Goal: Transaction & Acquisition: Purchase product/service

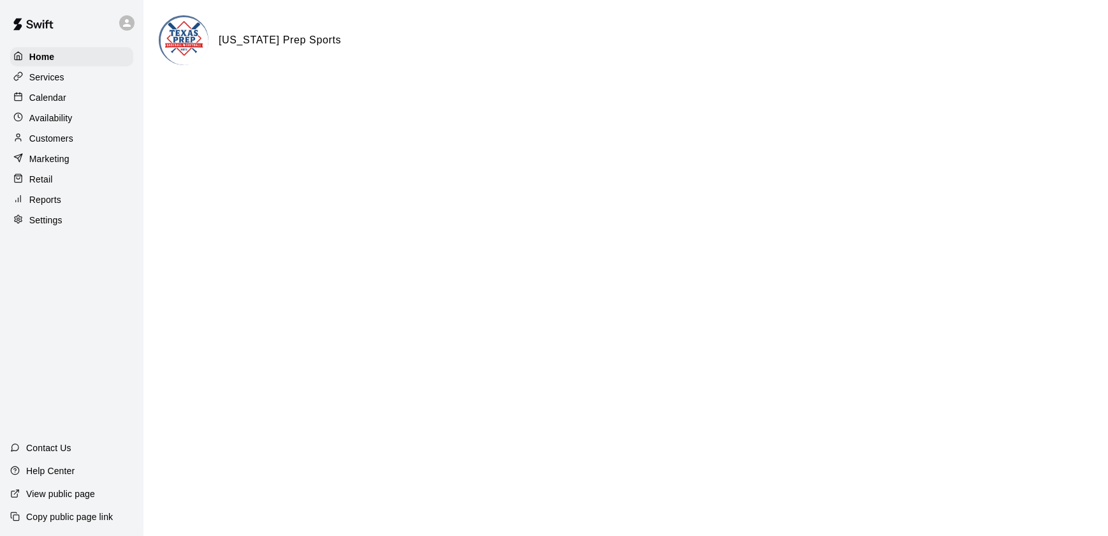
click at [37, 92] on p "Calendar" at bounding box center [47, 97] width 37 height 13
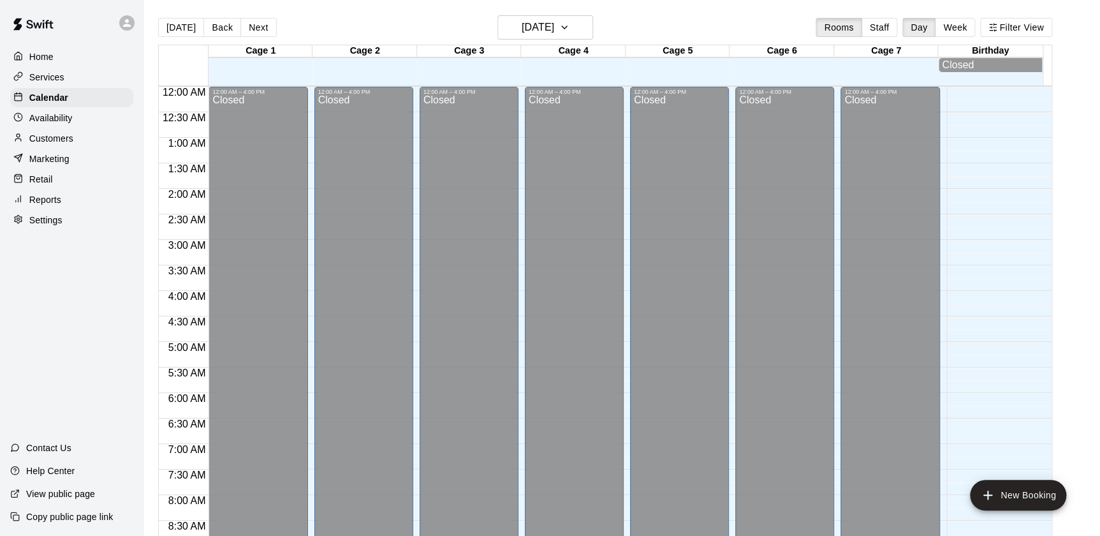
scroll to position [720, 0]
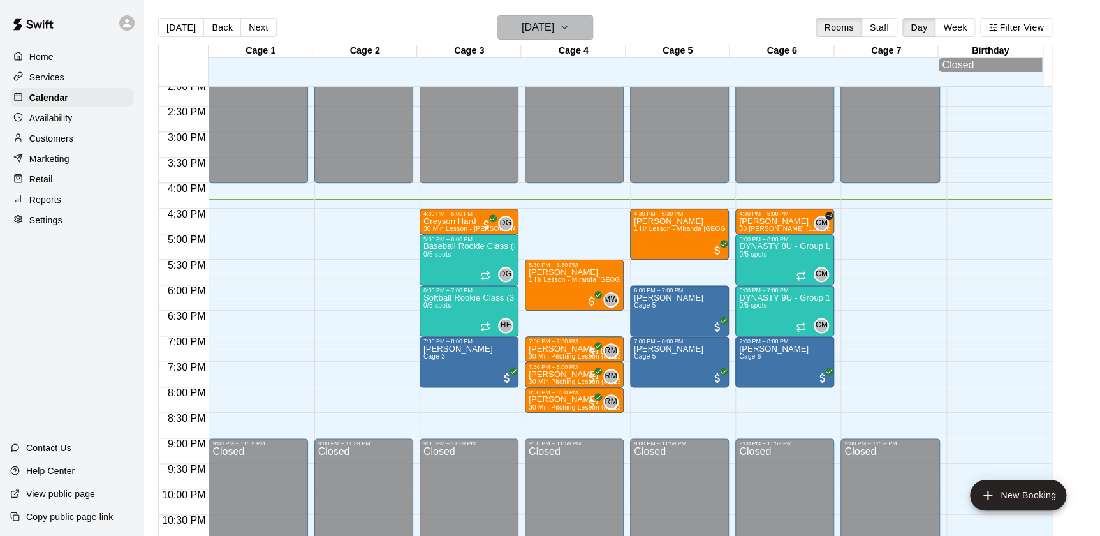
click at [554, 18] on h6 "[DATE]" at bounding box center [538, 27] width 33 height 18
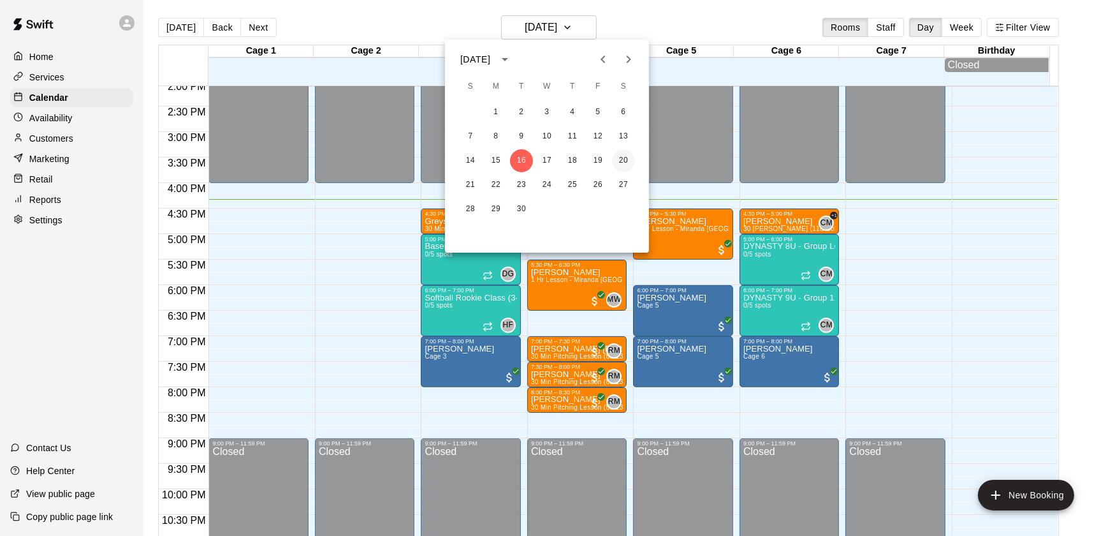
click at [618, 159] on button "20" at bounding box center [623, 160] width 23 height 23
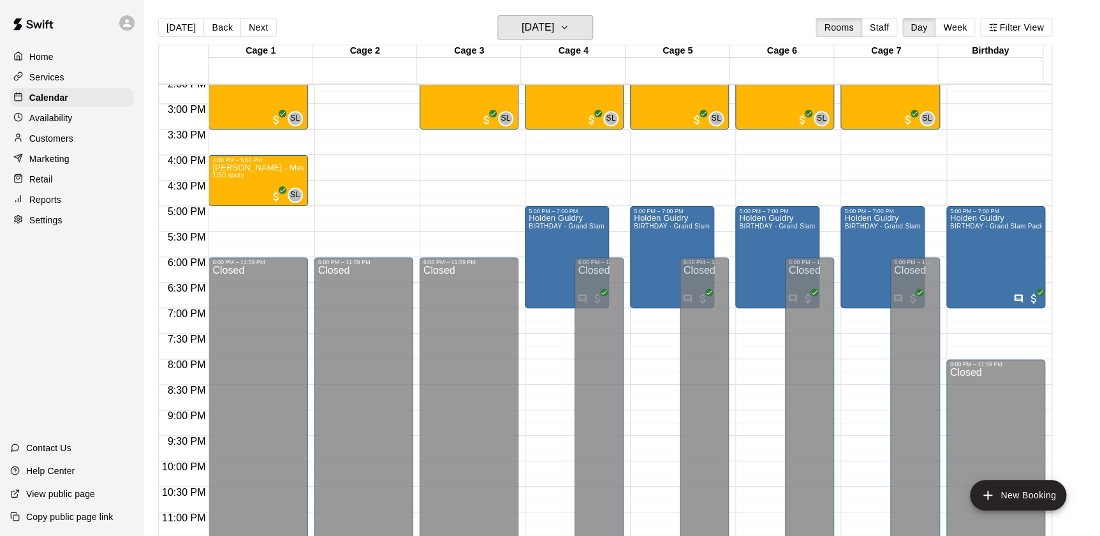
scroll to position [747, 0]
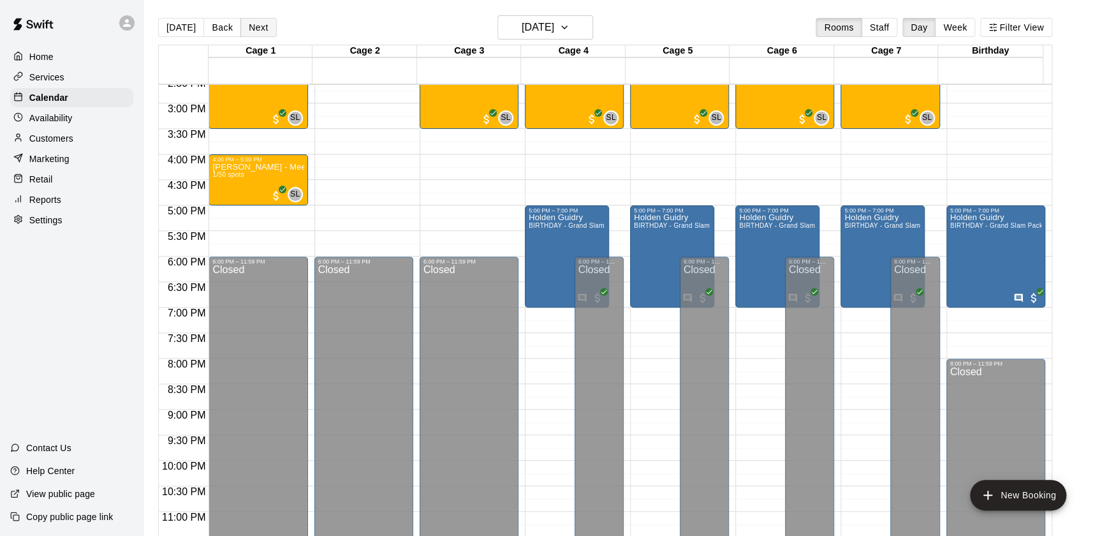
click at [252, 29] on button "Next" at bounding box center [258, 27] width 36 height 19
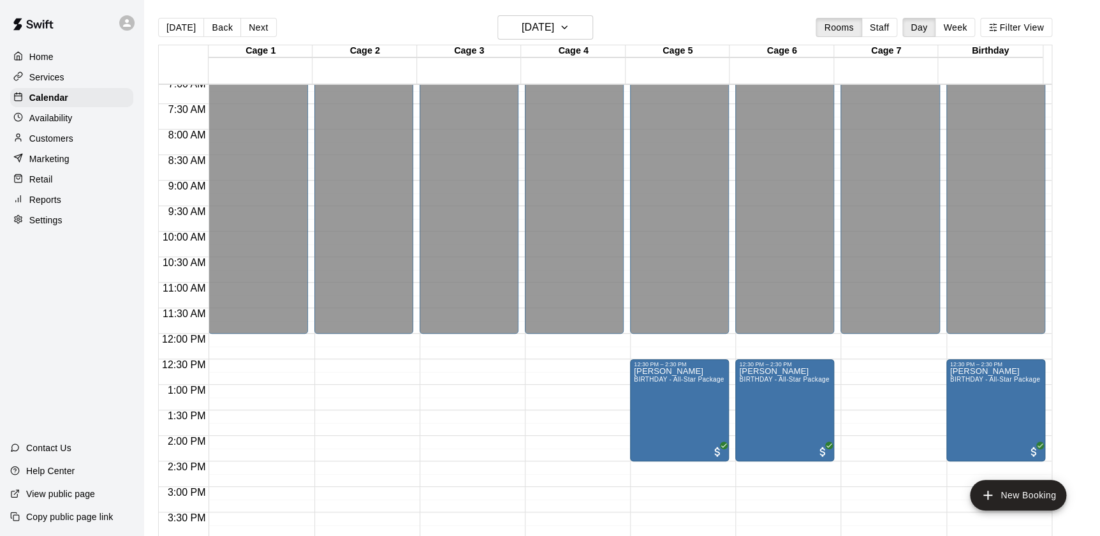
scroll to position [365, 0]
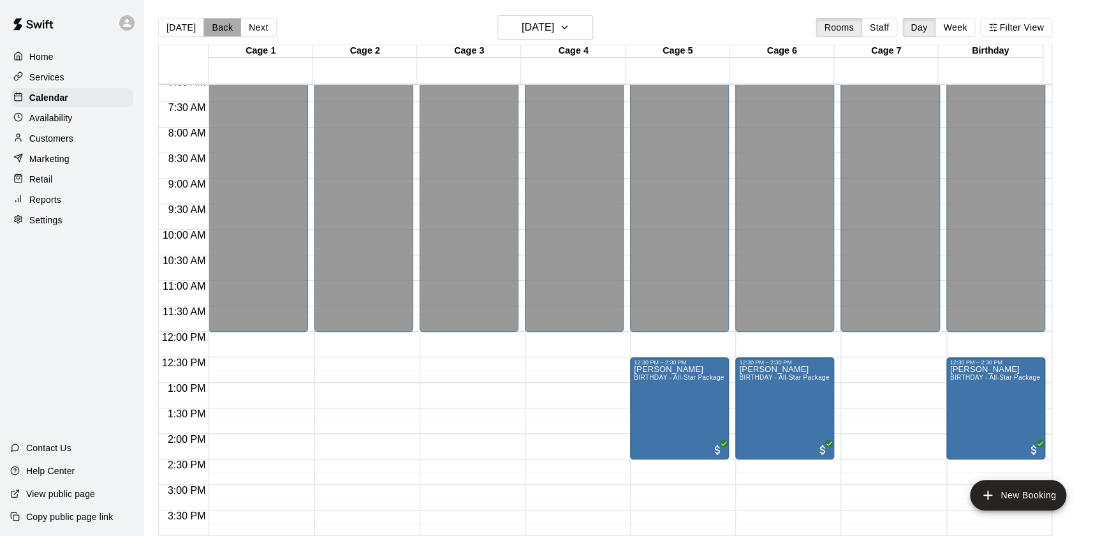
click at [217, 27] on button "Back" at bounding box center [222, 27] width 38 height 19
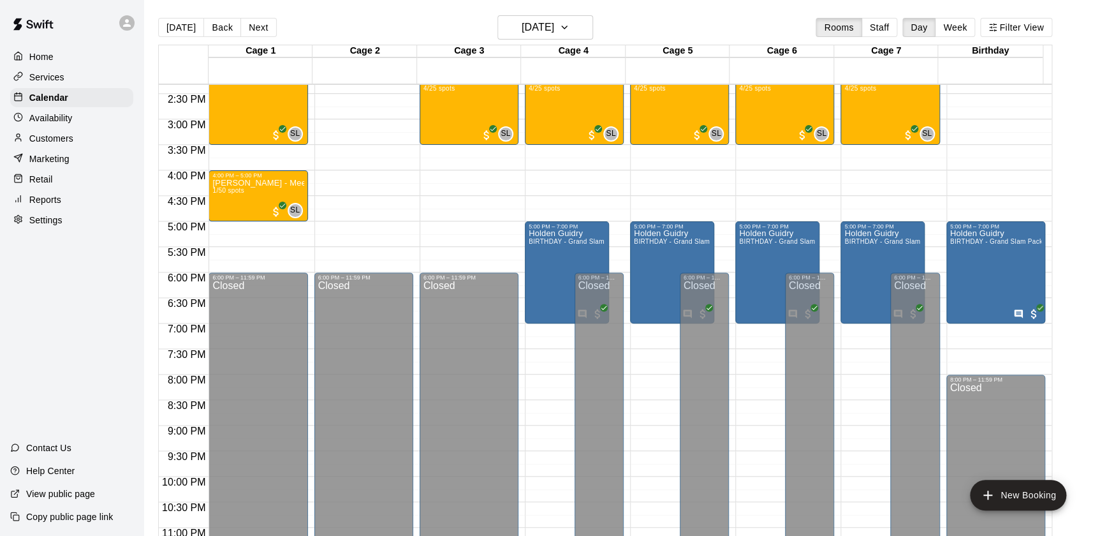
scroll to position [731, 0]
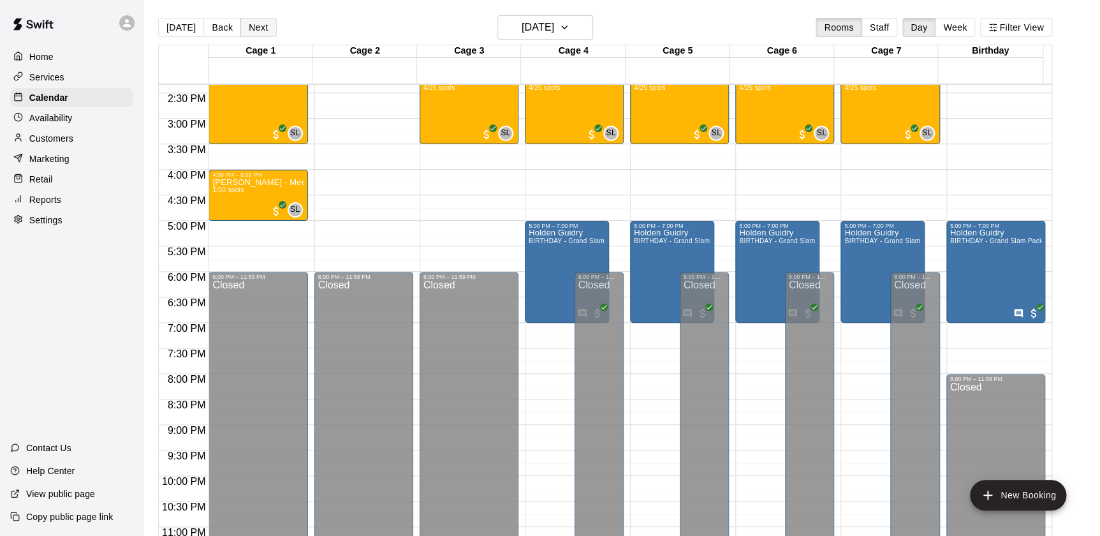
click at [256, 24] on button "Next" at bounding box center [258, 27] width 36 height 19
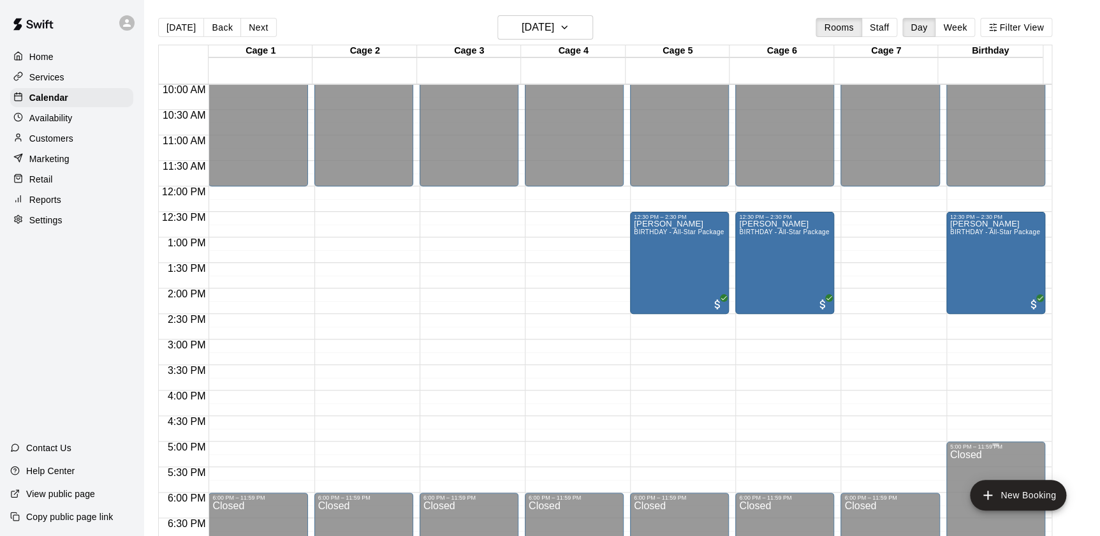
scroll to position [510, 0]
click at [216, 34] on button "Back" at bounding box center [222, 27] width 38 height 19
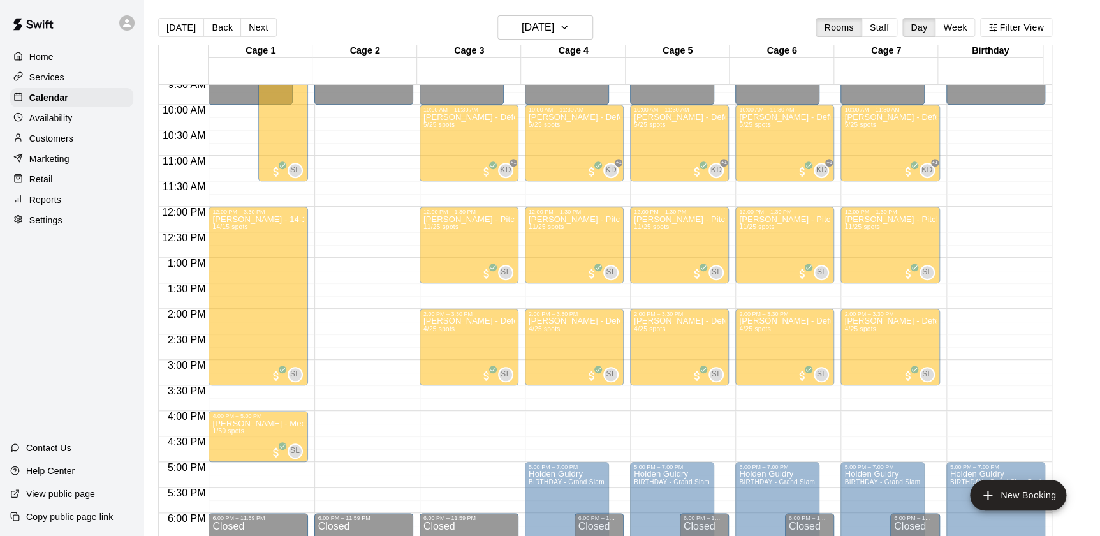
scroll to position [529, 0]
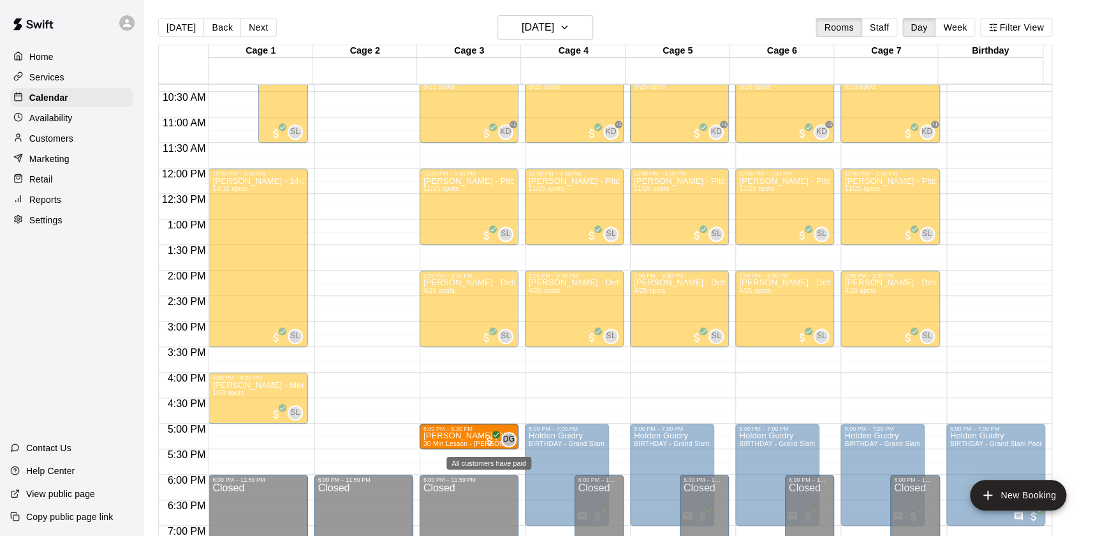
drag, startPoint x: 470, startPoint y: 325, endPoint x: 490, endPoint y: 446, distance: 122.7
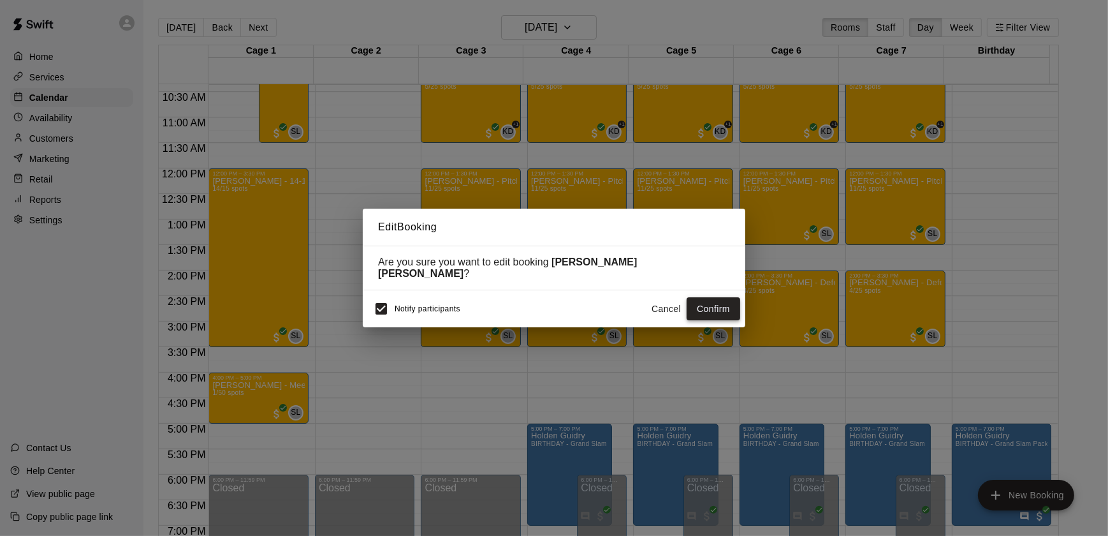
click at [707, 305] on button "Confirm" at bounding box center [714, 309] width 54 height 24
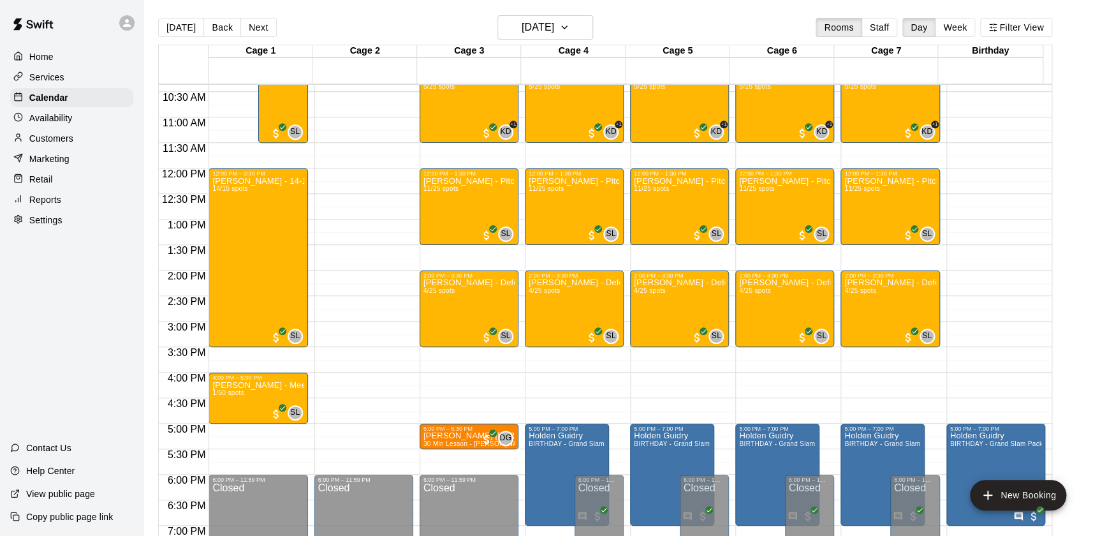
click at [520, 385] on div at bounding box center [472, 391] width 105 height 13
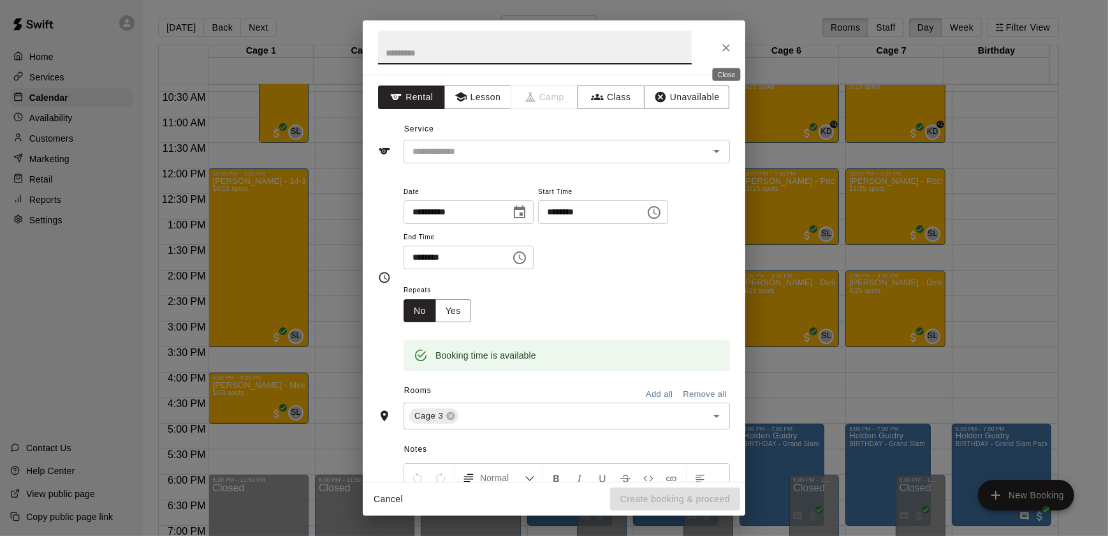
click at [725, 40] on button "Close" at bounding box center [726, 47] width 23 height 23
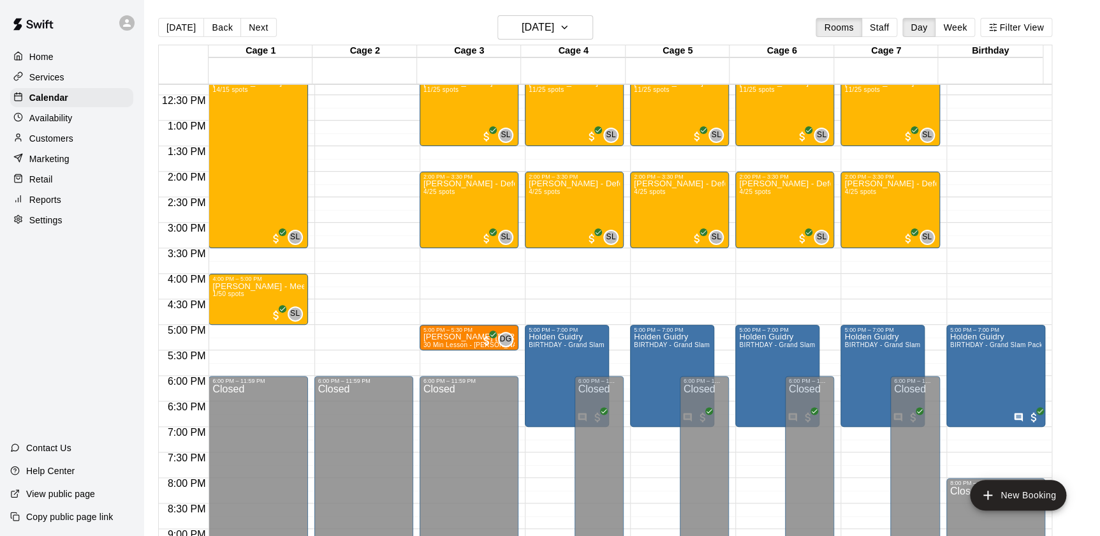
scroll to position [631, 0]
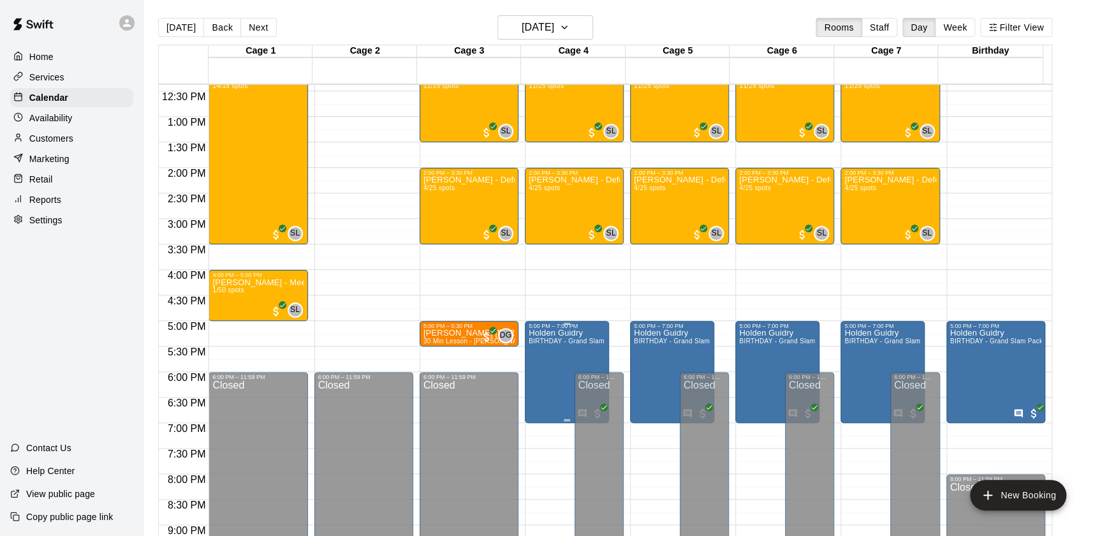
click at [578, 333] on p "Holden Guidry" at bounding box center [567, 333] width 77 height 0
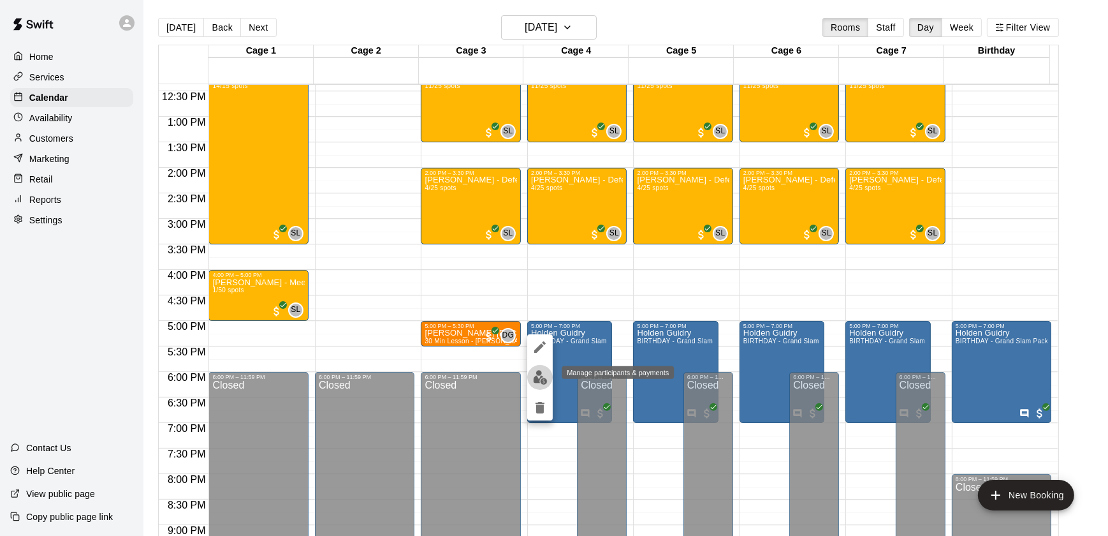
click at [541, 380] on img "edit" at bounding box center [540, 377] width 15 height 15
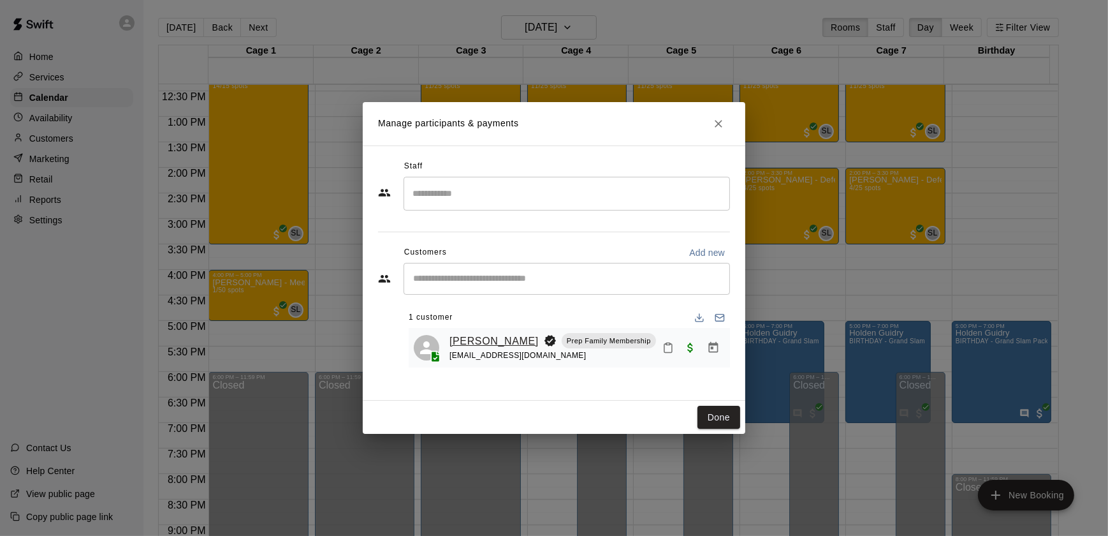
click at [491, 338] on link "[PERSON_NAME]" at bounding box center [493, 341] width 89 height 17
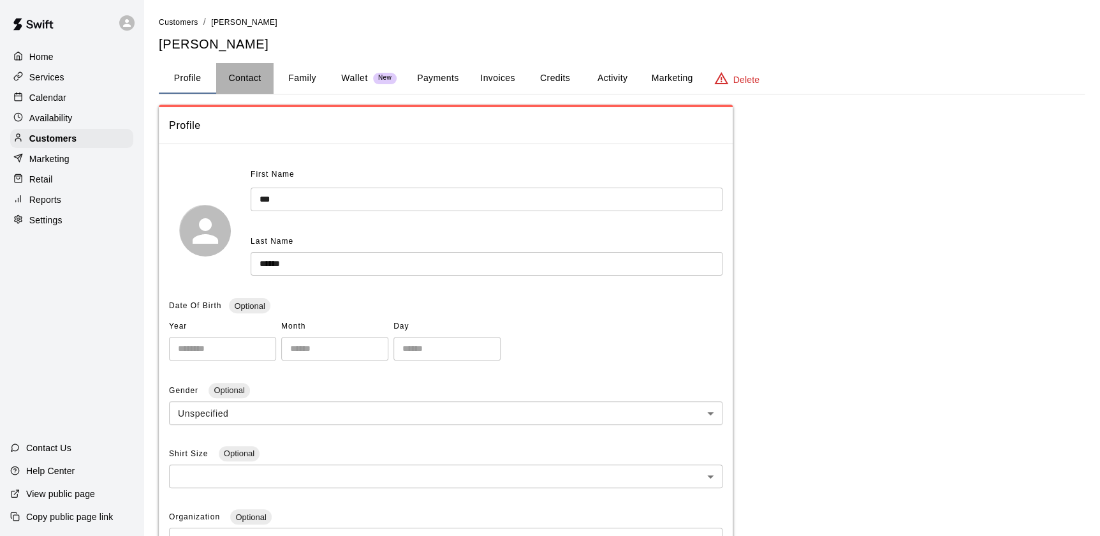
click at [246, 69] on button "Contact" at bounding box center [244, 78] width 57 height 31
select select "**"
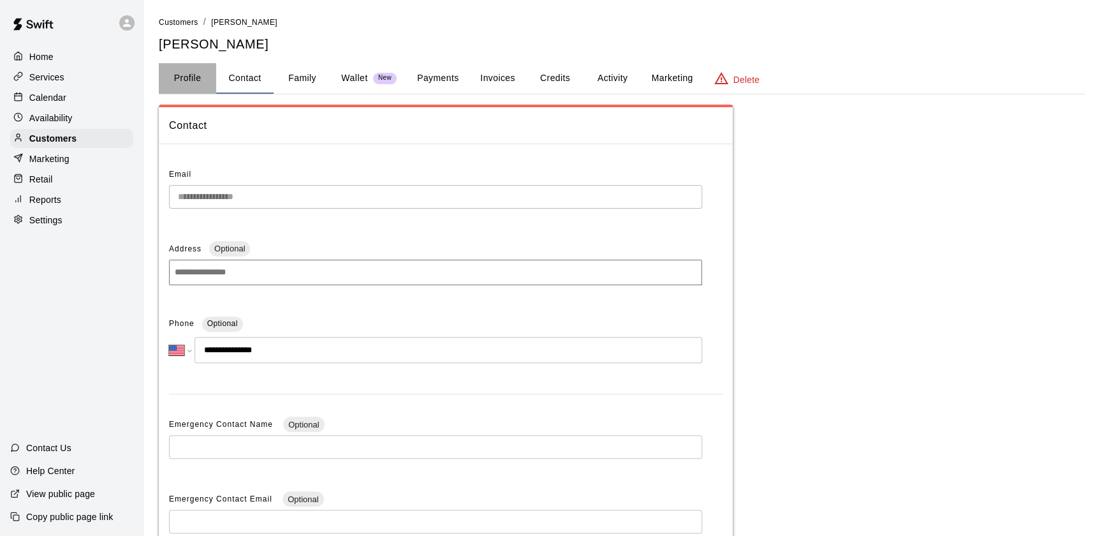
click at [208, 87] on button "Profile" at bounding box center [187, 78] width 57 height 31
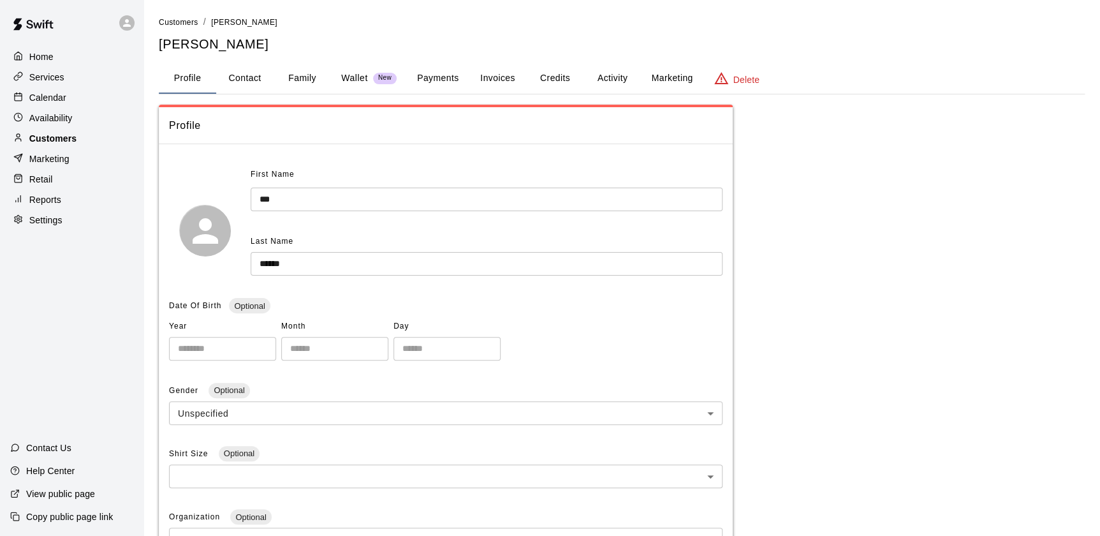
click at [71, 138] on p "Customers" at bounding box center [52, 138] width 47 height 13
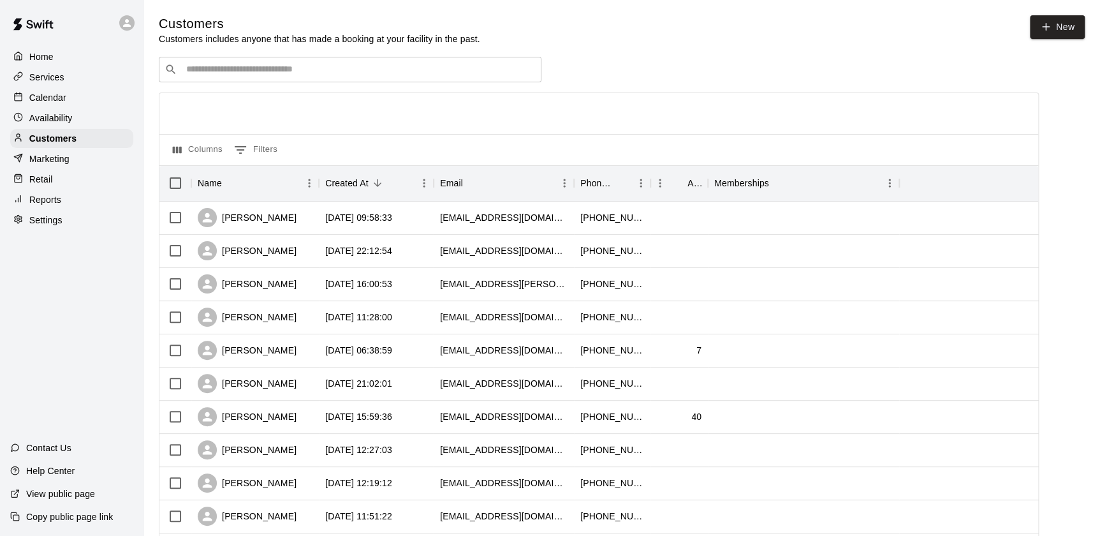
click at [34, 104] on p "Calendar" at bounding box center [47, 97] width 37 height 13
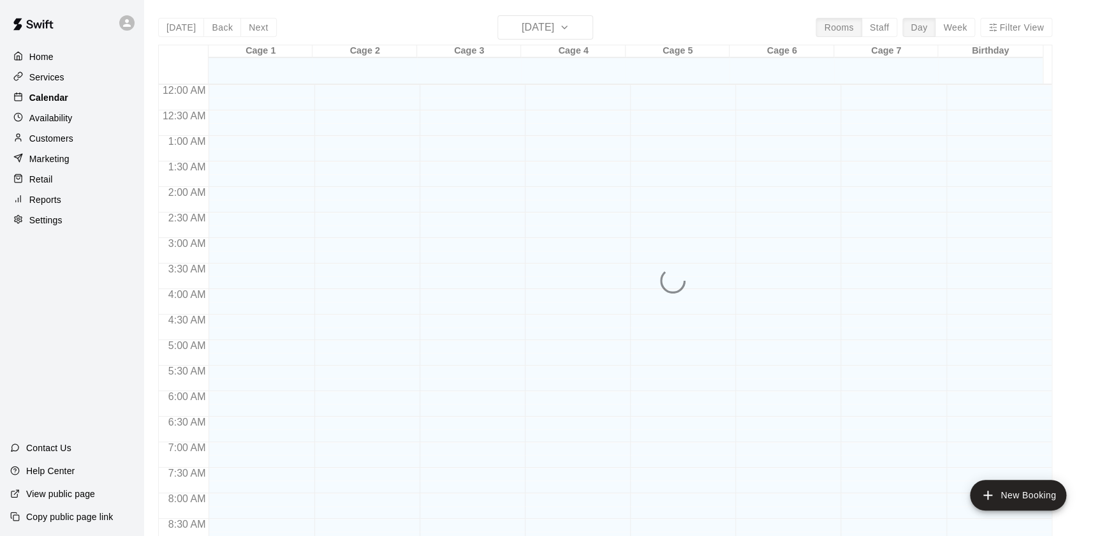
scroll to position [720, 0]
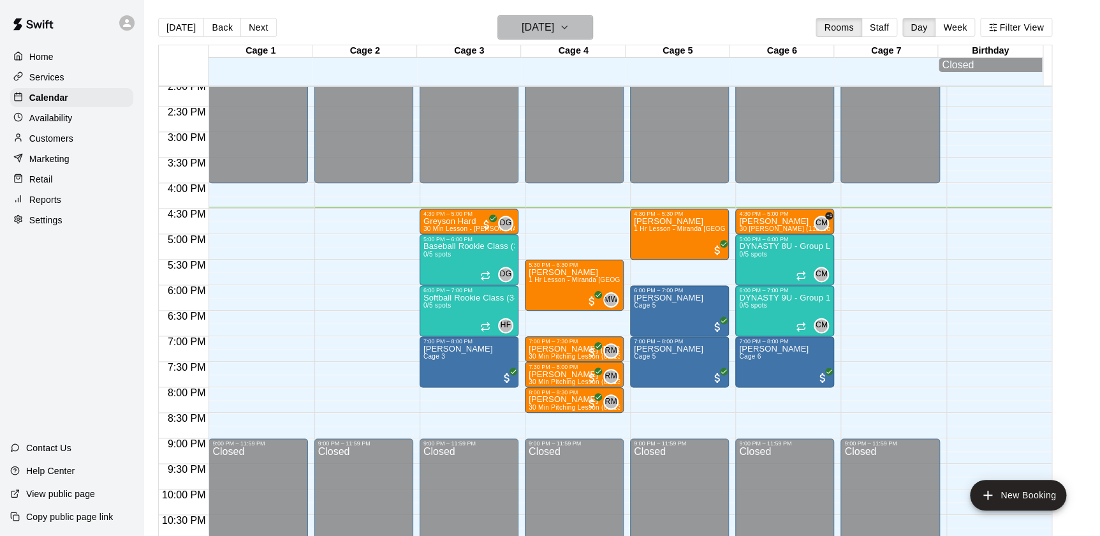
click at [569, 20] on icon "button" at bounding box center [564, 27] width 10 height 15
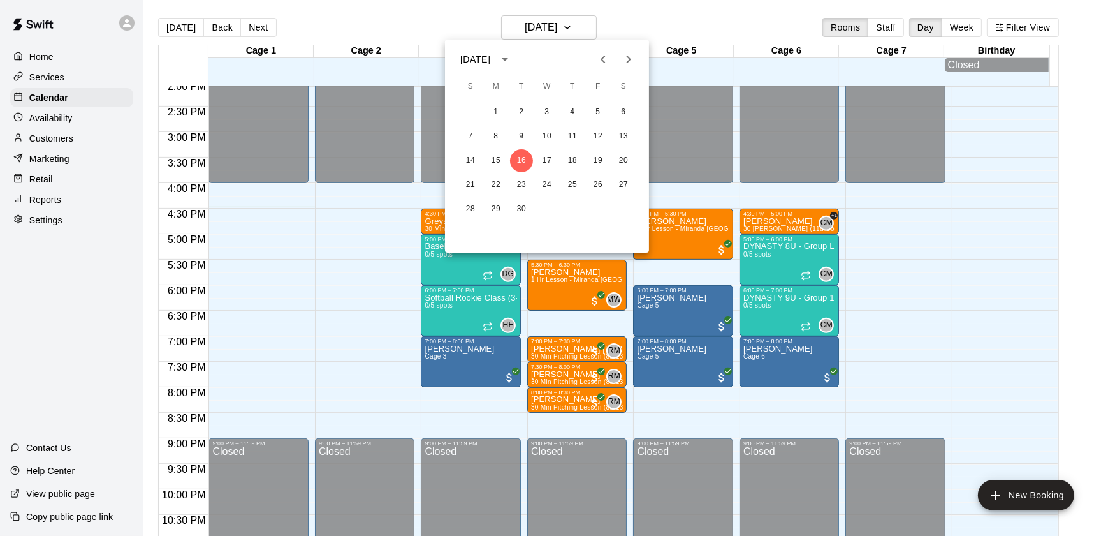
click at [265, 22] on div at bounding box center [554, 268] width 1108 height 536
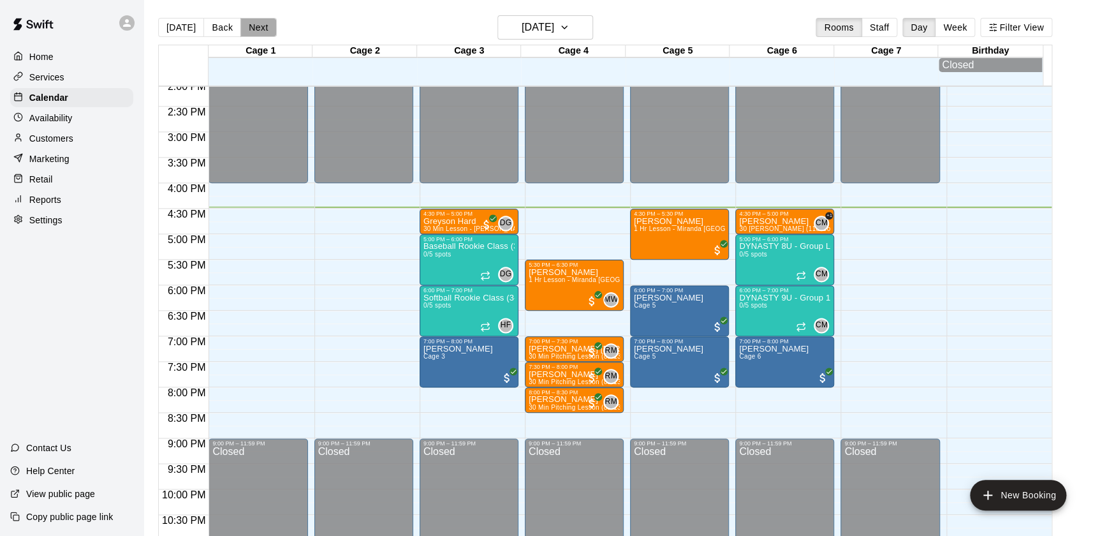
click at [249, 31] on button "Next" at bounding box center [258, 27] width 36 height 19
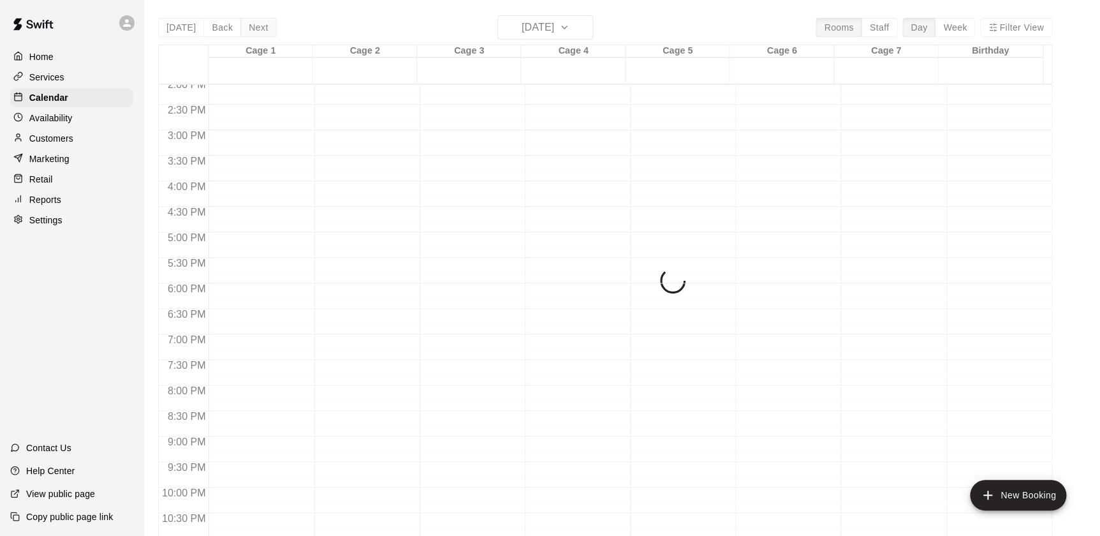
click at [249, 31] on div "[DATE] Back [DATE][DATE] Rooms Staff Day Week Filter View Cage 1 17 Wed Cage 2 …" at bounding box center [605, 283] width 894 height 536
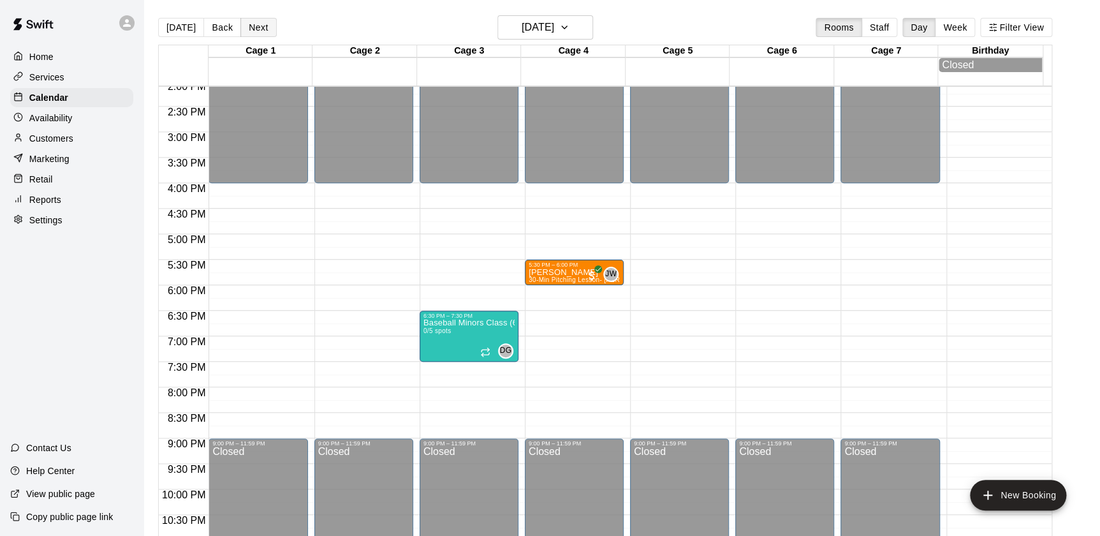
click at [255, 29] on button "Next" at bounding box center [258, 27] width 36 height 19
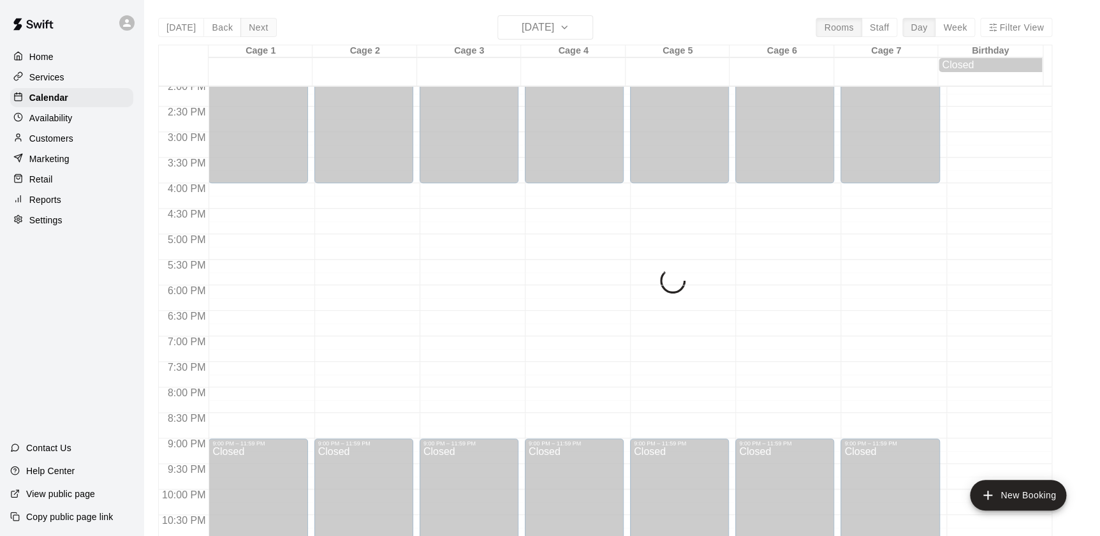
click at [255, 29] on div "[DATE] Back [DATE][DATE] Rooms Staff Day Week Filter View Cage 1 18 Thu Cage 2 …" at bounding box center [605, 283] width 894 height 536
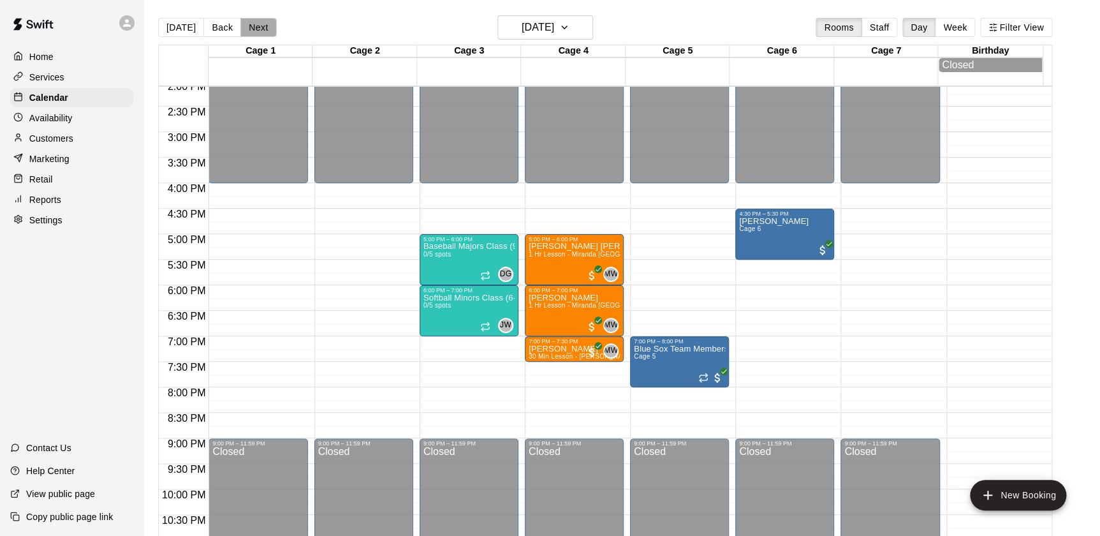
click at [255, 29] on button "Next" at bounding box center [258, 27] width 36 height 19
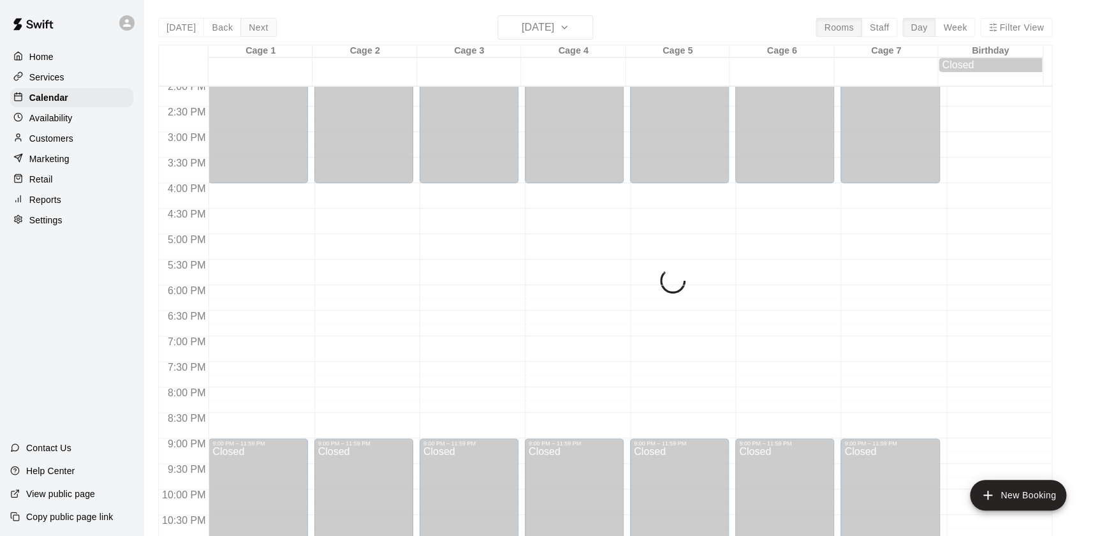
click at [255, 29] on div "[DATE] Back [DATE][DATE] Rooms Staff Day Week Filter View Cage 1 19 Fri Cage 2 …" at bounding box center [605, 283] width 894 height 536
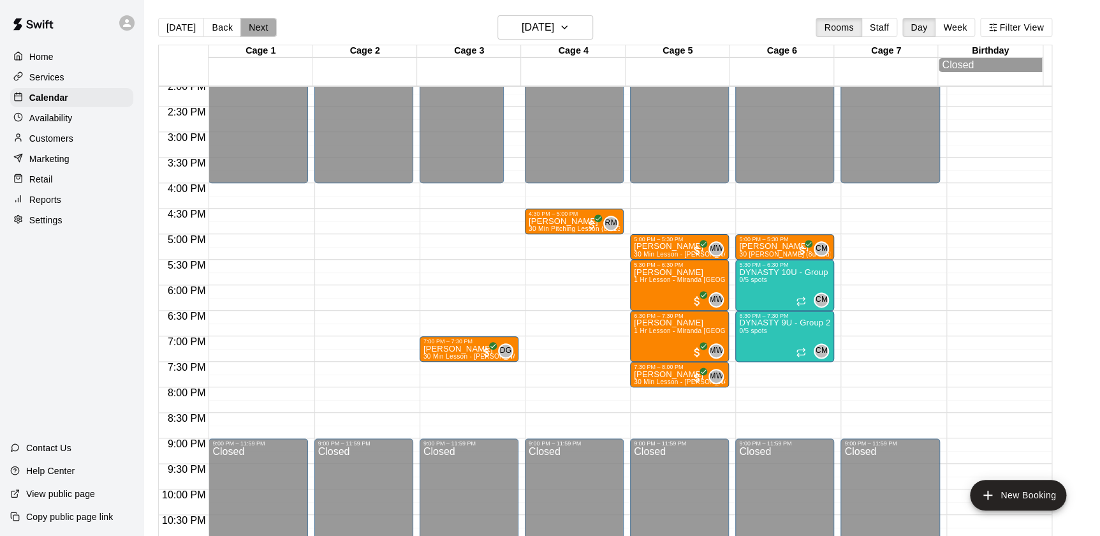
click at [255, 29] on button "Next" at bounding box center [258, 27] width 36 height 19
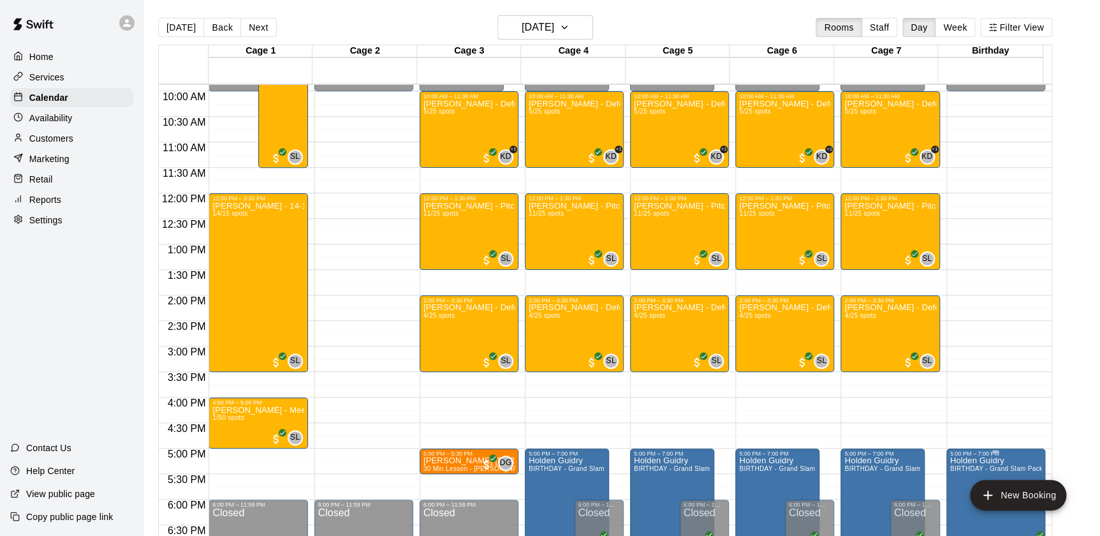
scroll to position [503, 0]
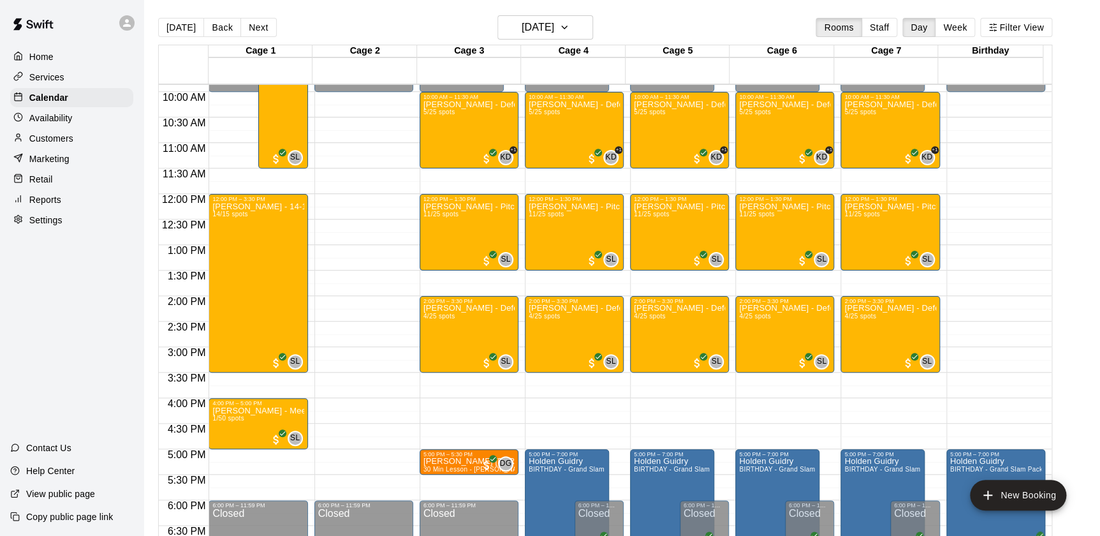
drag, startPoint x: 198, startPoint y: 34, endPoint x: 49, endPoint y: 176, distance: 206.1
click at [49, 176] on div "Home Services Calendar Availability Customers Marketing Retail Reports Settings…" at bounding box center [550, 278] width 1100 height 556
click at [185, 32] on button "[DATE]" at bounding box center [181, 27] width 46 height 19
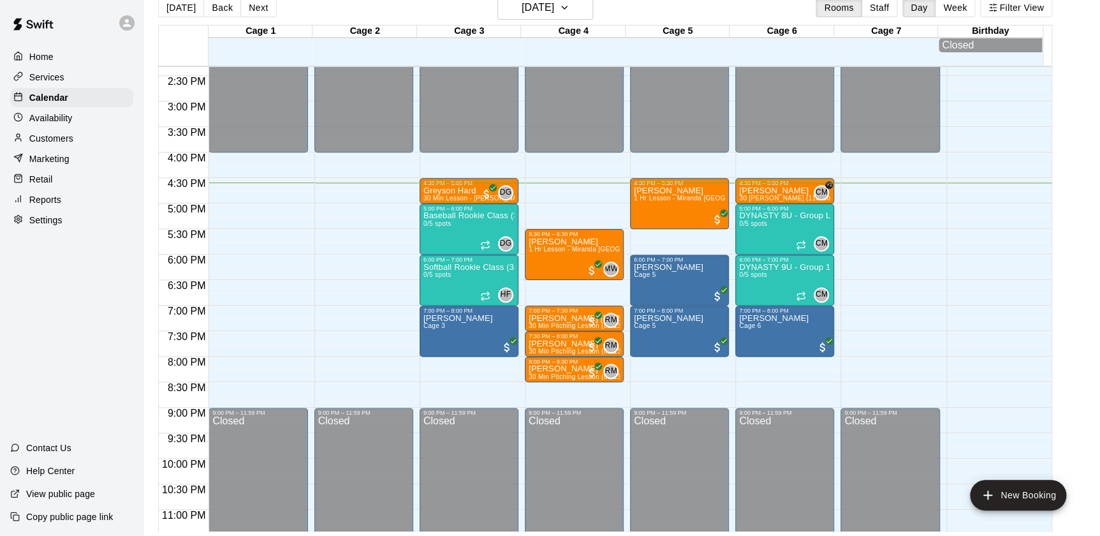
scroll to position [731, 0]
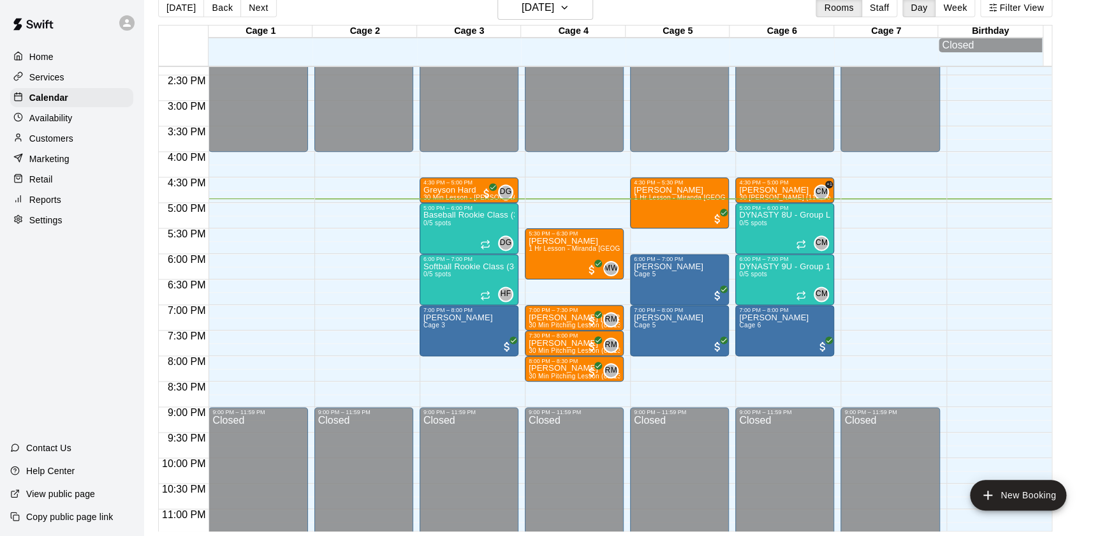
click at [944, 142] on div at bounding box center [893, 145] width 105 height 13
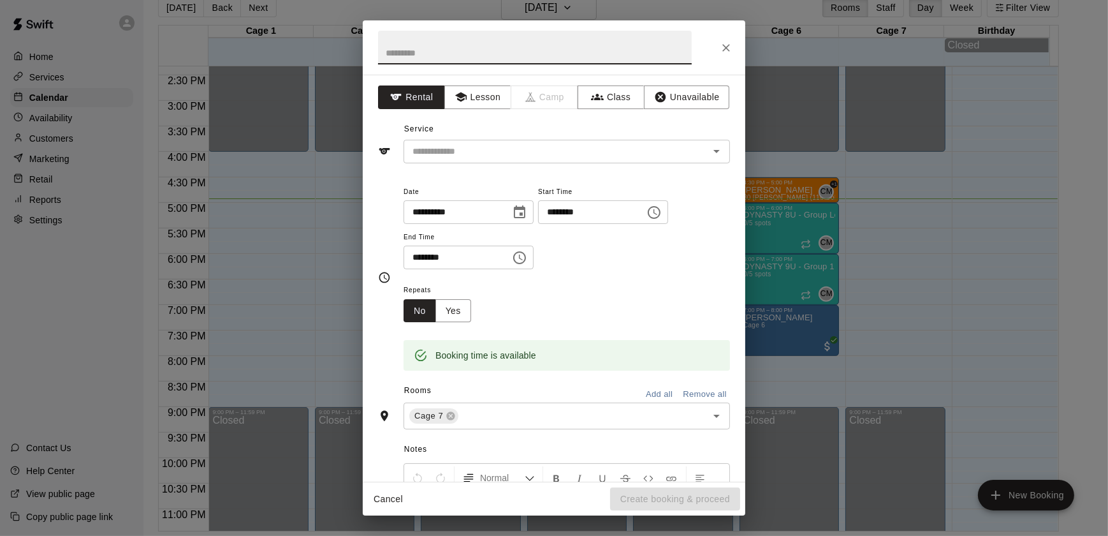
click at [727, 45] on icon "Close" at bounding box center [726, 47] width 13 height 13
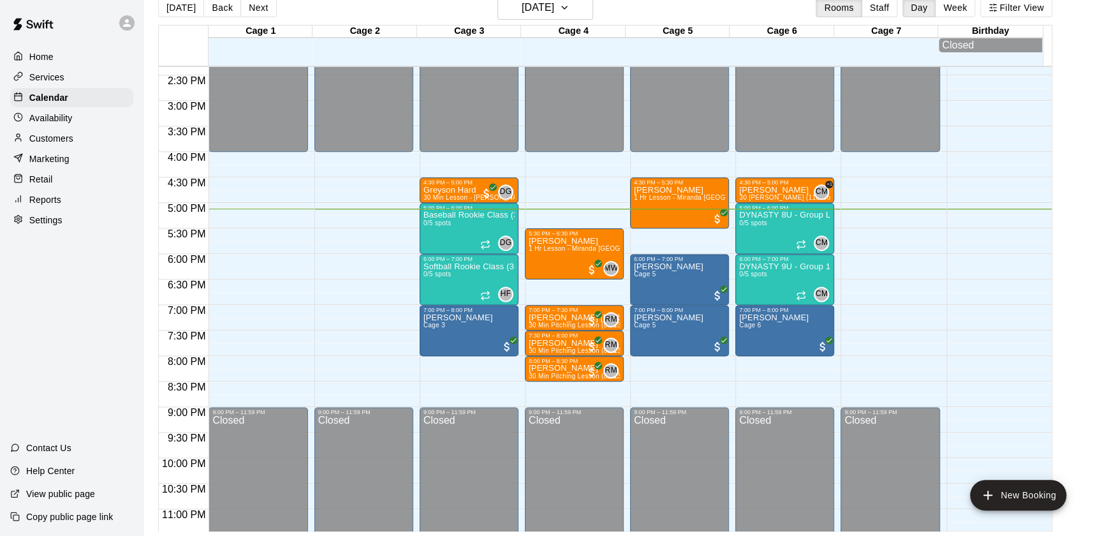
click at [56, 78] on p "Services" at bounding box center [46, 77] width 35 height 13
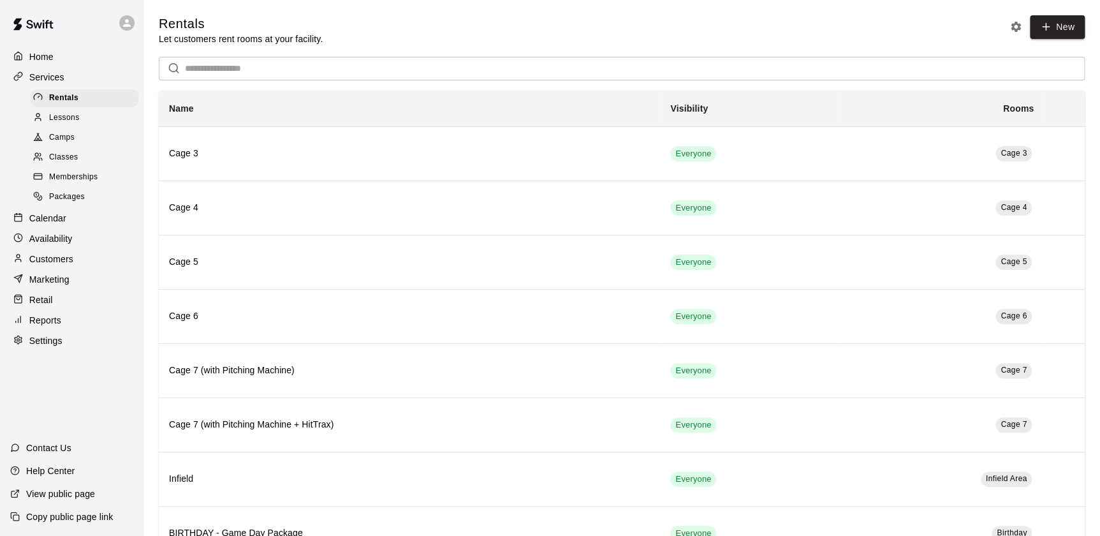
click at [64, 156] on span "Classes" at bounding box center [63, 157] width 29 height 13
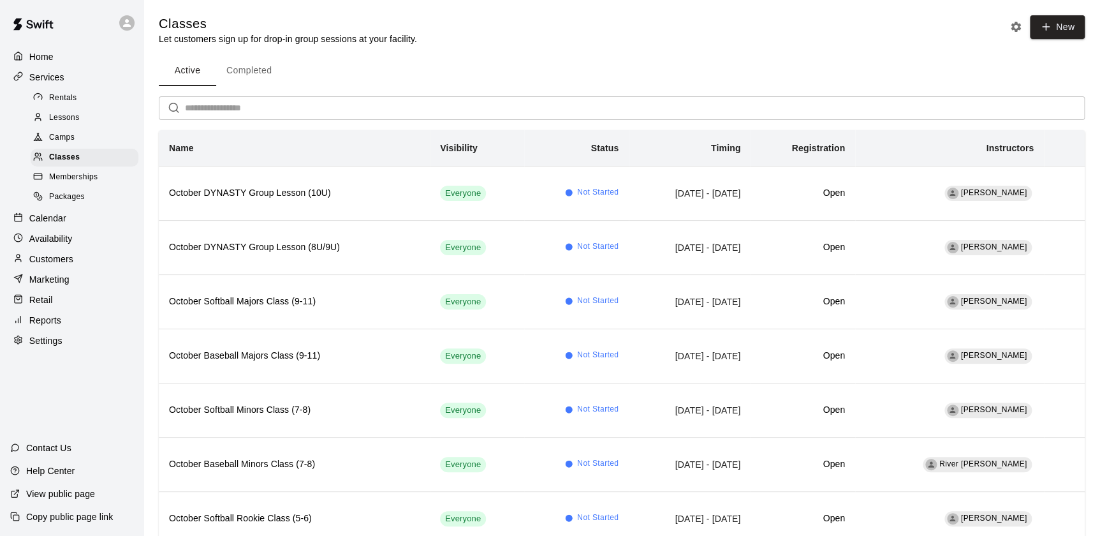
click at [71, 115] on span "Lessons" at bounding box center [64, 118] width 31 height 13
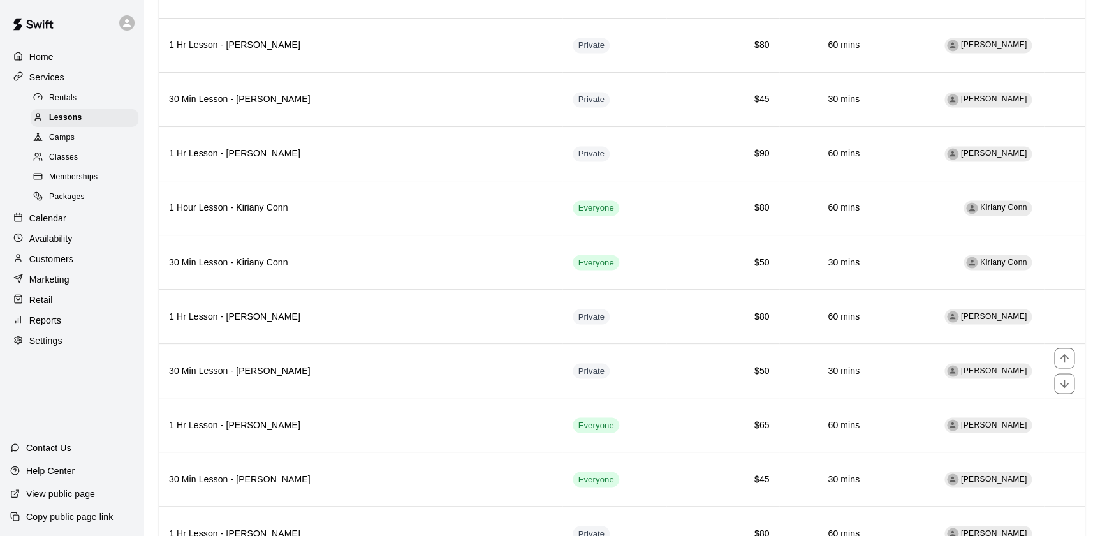
scroll to position [1191, 0]
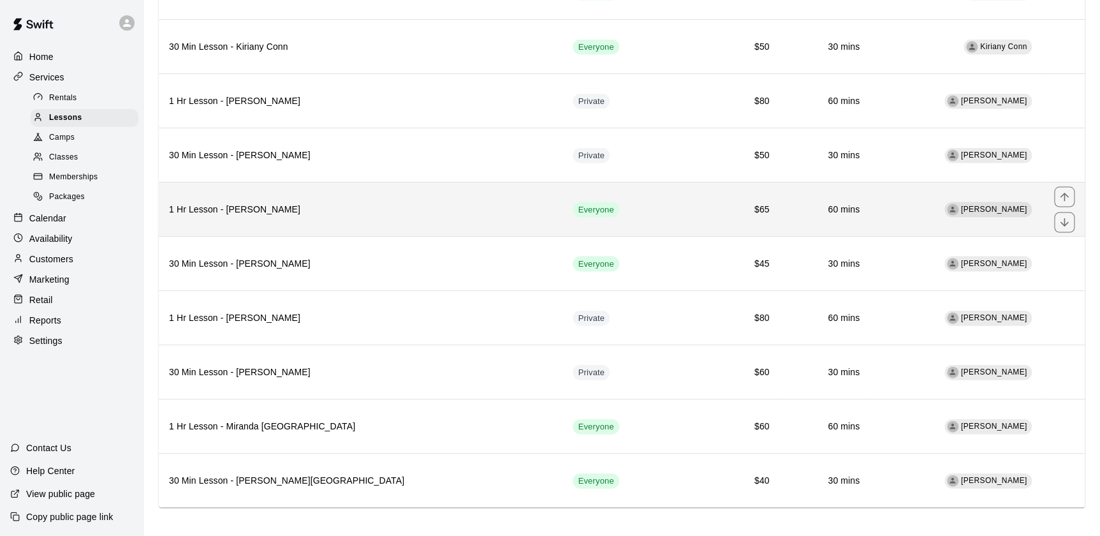
click at [357, 208] on h6 "1 Hr Lesson - [PERSON_NAME]" at bounding box center [360, 209] width 383 height 14
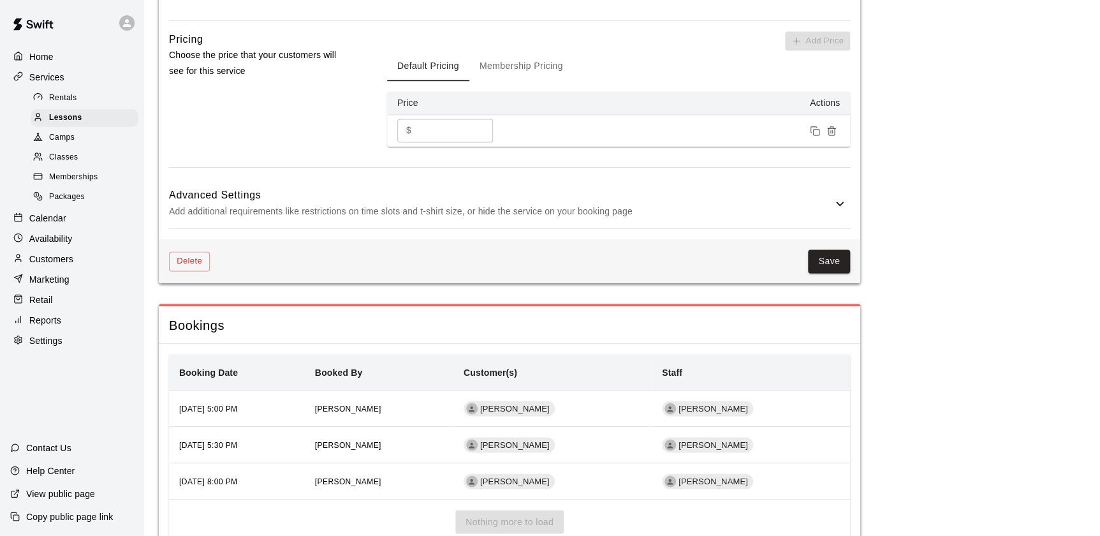
scroll to position [911, 0]
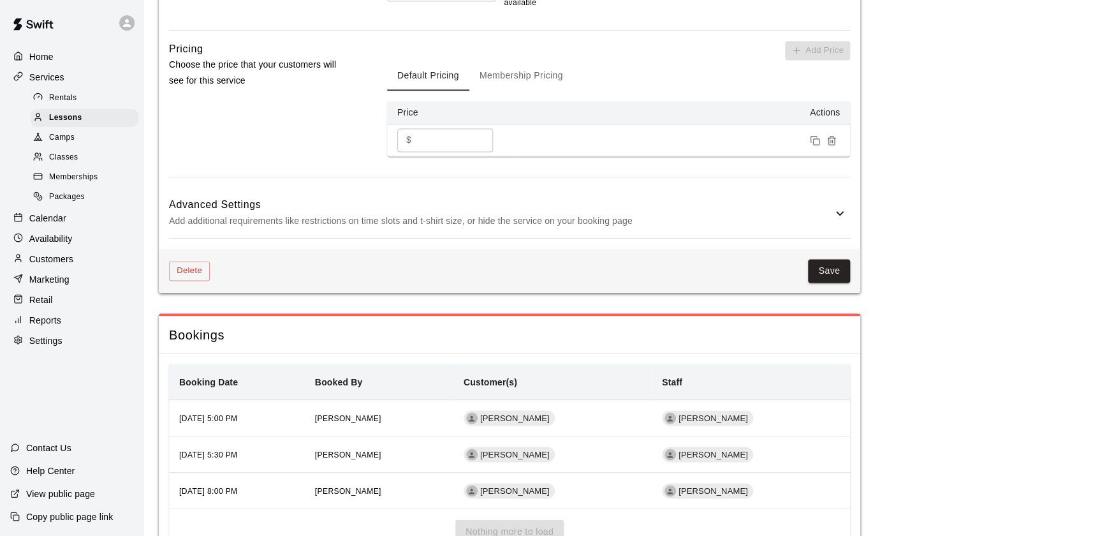
click at [43, 265] on p "Customers" at bounding box center [51, 258] width 44 height 13
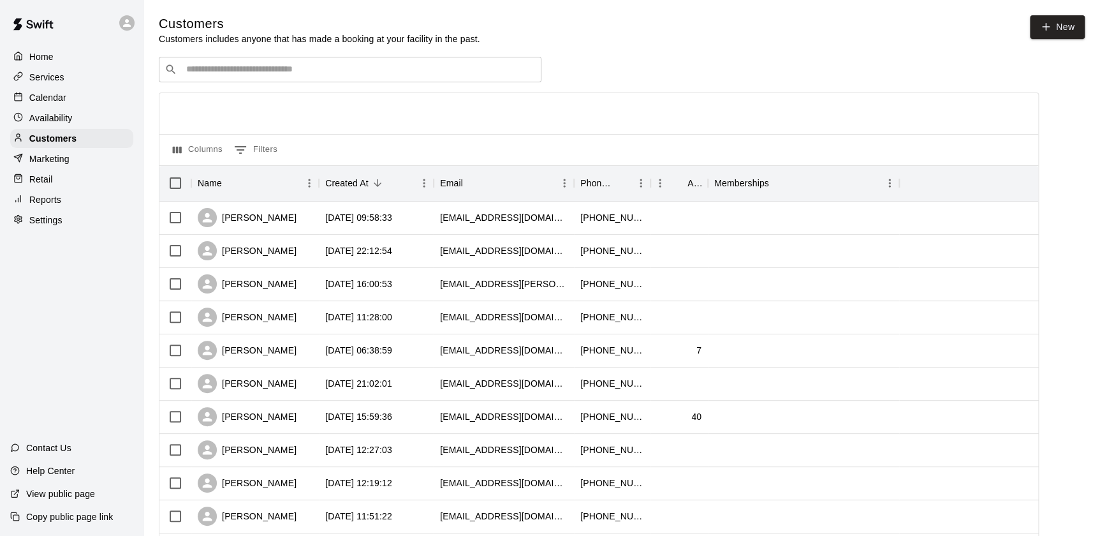
click at [295, 68] on input "Search customers by name or email" at bounding box center [358, 69] width 353 height 13
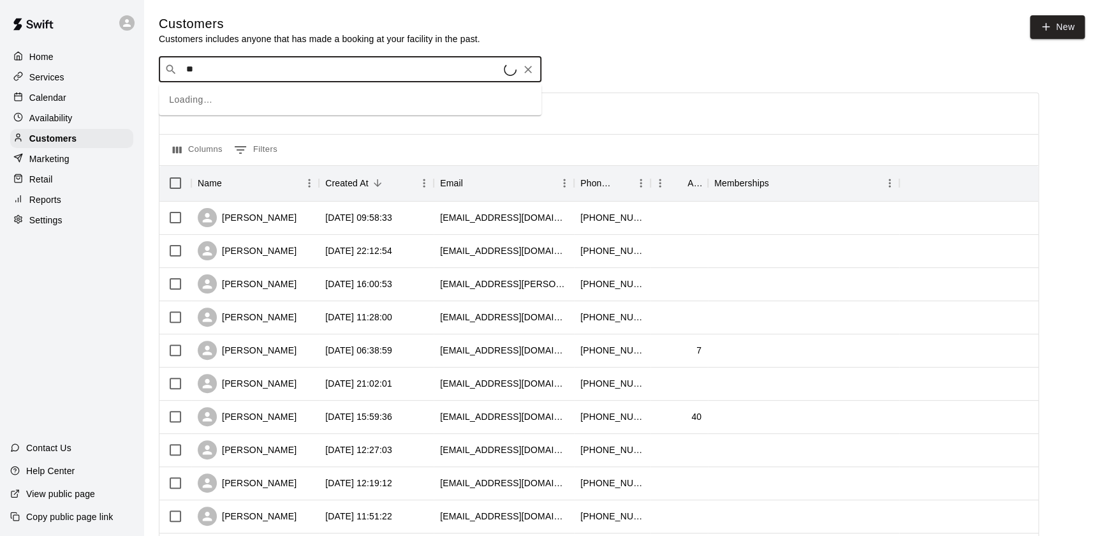
type input "*"
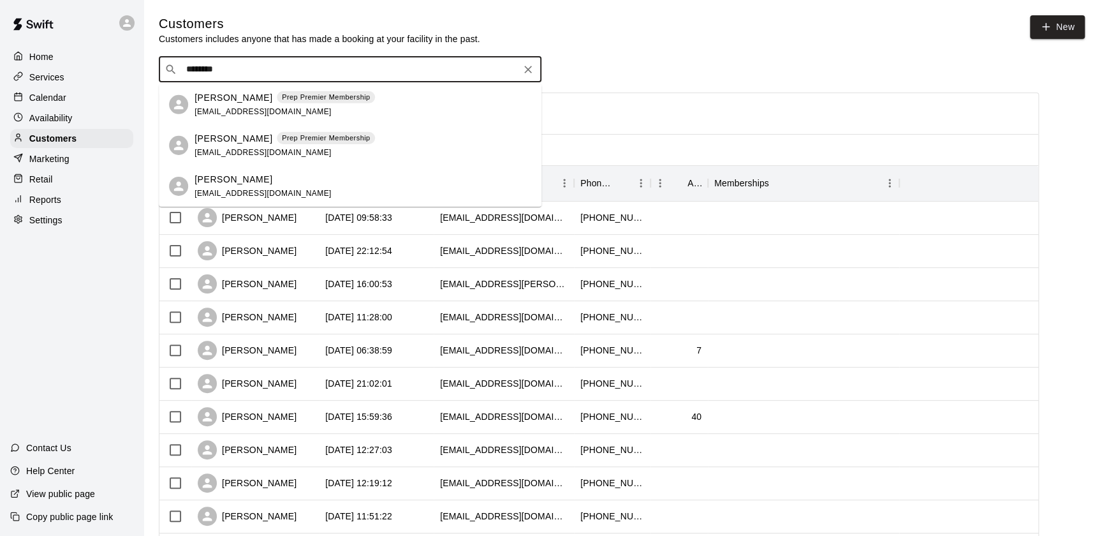
type input "*******"
click at [63, 95] on p "Calendar" at bounding box center [47, 97] width 37 height 13
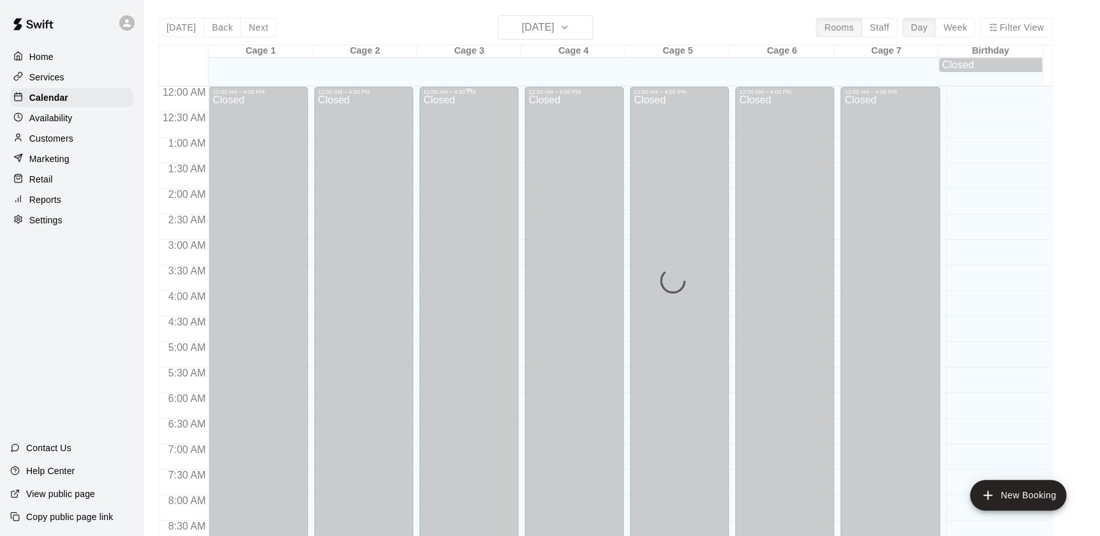
scroll to position [720, 0]
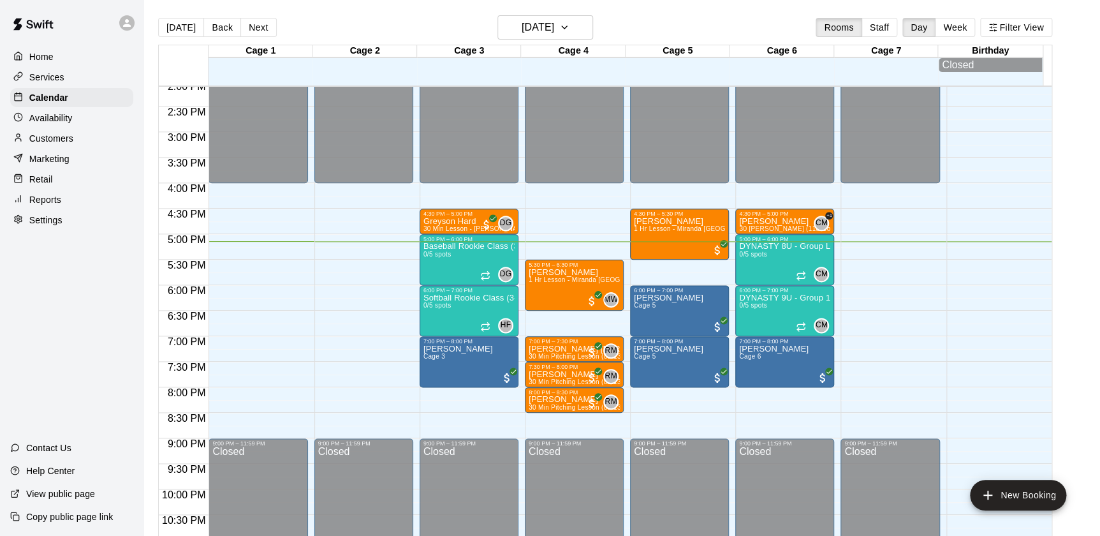
click at [88, 139] on div "Customers" at bounding box center [71, 138] width 123 height 19
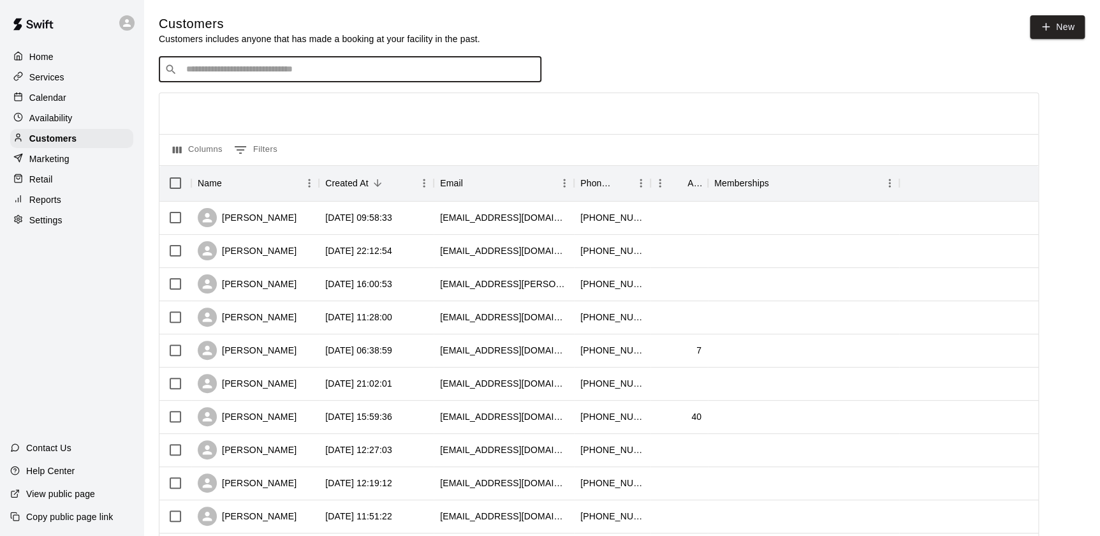
click at [311, 69] on input "Search customers by name or email" at bounding box center [358, 69] width 353 height 13
type input "********"
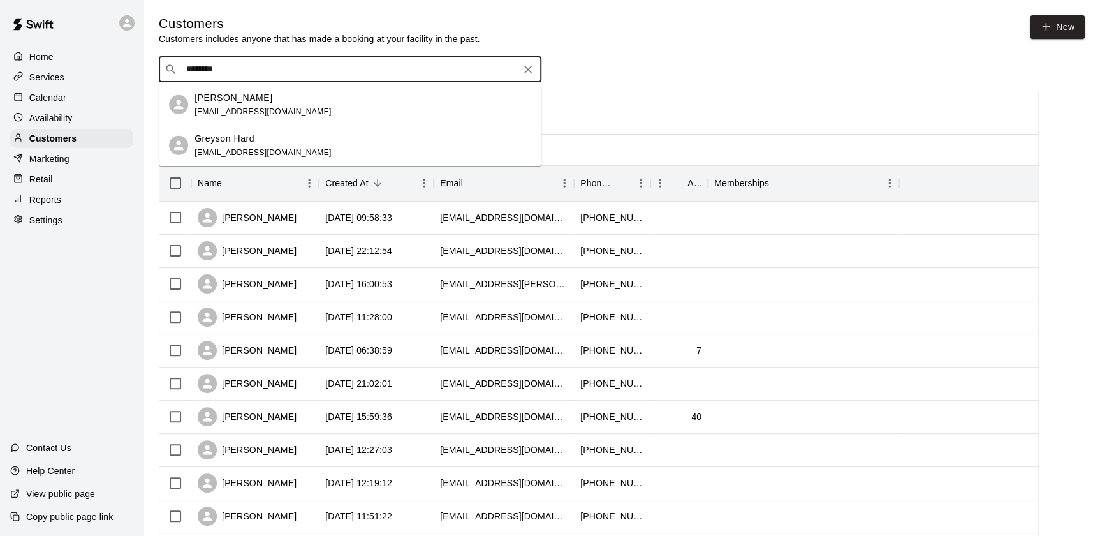
click at [274, 102] on div "[PERSON_NAME]" at bounding box center [262, 97] width 137 height 13
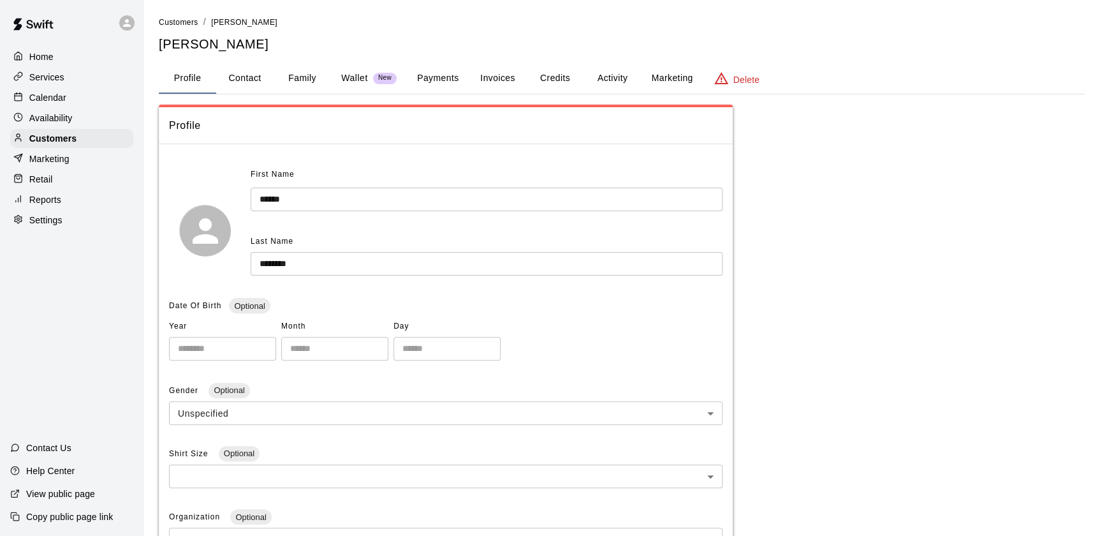
click at [439, 78] on button "Payments" at bounding box center [438, 78] width 62 height 31
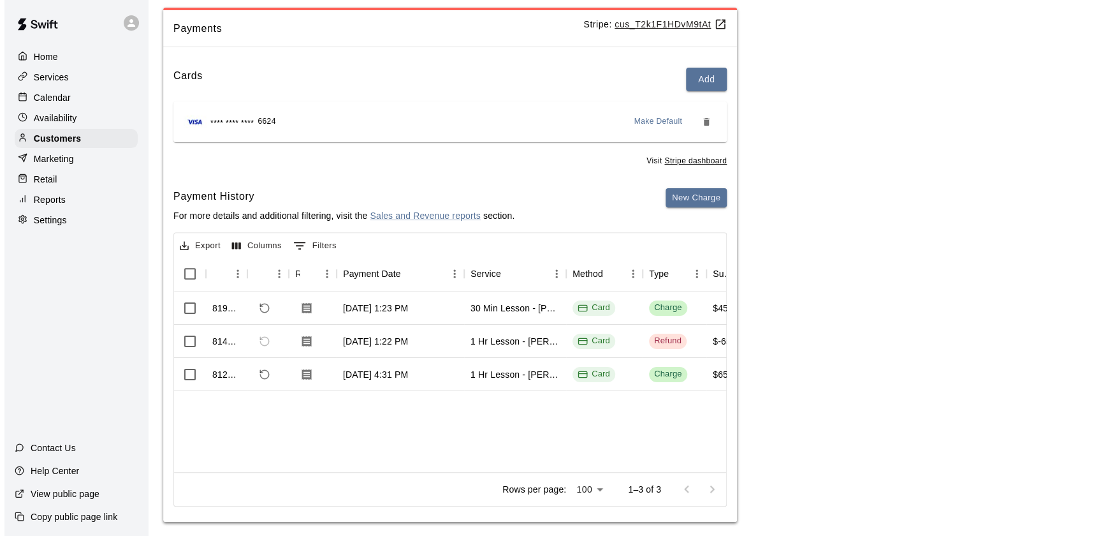
scroll to position [107, 0]
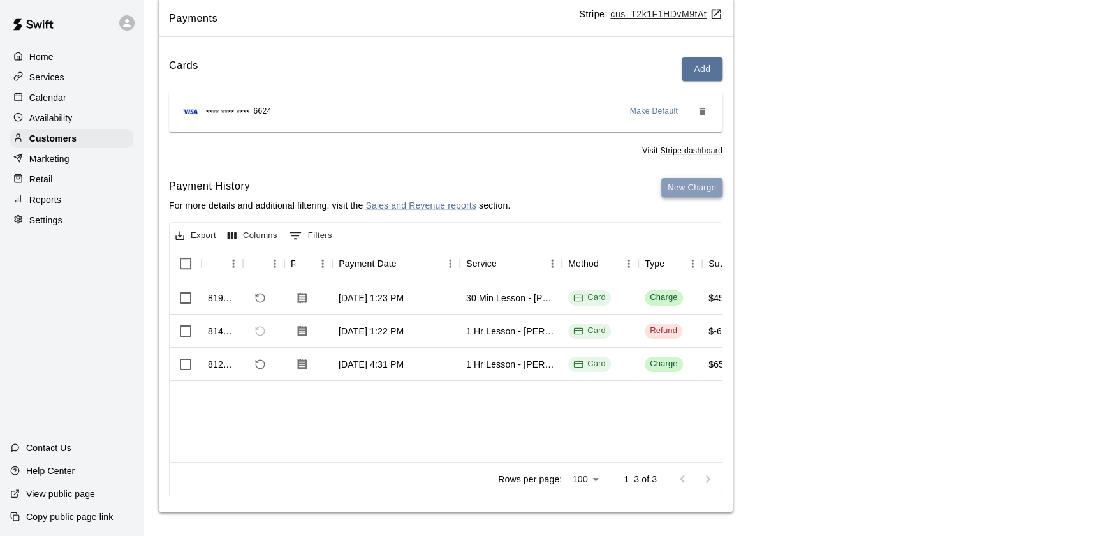
click at [689, 191] on button "New Charge" at bounding box center [691, 188] width 61 height 20
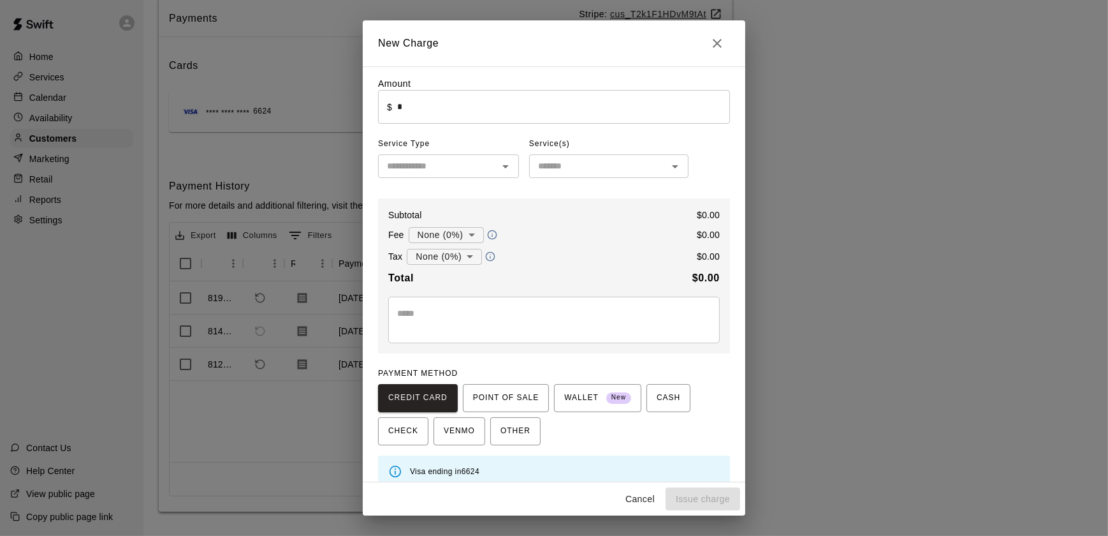
scroll to position [16, 0]
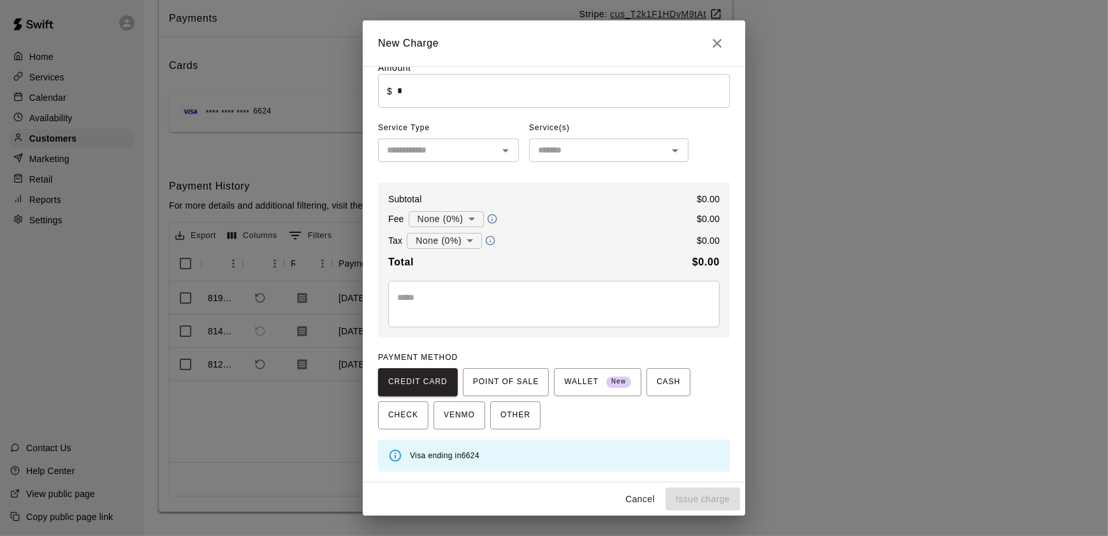
click at [498, 148] on icon "Open" at bounding box center [505, 150] width 15 height 15
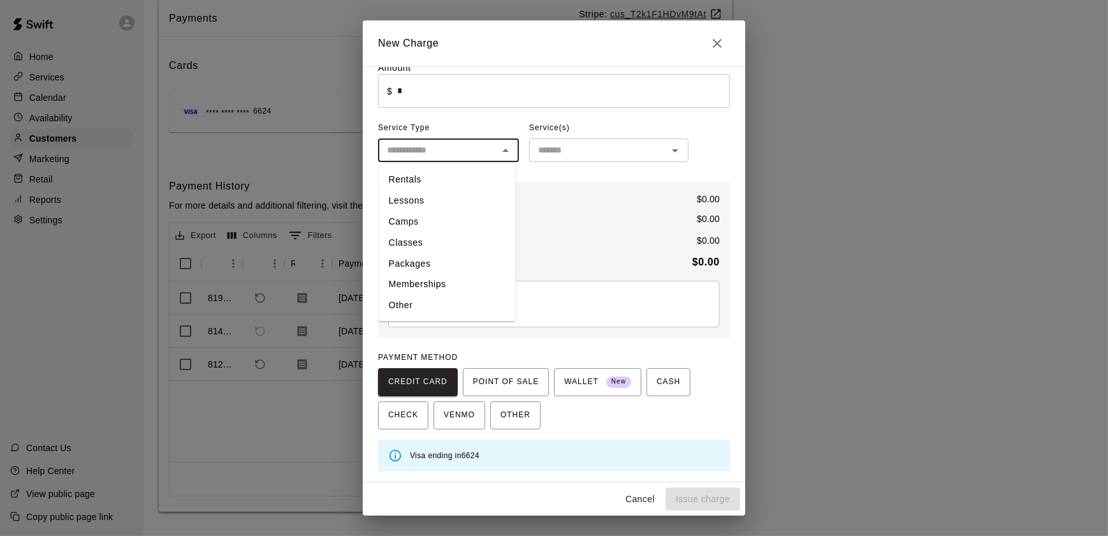
click at [411, 241] on li "Classes" at bounding box center [447, 242] width 137 height 21
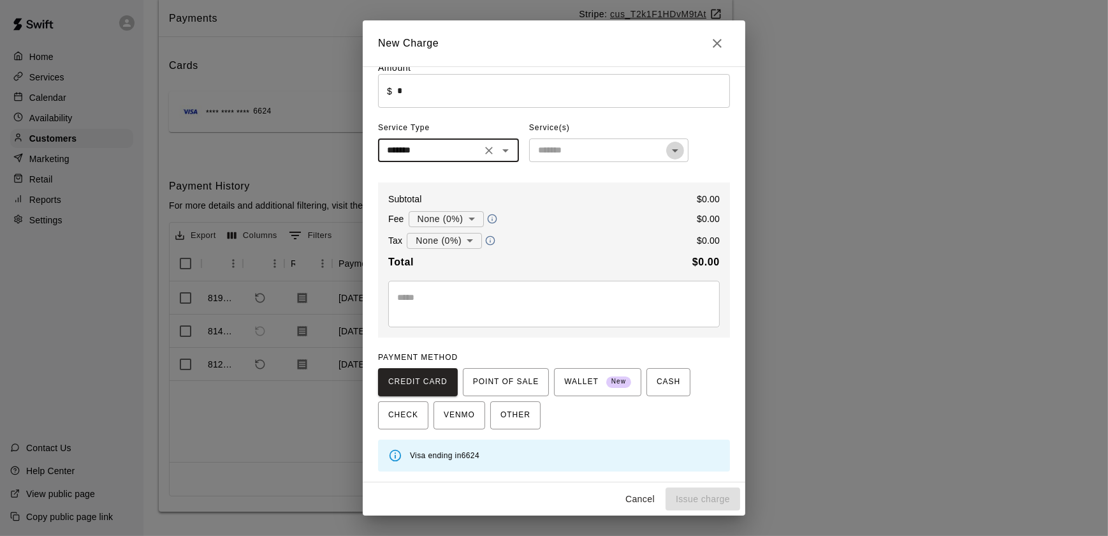
click at [668, 144] on icon "Open" at bounding box center [675, 150] width 15 height 15
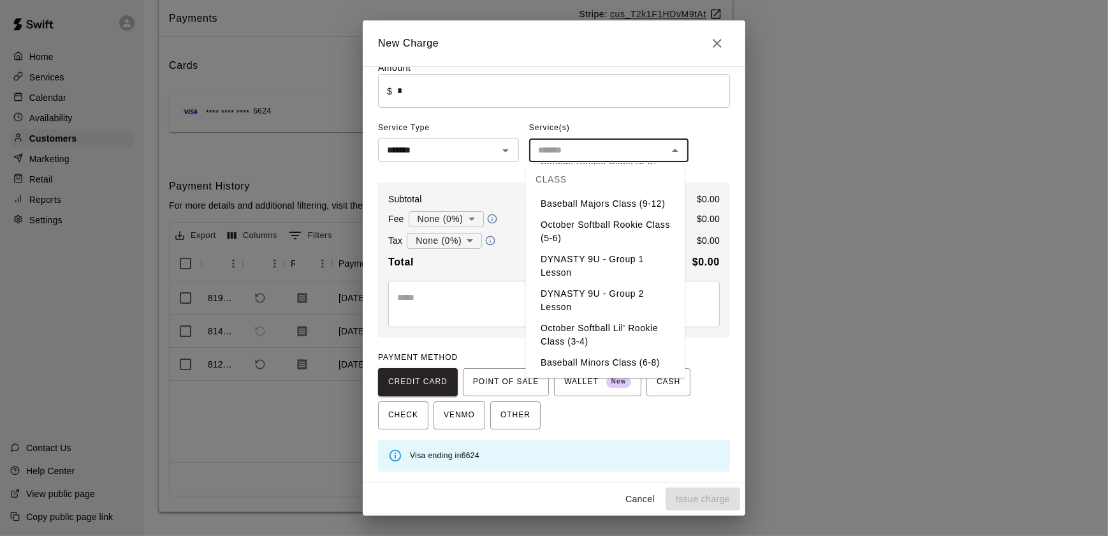
scroll to position [400, 0]
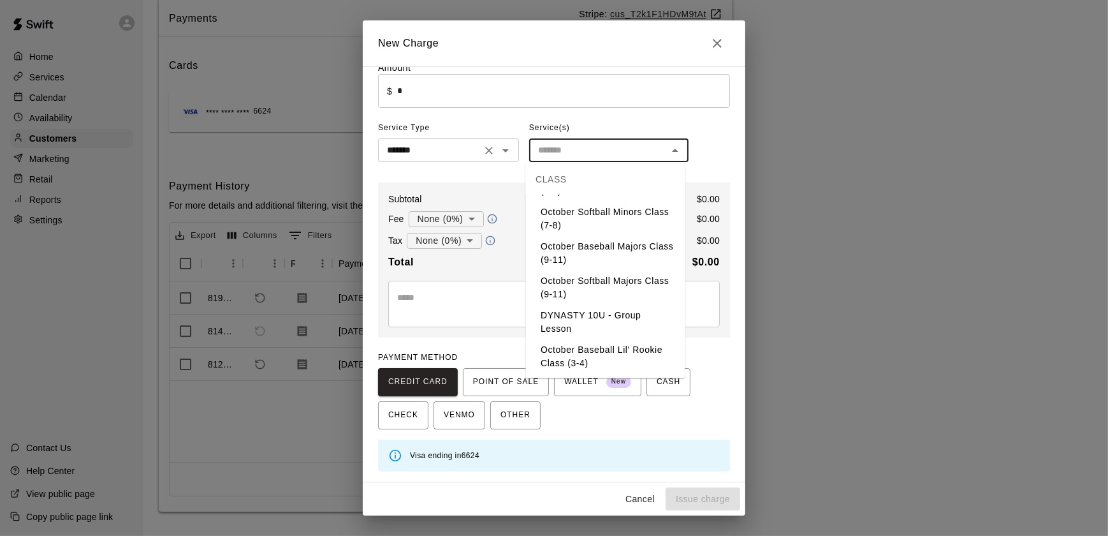
click at [498, 149] on icon "Open" at bounding box center [505, 150] width 15 height 15
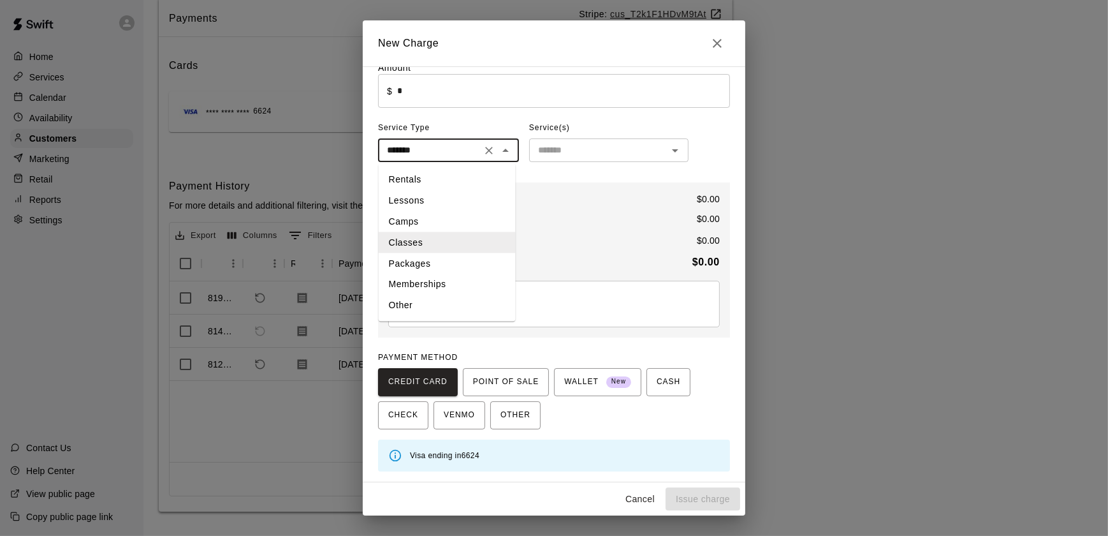
click at [418, 187] on li "Rentals" at bounding box center [447, 179] width 137 height 21
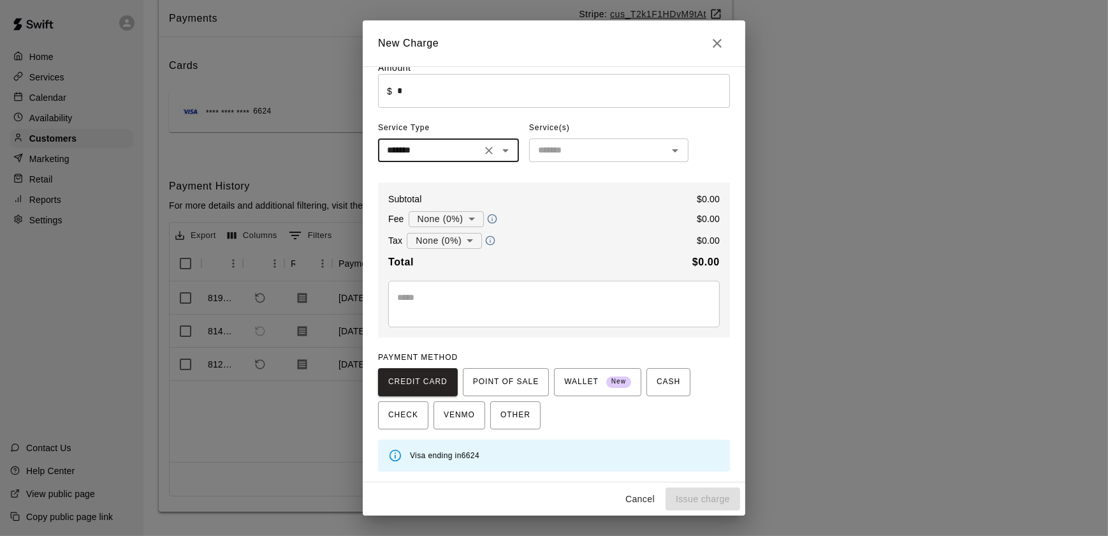
click at [503, 151] on icon "Open" at bounding box center [505, 150] width 6 height 3
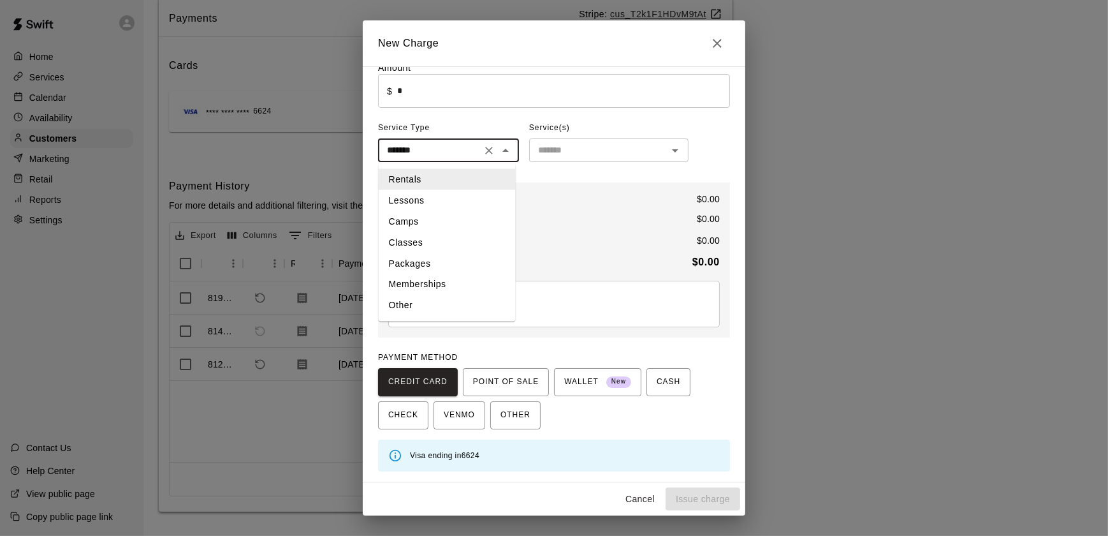
click at [435, 203] on li "Lessons" at bounding box center [447, 200] width 137 height 21
type input "*******"
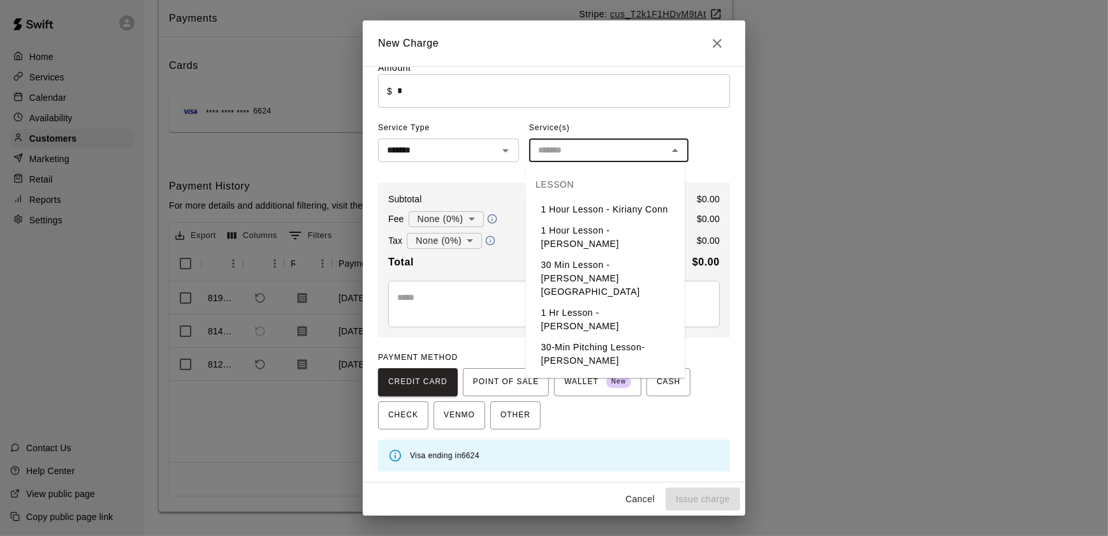
click at [613, 150] on input "text" at bounding box center [598, 150] width 131 height 16
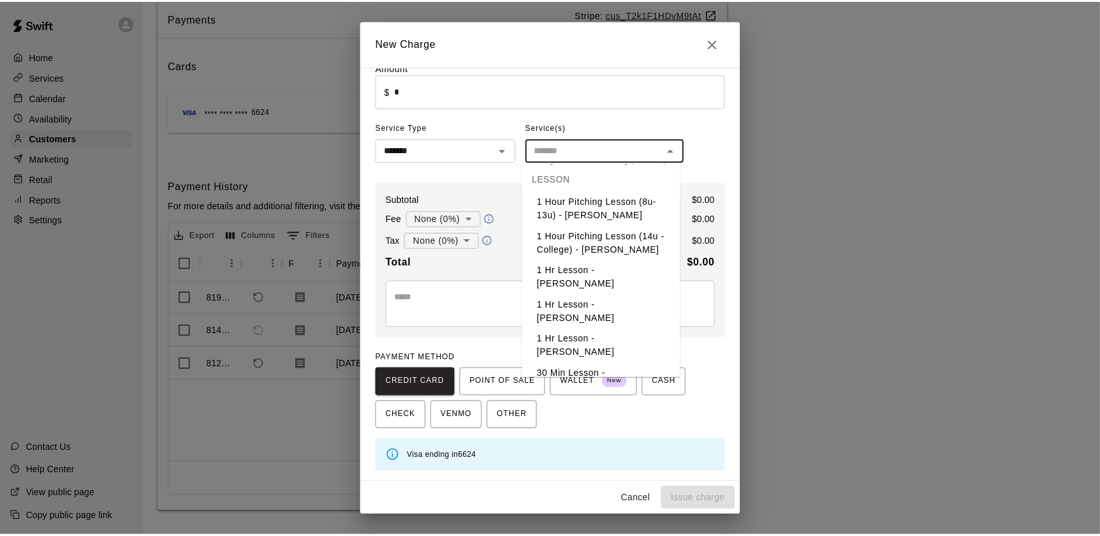
scroll to position [466, 0]
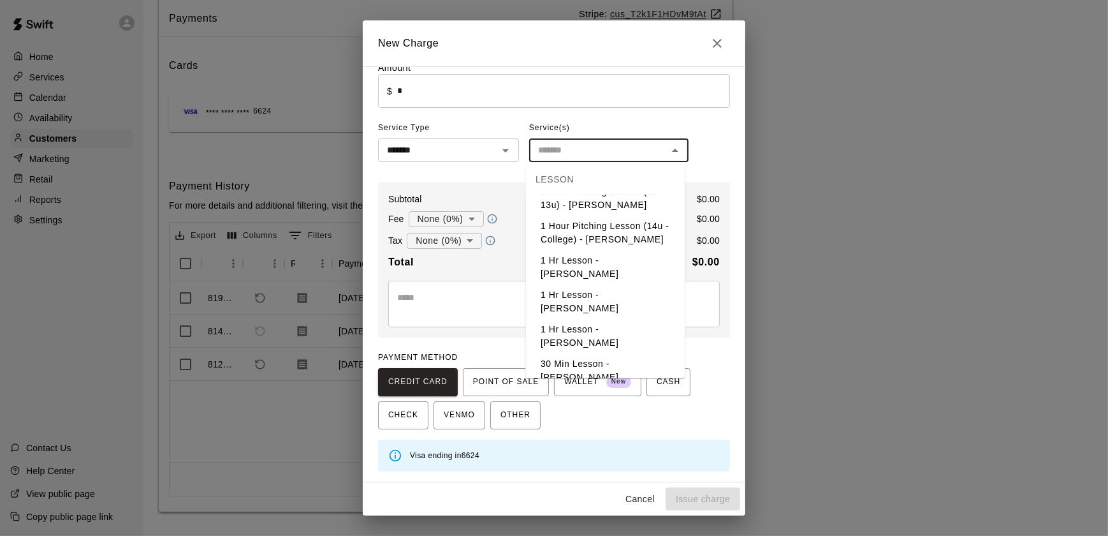
click at [598, 284] on li "1 Hr Lesson - [PERSON_NAME]" at bounding box center [605, 301] width 159 height 34
type input "**********"
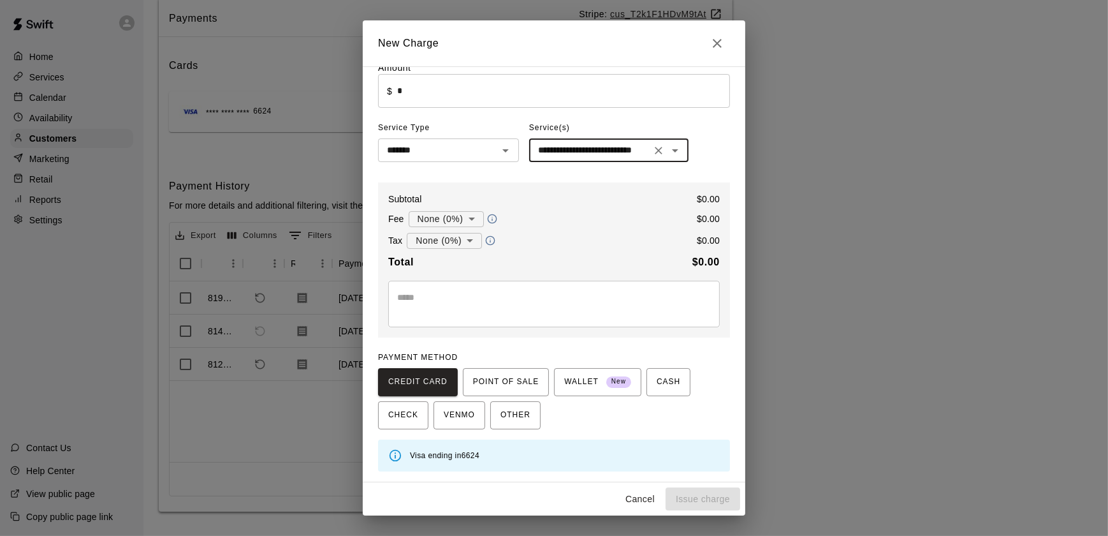
click at [437, 85] on input "*" at bounding box center [563, 91] width 333 height 34
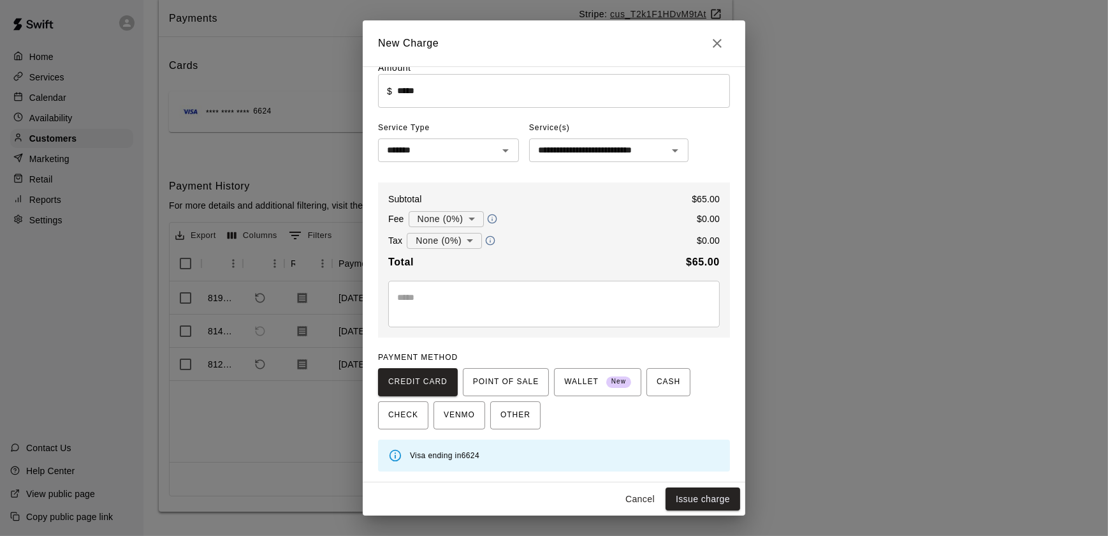
click at [542, 238] on div "Tax None (0%) * ​ $ 0.00" at bounding box center [554, 240] width 332 height 17
click at [720, 45] on icon "Close" at bounding box center [717, 43] width 9 height 9
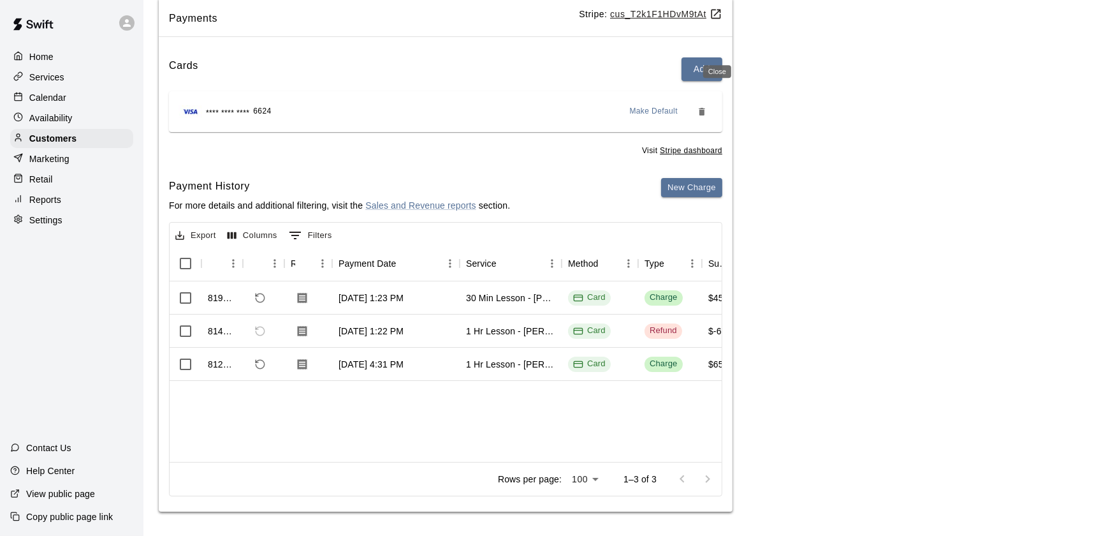
type input "*"
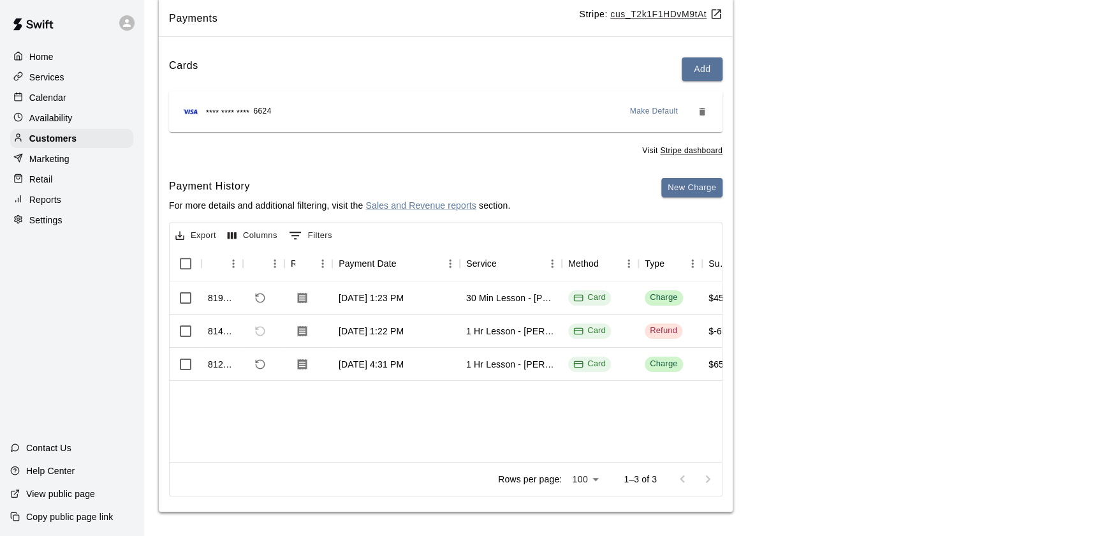
click at [46, 95] on p "Calendar" at bounding box center [47, 97] width 37 height 13
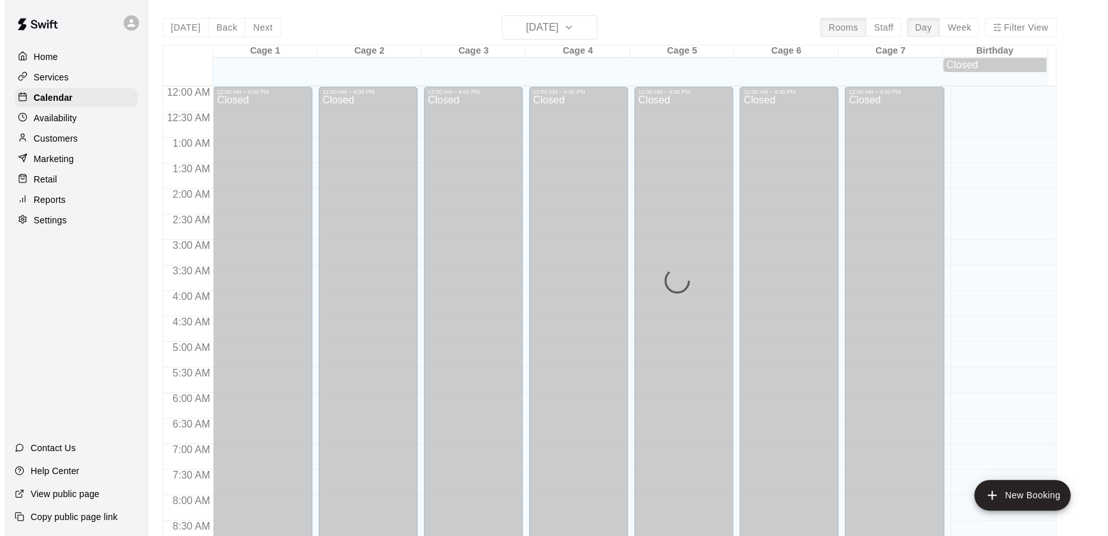
scroll to position [720, 0]
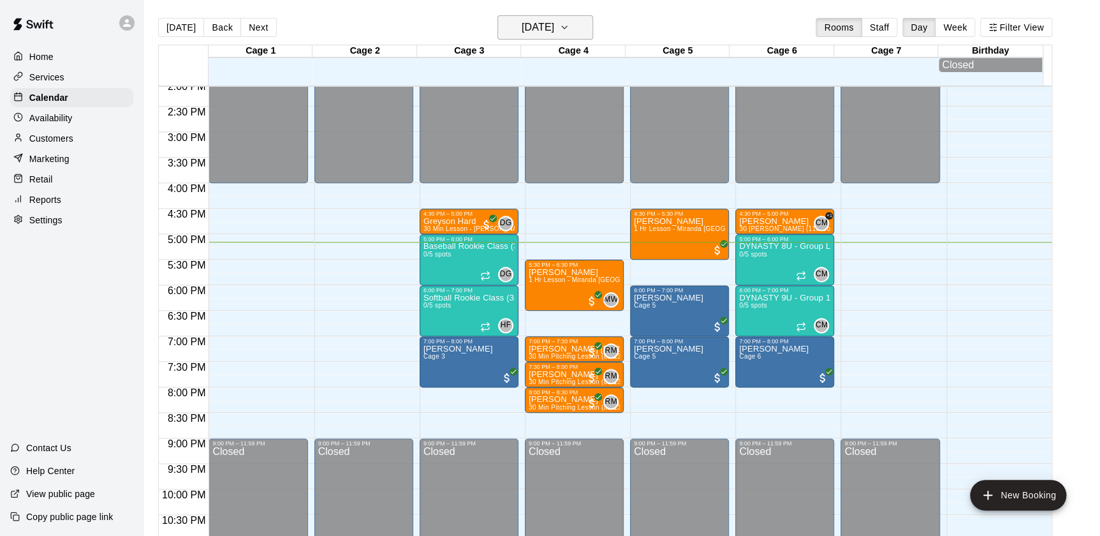
click at [554, 29] on h6 "[DATE]" at bounding box center [538, 27] width 33 height 18
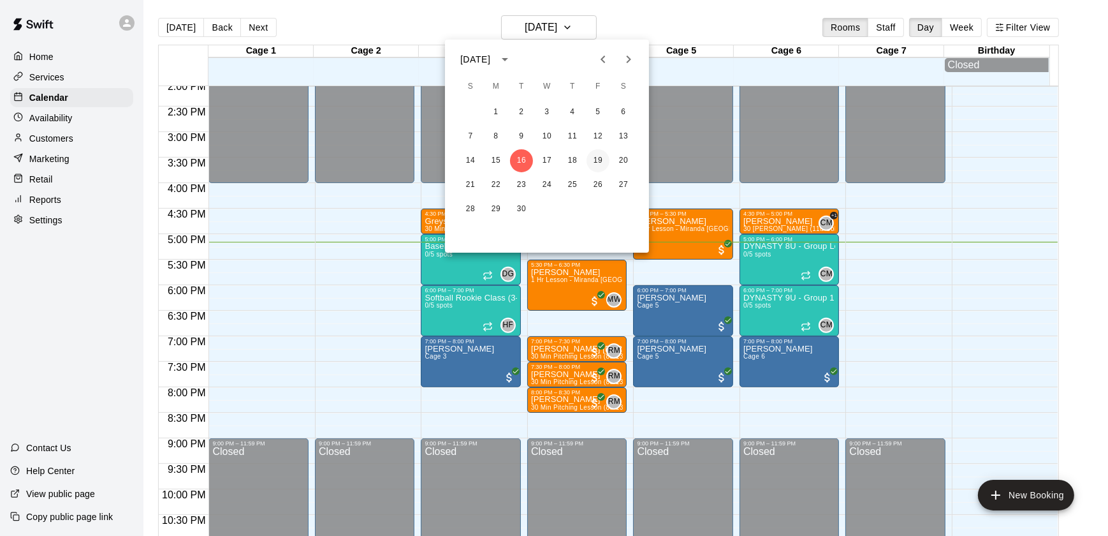
click at [602, 161] on button "19" at bounding box center [598, 160] width 23 height 23
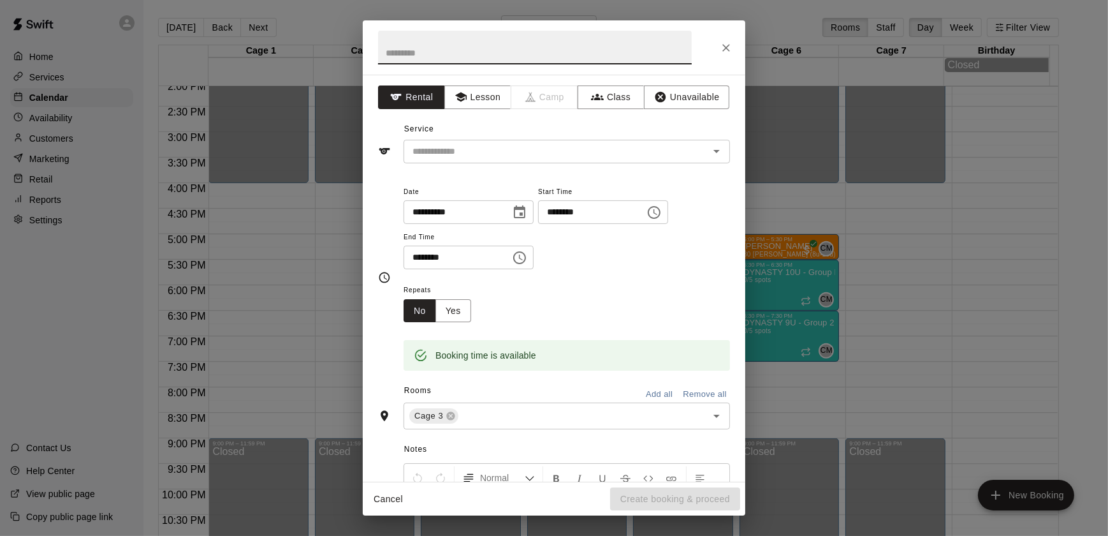
click at [588, 210] on input "********" at bounding box center [587, 212] width 98 height 24
click at [585, 211] on input "********" at bounding box center [587, 212] width 98 height 24
type input "********"
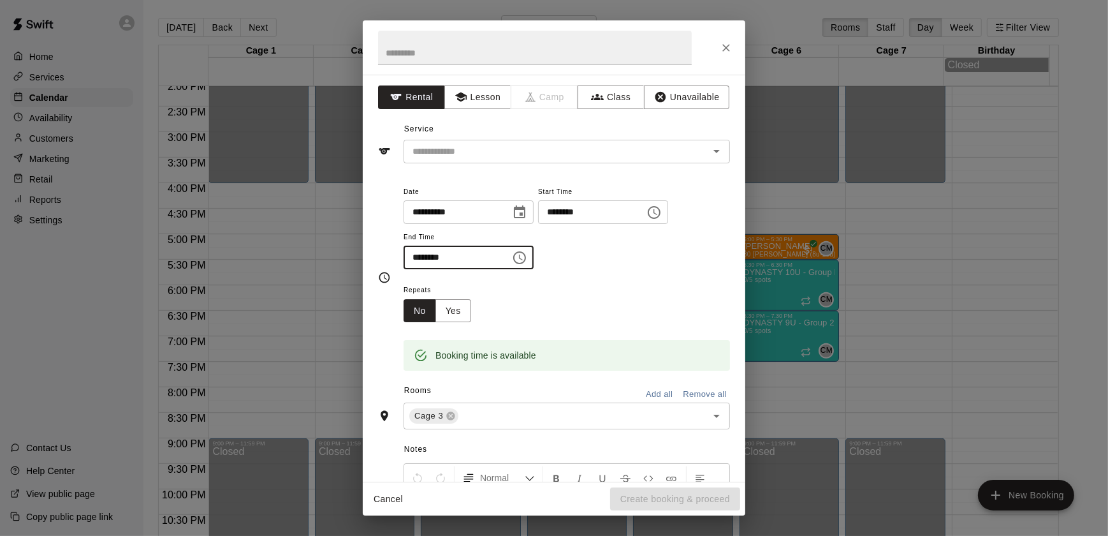
click at [438, 256] on input "********" at bounding box center [453, 257] width 98 height 24
click at [439, 256] on input "********" at bounding box center [453, 257] width 98 height 24
click at [435, 256] on input "********" at bounding box center [453, 257] width 98 height 24
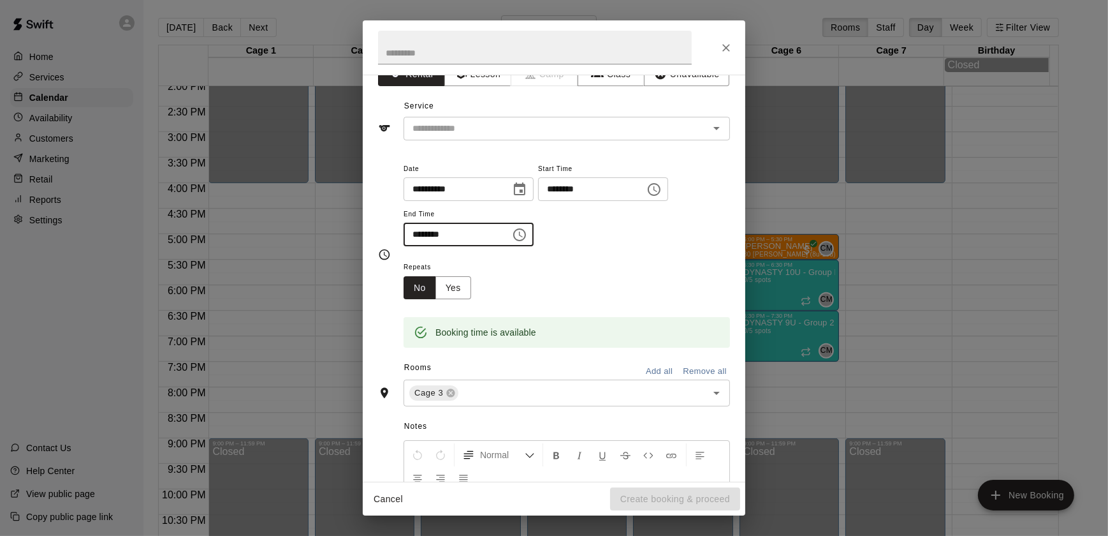
scroll to position [24, 0]
type input "********"
click at [572, 300] on div "Booking time is available" at bounding box center [567, 322] width 326 height 48
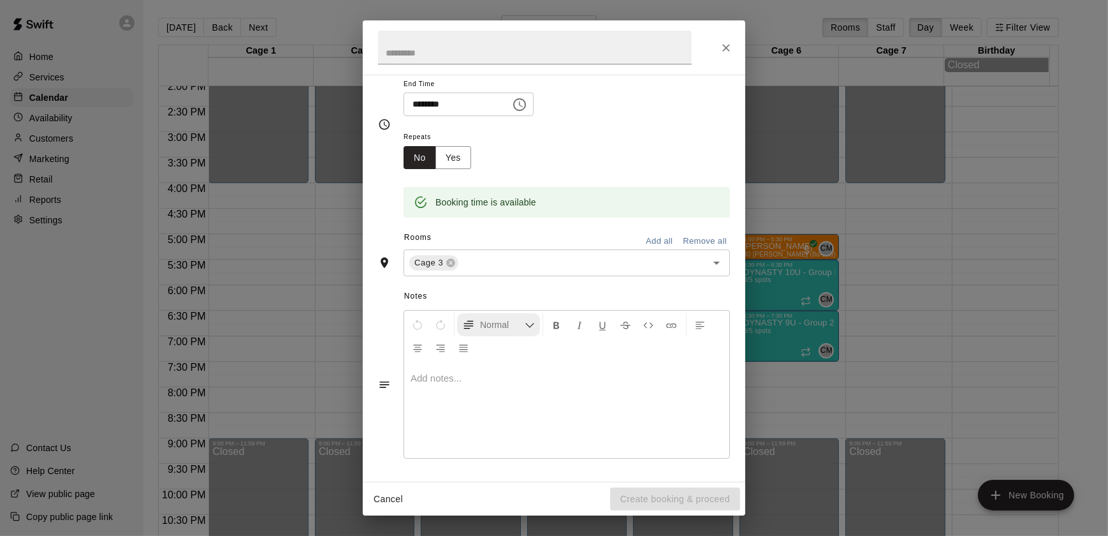
scroll to position [0, 0]
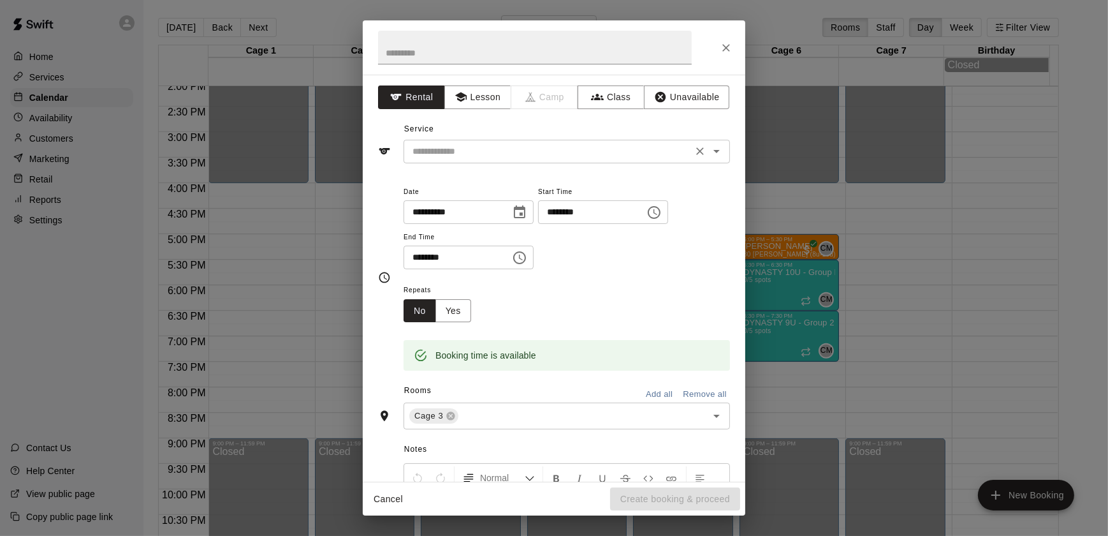
click at [540, 143] on input "text" at bounding box center [547, 151] width 281 height 16
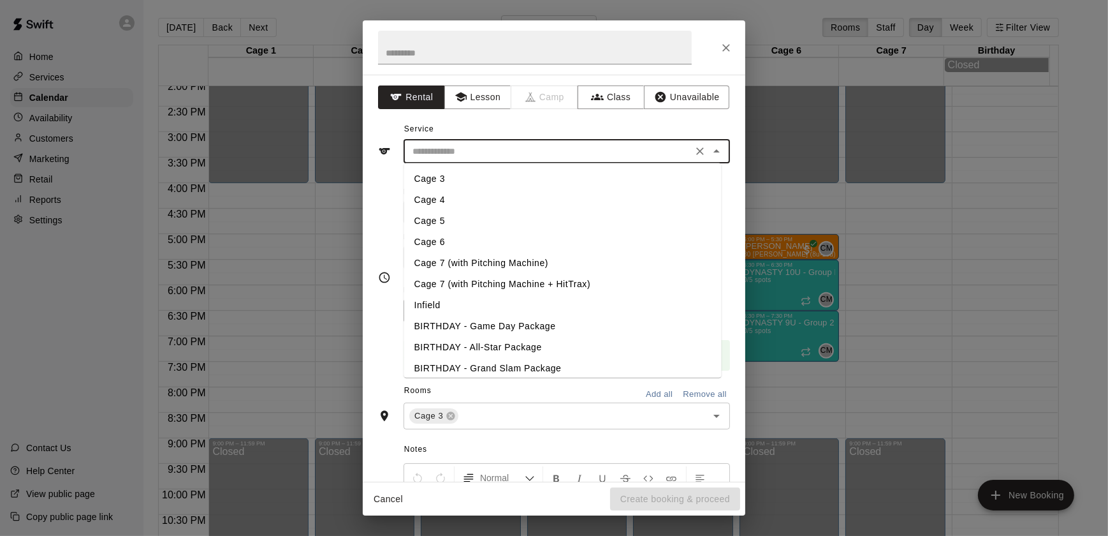
scroll to position [6, 0]
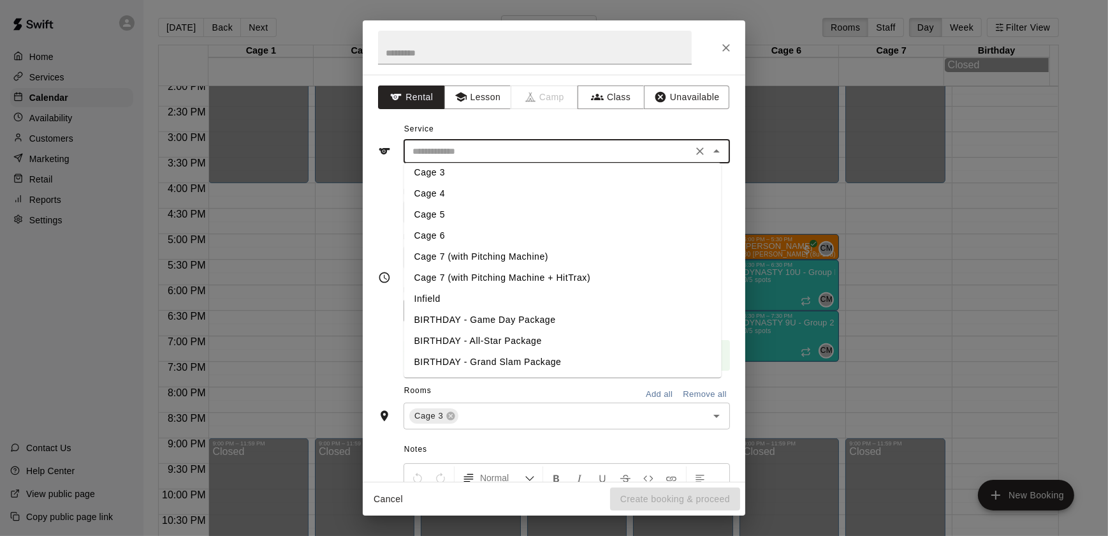
click at [440, 168] on li "Cage 3" at bounding box center [563, 172] width 318 height 21
type input "******"
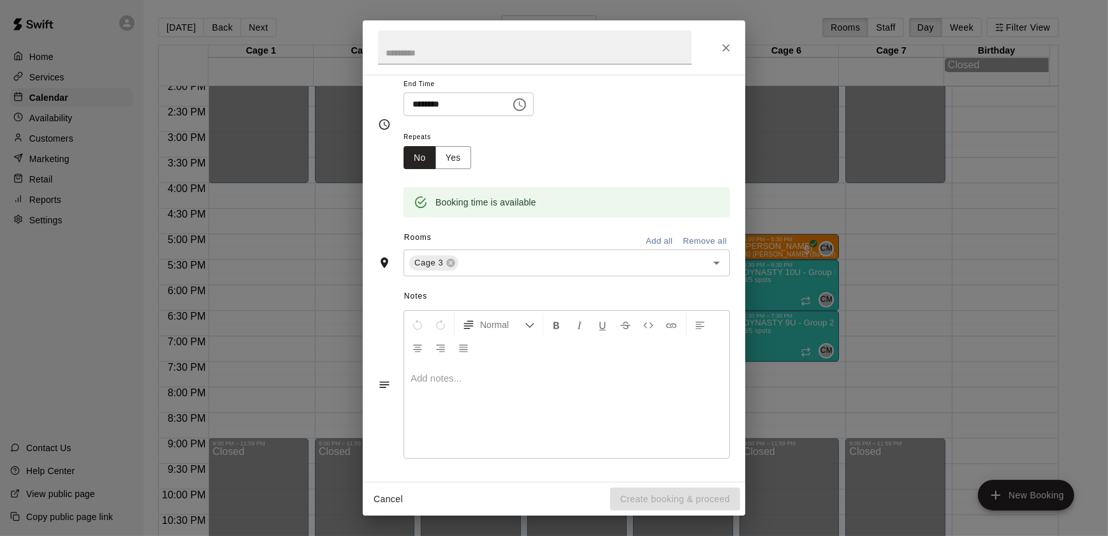
scroll to position [0, 0]
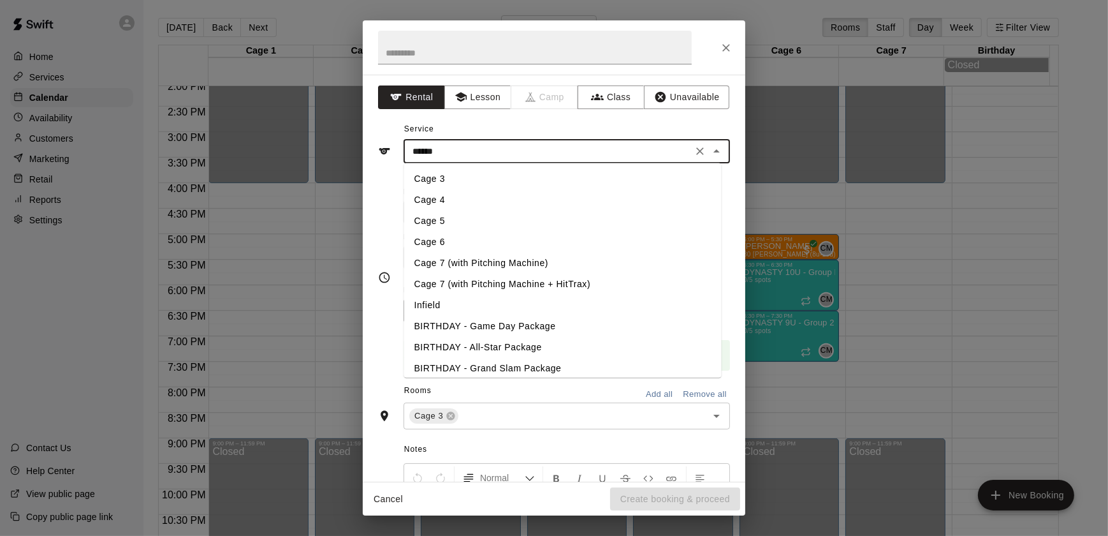
click at [572, 146] on input "******" at bounding box center [547, 151] width 281 height 16
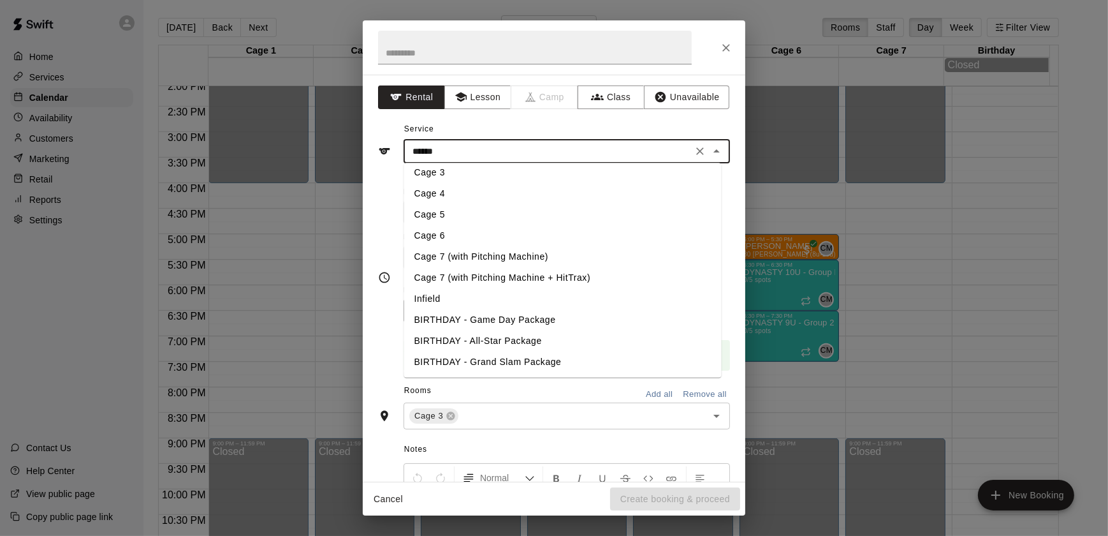
click at [484, 84] on div "**********" at bounding box center [554, 278] width 383 height 407
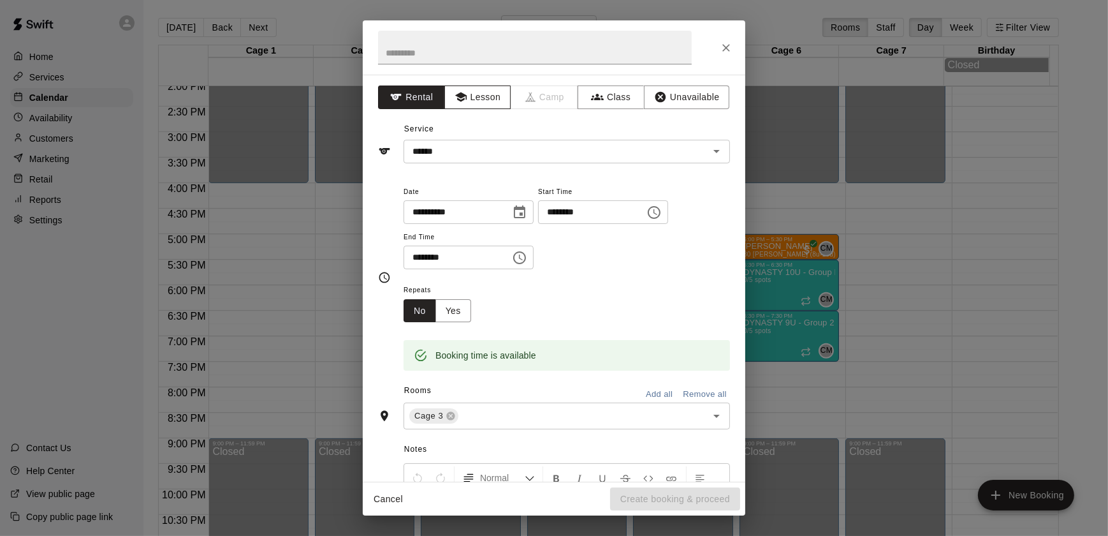
click at [497, 106] on button "Lesson" at bounding box center [477, 97] width 67 height 24
click at [496, 134] on div "Service ​" at bounding box center [554, 141] width 352 height 44
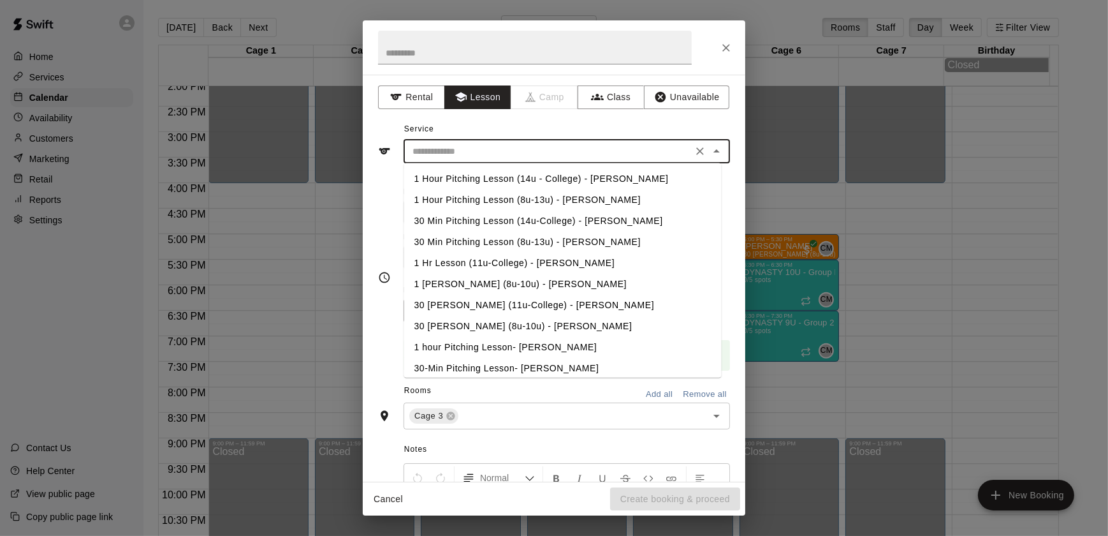
click at [496, 151] on input "text" at bounding box center [547, 151] width 281 height 16
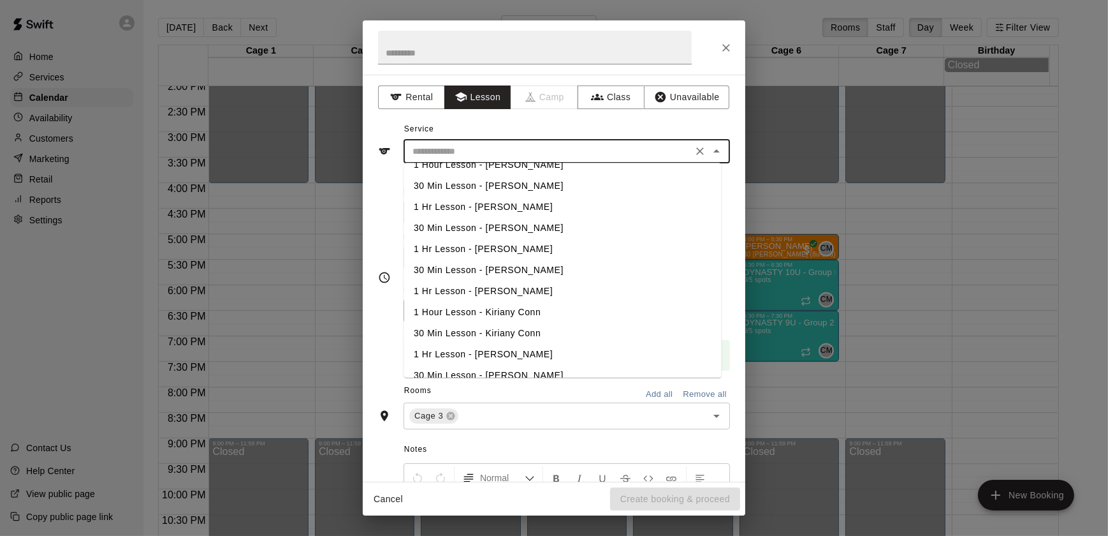
scroll to position [405, 0]
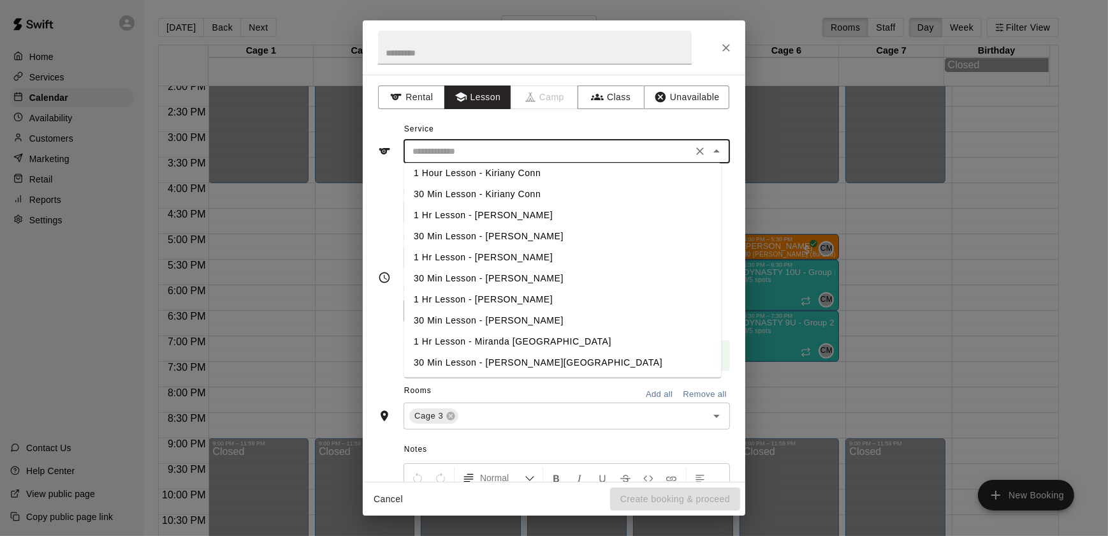
click at [466, 252] on li "1 Hr Lesson - [PERSON_NAME]" at bounding box center [563, 257] width 318 height 21
type input "**********"
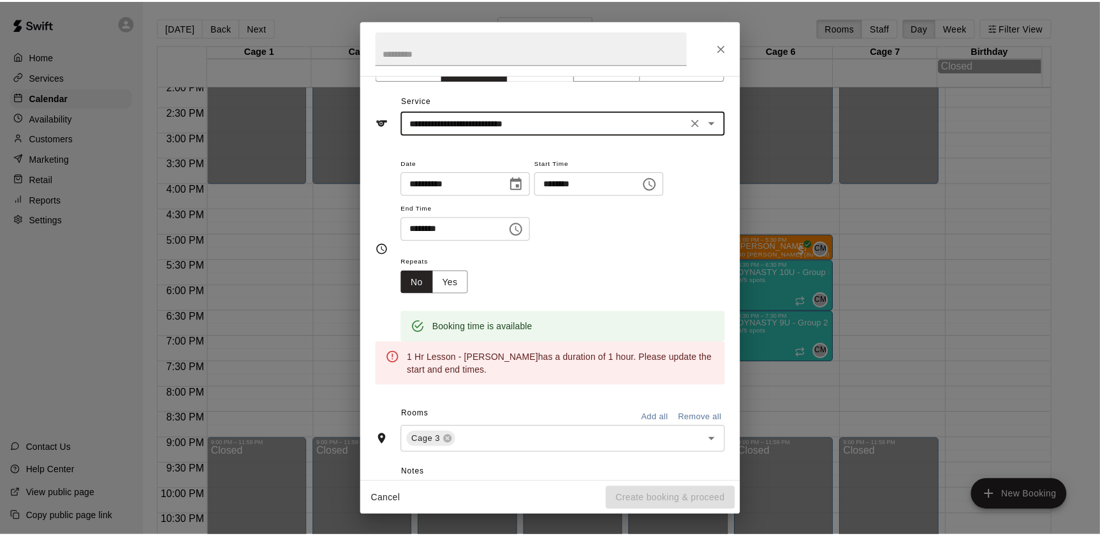
scroll to position [32, 0]
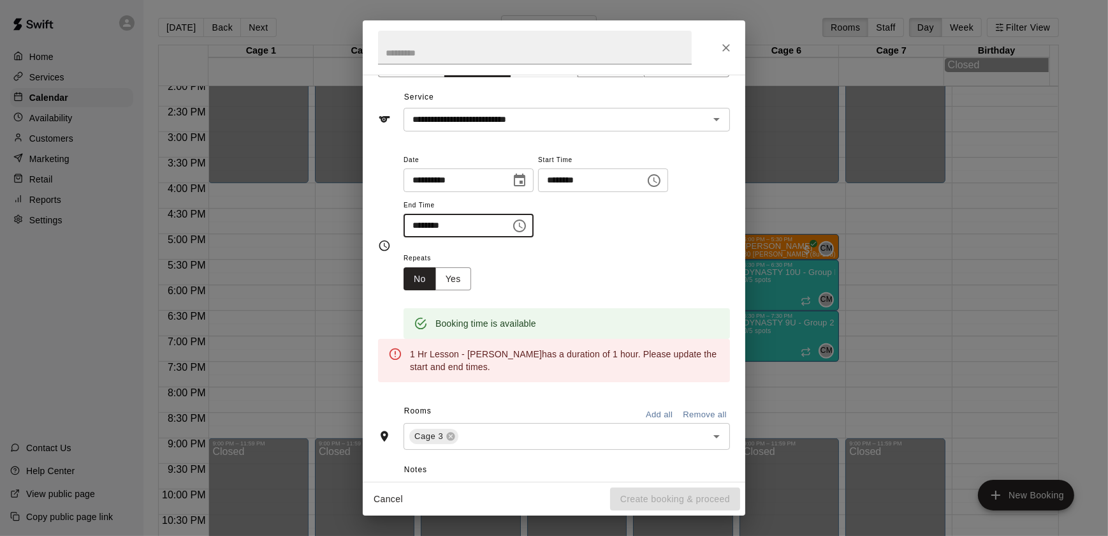
click at [420, 226] on input "********" at bounding box center [453, 226] width 98 height 24
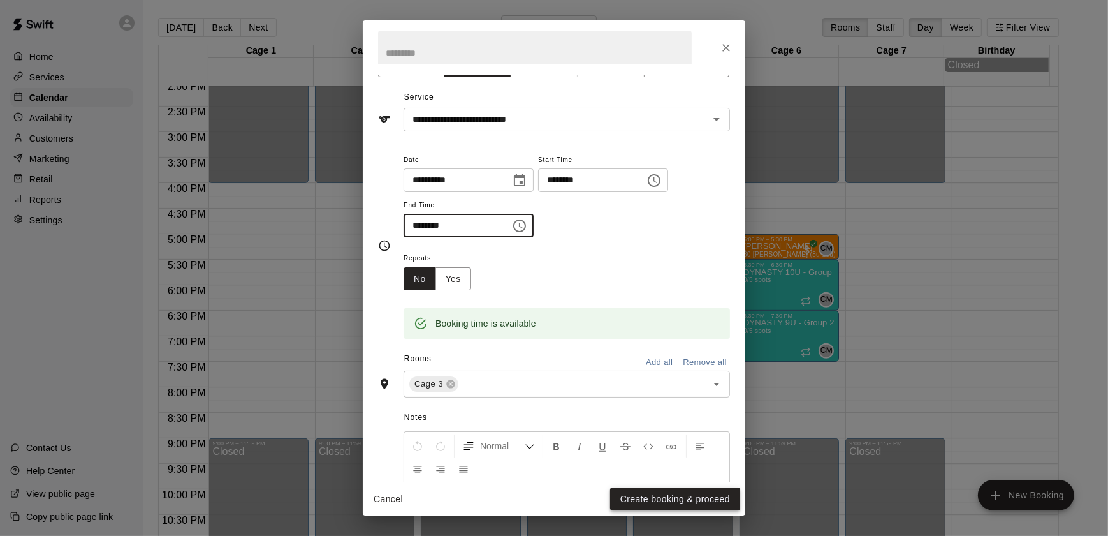
type input "********"
click at [631, 493] on button "Create booking & proceed" at bounding box center [675, 499] width 130 height 24
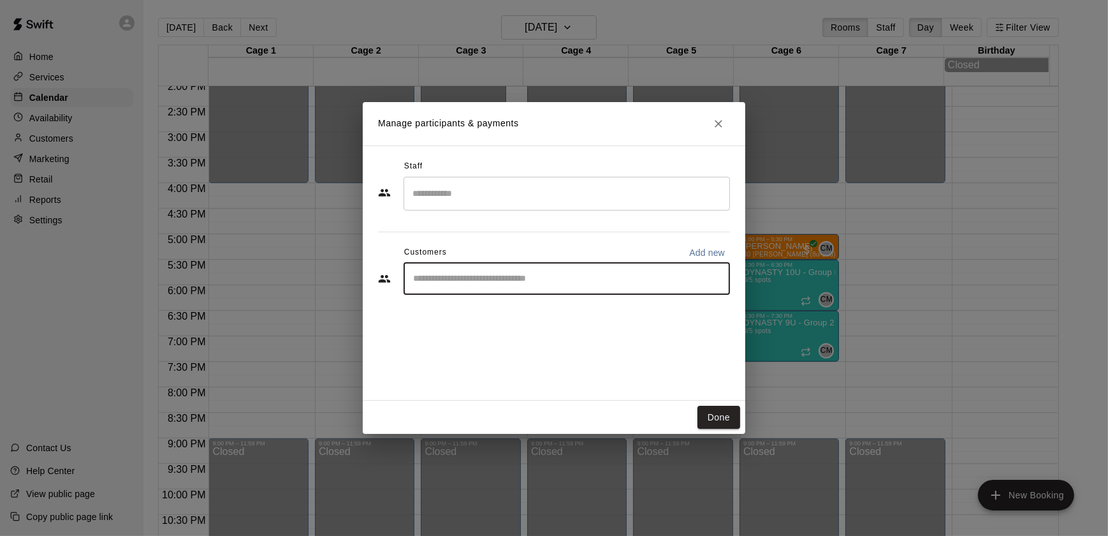
click at [504, 282] on input "Start typing to search customers..." at bounding box center [566, 278] width 315 height 13
type input "*"
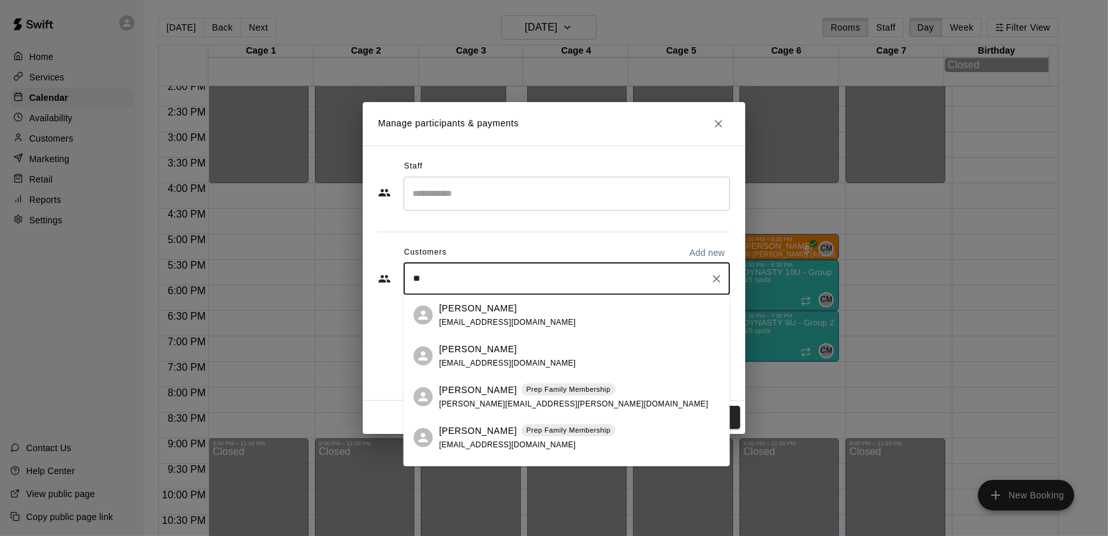
type input "***"
click at [467, 355] on div "[PERSON_NAME] [EMAIL_ADDRESS][DOMAIN_NAME]" at bounding box center [507, 355] width 137 height 27
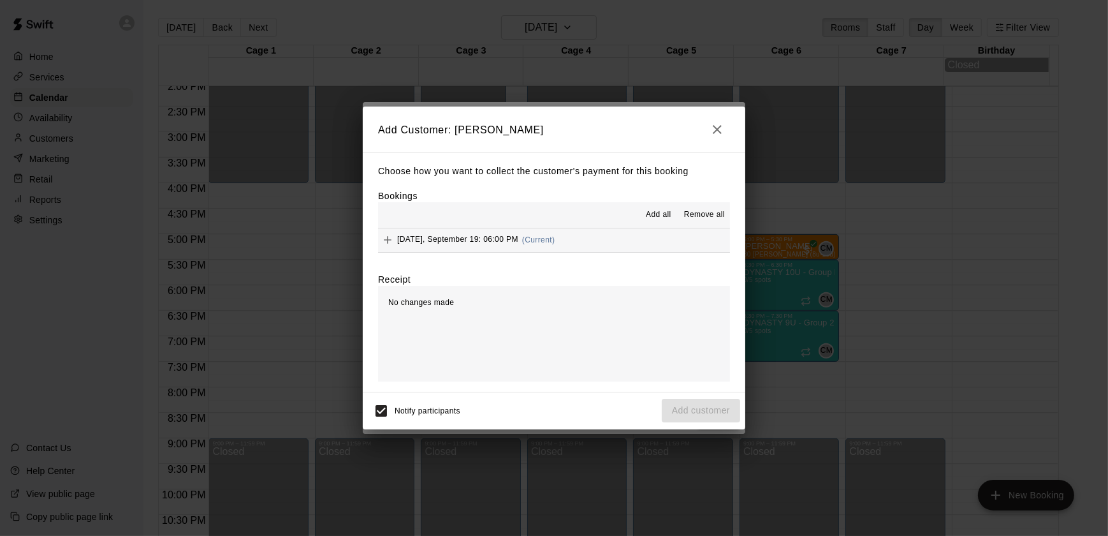
click at [457, 238] on span "[DATE], September 19: 06:00 PM" at bounding box center [457, 239] width 121 height 9
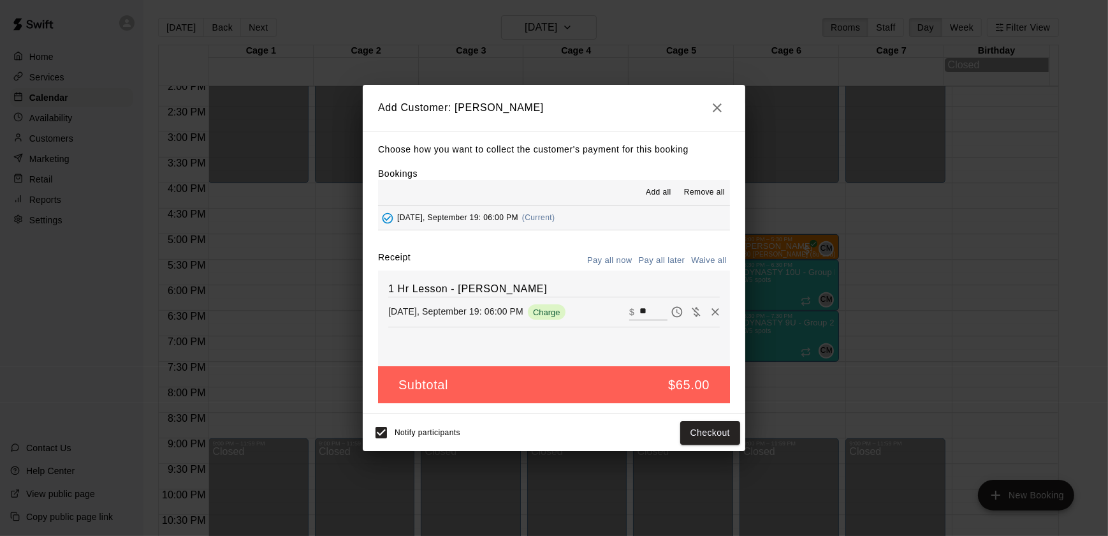
click at [619, 382] on div "Subtotal $65.00" at bounding box center [554, 385] width 352 height 38
click at [729, 433] on button "Checkout" at bounding box center [710, 433] width 60 height 24
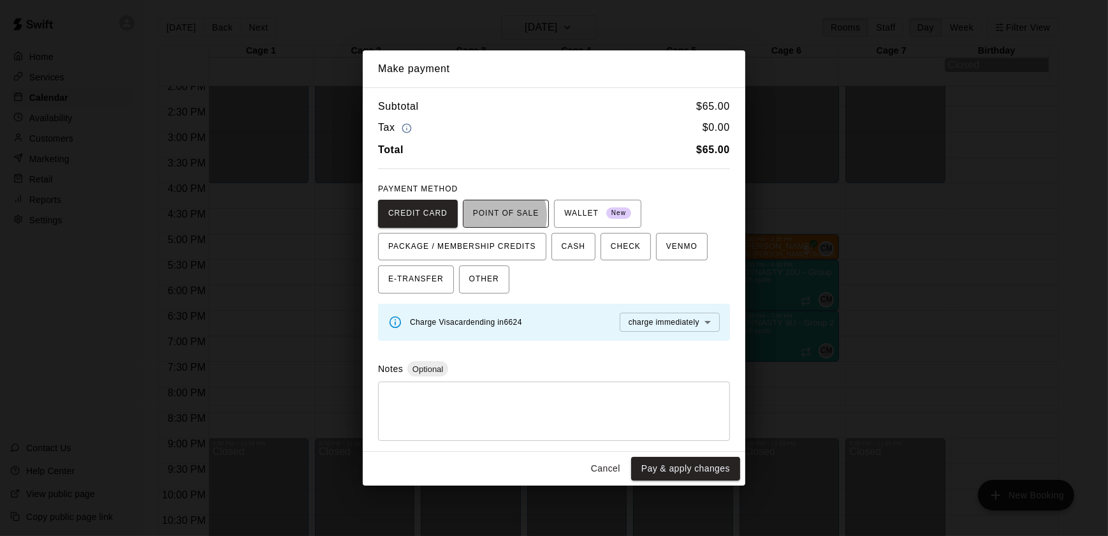
click at [487, 215] on span "POINT OF SALE" at bounding box center [506, 213] width 66 height 20
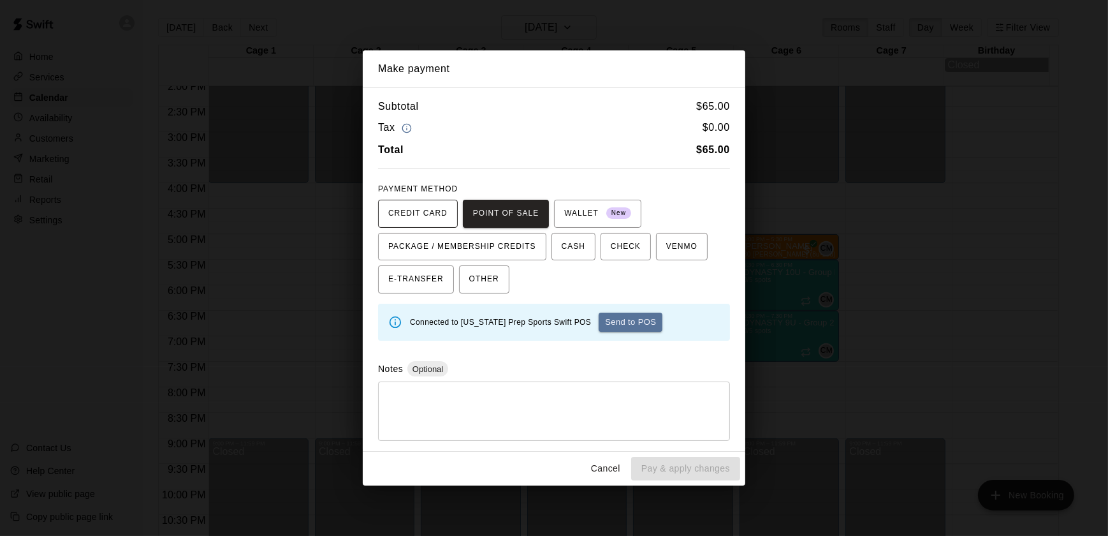
click at [398, 214] on span "CREDIT CARD" at bounding box center [417, 213] width 59 height 20
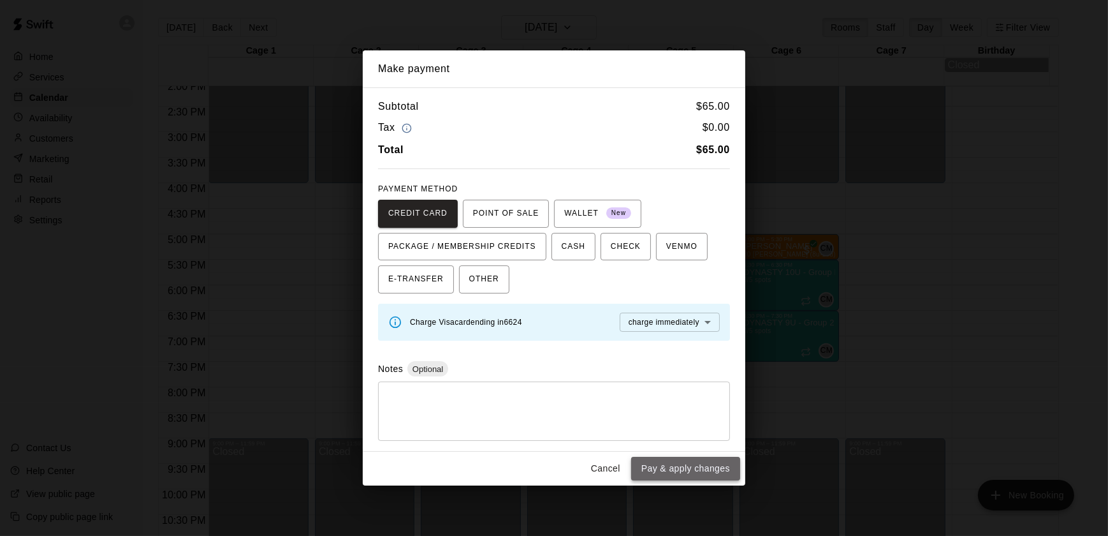
click at [690, 467] on button "Pay & apply changes" at bounding box center [685, 469] width 109 height 24
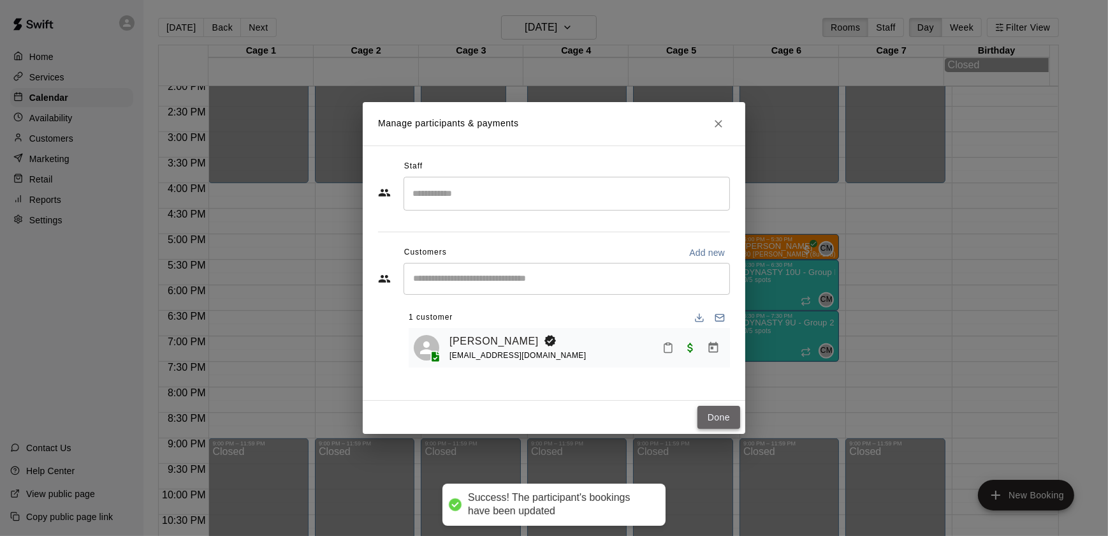
click at [723, 413] on button "Done" at bounding box center [719, 417] width 43 height 24
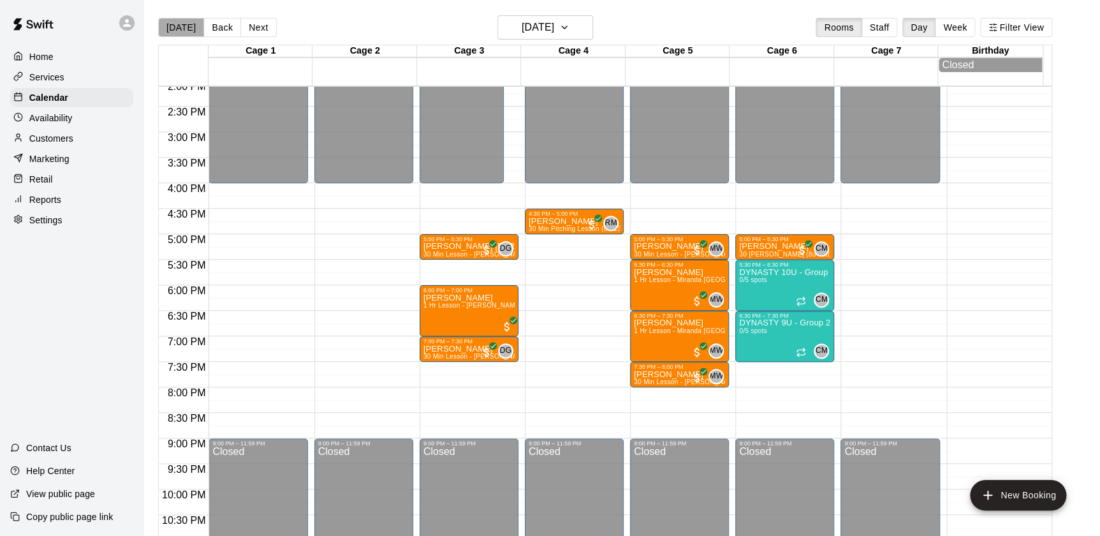
click at [182, 24] on button "[DATE]" at bounding box center [181, 27] width 46 height 19
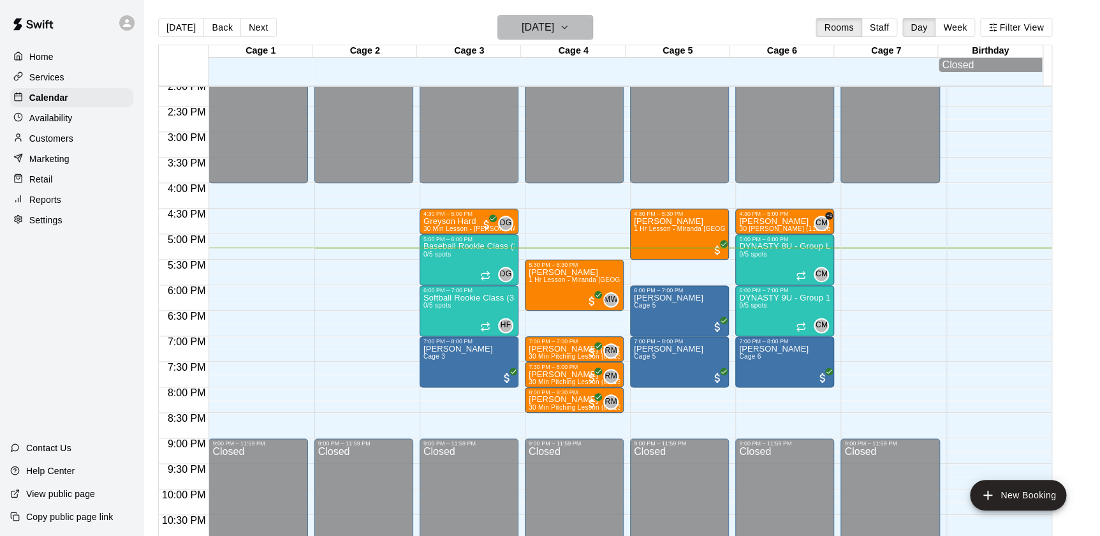
click at [535, 27] on h6 "[DATE]" at bounding box center [538, 27] width 33 height 18
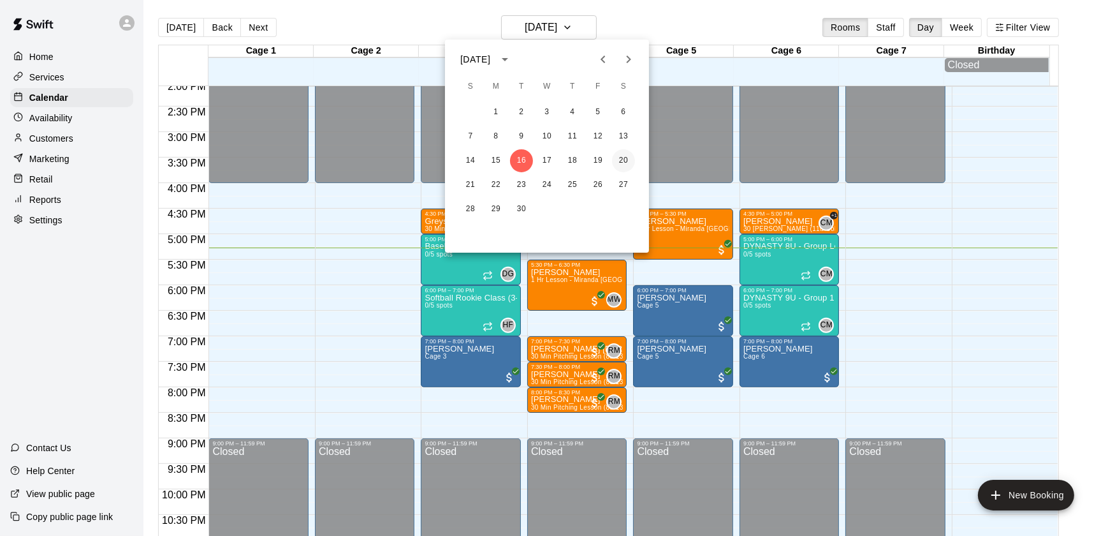
click at [625, 156] on button "20" at bounding box center [623, 160] width 23 height 23
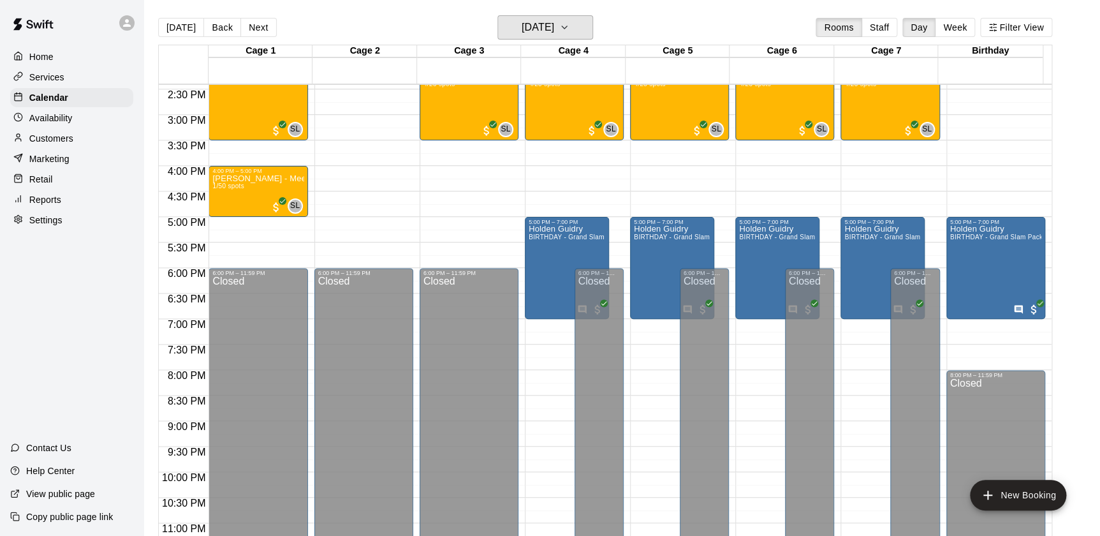
scroll to position [736, 0]
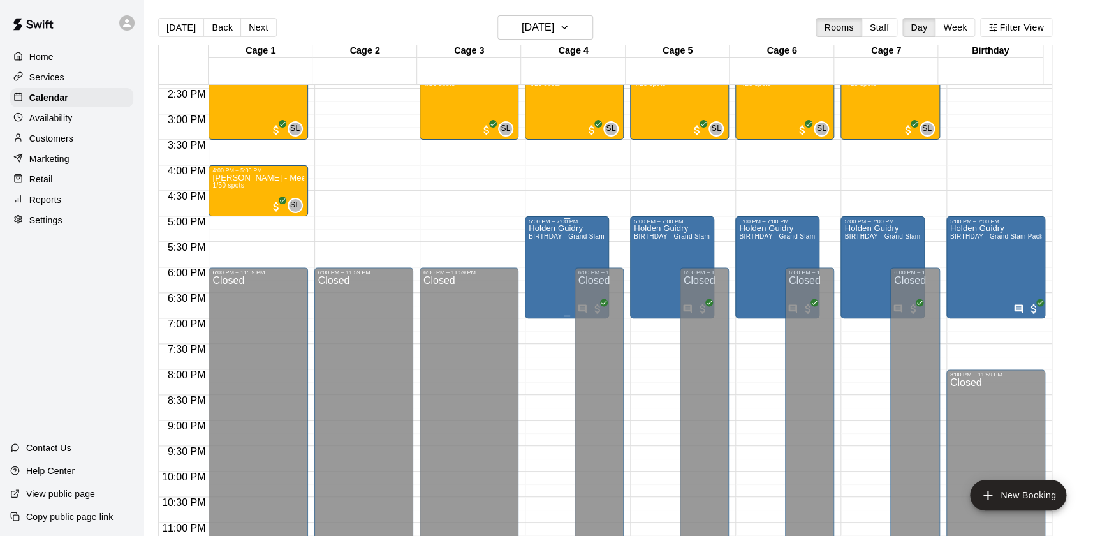
click at [580, 242] on div "[PERSON_NAME] BIRTHDAY - Grand Slam Package" at bounding box center [567, 492] width 77 height 536
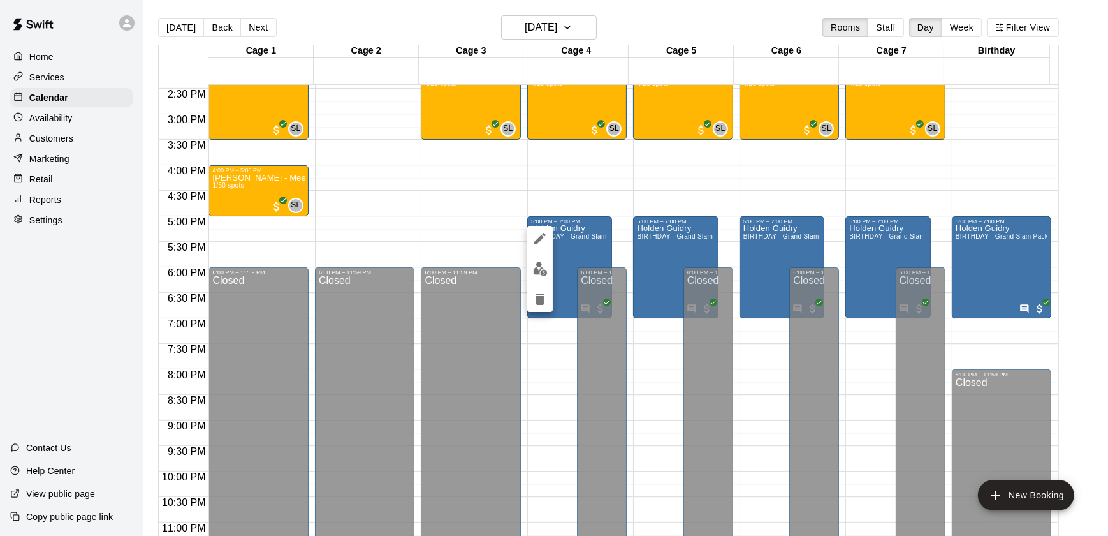
click at [662, 370] on div at bounding box center [554, 268] width 1108 height 536
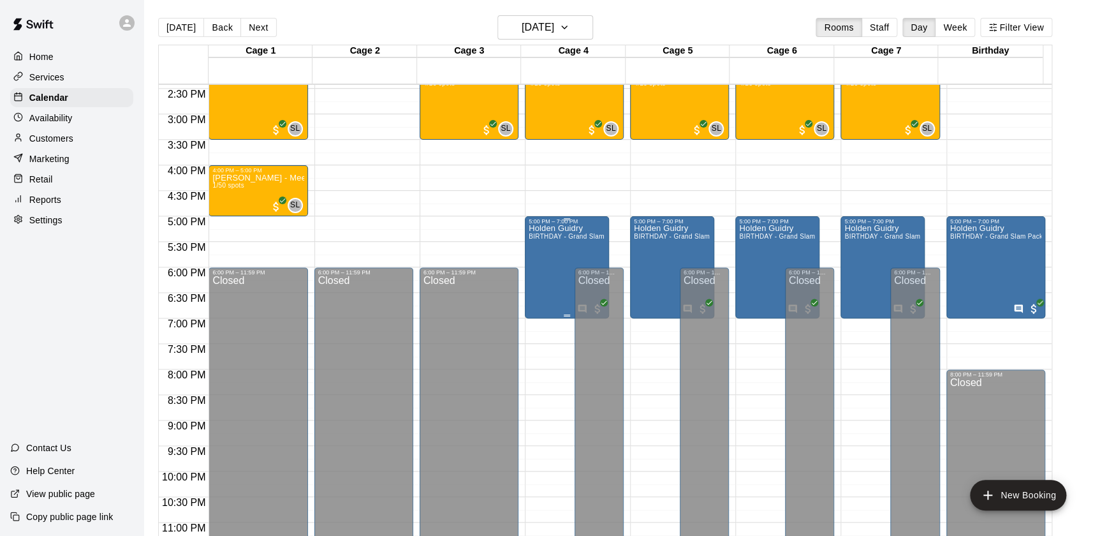
click at [577, 240] on span "BIRTHDAY - Grand Slam Package" at bounding box center [581, 236] width 104 height 7
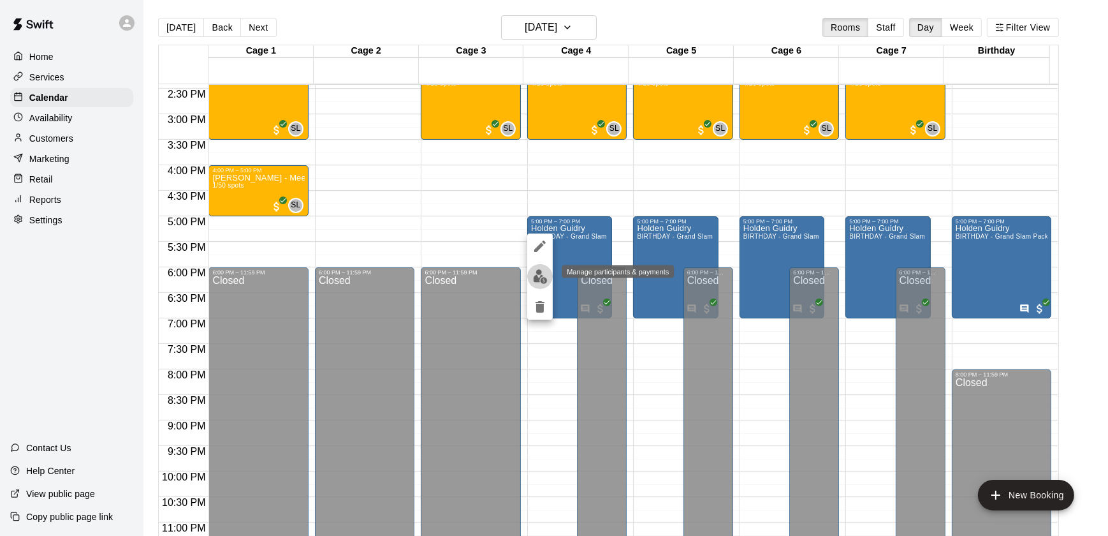
click at [543, 272] on img "edit" at bounding box center [540, 276] width 15 height 15
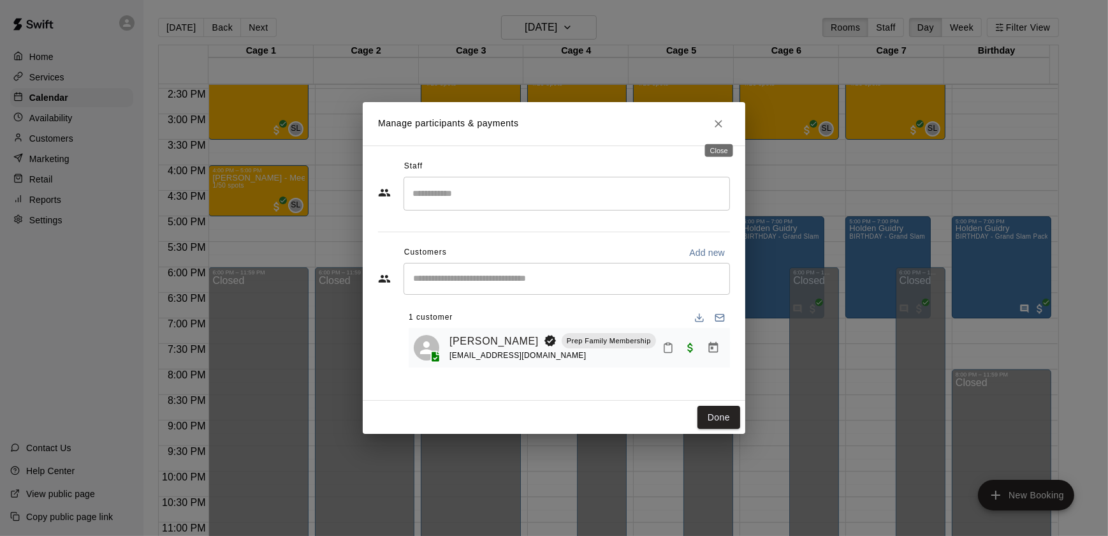
click at [718, 124] on icon "Close" at bounding box center [719, 124] width 8 height 8
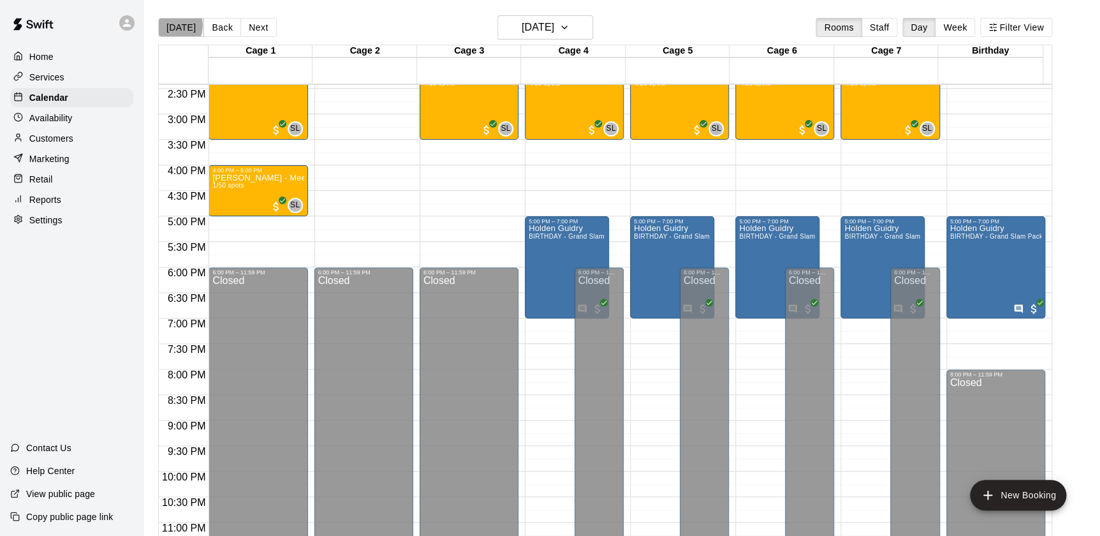
click at [172, 25] on button "[DATE]" at bounding box center [181, 27] width 46 height 19
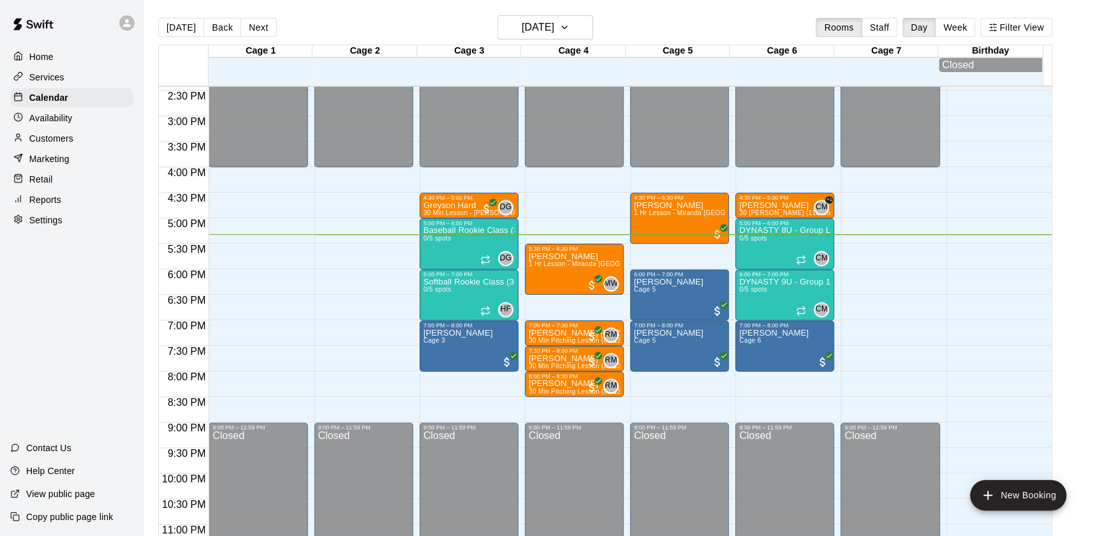
click at [56, 76] on p "Services" at bounding box center [46, 77] width 35 height 13
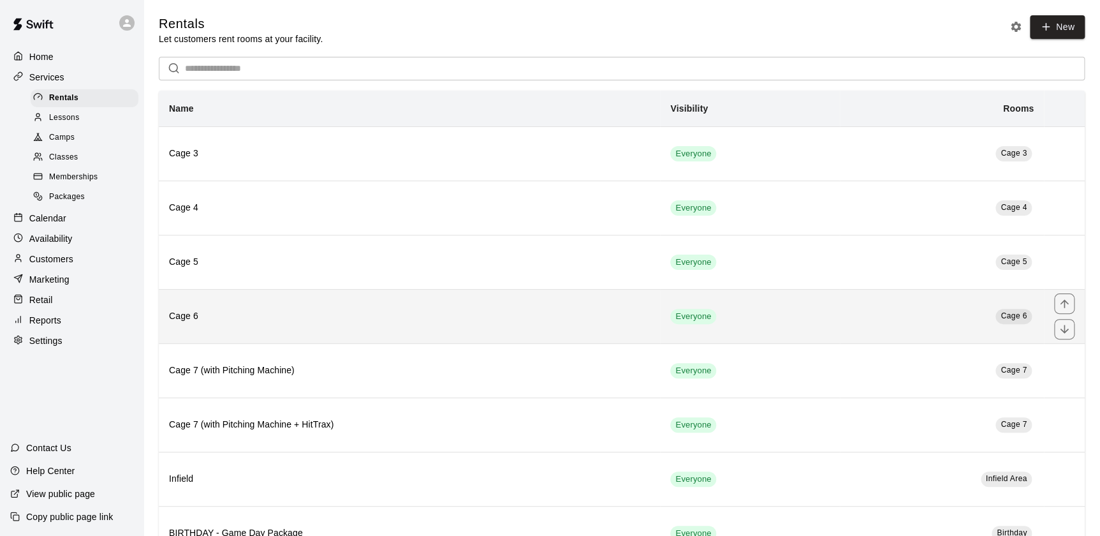
scroll to position [157, 0]
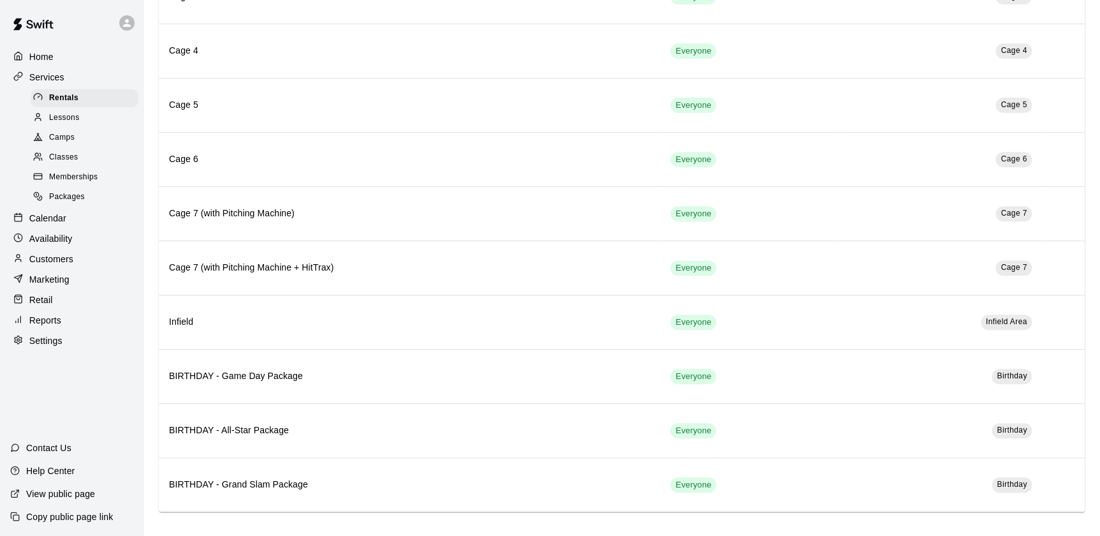
click at [63, 224] on p "Calendar" at bounding box center [47, 218] width 37 height 13
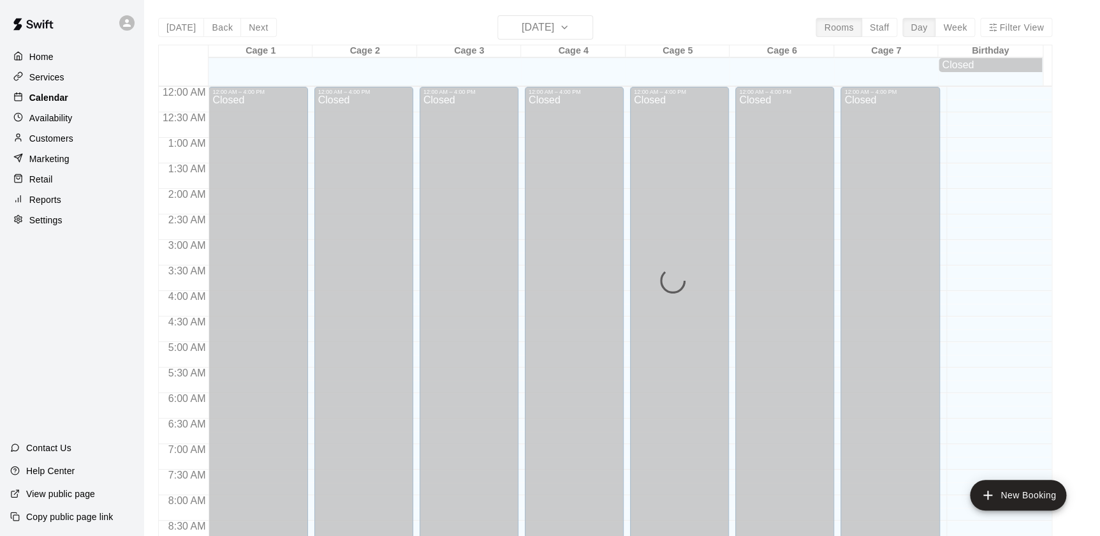
scroll to position [720, 0]
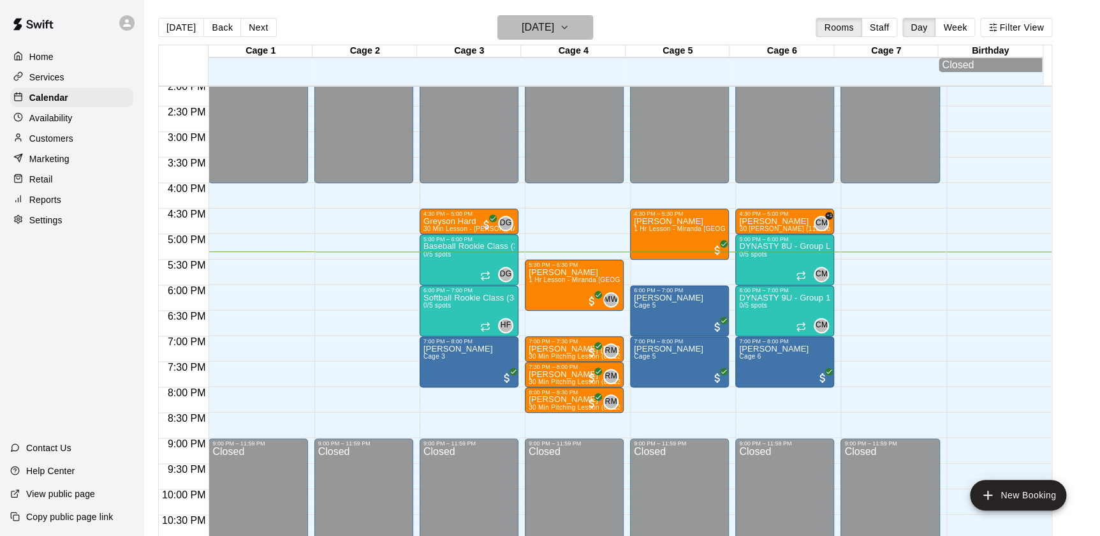
click at [522, 30] on h6 "[DATE]" at bounding box center [538, 27] width 33 height 18
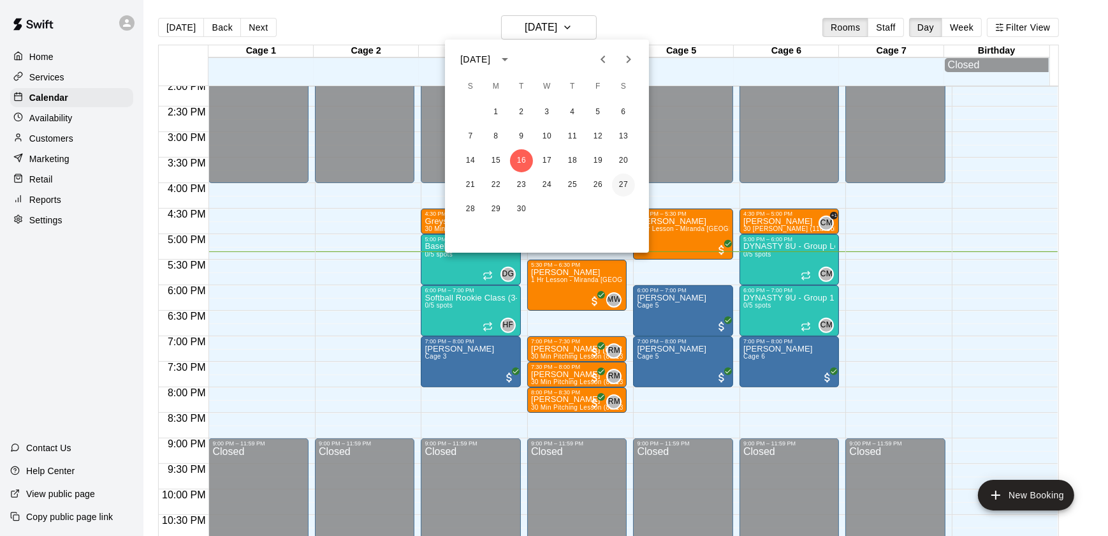
click at [625, 185] on button "27" at bounding box center [623, 184] width 23 height 23
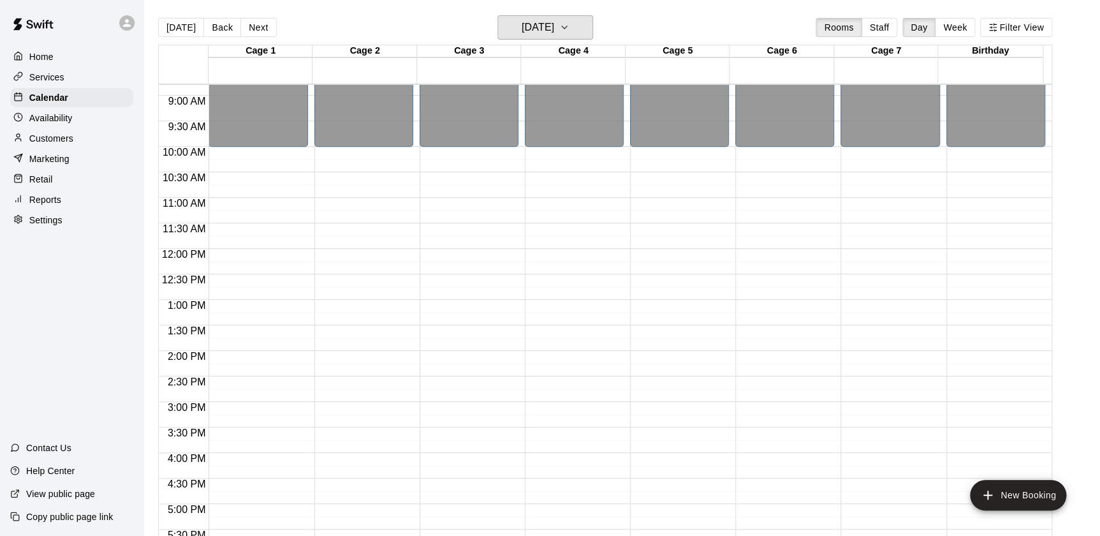
scroll to position [457, 0]
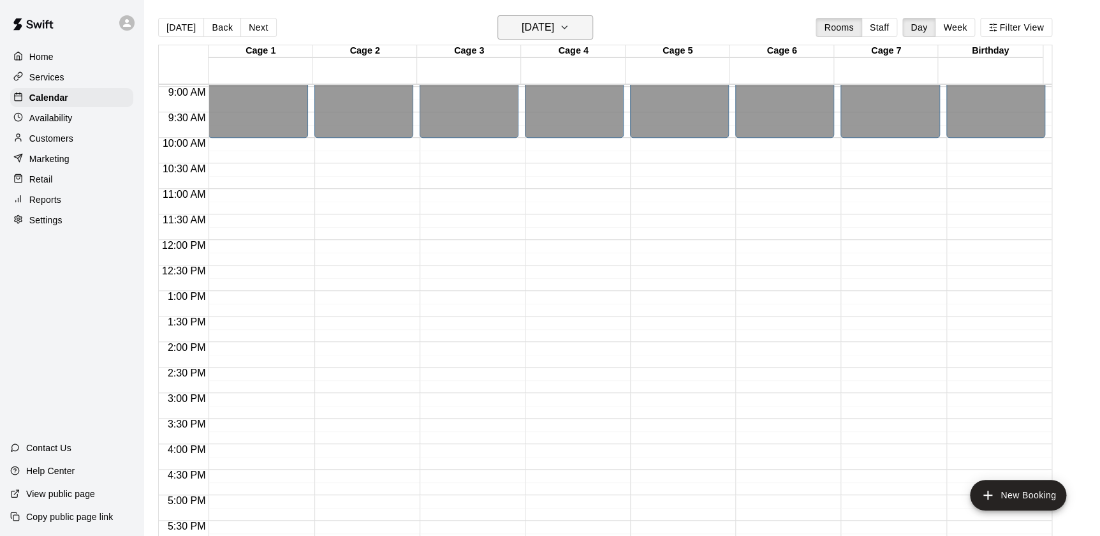
click at [522, 24] on h6 "[DATE]" at bounding box center [538, 27] width 33 height 18
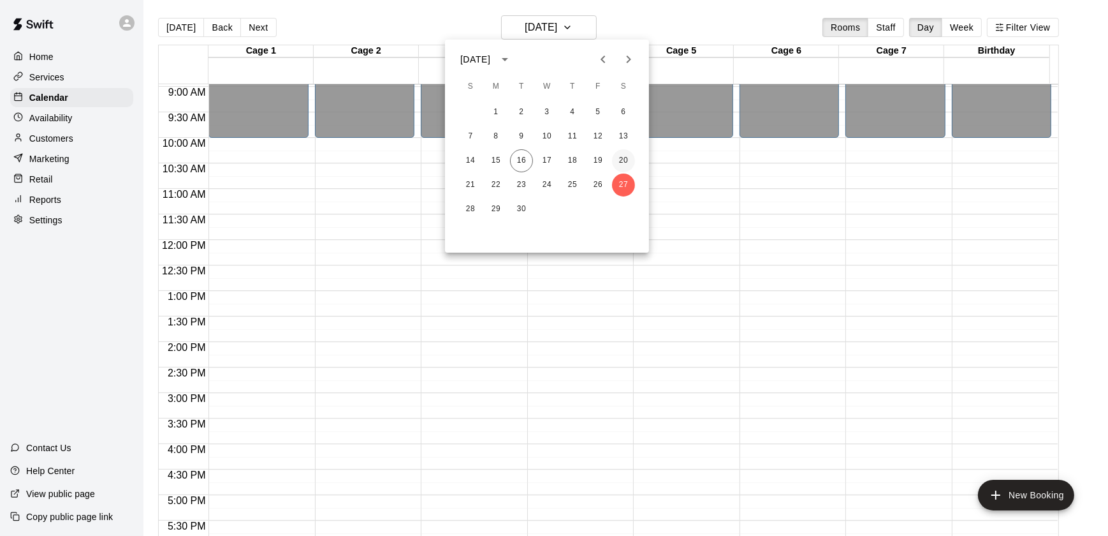
click at [624, 161] on button "20" at bounding box center [623, 160] width 23 height 23
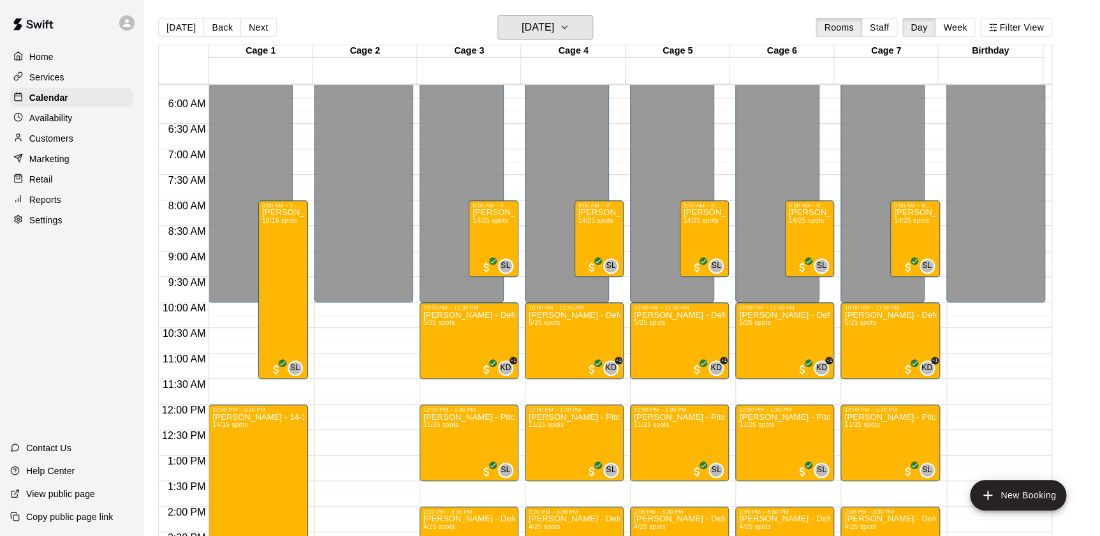
scroll to position [292, 0]
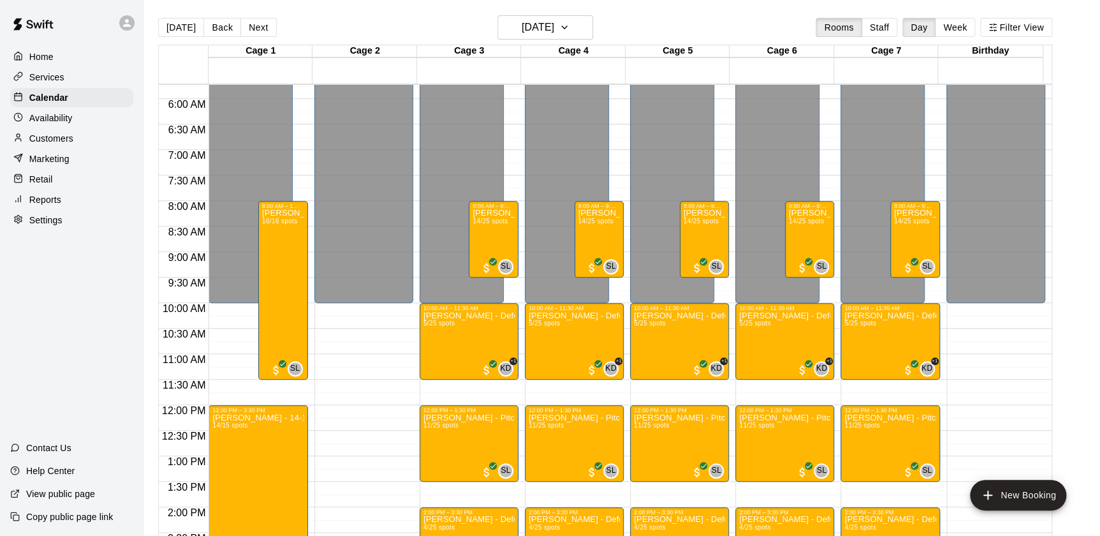
click at [38, 141] on p "Customers" at bounding box center [51, 138] width 44 height 13
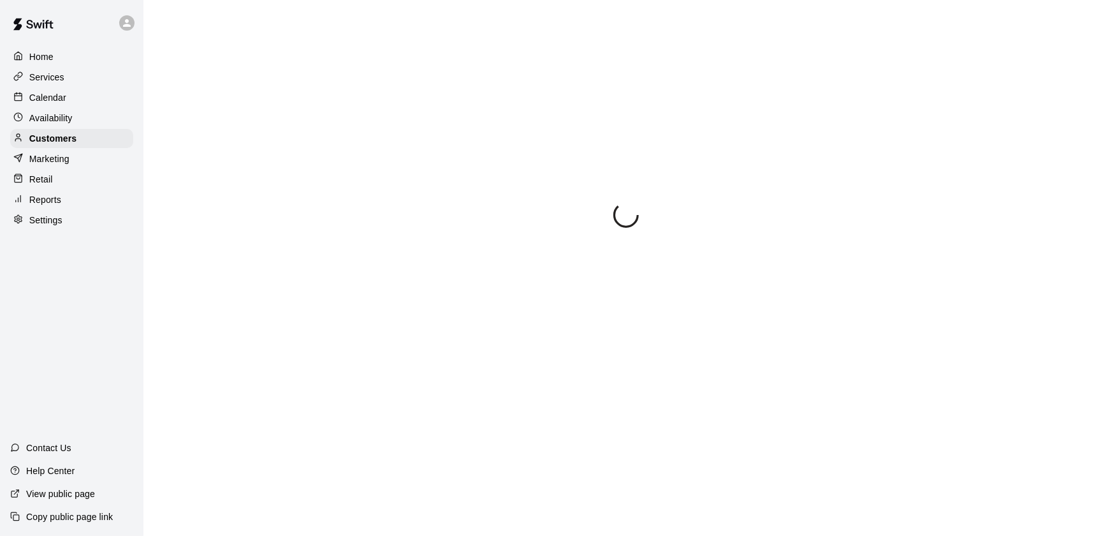
click at [57, 96] on p "Calendar" at bounding box center [47, 97] width 37 height 13
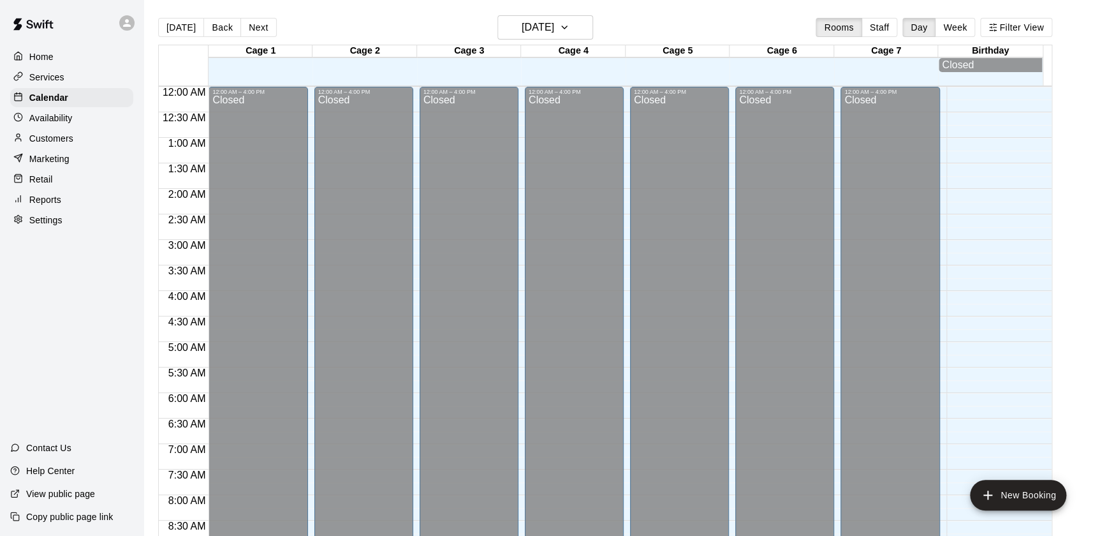
scroll to position [720, 0]
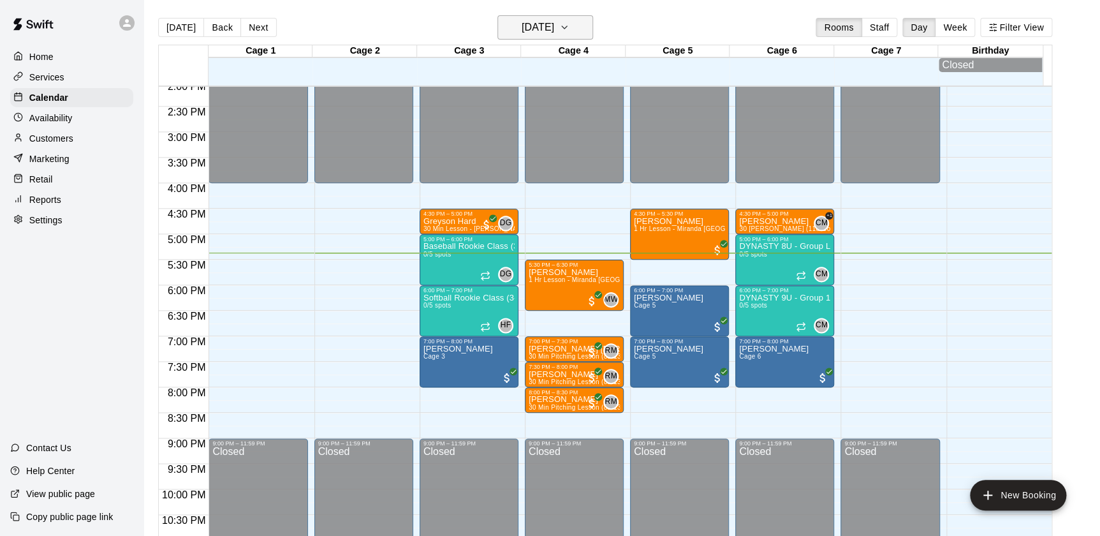
click at [569, 34] on icon "button" at bounding box center [564, 27] width 10 height 15
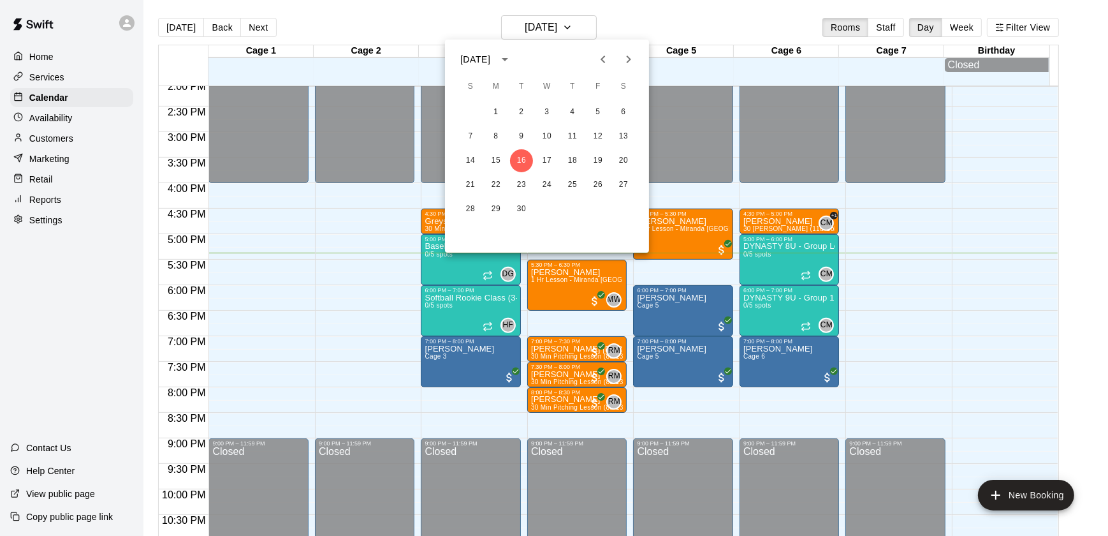
click at [59, 71] on div at bounding box center [554, 268] width 1108 height 536
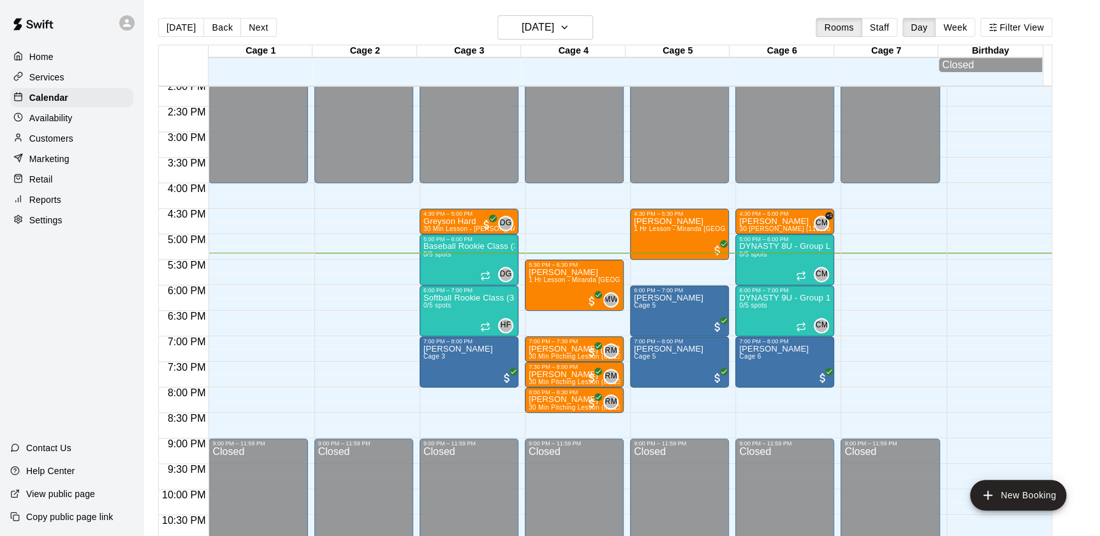
click at [59, 76] on p "Services" at bounding box center [46, 77] width 35 height 13
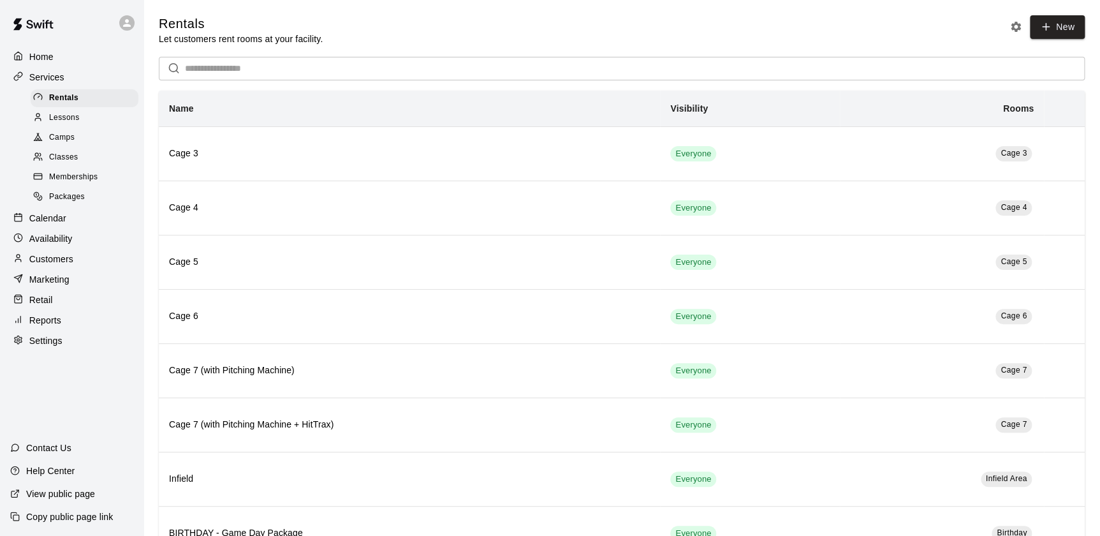
click at [73, 138] on span "Camps" at bounding box center [62, 137] width 26 height 13
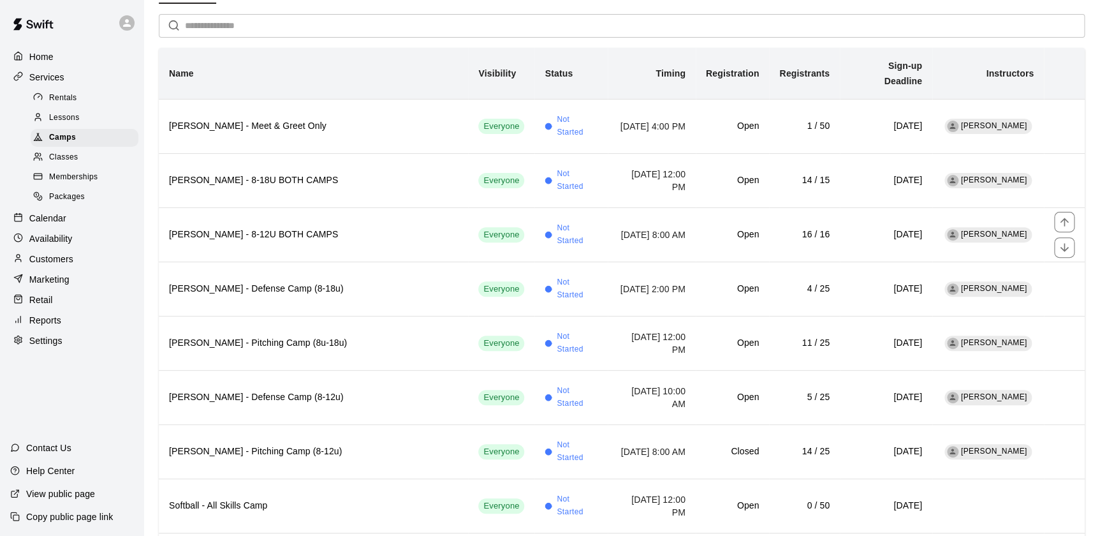
scroll to position [77, 0]
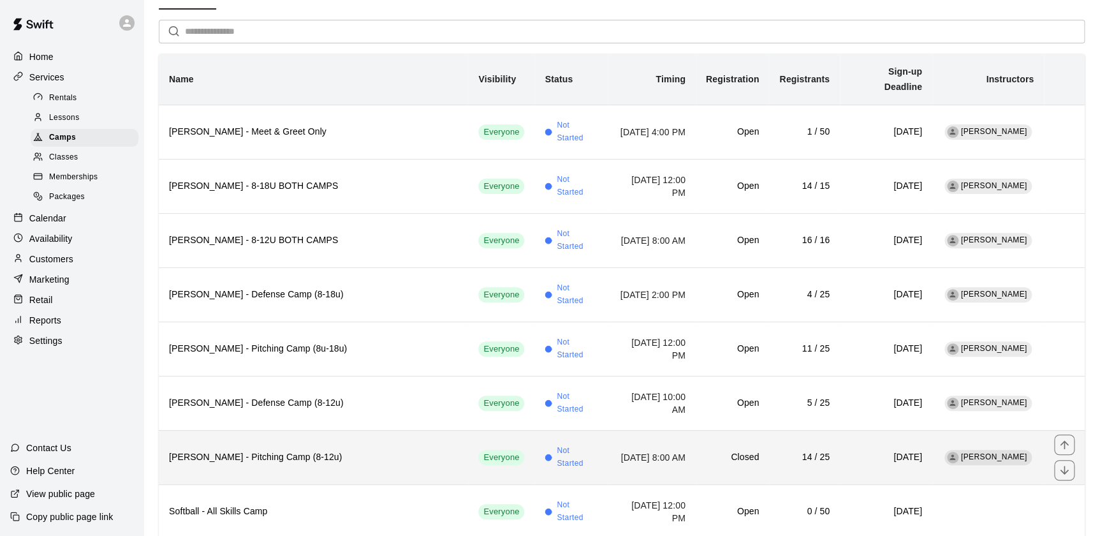
click at [252, 447] on th "[PERSON_NAME] - Pitching Camp (8-12u)" at bounding box center [313, 457] width 309 height 54
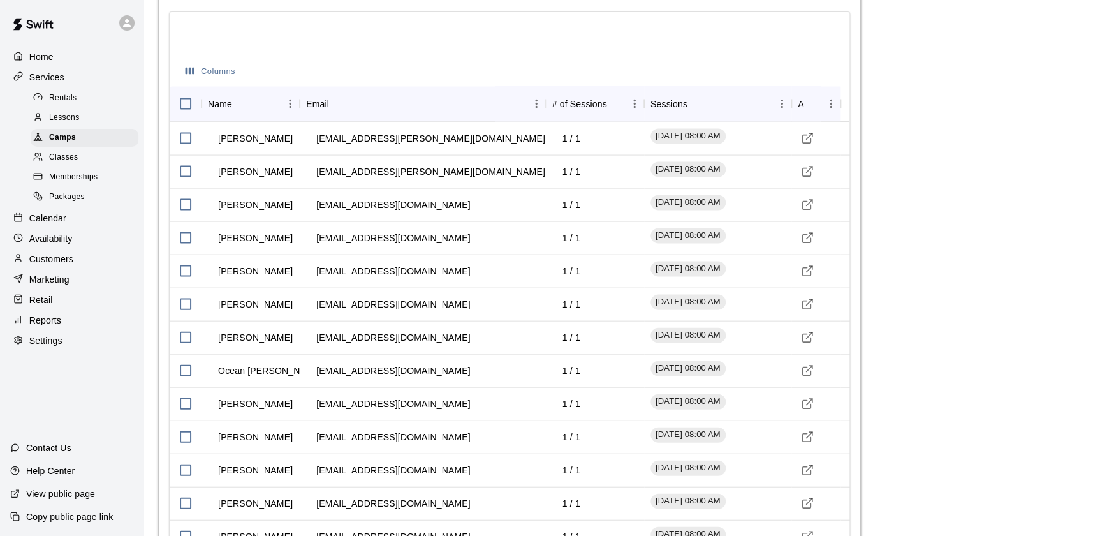
scroll to position [1201, 0]
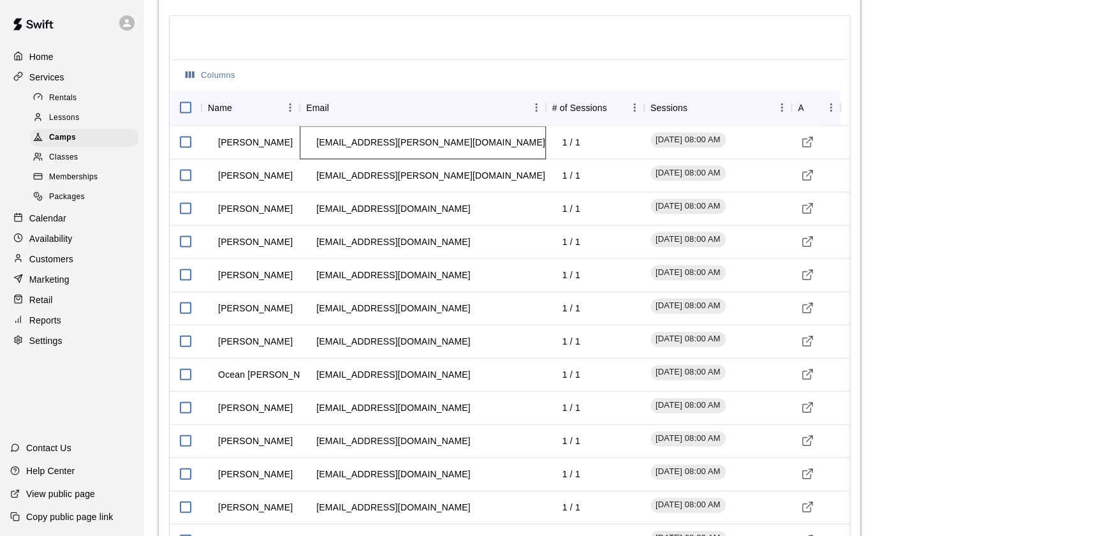
click at [403, 130] on td "[EMAIL_ADDRESS][PERSON_NAME][DOMAIN_NAME]" at bounding box center [430, 142] width 249 height 34
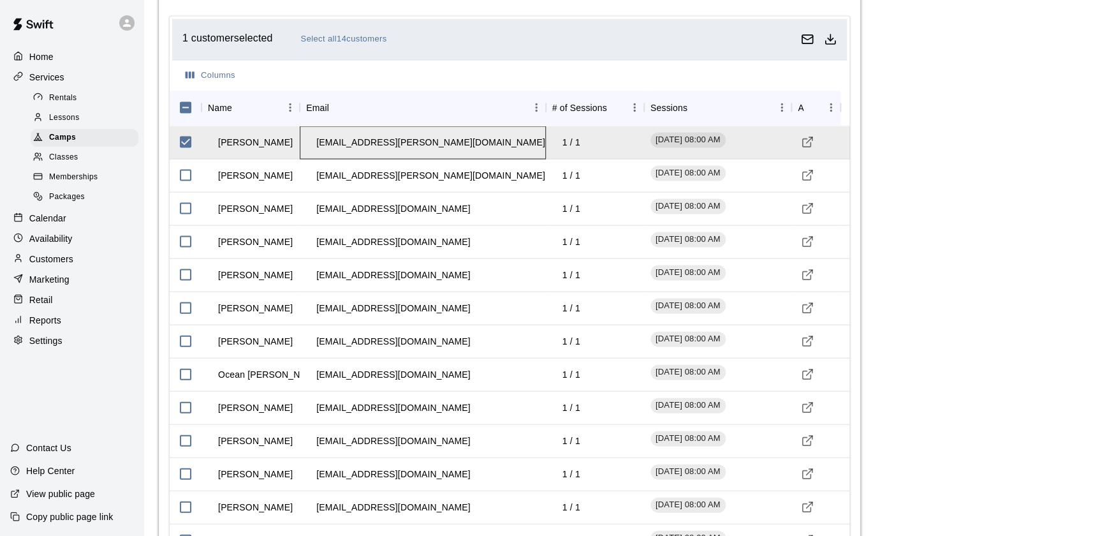
click at [443, 142] on div "[EMAIL_ADDRESS][PERSON_NAME][DOMAIN_NAME]" at bounding box center [422, 142] width 245 height 33
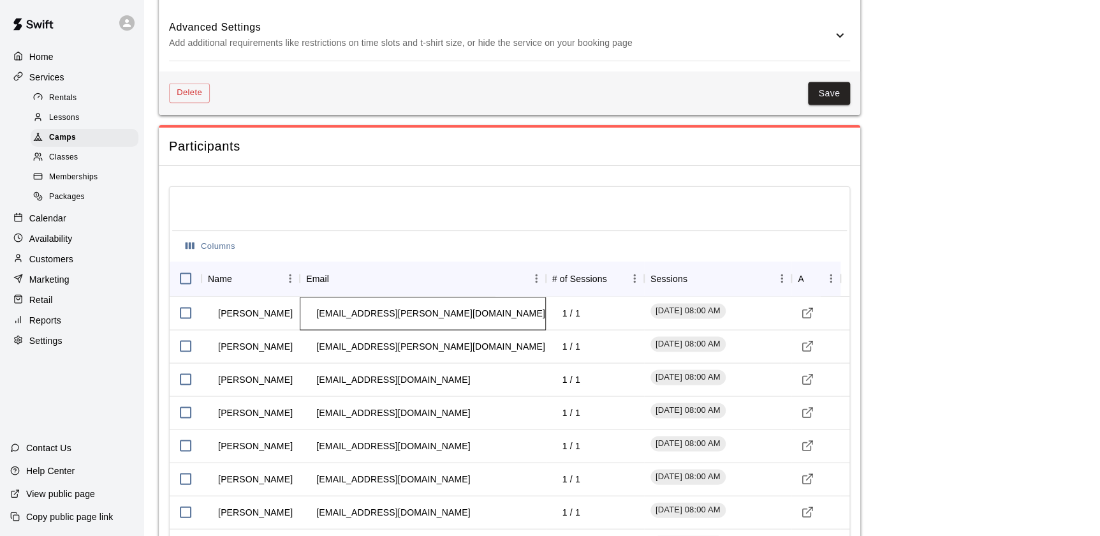
scroll to position [1029, 0]
click at [54, 57] on div "Home" at bounding box center [71, 56] width 123 height 19
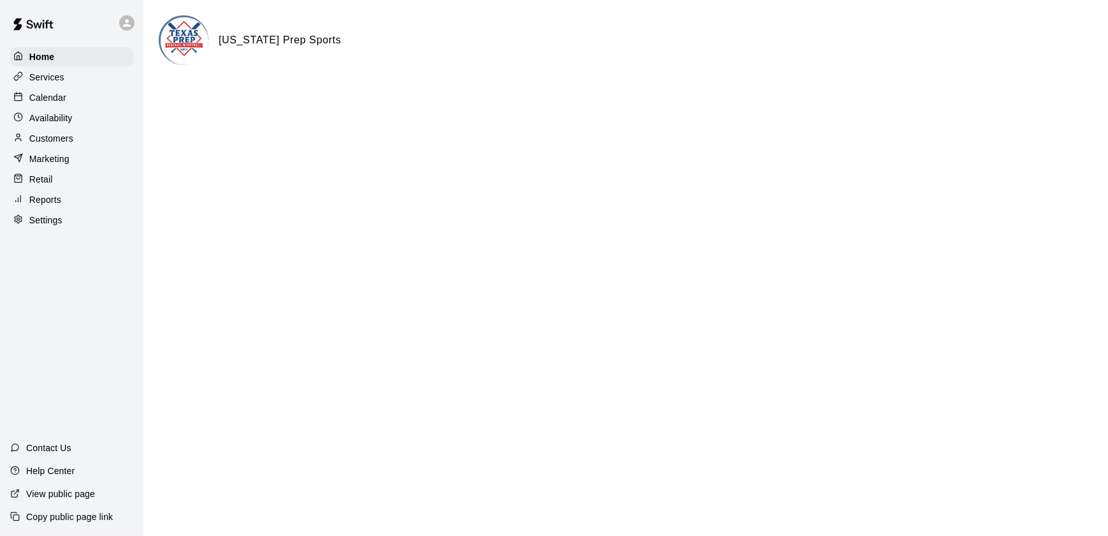
click at [53, 95] on p "Calendar" at bounding box center [47, 97] width 37 height 13
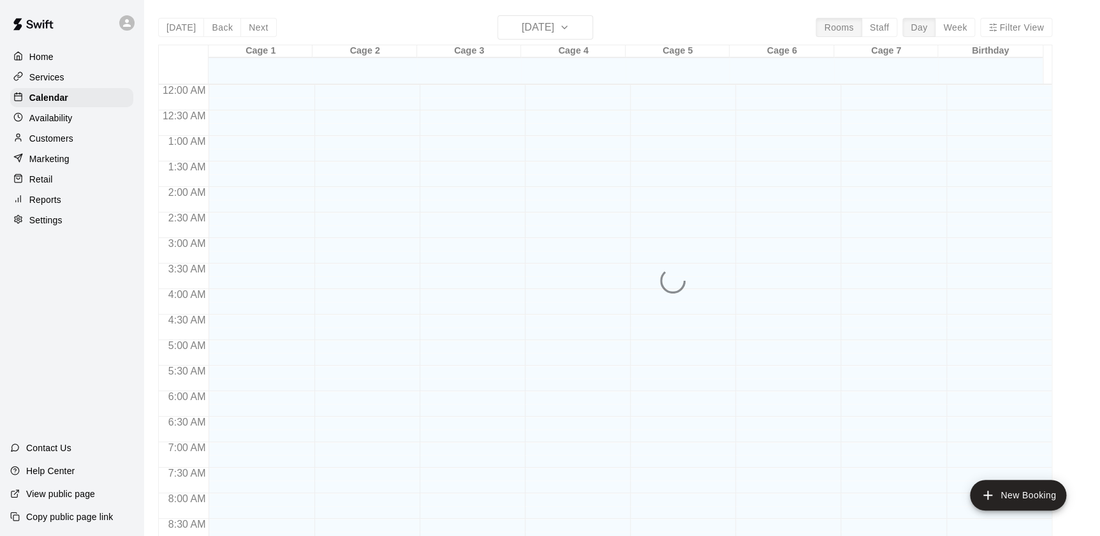
scroll to position [720, 0]
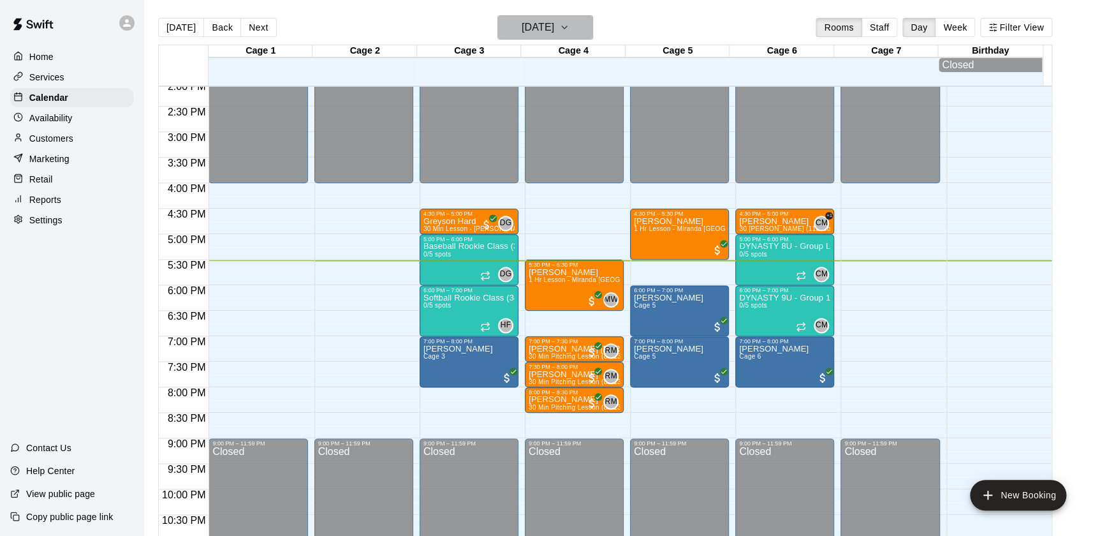
click at [569, 27] on icon "button" at bounding box center [564, 27] width 10 height 15
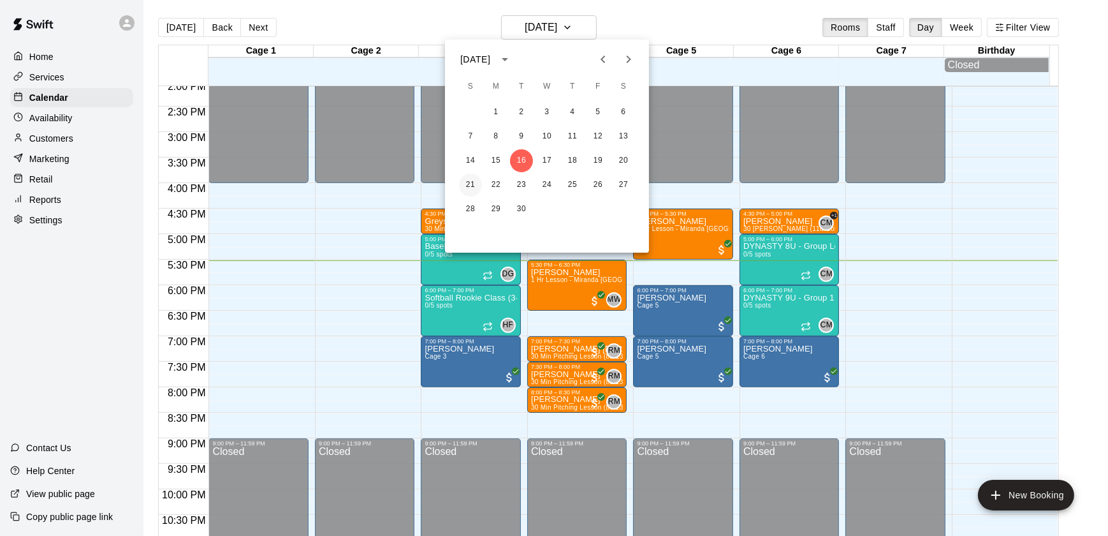
click at [469, 184] on button "21" at bounding box center [470, 184] width 23 height 23
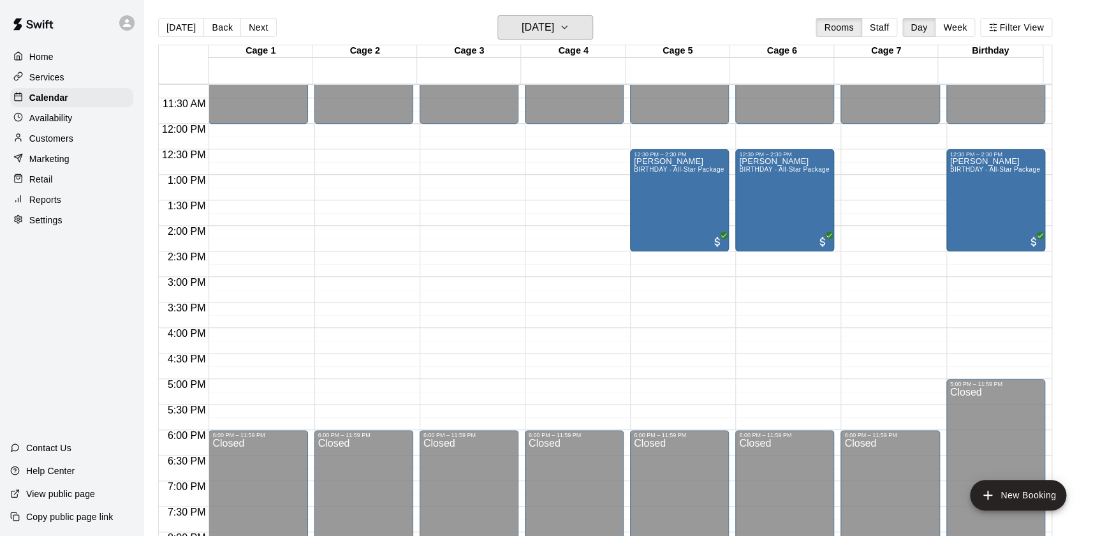
scroll to position [573, 0]
click at [76, 78] on div "Services" at bounding box center [71, 77] width 123 height 19
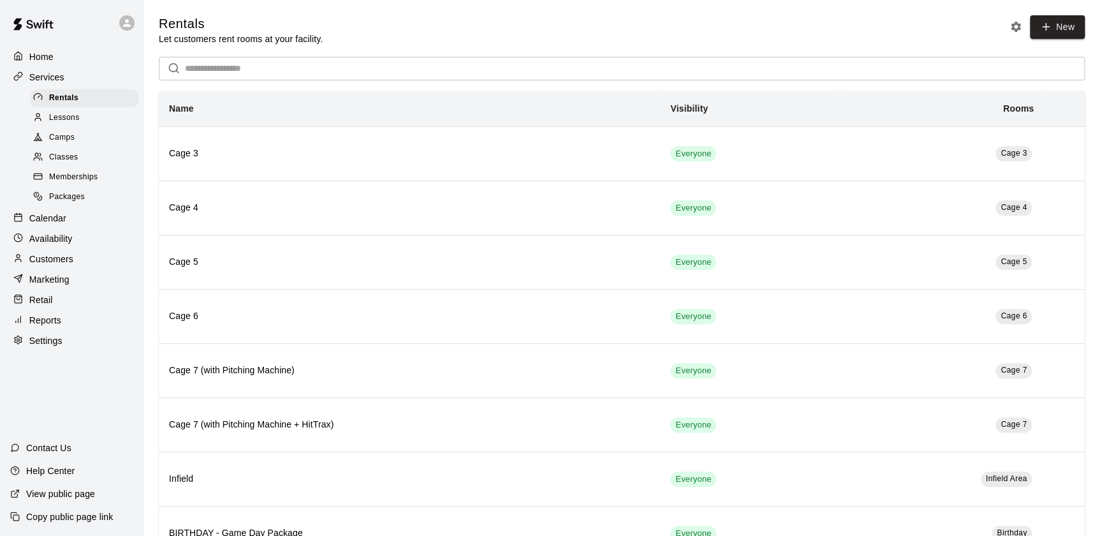
click at [45, 198] on div at bounding box center [41, 197] width 16 height 12
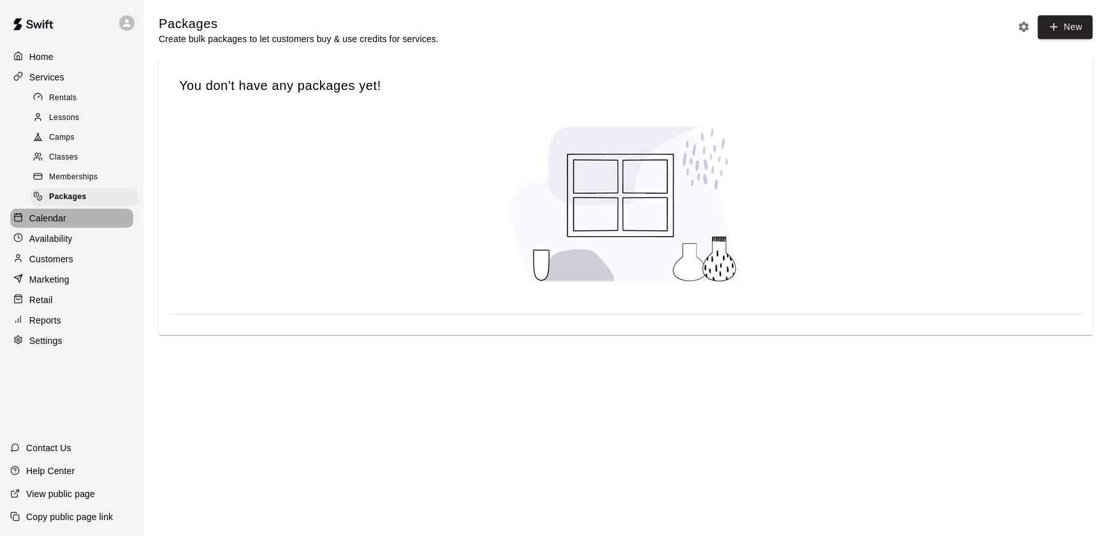
click at [59, 221] on p "Calendar" at bounding box center [47, 218] width 37 height 13
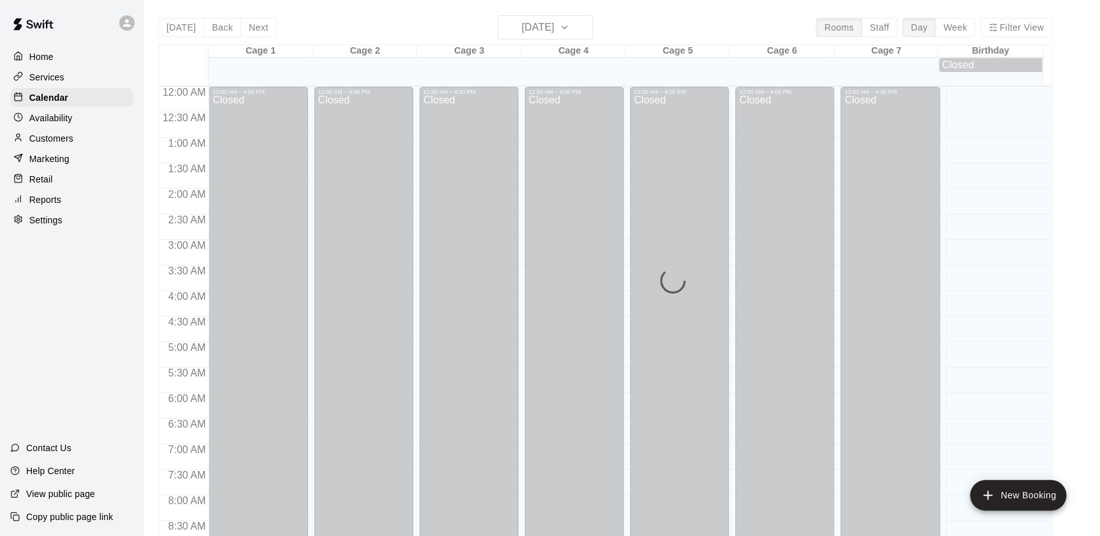
scroll to position [720, 0]
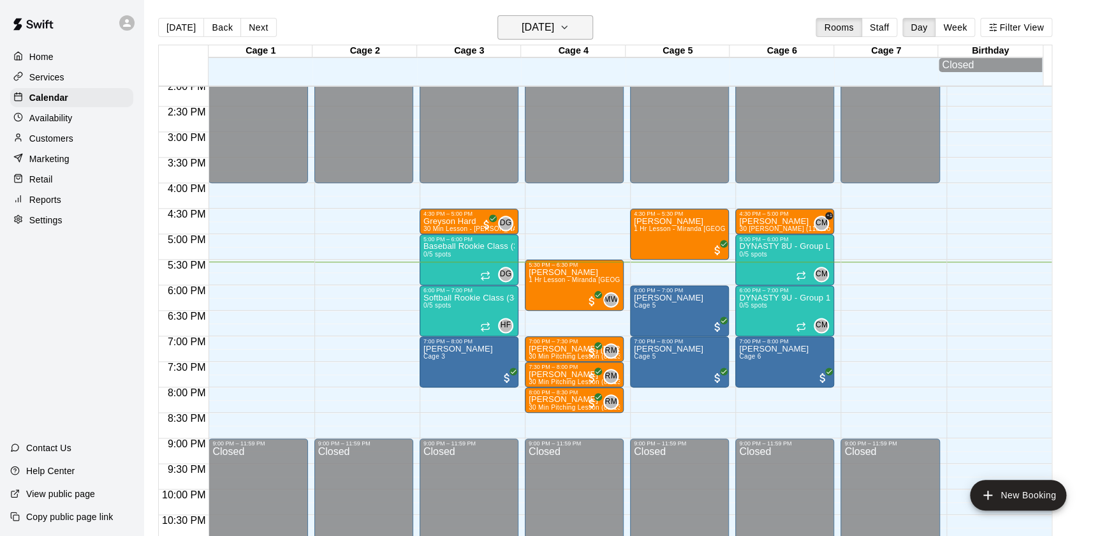
click at [569, 26] on icon "button" at bounding box center [564, 27] width 10 height 15
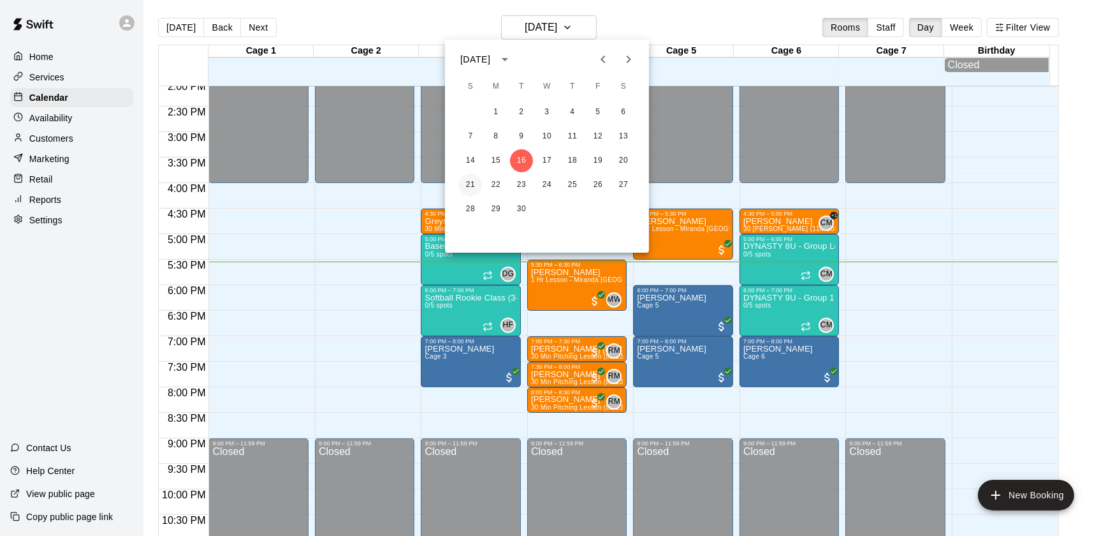
click at [465, 182] on button "21" at bounding box center [470, 184] width 23 height 23
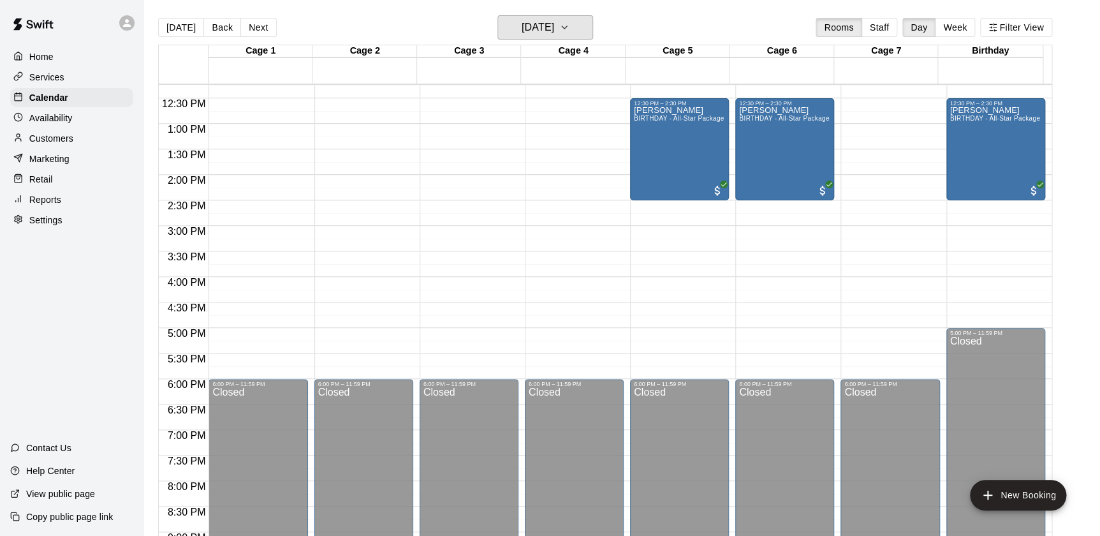
scroll to position [624, 0]
click at [661, 142] on div "[PERSON_NAME] BIRTHDAY - All-Star Package" at bounding box center [679, 375] width 90 height 536
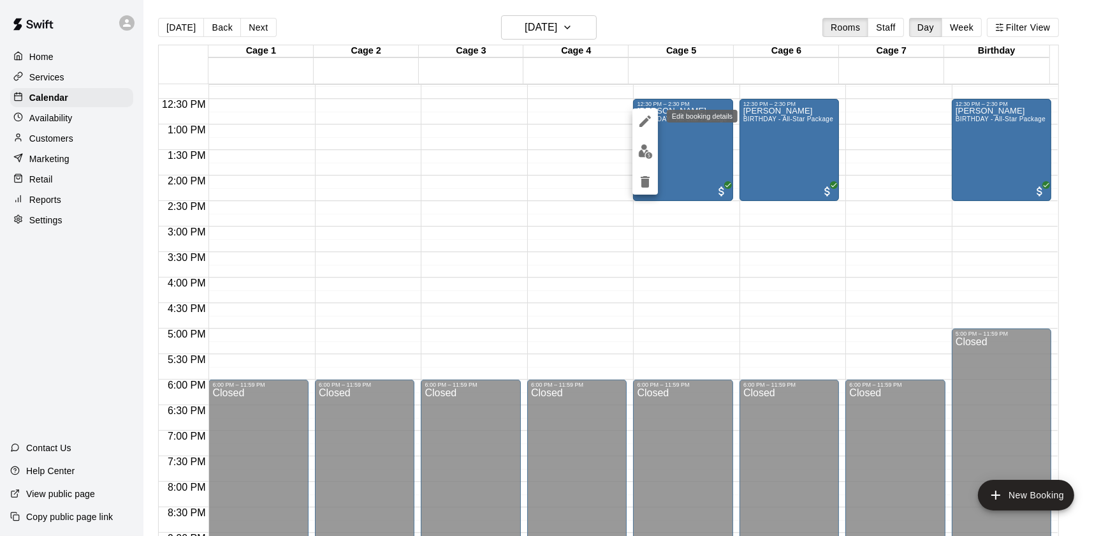
click at [639, 119] on icon "edit" at bounding box center [645, 120] width 15 height 15
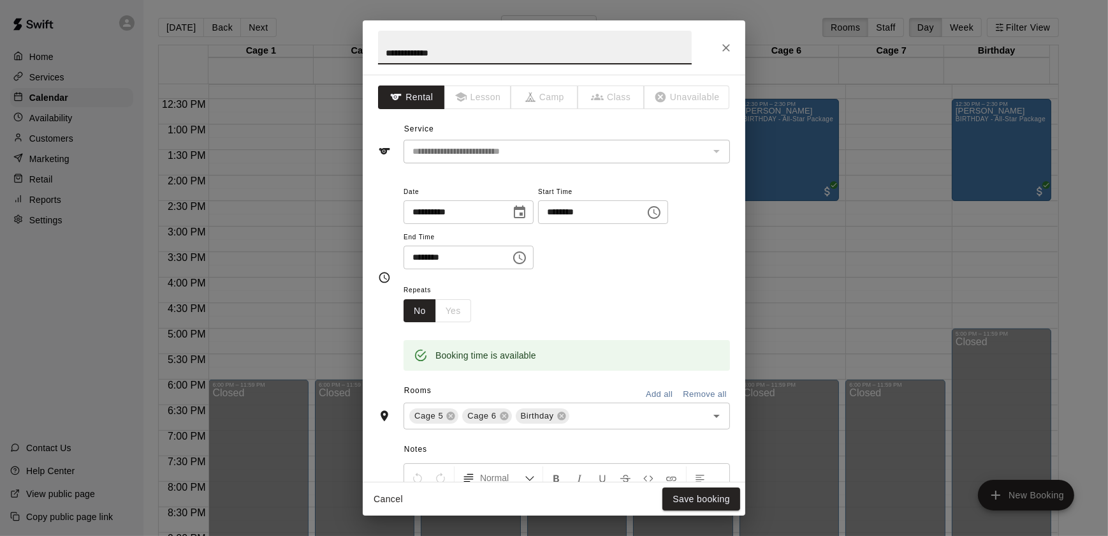
click at [725, 50] on icon "Close" at bounding box center [726, 47] width 13 height 13
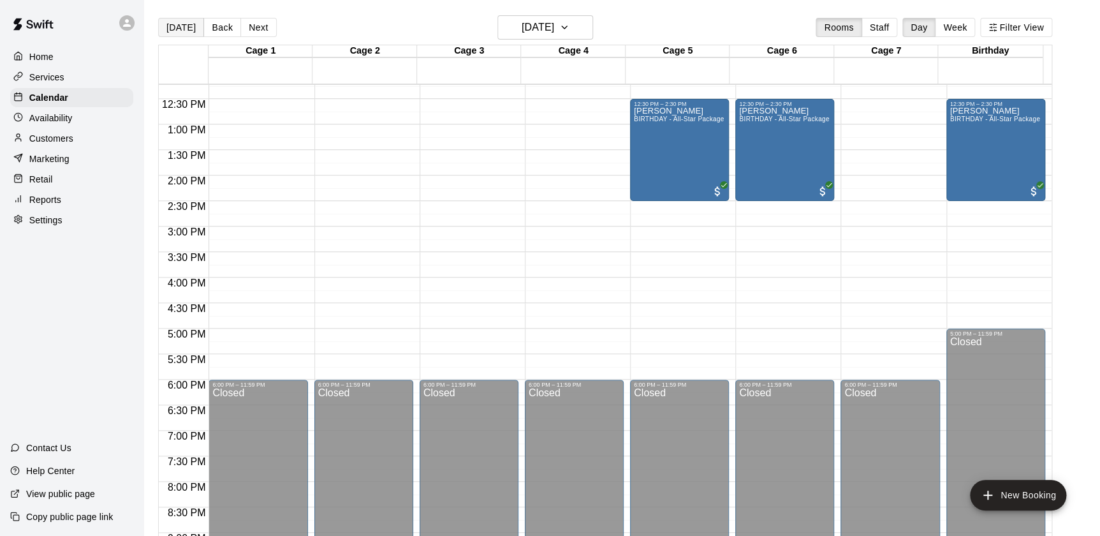
click at [185, 31] on button "[DATE]" at bounding box center [181, 27] width 46 height 19
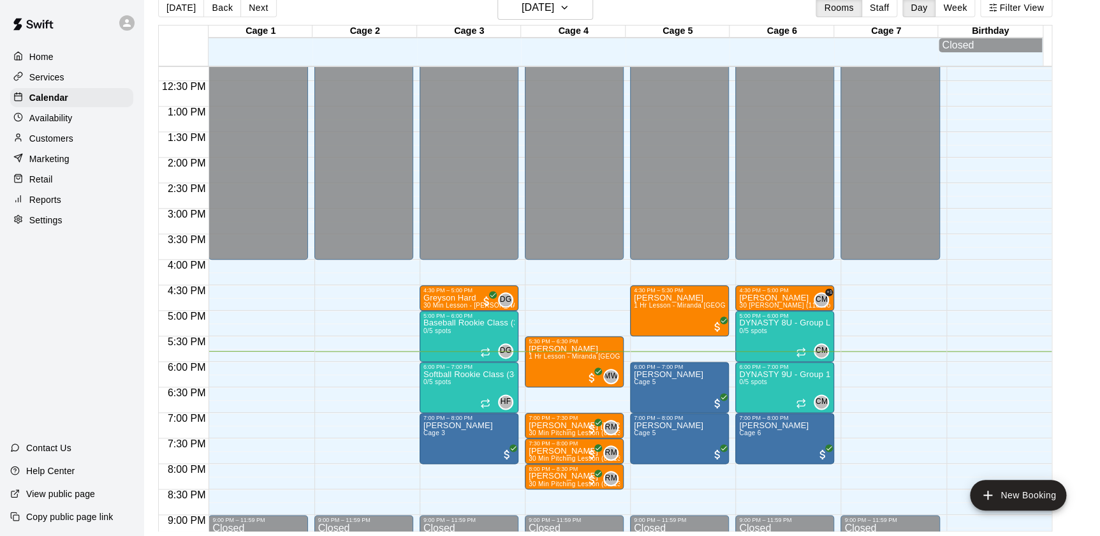
scroll to position [0, 0]
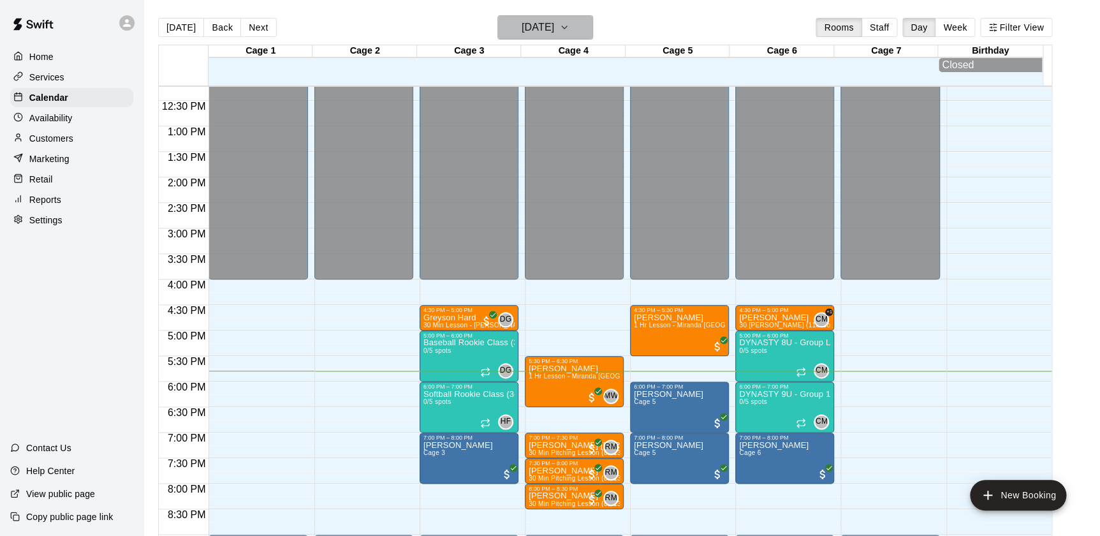
click at [569, 22] on icon "button" at bounding box center [564, 27] width 10 height 15
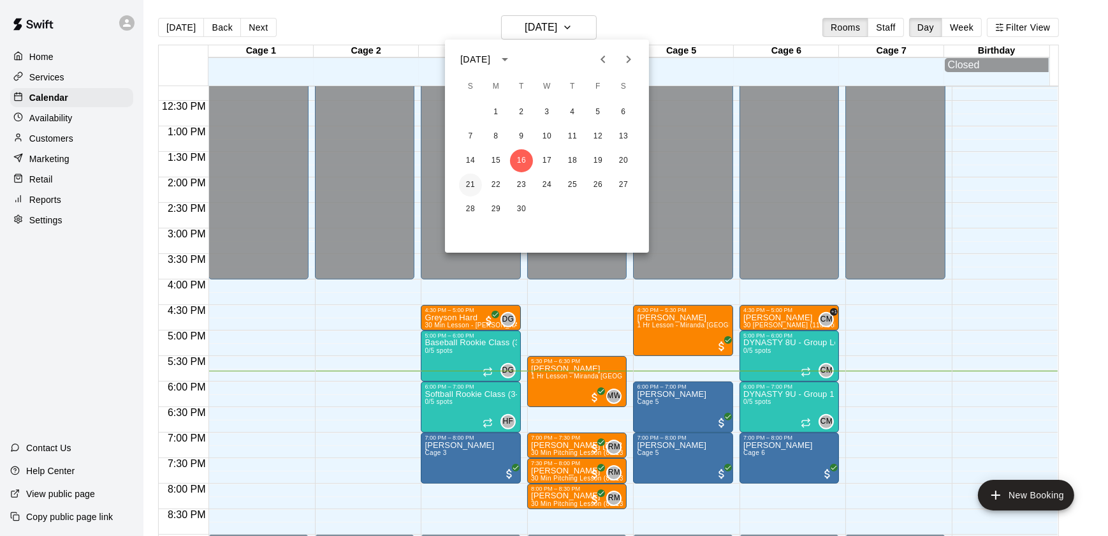
click at [472, 185] on button "21" at bounding box center [470, 184] width 23 height 23
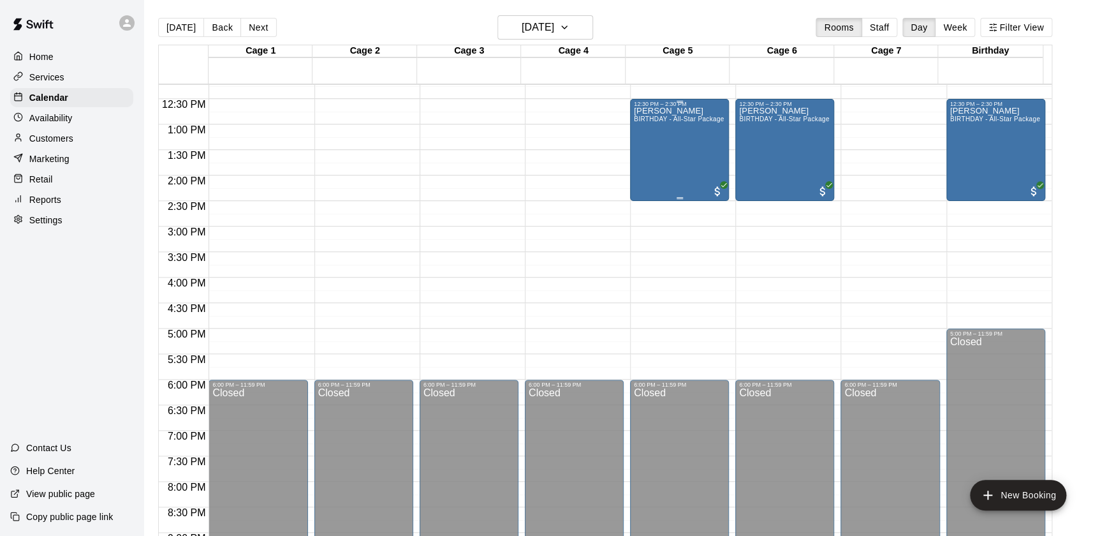
click at [717, 120] on span "BIRTHDAY - All-Star Package" at bounding box center [679, 118] width 90 height 7
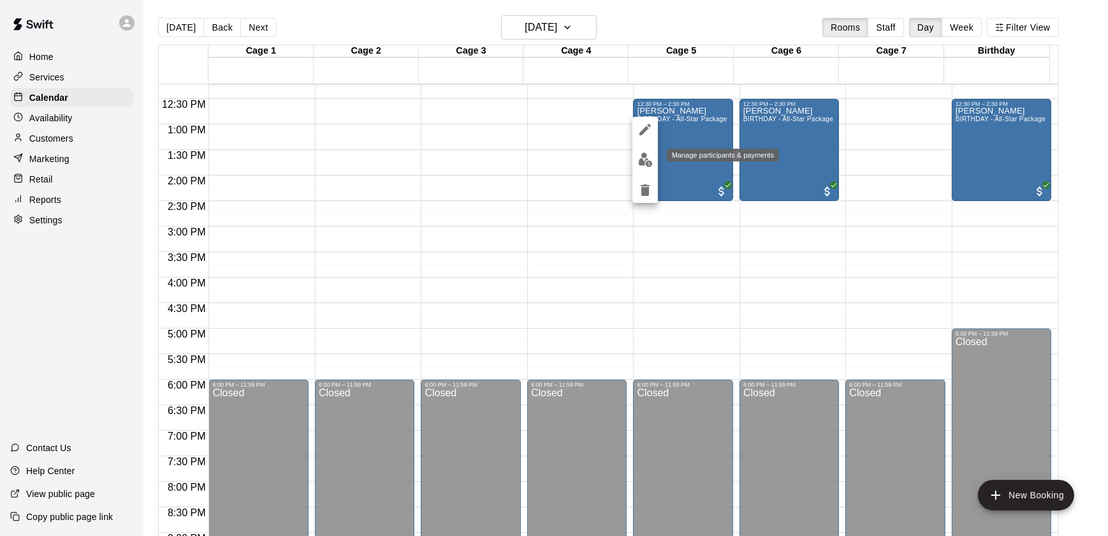
click at [642, 154] on img "edit" at bounding box center [645, 159] width 15 height 15
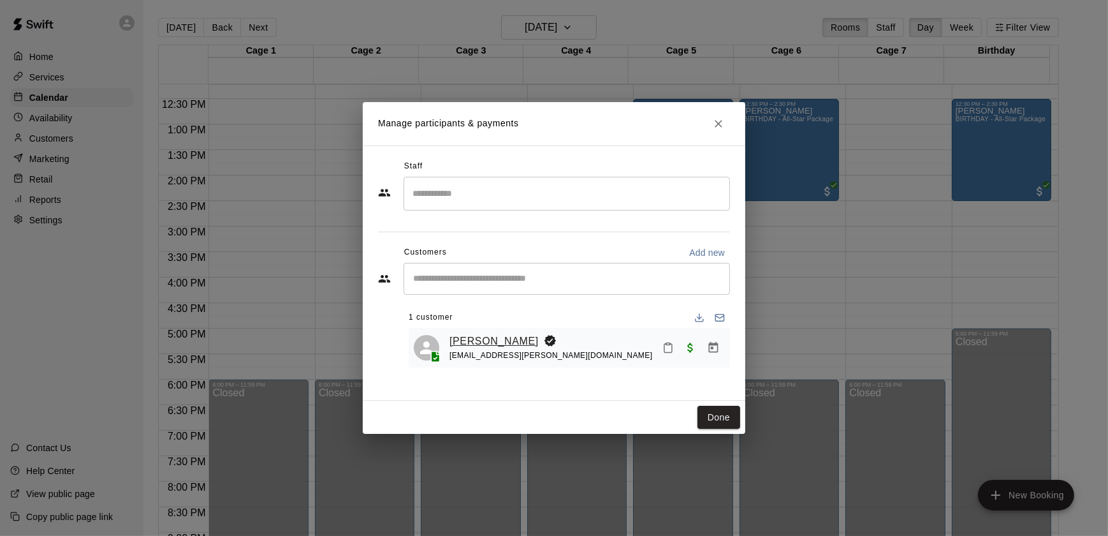
click at [497, 336] on link "[PERSON_NAME]" at bounding box center [493, 341] width 89 height 17
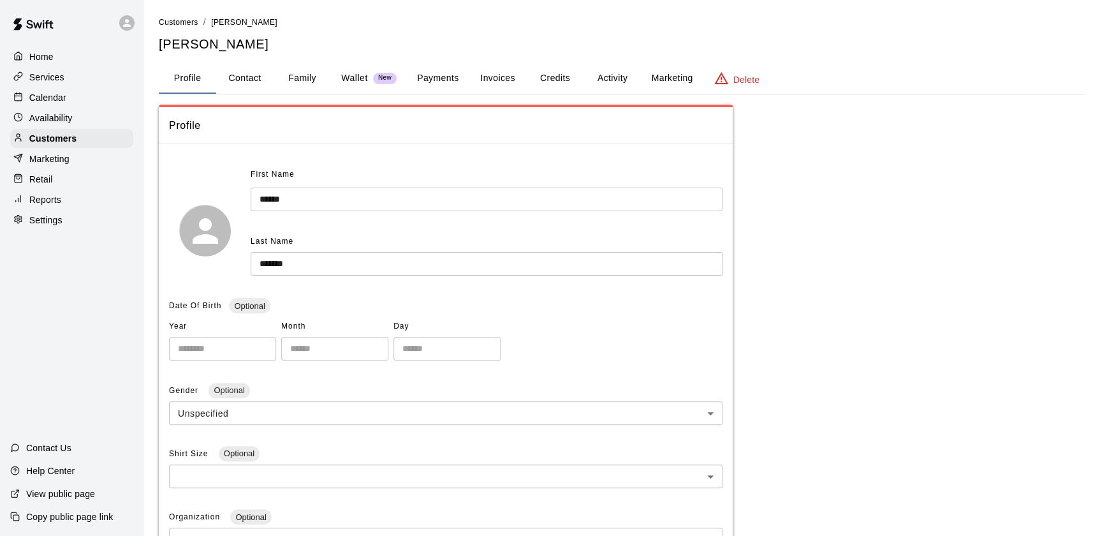
click at [245, 71] on button "Contact" at bounding box center [244, 78] width 57 height 31
select select "**"
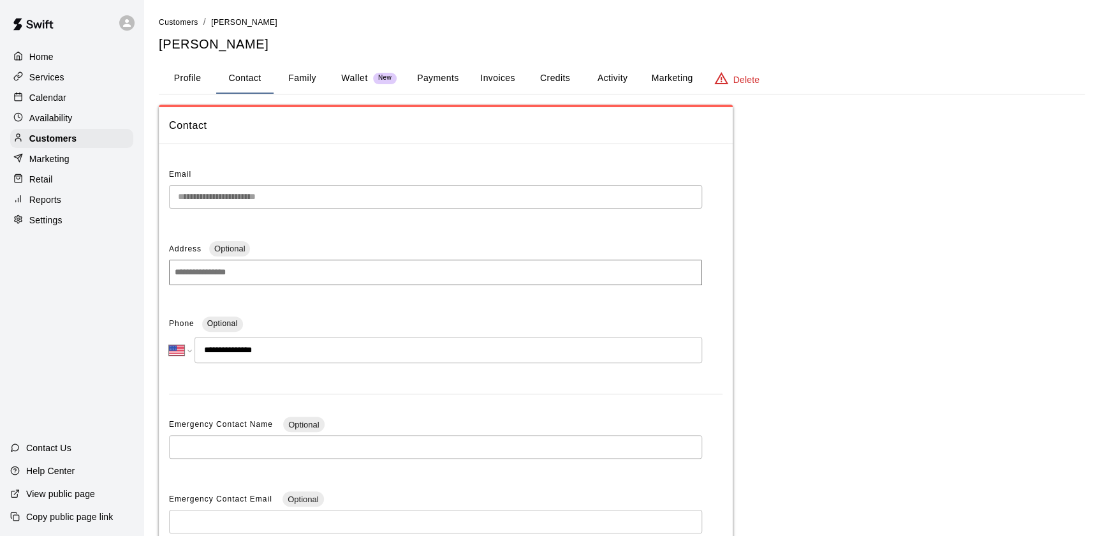
click at [402, 311] on div "**********" at bounding box center [445, 403] width 553 height 479
click at [44, 98] on p "Calendar" at bounding box center [47, 97] width 37 height 13
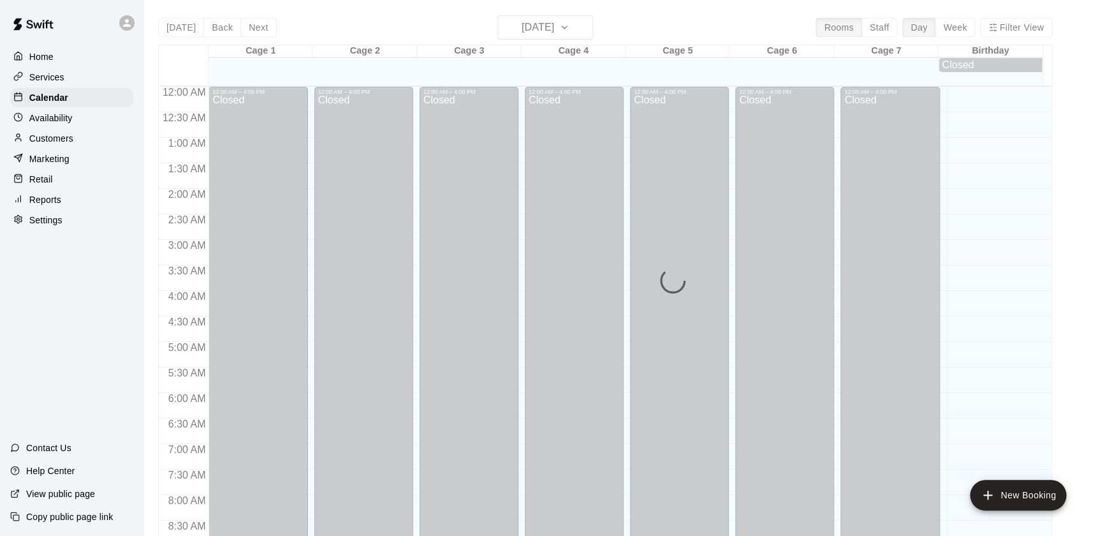
scroll to position [720, 0]
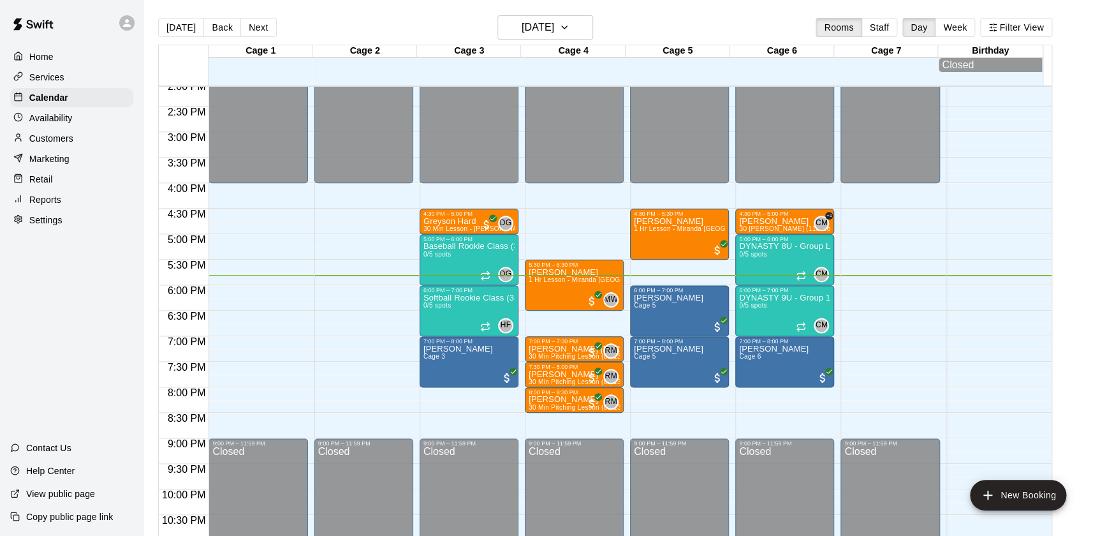
click at [58, 133] on div "Customers" at bounding box center [71, 138] width 123 height 19
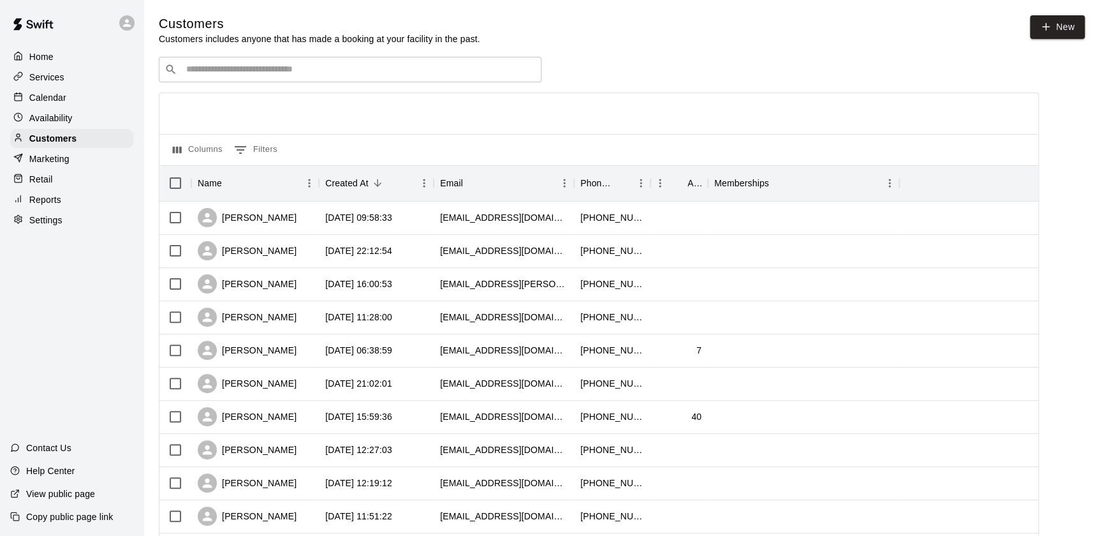
click at [47, 97] on p "Calendar" at bounding box center [47, 97] width 37 height 13
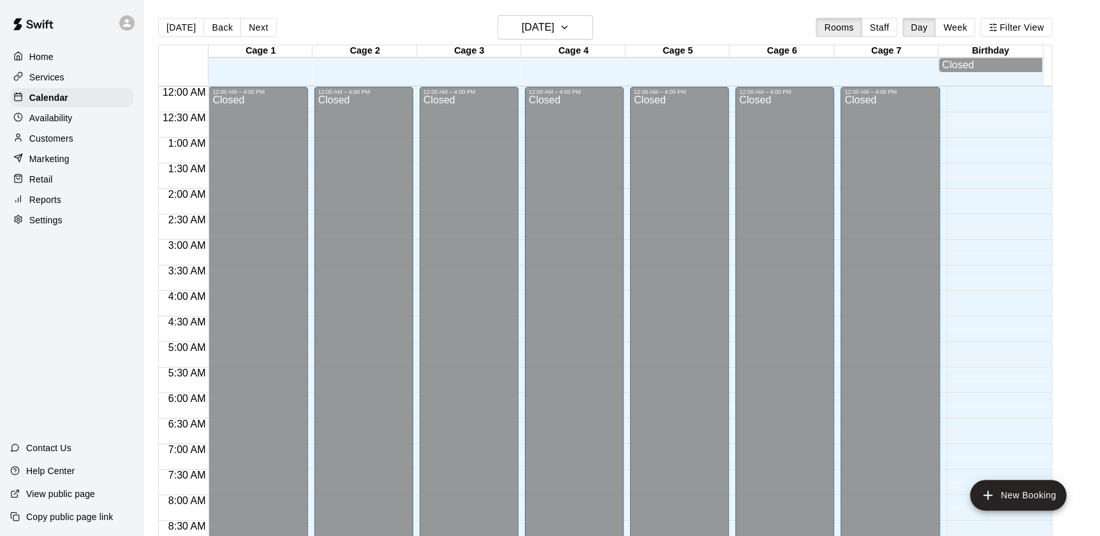
scroll to position [720, 0]
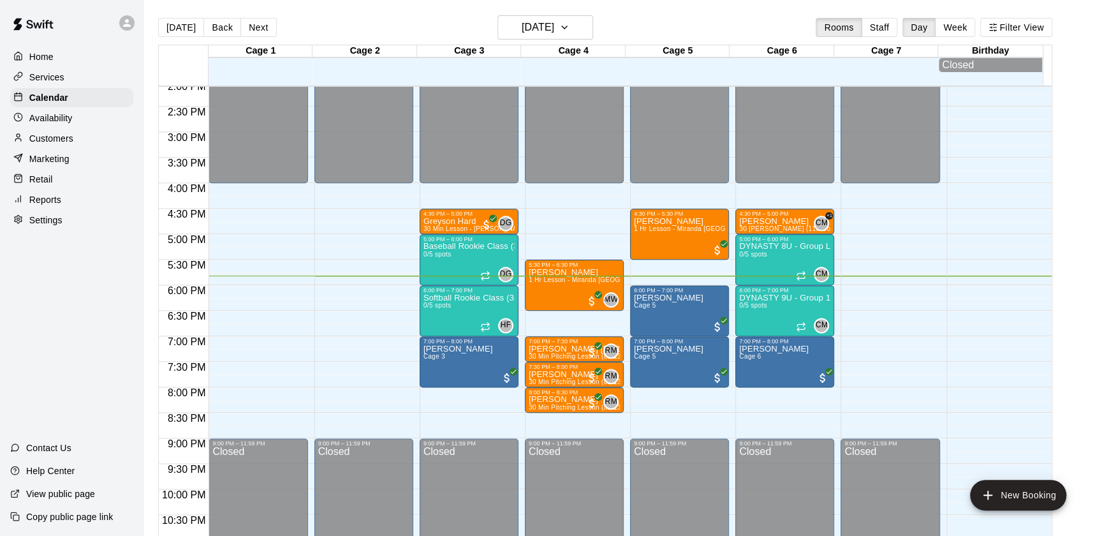
click at [598, 26] on div "[DATE] Back [DATE][DATE] Rooms Staff Day Week Filter View" at bounding box center [605, 29] width 894 height 29
click at [569, 26] on icon "button" at bounding box center [564, 27] width 10 height 15
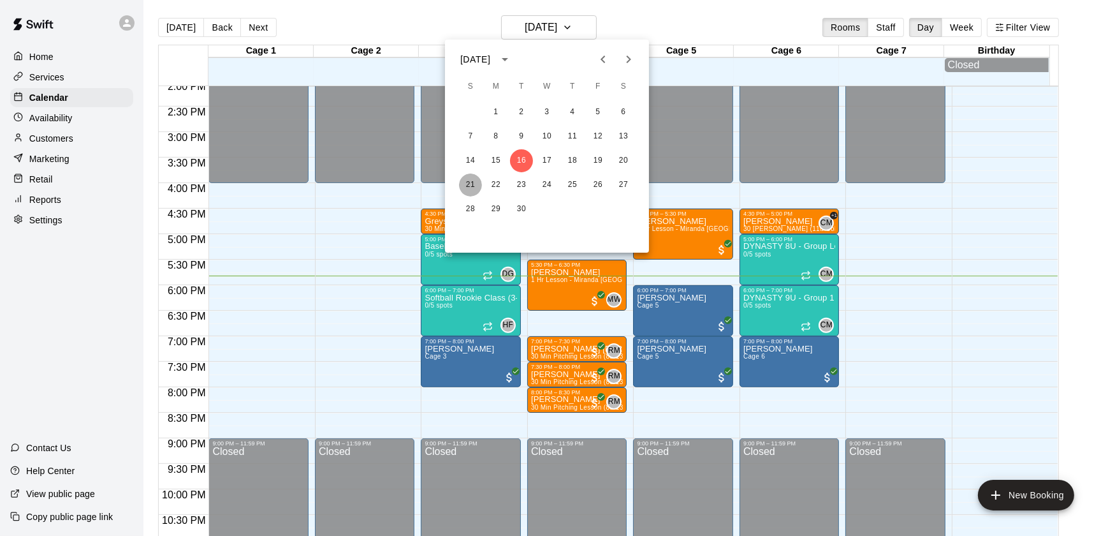
click at [469, 185] on button "21" at bounding box center [470, 184] width 23 height 23
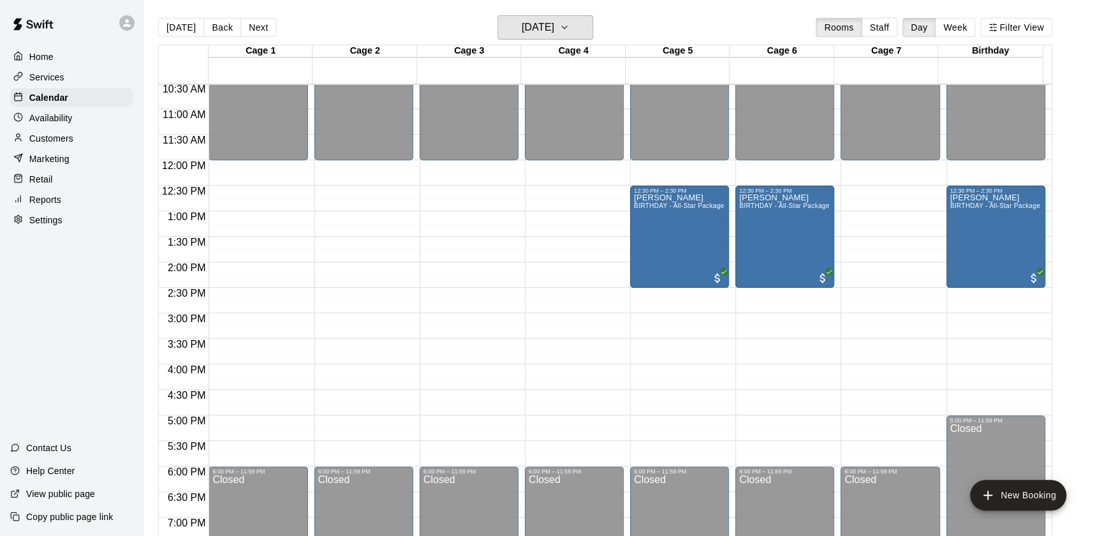
scroll to position [536, 0]
click at [186, 19] on button "[DATE]" at bounding box center [181, 27] width 46 height 19
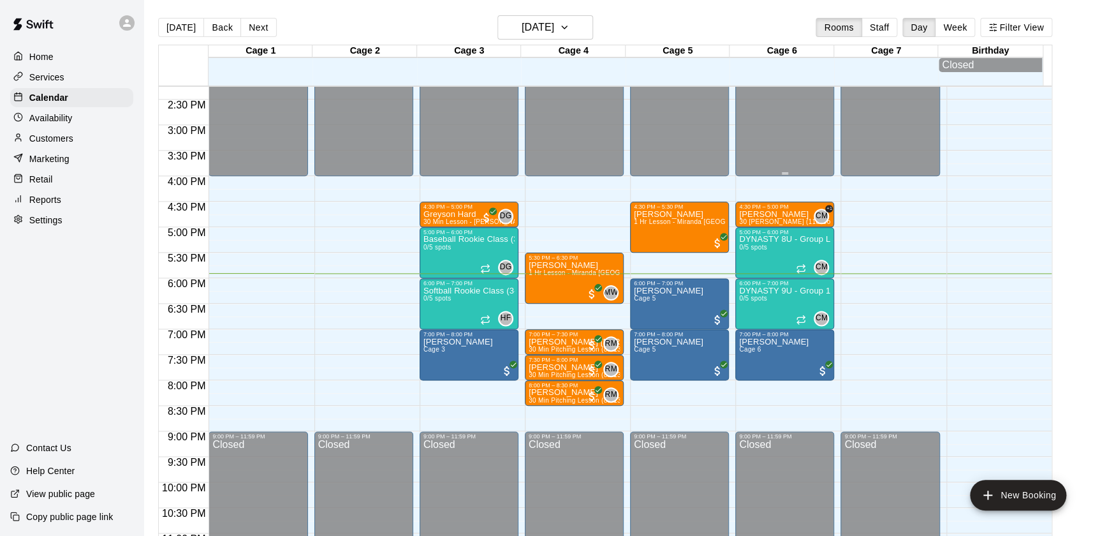
scroll to position [763, 0]
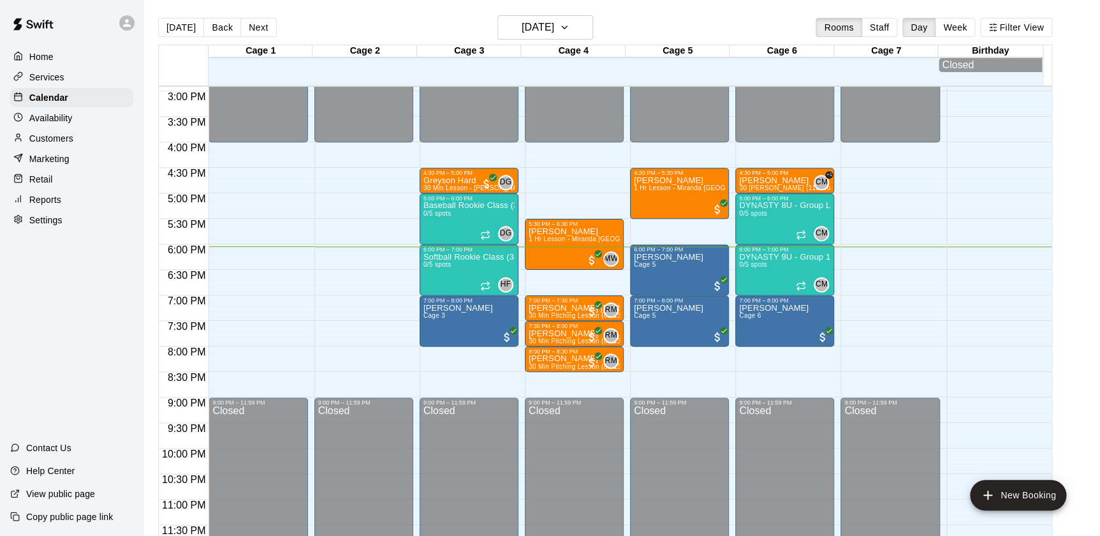
click at [1077, 249] on main "[DATE] Back [DATE][DATE] Rooms Staff Day Week Filter View Cage 1 16 Tue Cage 2 …" at bounding box center [622, 283] width 946 height 536
click at [569, 20] on icon "button" at bounding box center [564, 27] width 10 height 15
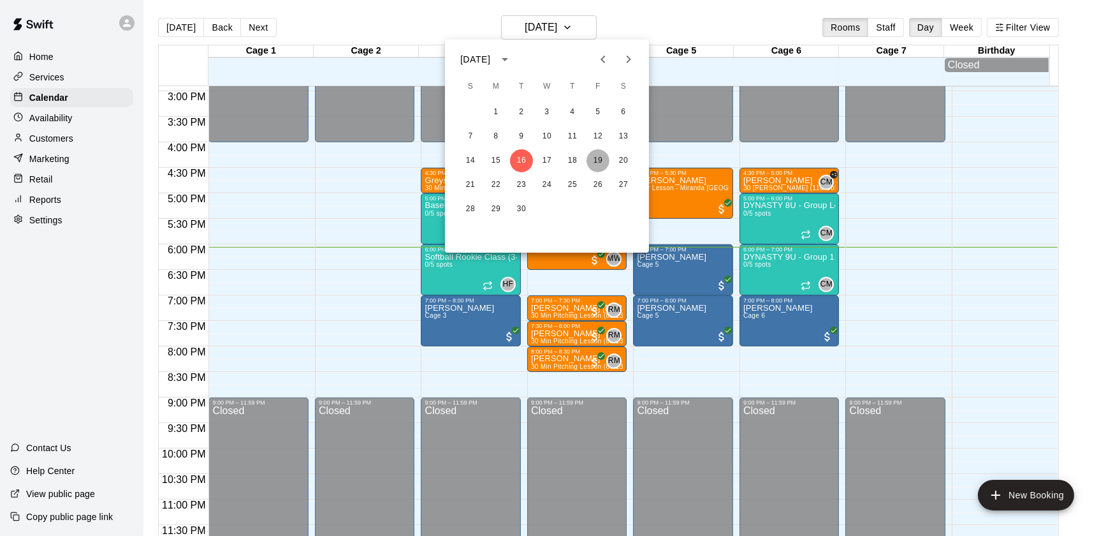
click at [603, 157] on button "19" at bounding box center [598, 160] width 23 height 23
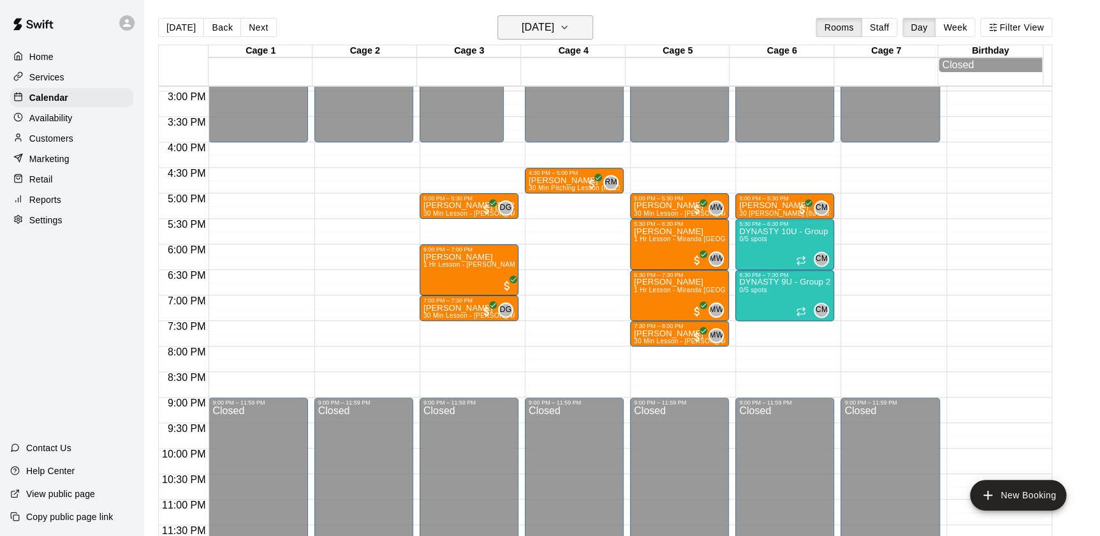
click at [569, 27] on icon "button" at bounding box center [564, 27] width 10 height 15
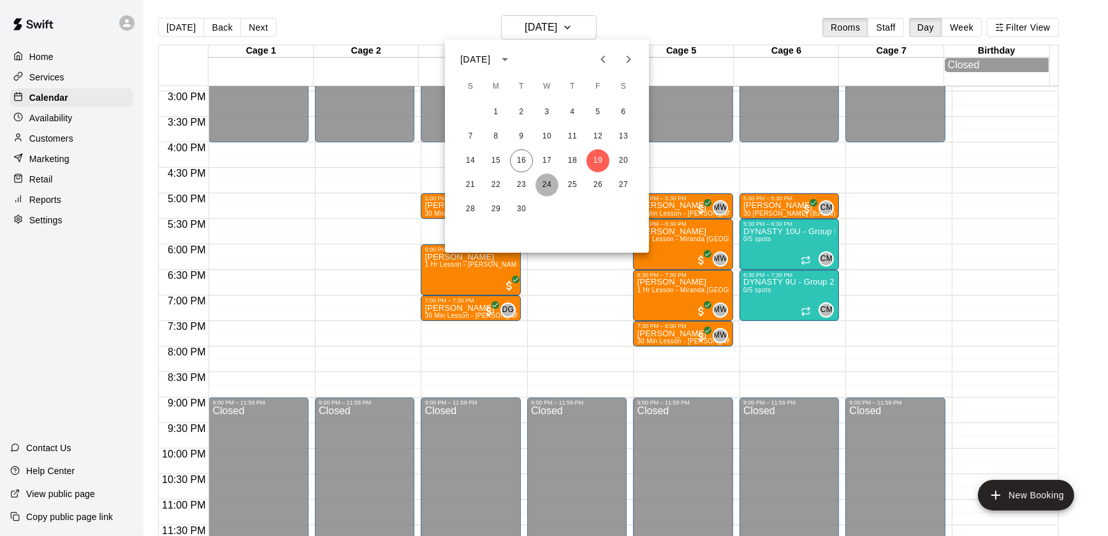
click at [542, 183] on button "24" at bounding box center [547, 184] width 23 height 23
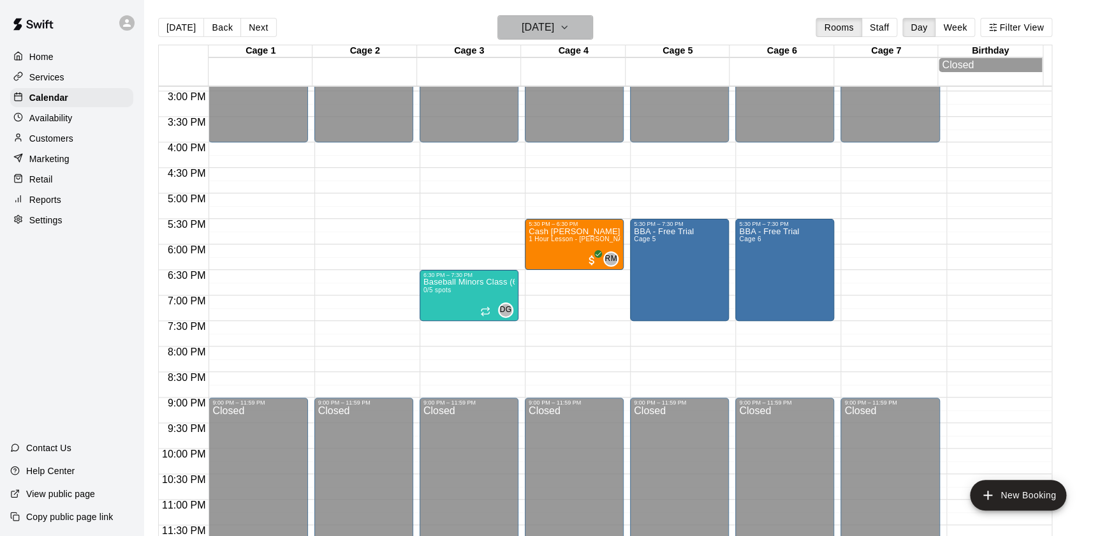
click at [583, 30] on button "[DATE]" at bounding box center [545, 27] width 96 height 24
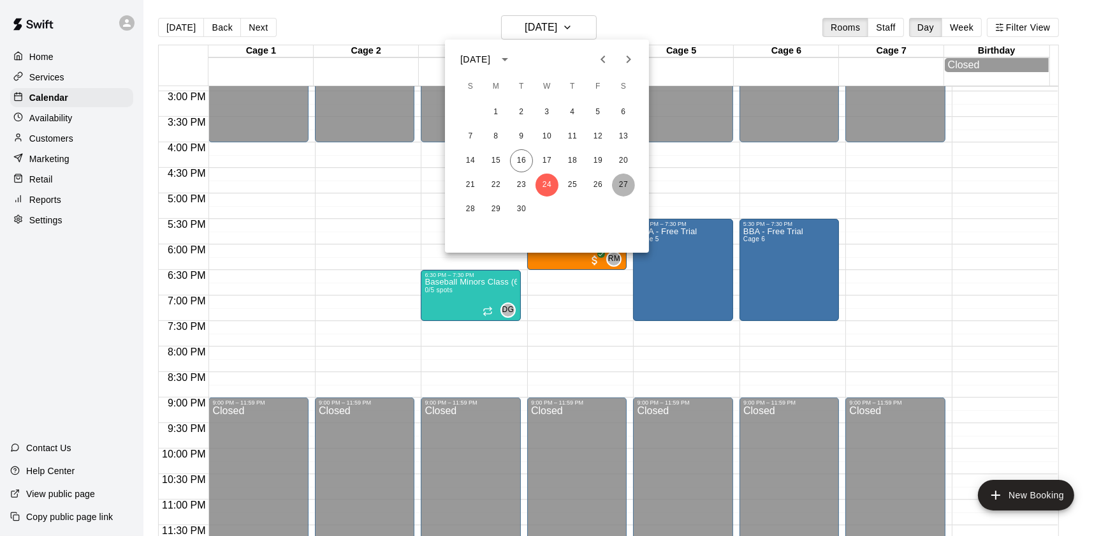
click at [629, 181] on button "27" at bounding box center [623, 184] width 23 height 23
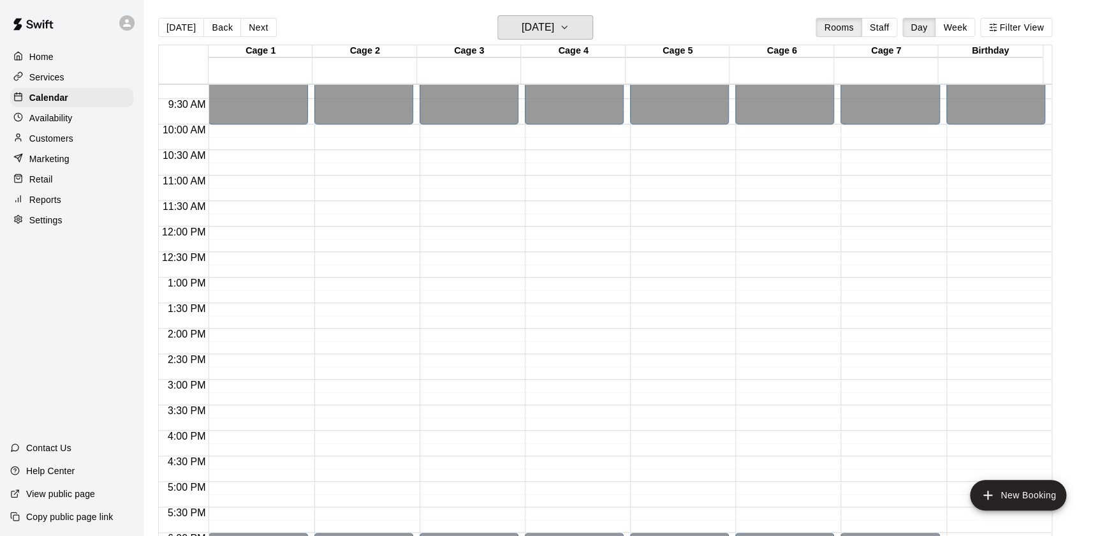
scroll to position [487, 0]
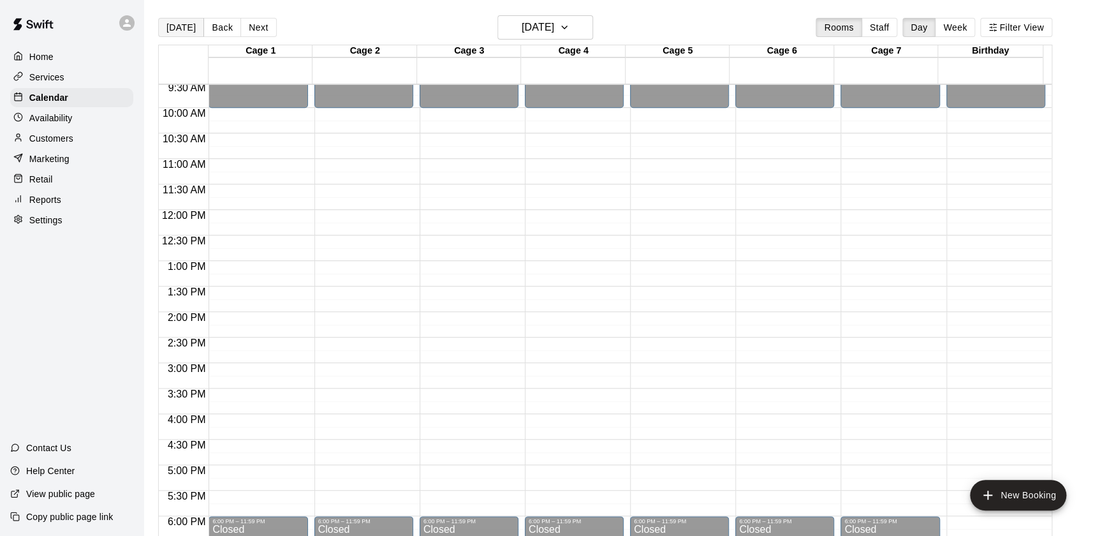
click at [195, 31] on button "[DATE]" at bounding box center [181, 27] width 46 height 19
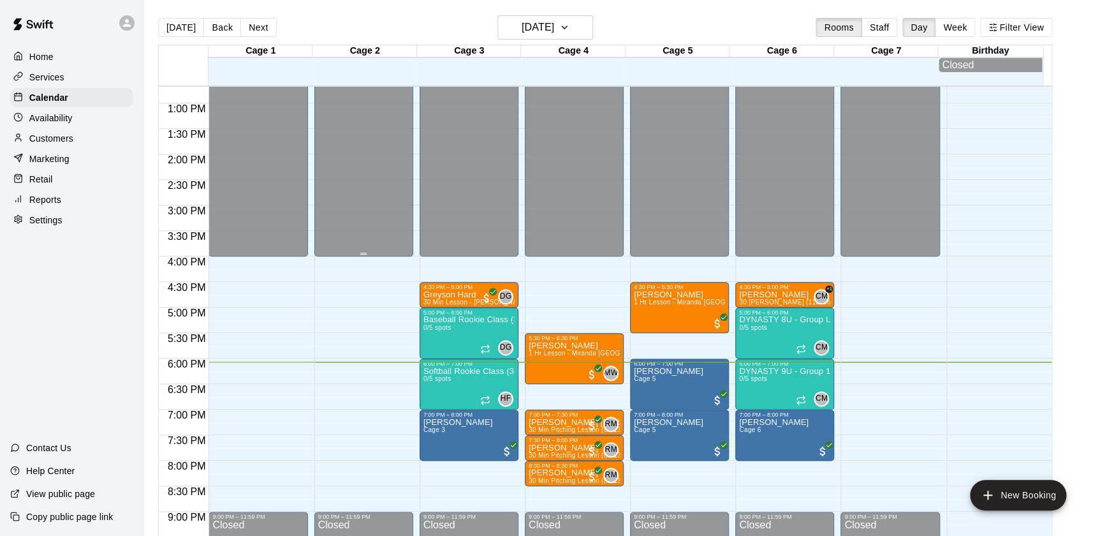
scroll to position [763, 0]
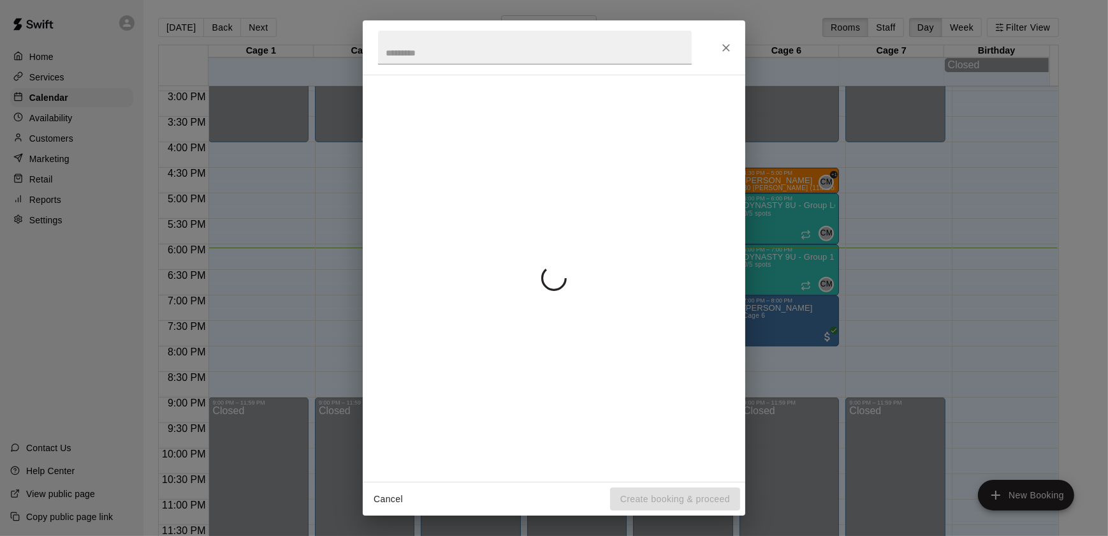
click at [360, 271] on div "Cancel Create booking & proceed" at bounding box center [554, 268] width 1108 height 536
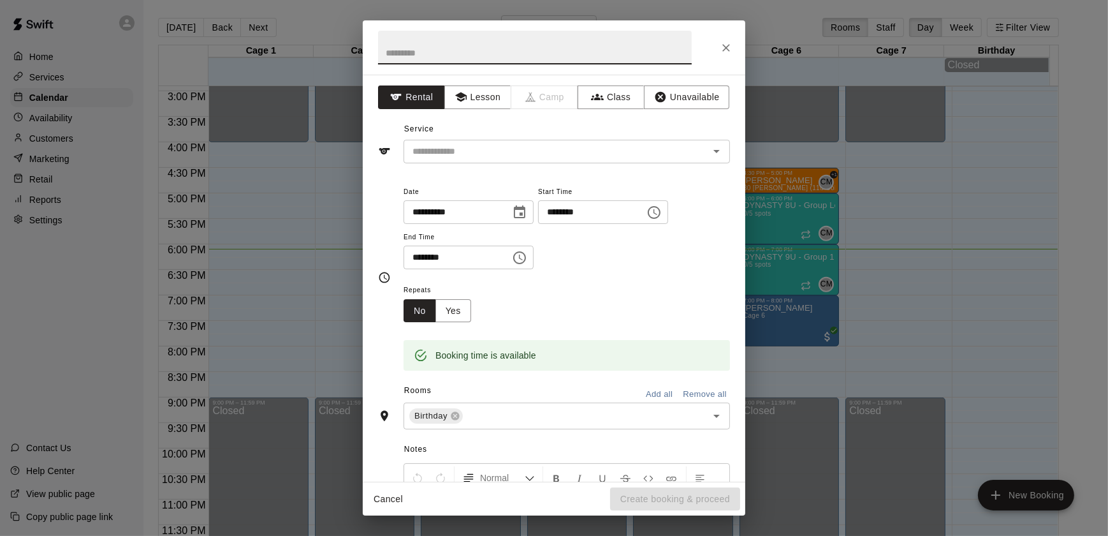
click at [969, 427] on div "**********" at bounding box center [554, 268] width 1108 height 536
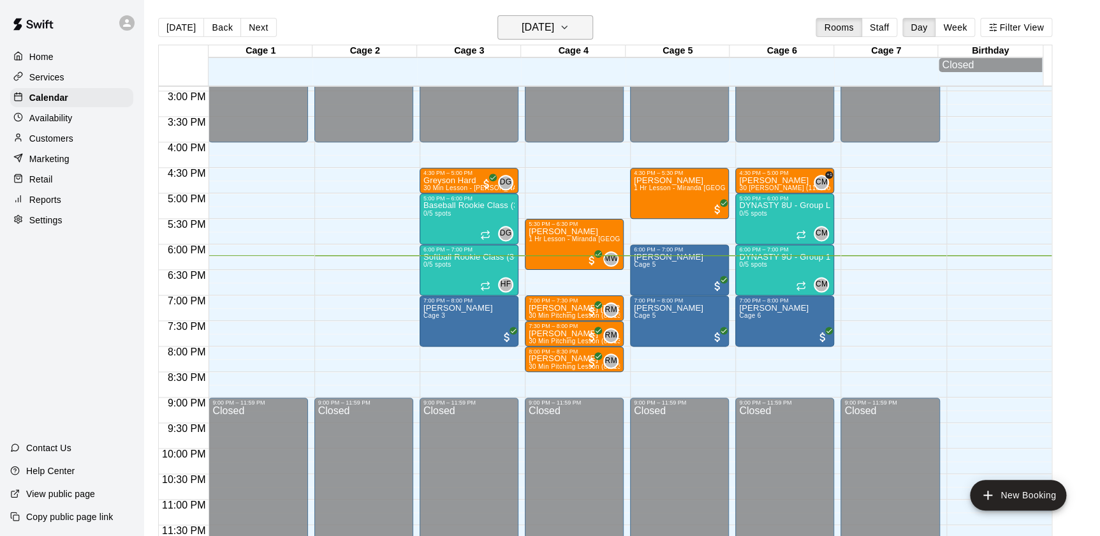
click at [579, 28] on button "[DATE]" at bounding box center [545, 27] width 96 height 24
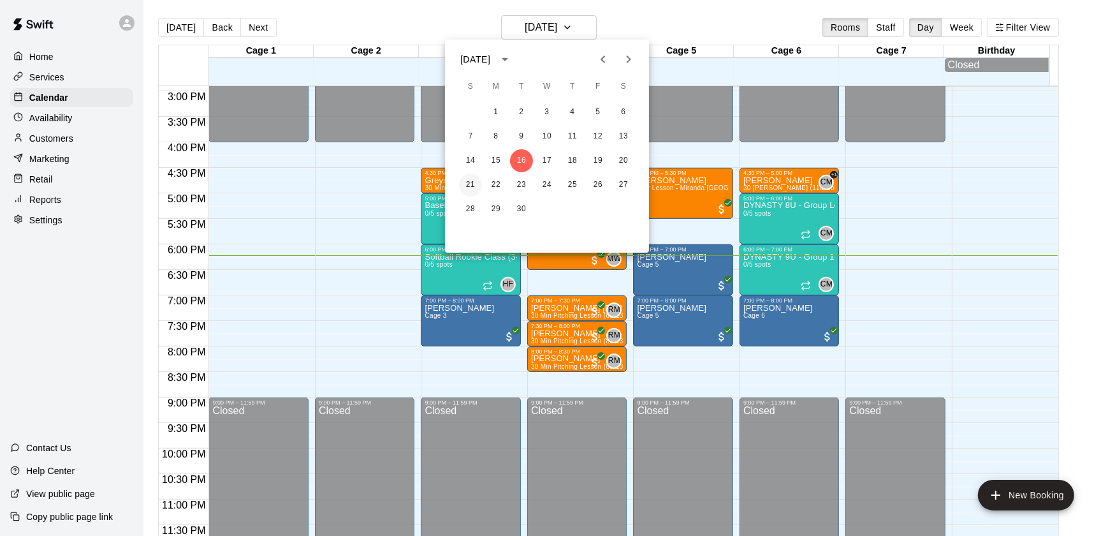
click at [467, 185] on button "21" at bounding box center [470, 184] width 23 height 23
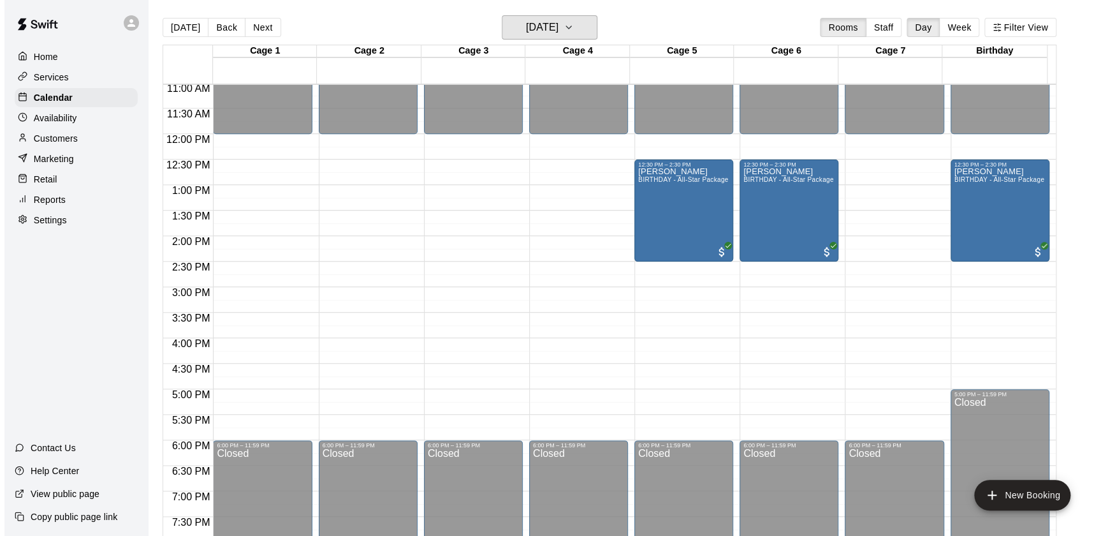
scroll to position [562, 0]
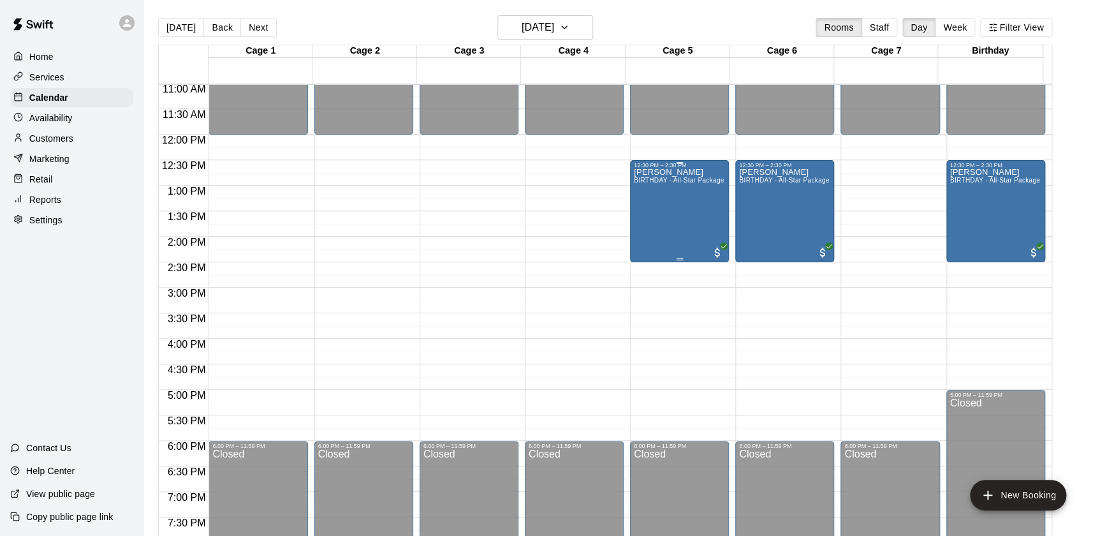
click at [685, 203] on div "[PERSON_NAME] BIRTHDAY - All-Star Package" at bounding box center [679, 436] width 90 height 536
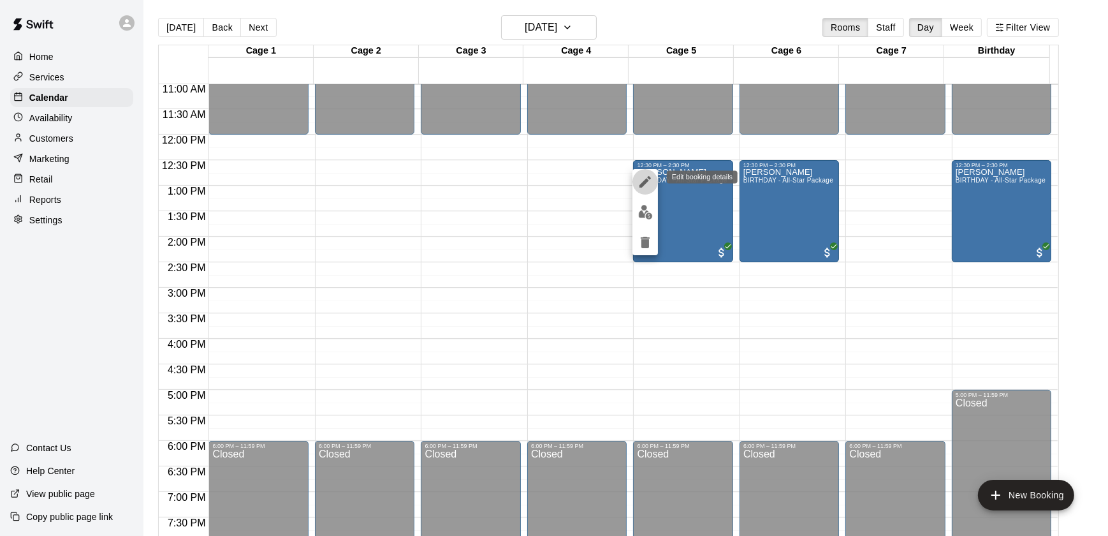
click at [650, 172] on button "edit" at bounding box center [645, 182] width 26 height 26
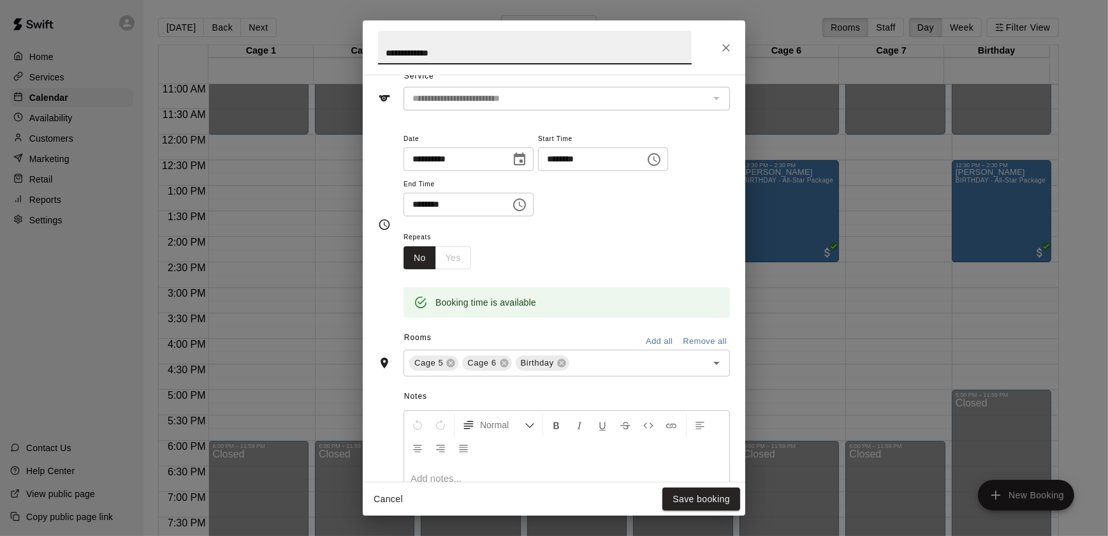
scroll to position [0, 0]
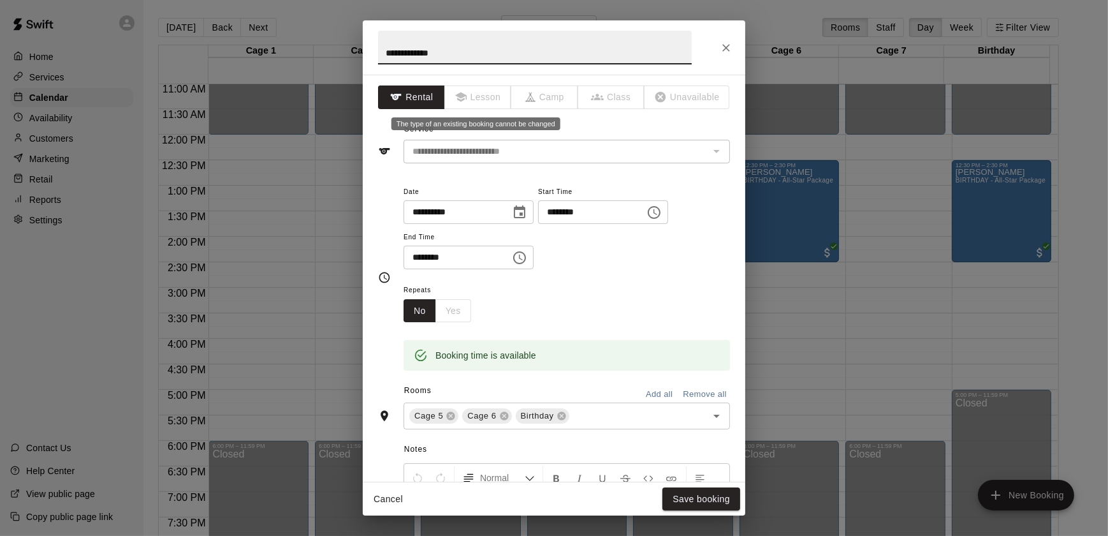
click at [492, 89] on span "Lesson" at bounding box center [478, 97] width 67 height 24
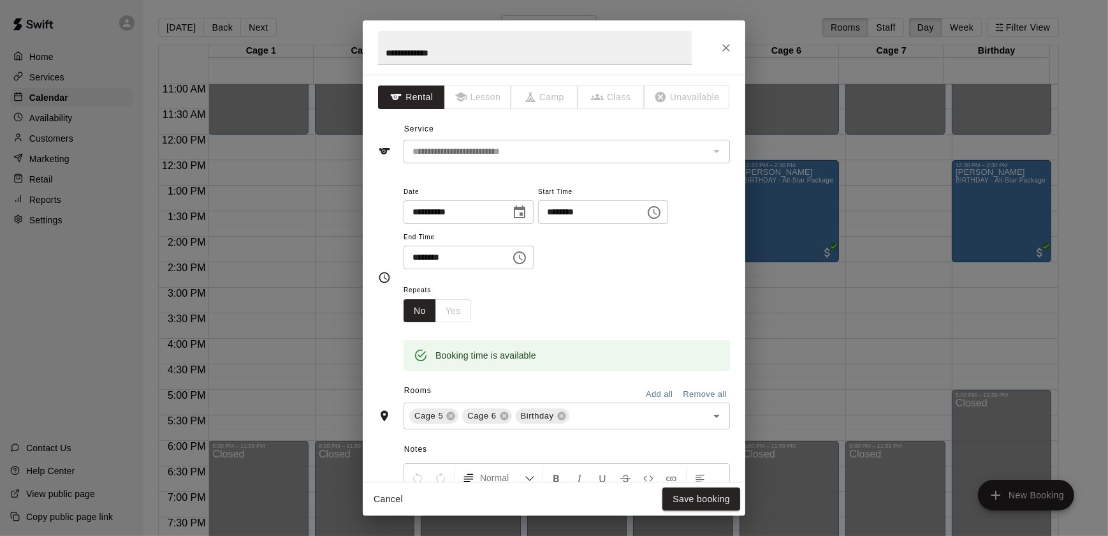
click at [726, 45] on icon "Close" at bounding box center [726, 47] width 13 height 13
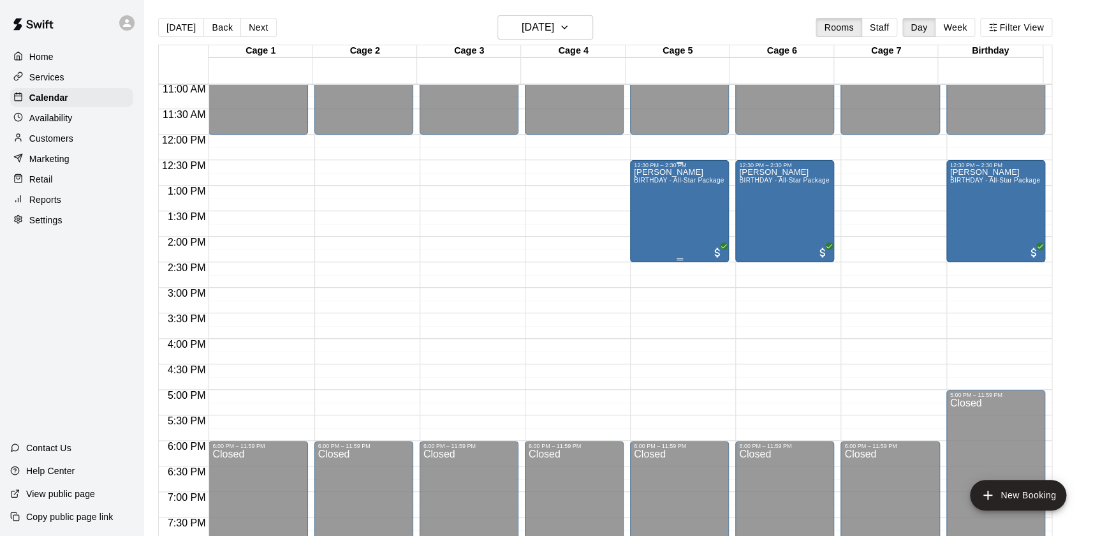
click at [667, 198] on div "[PERSON_NAME] BIRTHDAY - All-Star Package" at bounding box center [679, 436] width 90 height 536
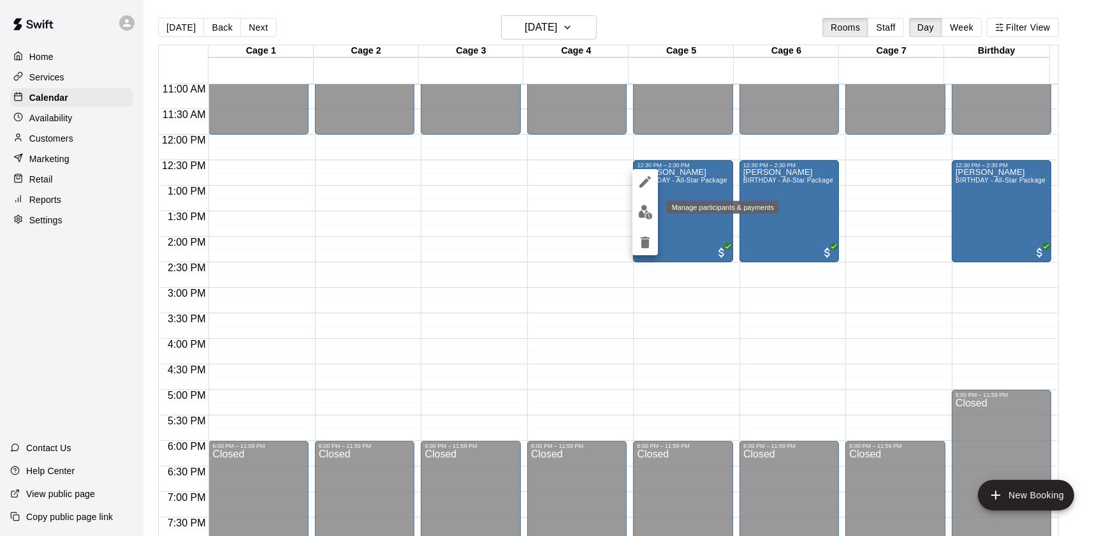
click at [641, 207] on img "edit" at bounding box center [645, 212] width 15 height 15
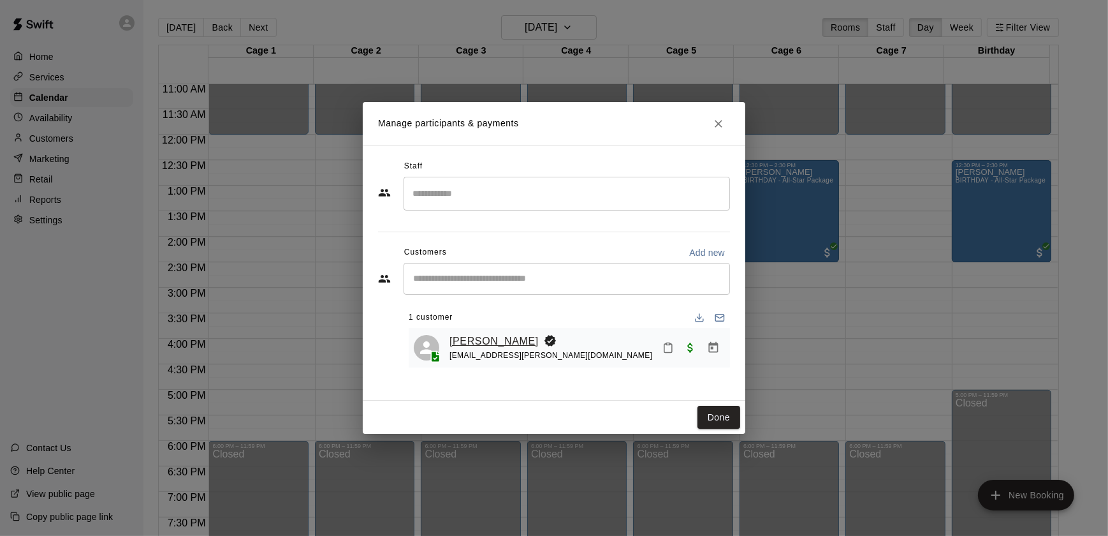
click at [473, 338] on link "[PERSON_NAME]" at bounding box center [493, 341] width 89 height 17
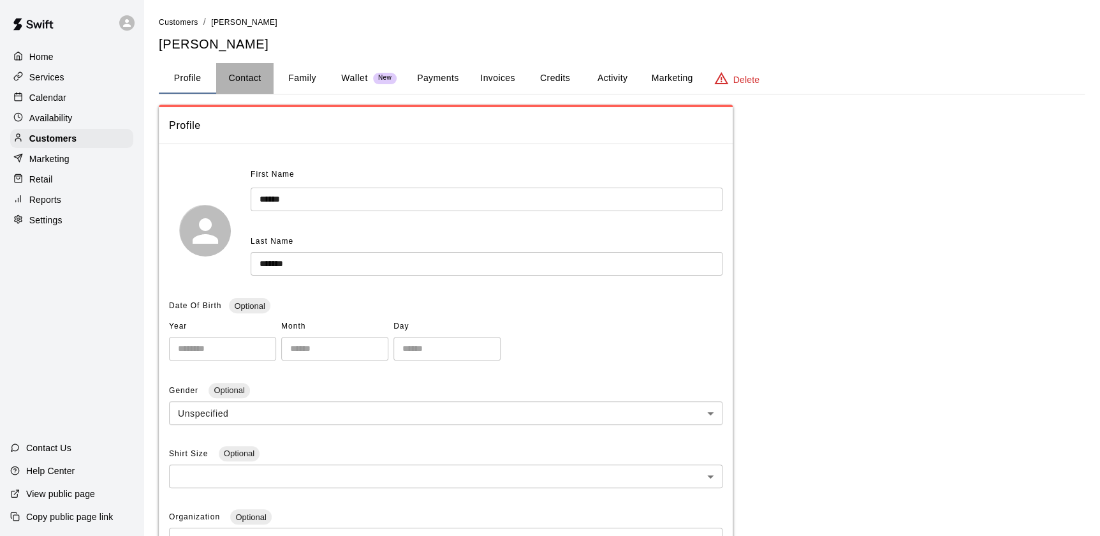
click at [250, 76] on button "Contact" at bounding box center [244, 78] width 57 height 31
select select "**"
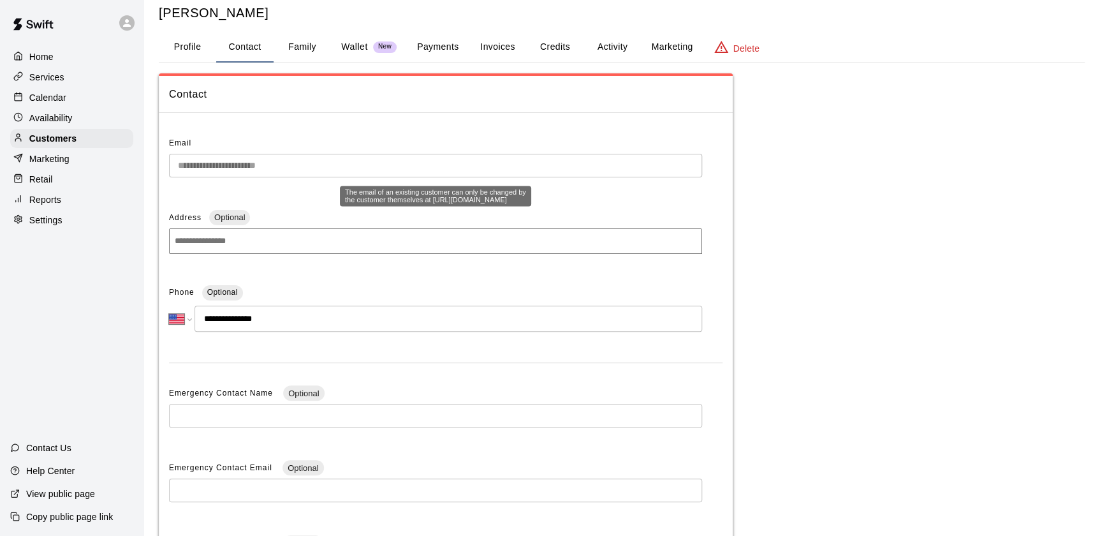
scroll to position [32, 0]
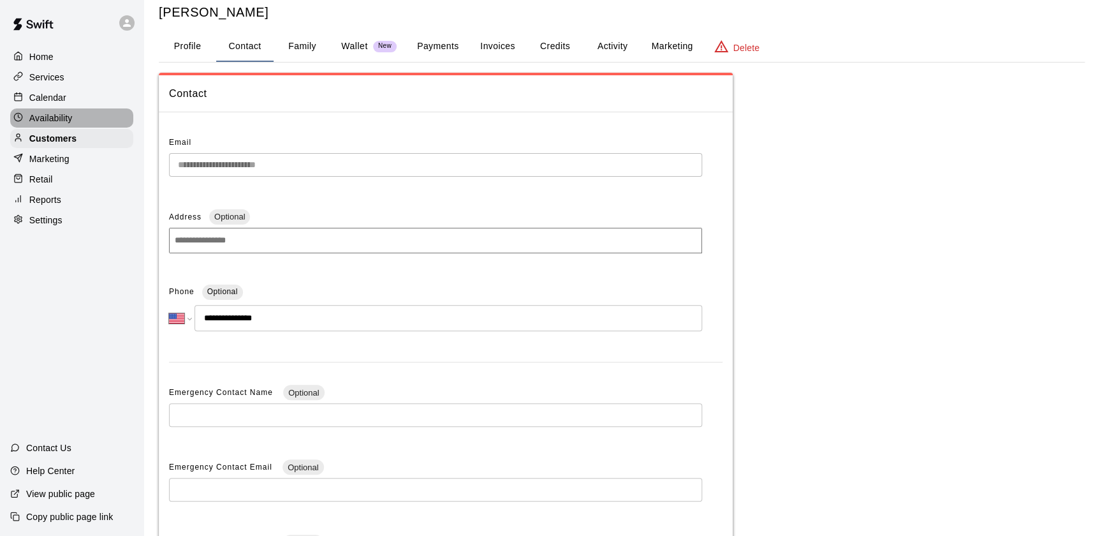
click at [81, 119] on div "Availability" at bounding box center [71, 117] width 123 height 19
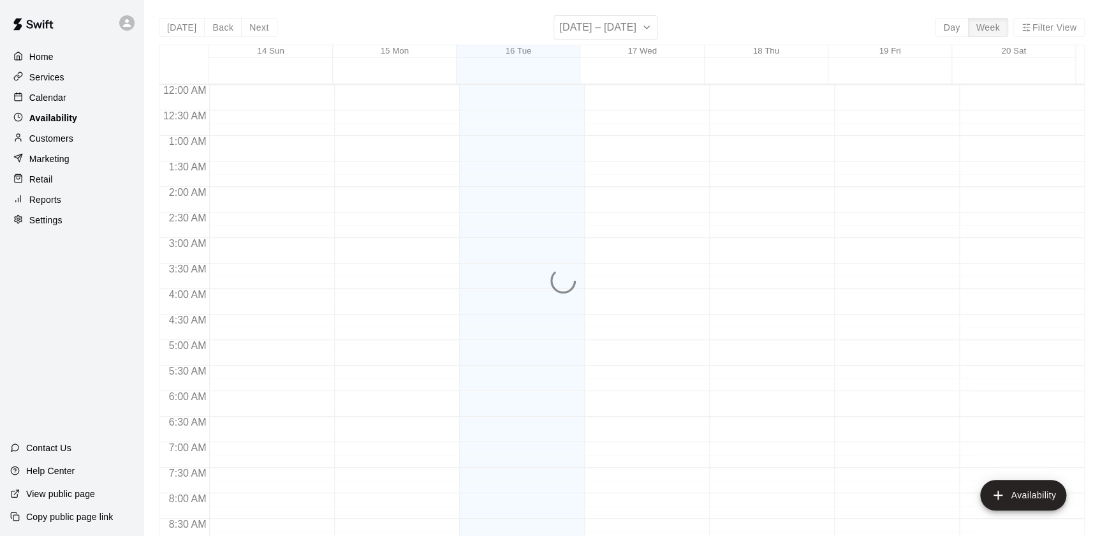
scroll to position [758, 0]
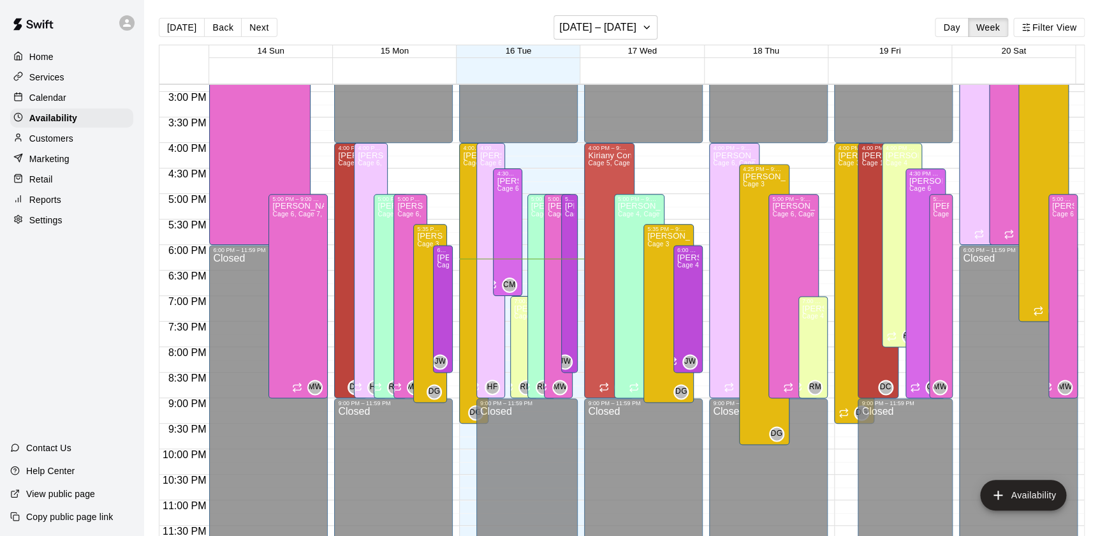
click at [63, 102] on p "Calendar" at bounding box center [47, 97] width 37 height 13
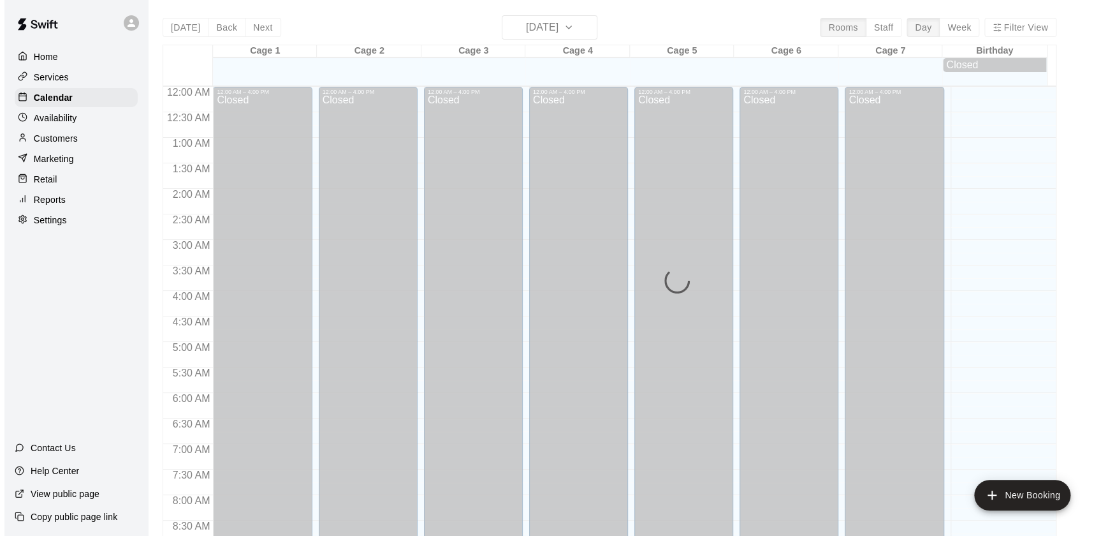
scroll to position [720, 0]
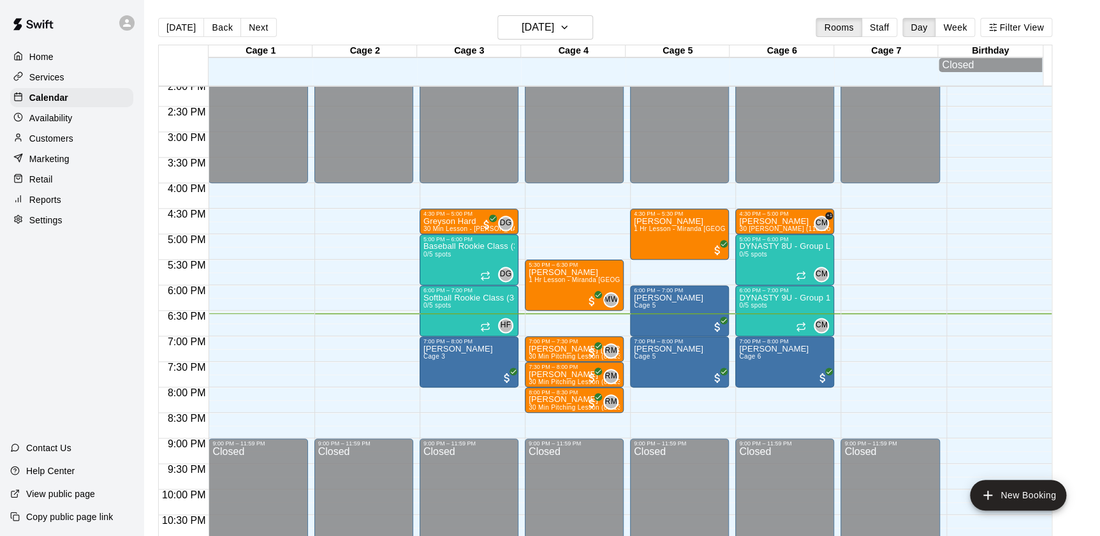
click at [34, 174] on div "Retail" at bounding box center [71, 179] width 123 height 19
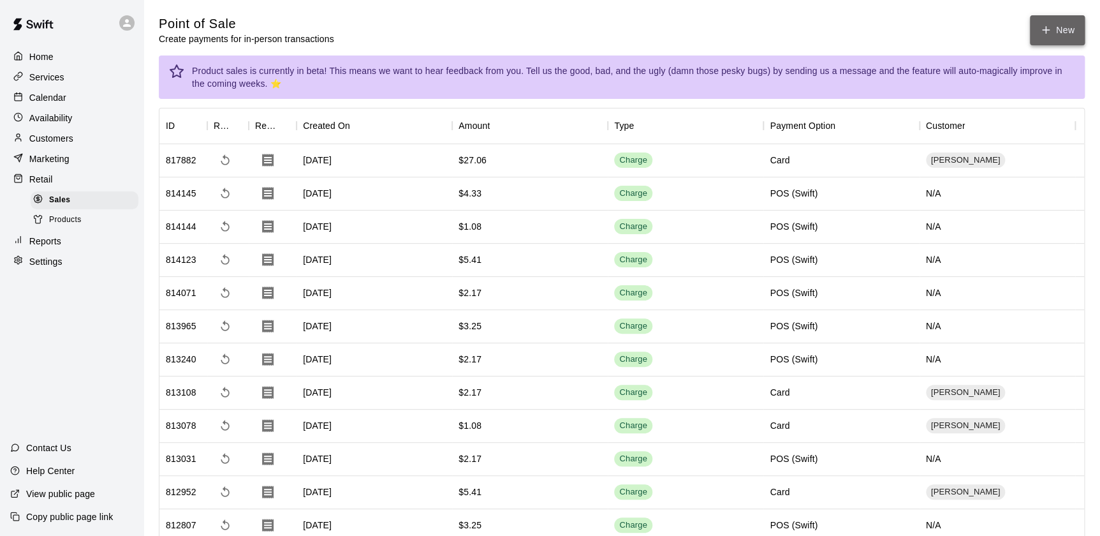
click at [1050, 34] on icon "button" at bounding box center [1045, 29] width 11 height 11
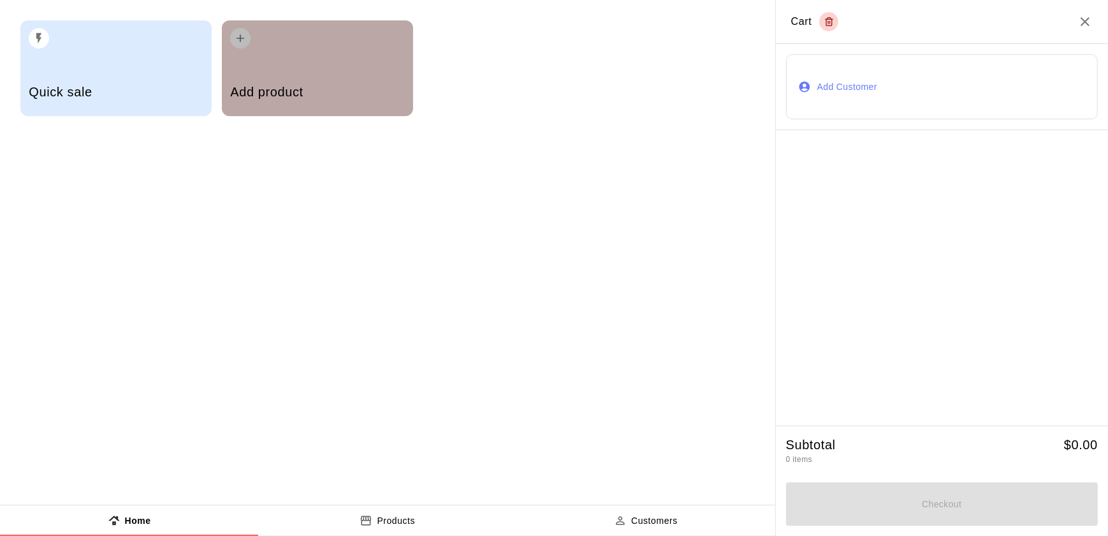
click at [255, 89] on h5 "Add product" at bounding box center [317, 92] width 174 height 17
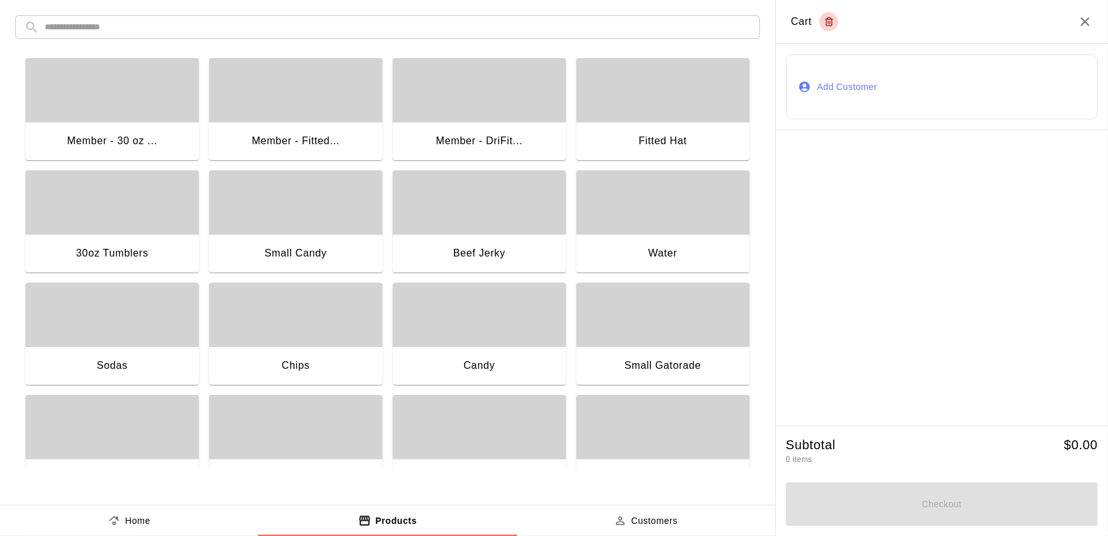
scroll to position [152, 0]
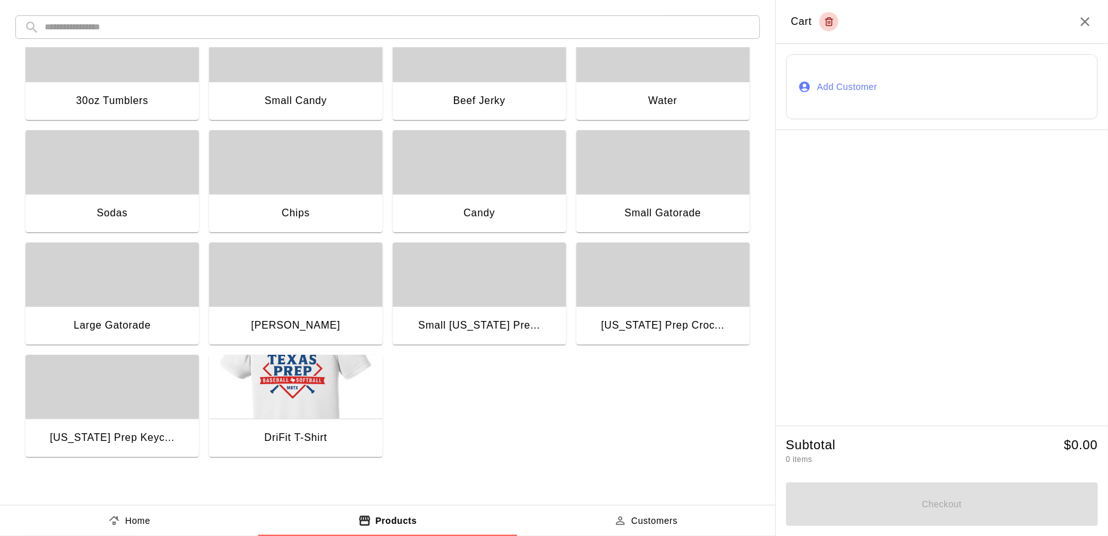
click at [441, 219] on div "Candy" at bounding box center [479, 214] width 173 height 41
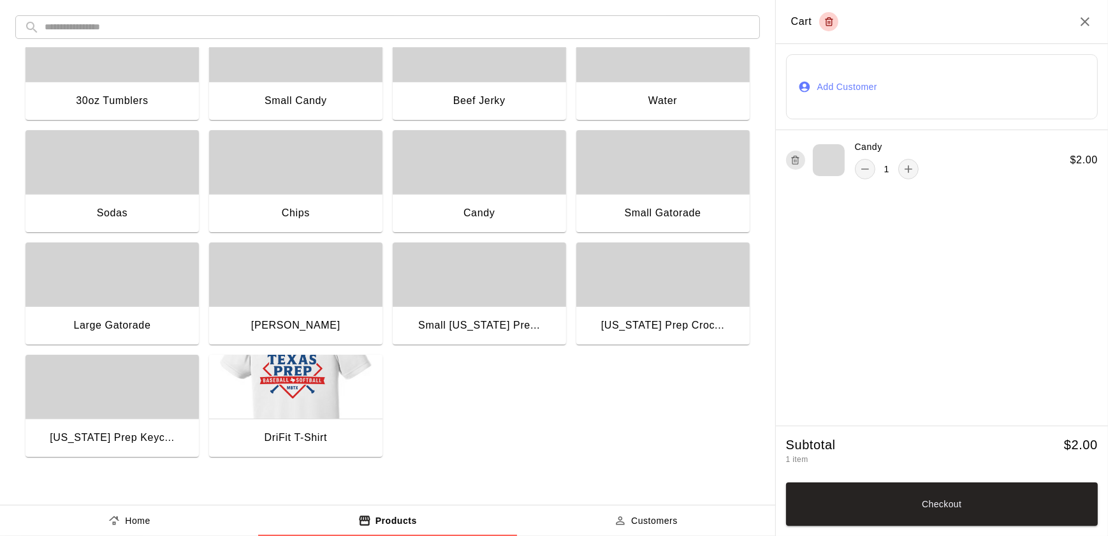
click at [441, 219] on div "Candy" at bounding box center [479, 214] width 173 height 41
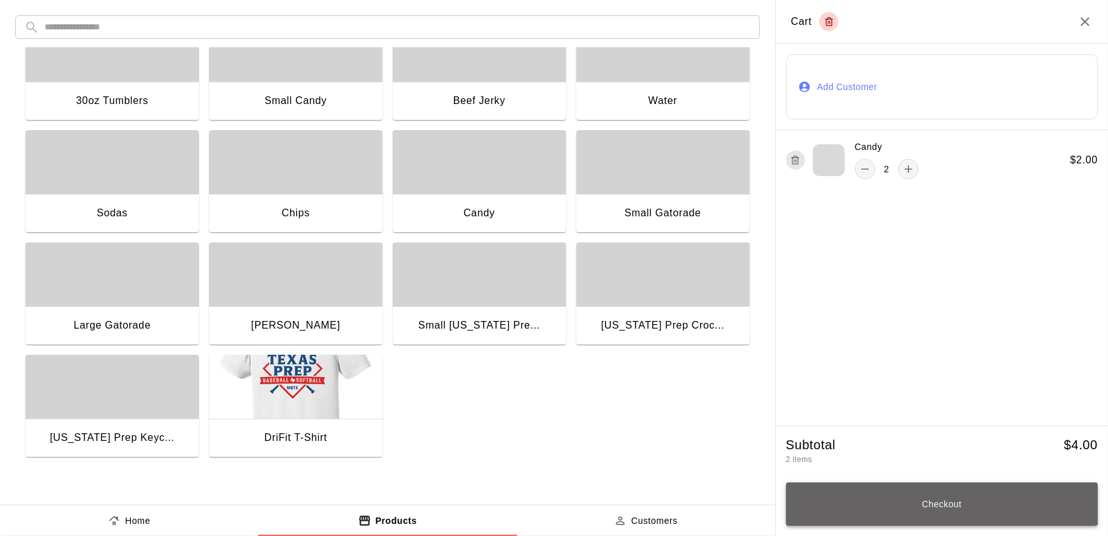
click at [821, 487] on button "Checkout" at bounding box center [942, 503] width 312 height 43
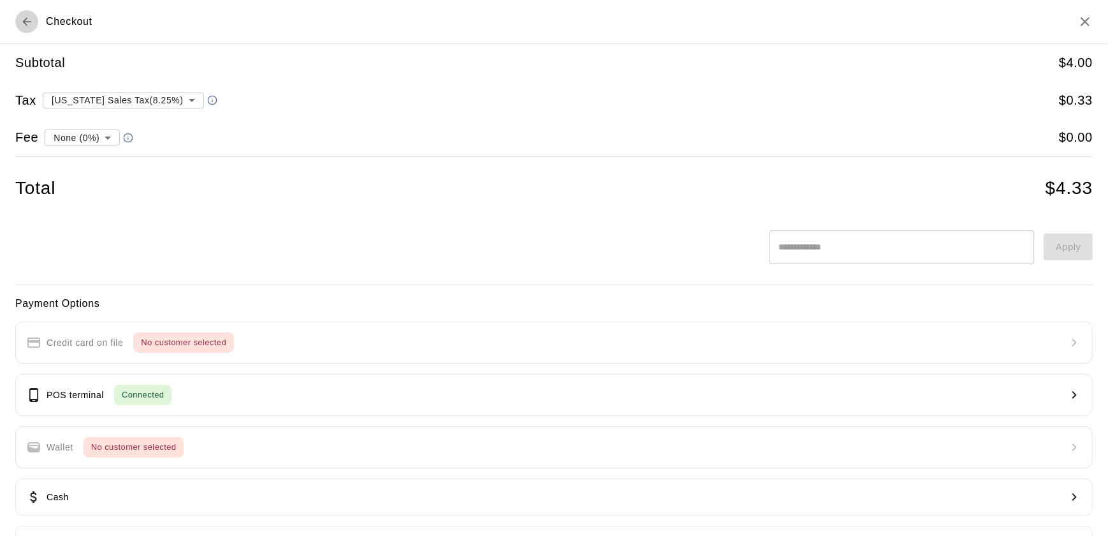
click at [18, 30] on button "Back to cart" at bounding box center [26, 21] width 23 height 23
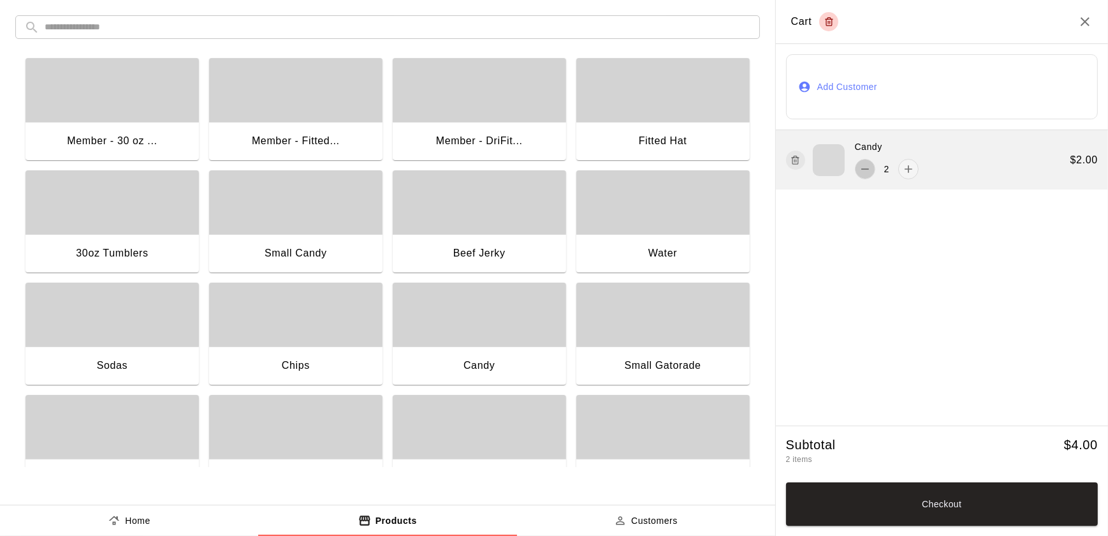
click at [865, 167] on icon "remove" at bounding box center [865, 169] width 13 height 13
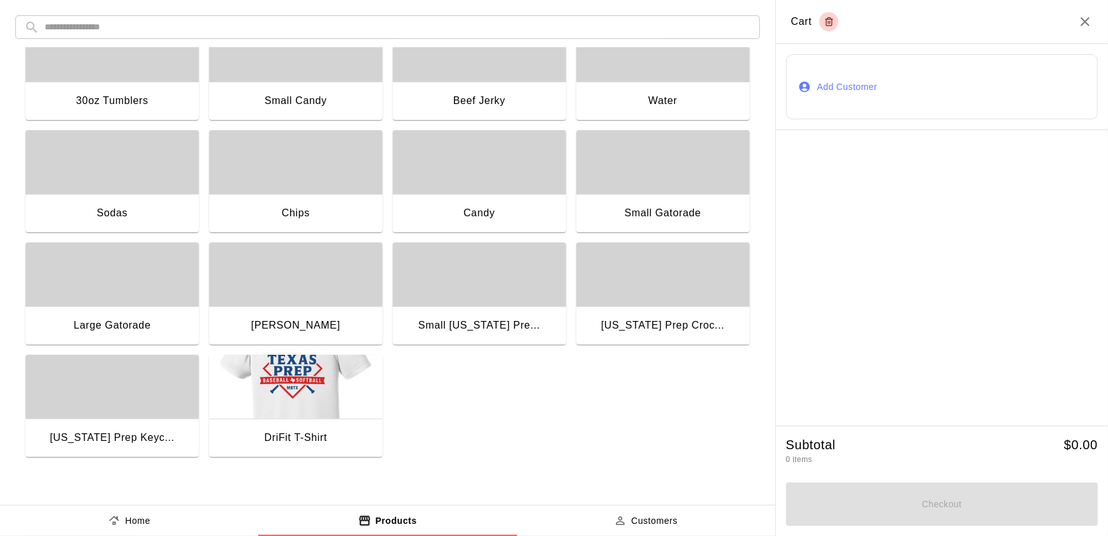
click at [303, 243] on div "button" at bounding box center [295, 274] width 173 height 64
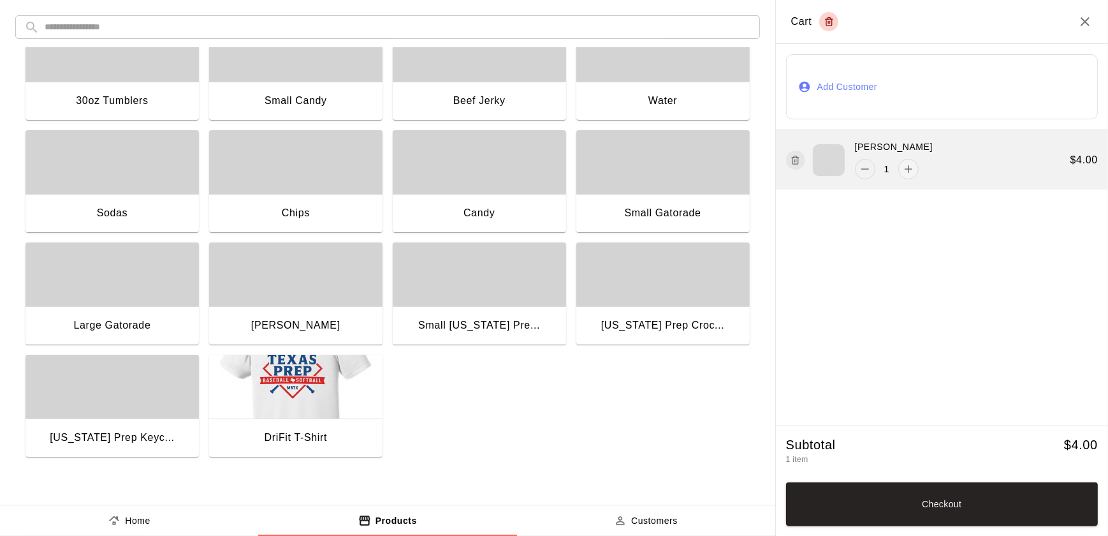
click at [856, 173] on button "remove" at bounding box center [865, 169] width 20 height 20
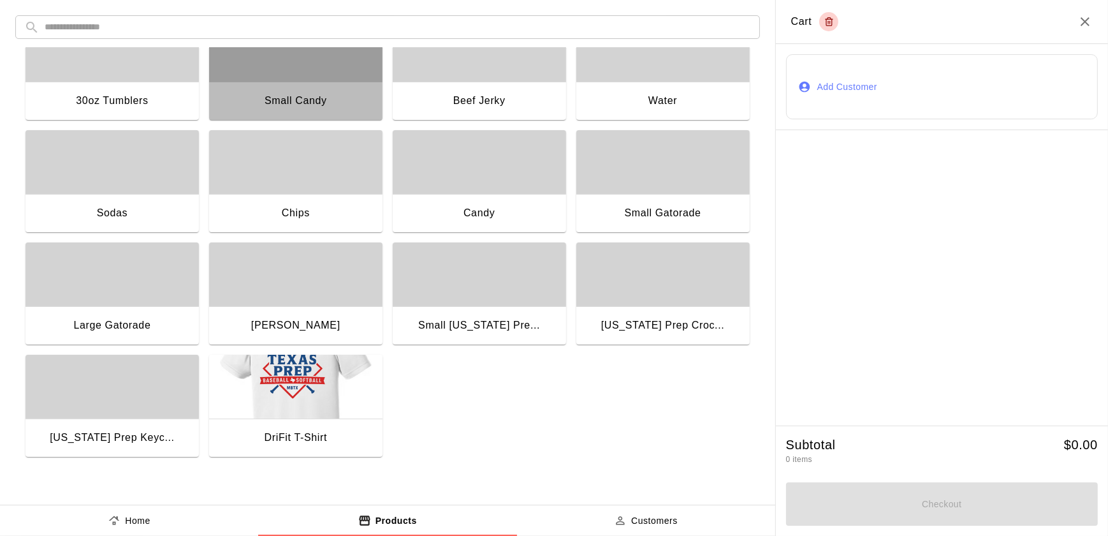
click at [293, 92] on div "Small Candy" at bounding box center [296, 100] width 62 height 17
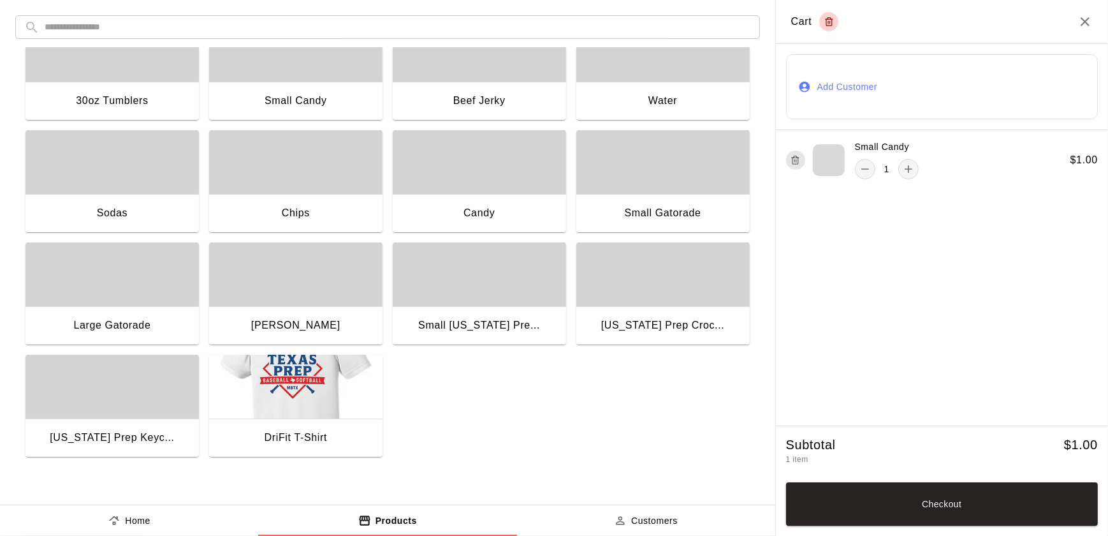
click at [303, 105] on div "Small Candy" at bounding box center [296, 100] width 62 height 17
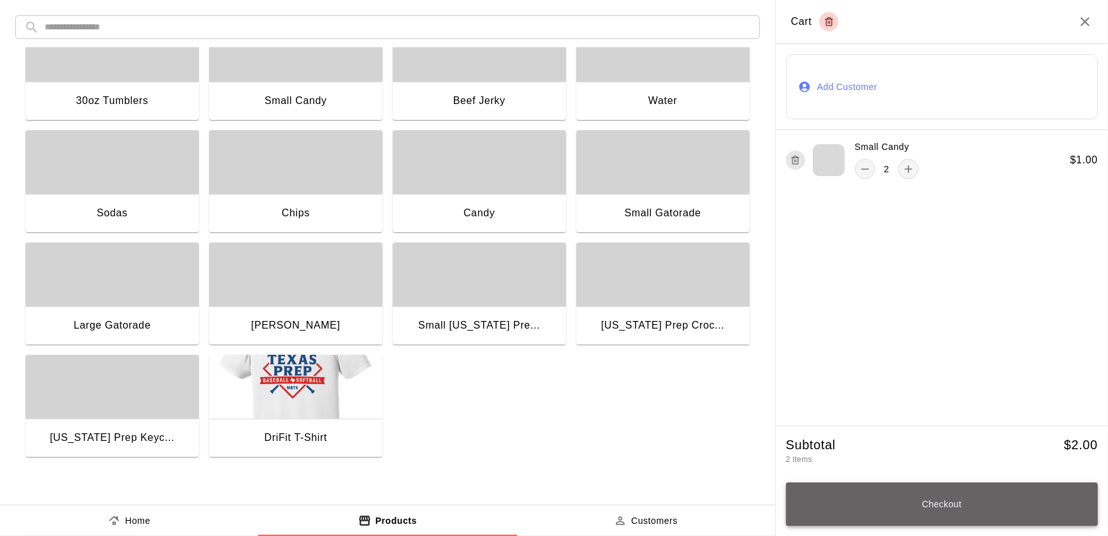
click at [848, 509] on button "Checkout" at bounding box center [942, 503] width 312 height 43
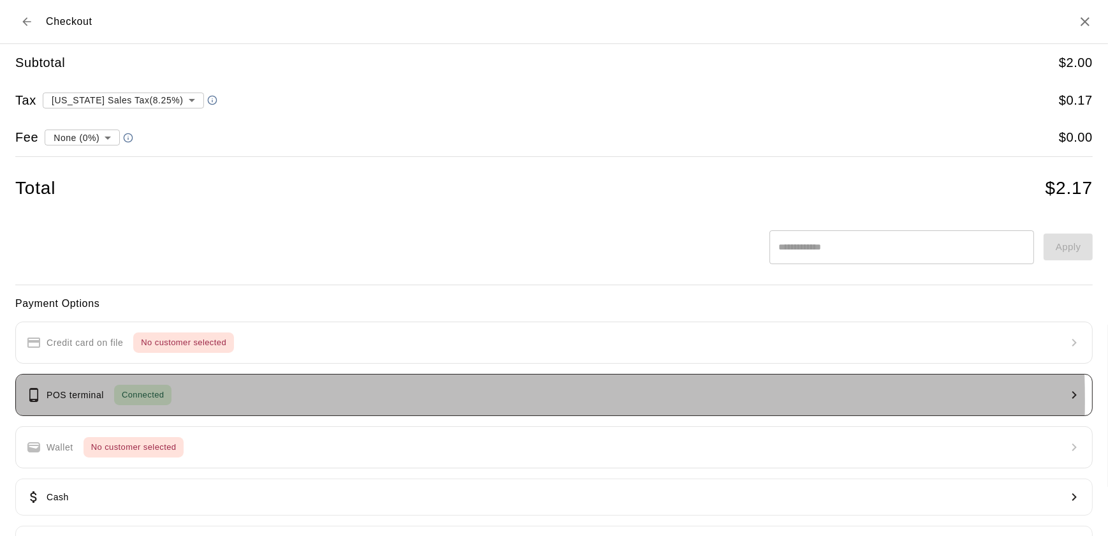
click at [261, 400] on button "POS terminal Connected" at bounding box center [554, 395] width 1078 height 42
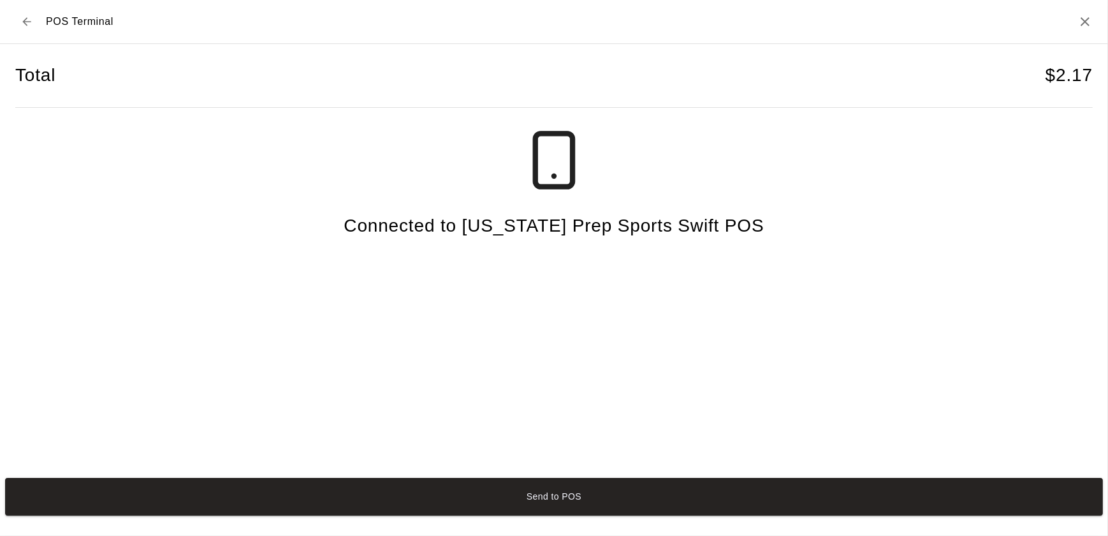
click at [365, 516] on div "Send to POS" at bounding box center [554, 496] width 1108 height 48
click at [356, 510] on button "Send to POS" at bounding box center [554, 497] width 1098 height 38
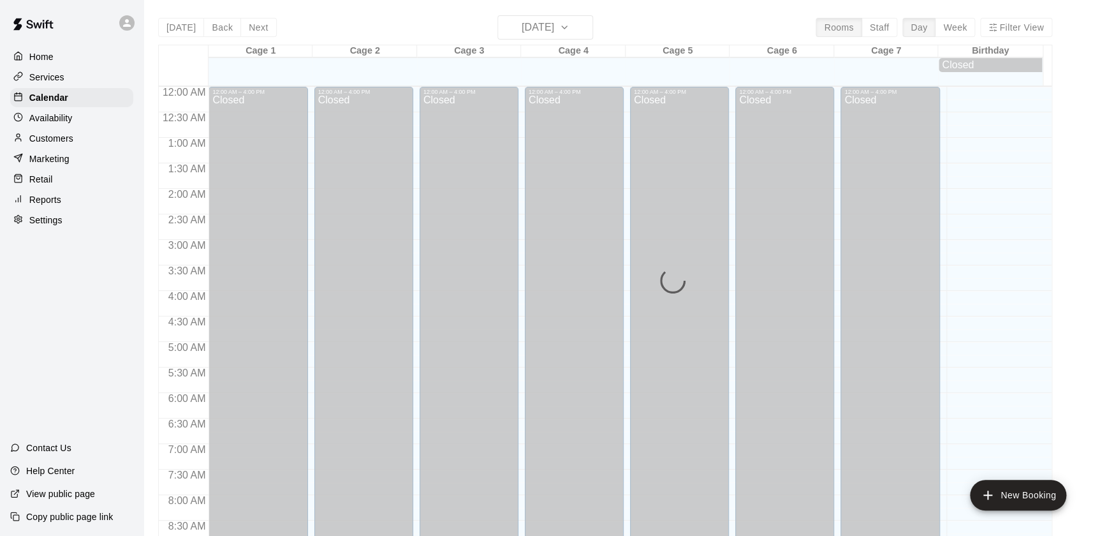
scroll to position [720, 0]
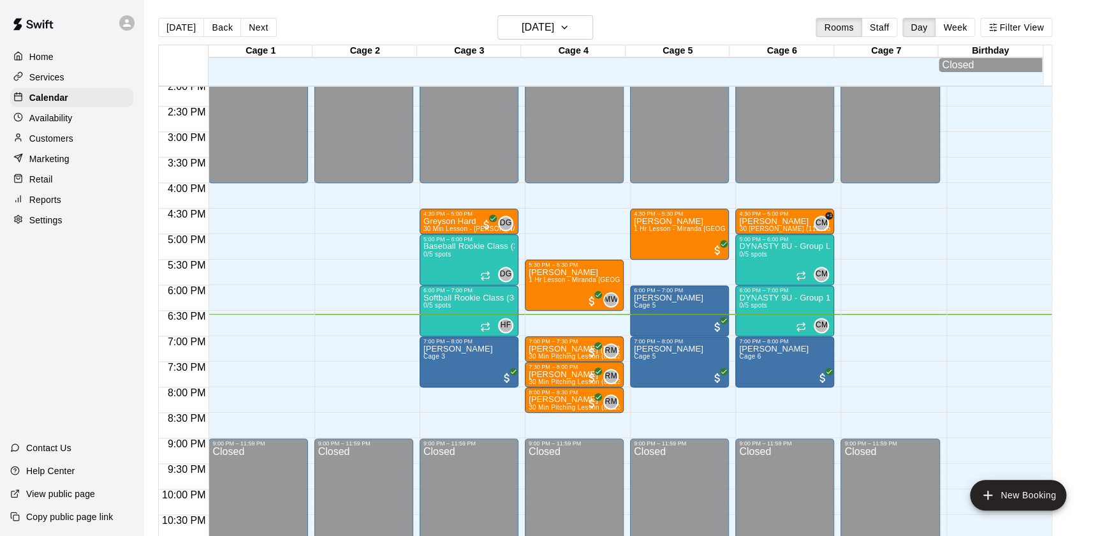
click at [57, 57] on div "Home" at bounding box center [71, 56] width 123 height 19
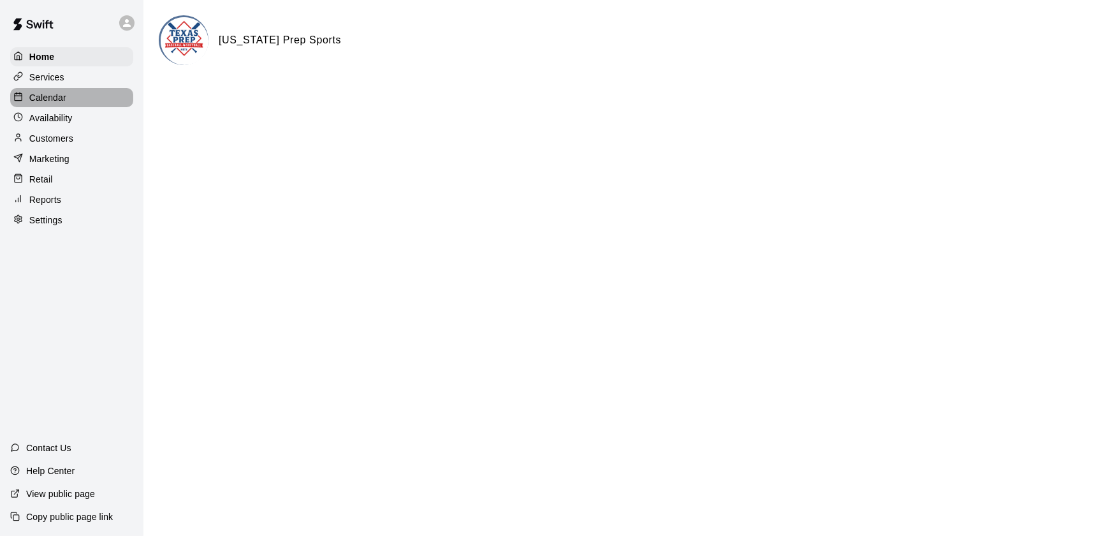
click at [67, 101] on div "Calendar" at bounding box center [71, 97] width 123 height 19
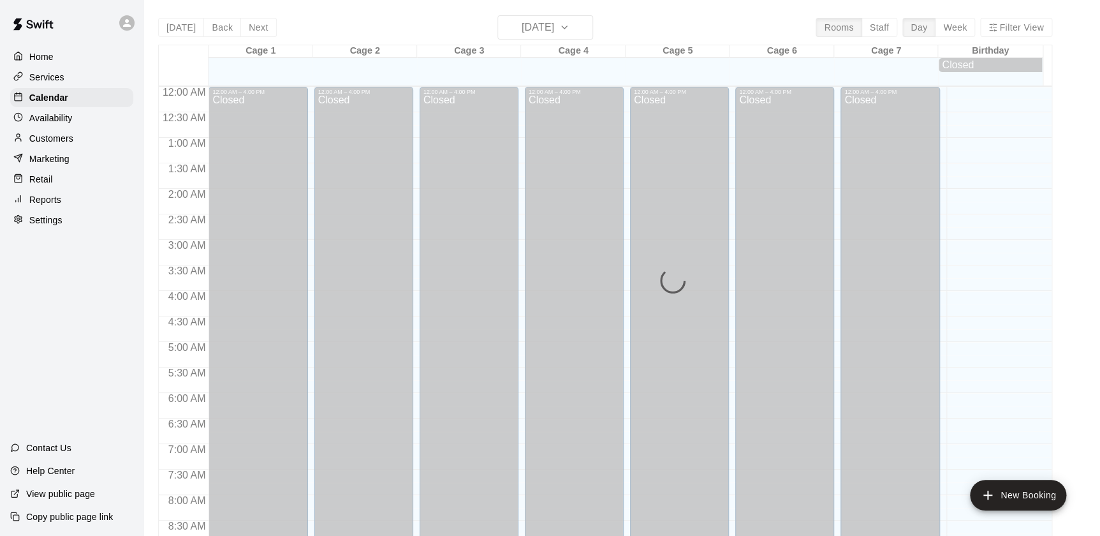
scroll to position [720, 0]
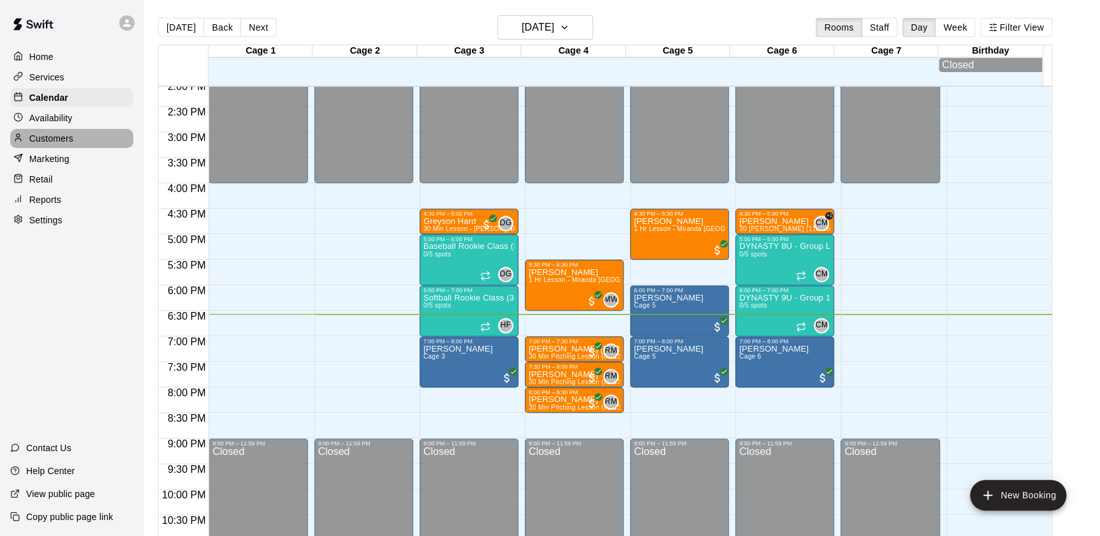
click at [76, 145] on div "Customers" at bounding box center [71, 138] width 123 height 19
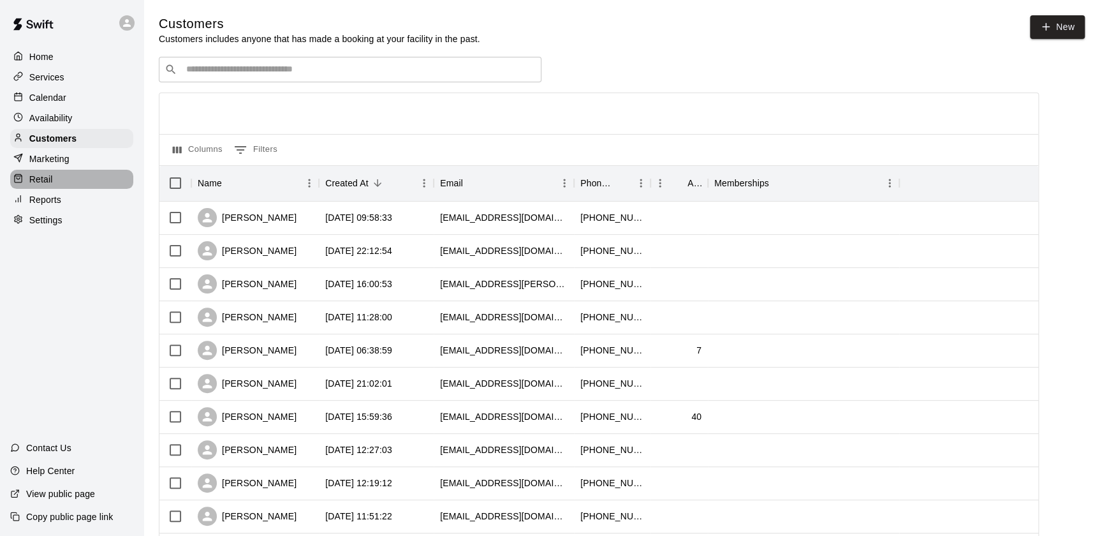
click at [63, 175] on div "Retail" at bounding box center [71, 179] width 123 height 19
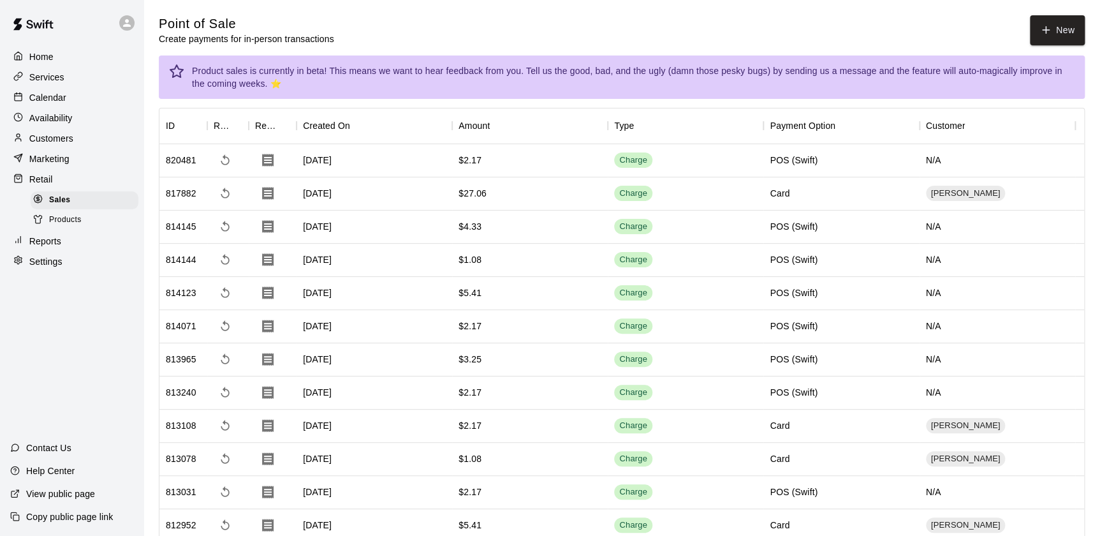
click at [1058, 43] on button "New" at bounding box center [1057, 30] width 55 height 30
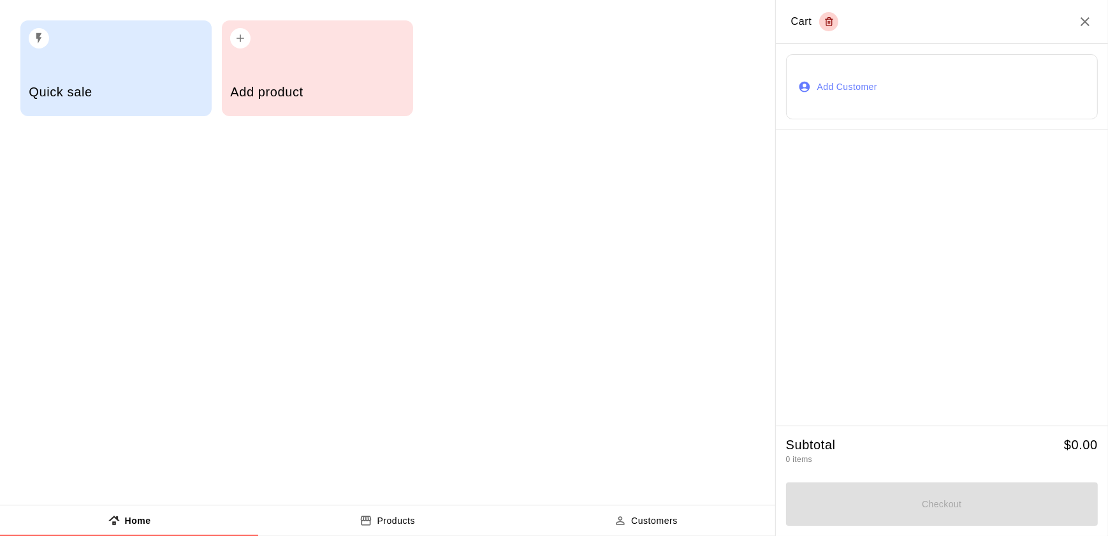
click at [838, 98] on button "Add Customer" at bounding box center [942, 86] width 312 height 65
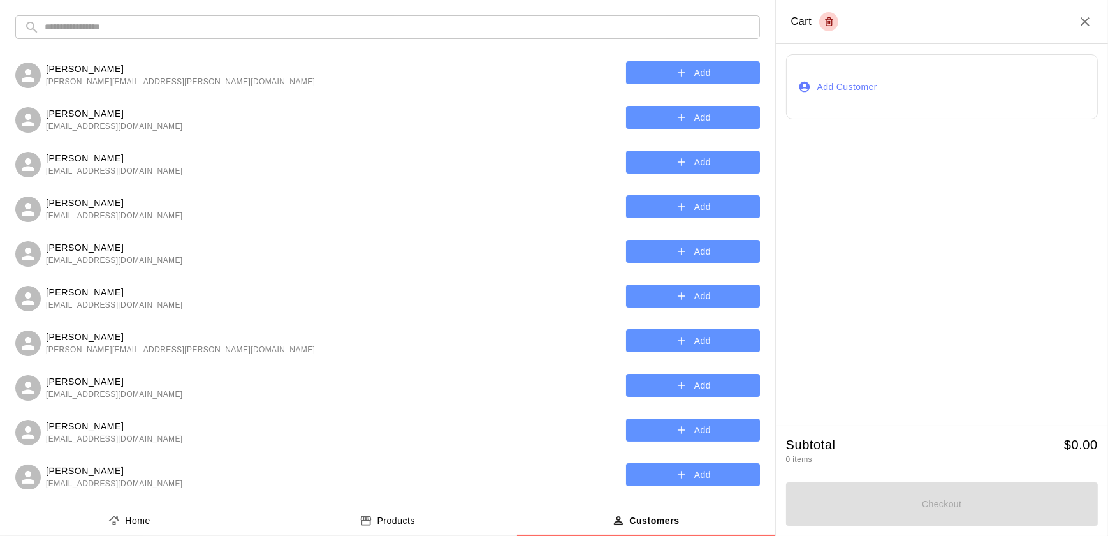
click at [340, 22] on input "text" at bounding box center [398, 27] width 706 height 24
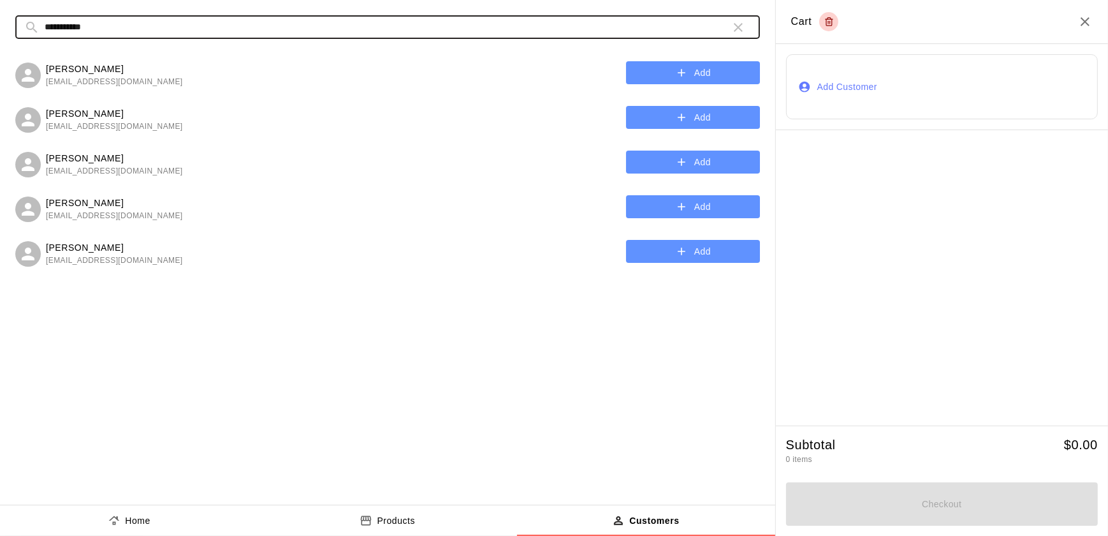
type input "**********"
click at [664, 73] on button "Add" at bounding box center [693, 73] width 134 height 24
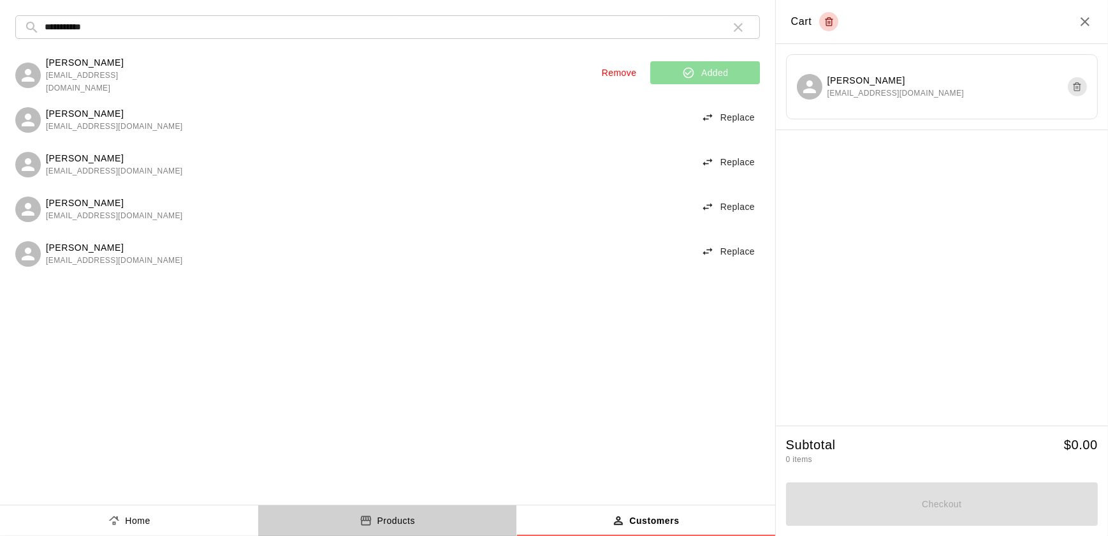
click at [374, 520] on div "Products" at bounding box center [387, 520] width 55 height 13
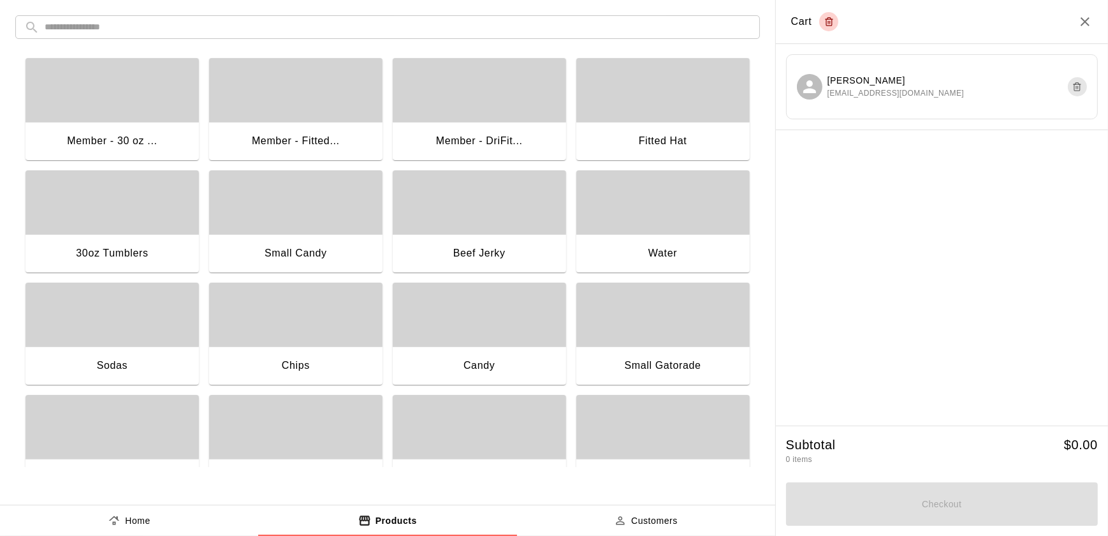
click at [136, 529] on button "Home" at bounding box center [129, 520] width 258 height 31
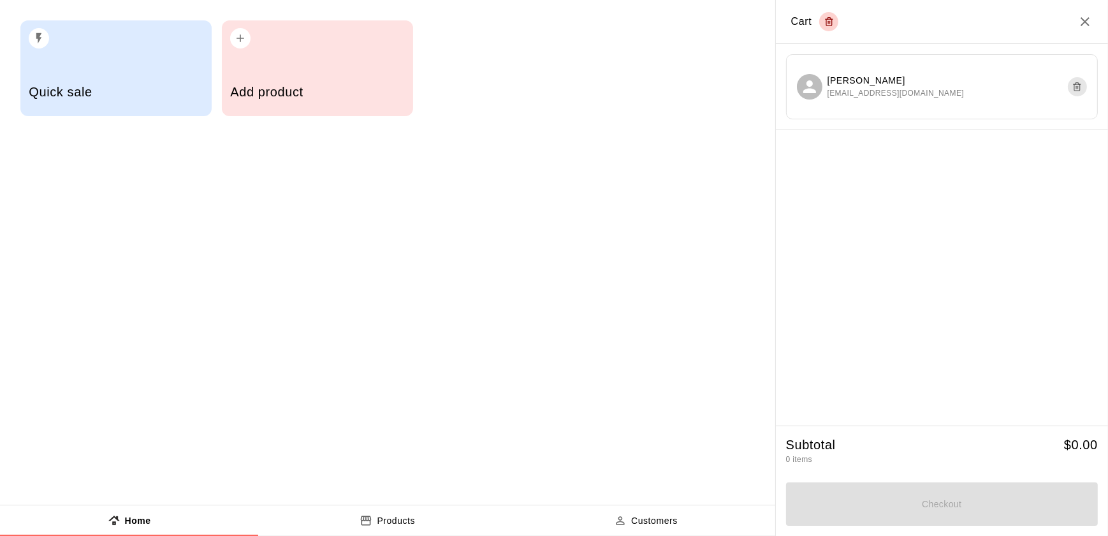
click at [47, 109] on div "Quick sale" at bounding box center [116, 93] width 174 height 45
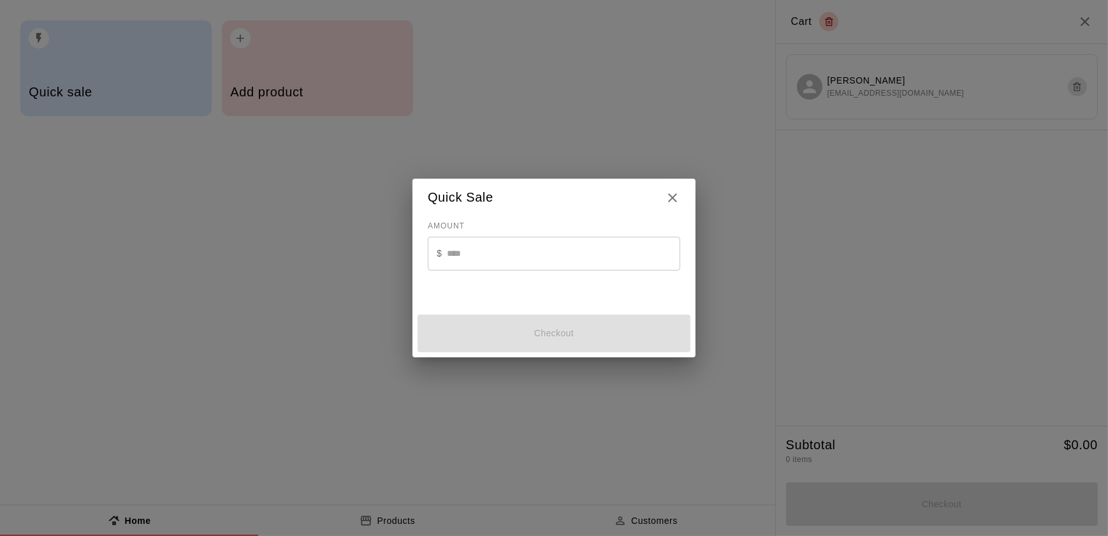
click at [473, 244] on input "text" at bounding box center [563, 254] width 233 height 34
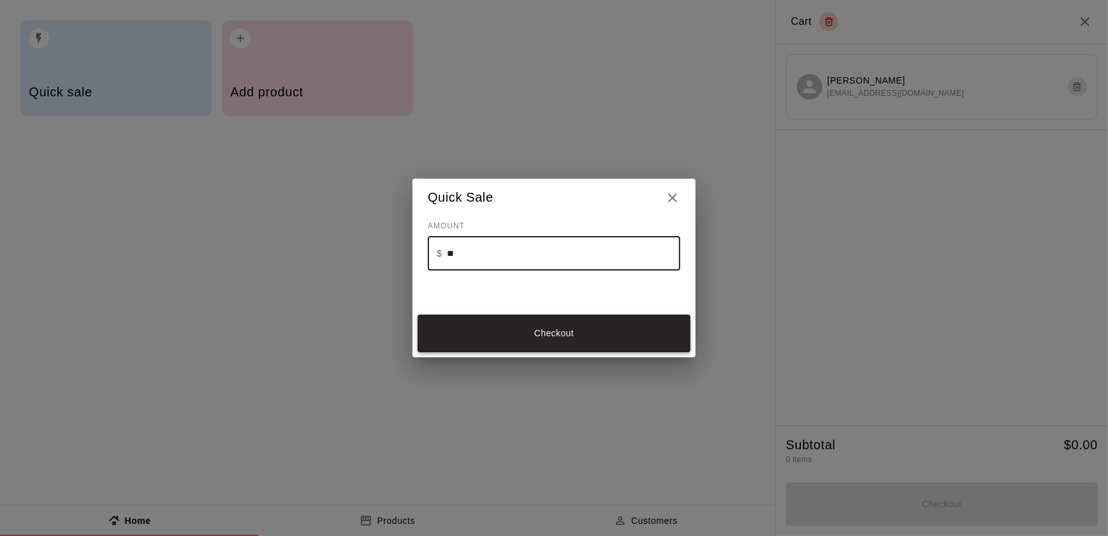
type input "**"
click at [532, 322] on button "Checkout" at bounding box center [554, 333] width 273 height 38
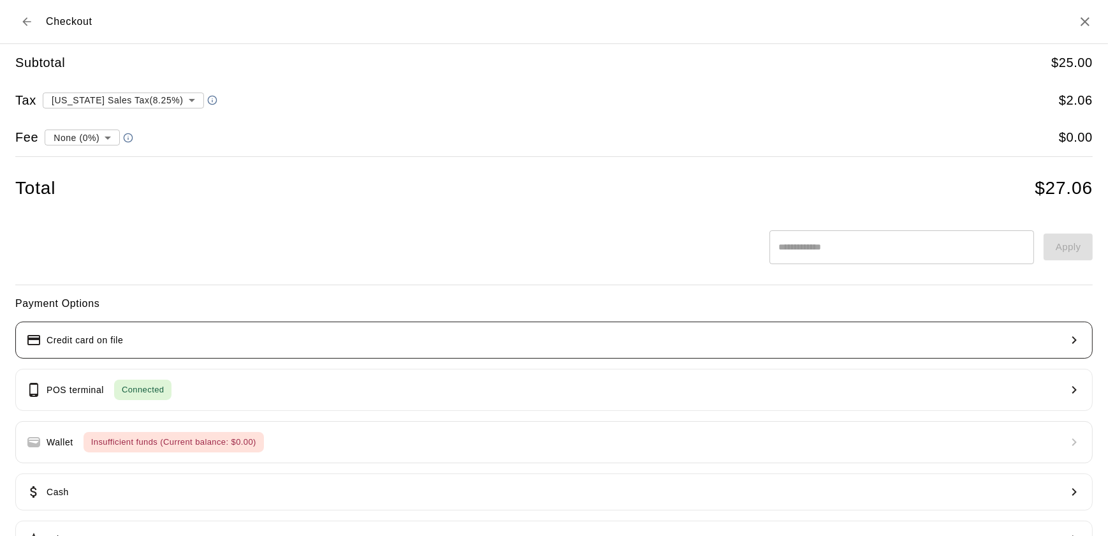
click at [370, 343] on button "Credit card on file" at bounding box center [554, 339] width 1078 height 37
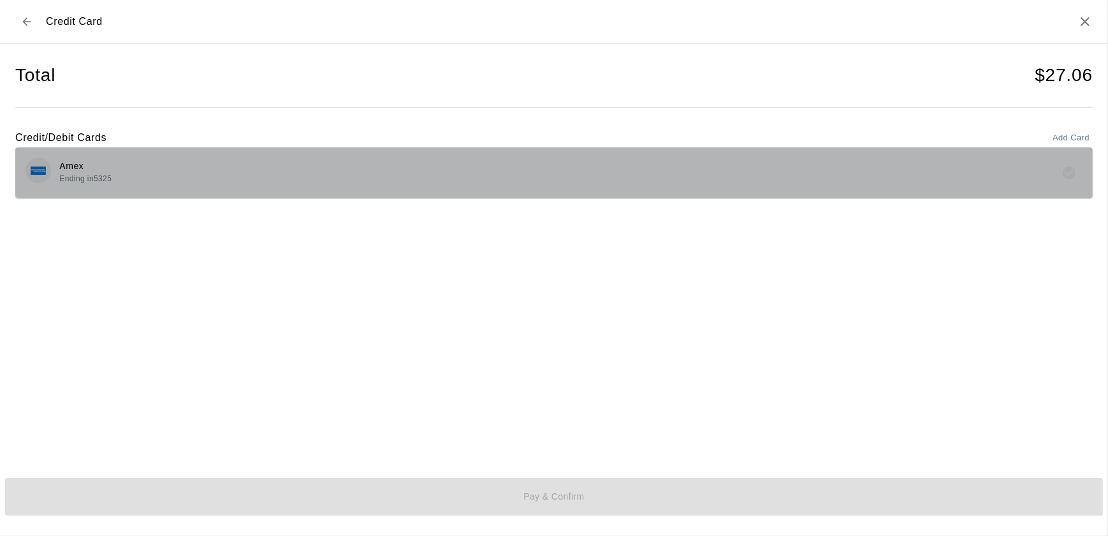
click at [124, 185] on div "Amex Ending in 5325" at bounding box center [554, 172] width 1057 height 30
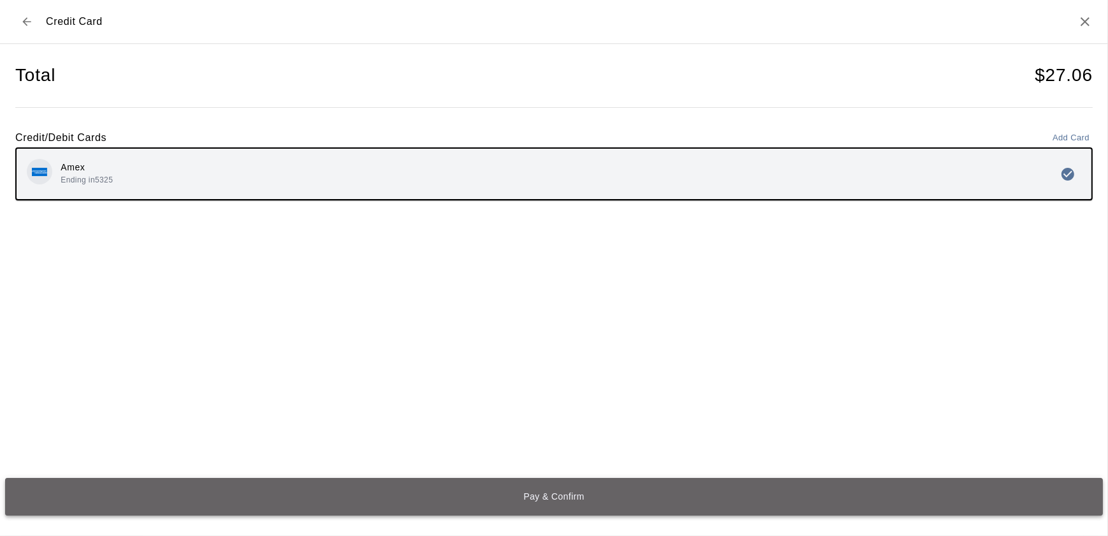
click at [173, 493] on button "Pay & Confirm" at bounding box center [554, 497] width 1098 height 38
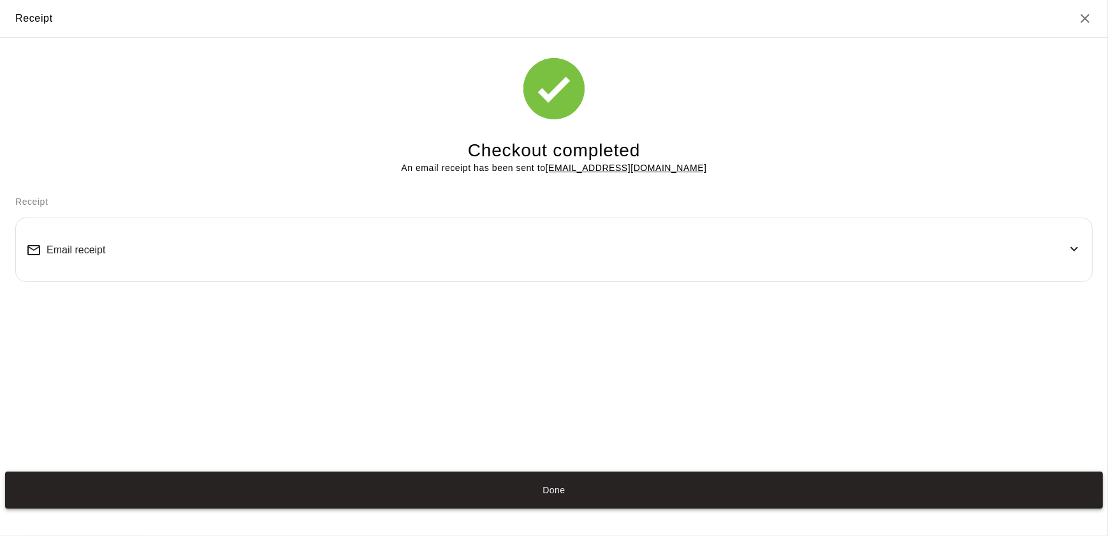
click at [511, 472] on button "Done" at bounding box center [554, 490] width 1098 height 38
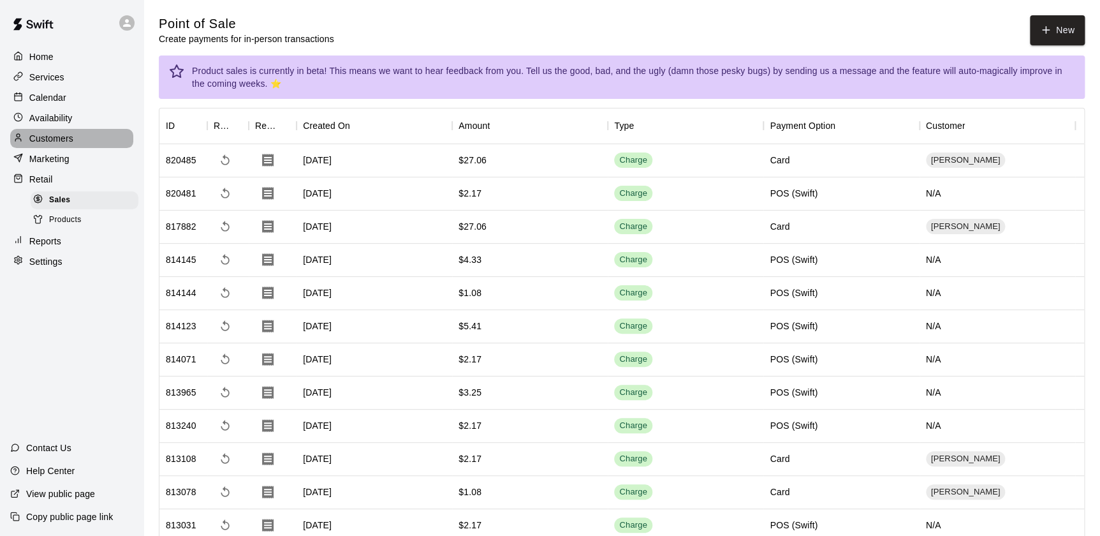
click at [68, 135] on p "Customers" at bounding box center [51, 138] width 44 height 13
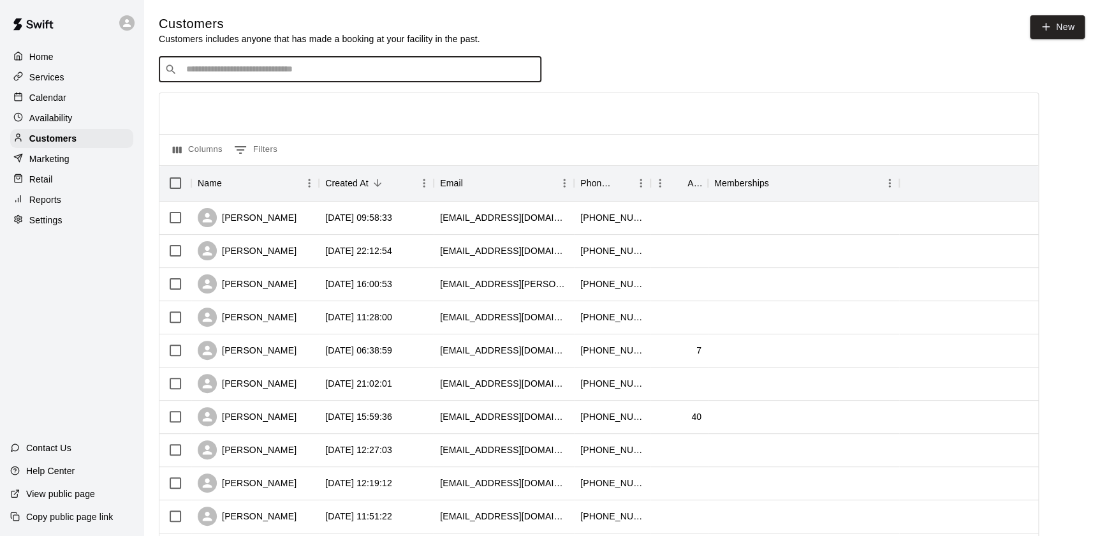
click at [278, 64] on input "Search customers by name or email" at bounding box center [358, 69] width 353 height 13
type input "**********"
click at [381, 98] on div "[PERSON_NAME] Prep Family Membership [EMAIL_ADDRESS][DOMAIN_NAME]" at bounding box center [362, 104] width 337 height 27
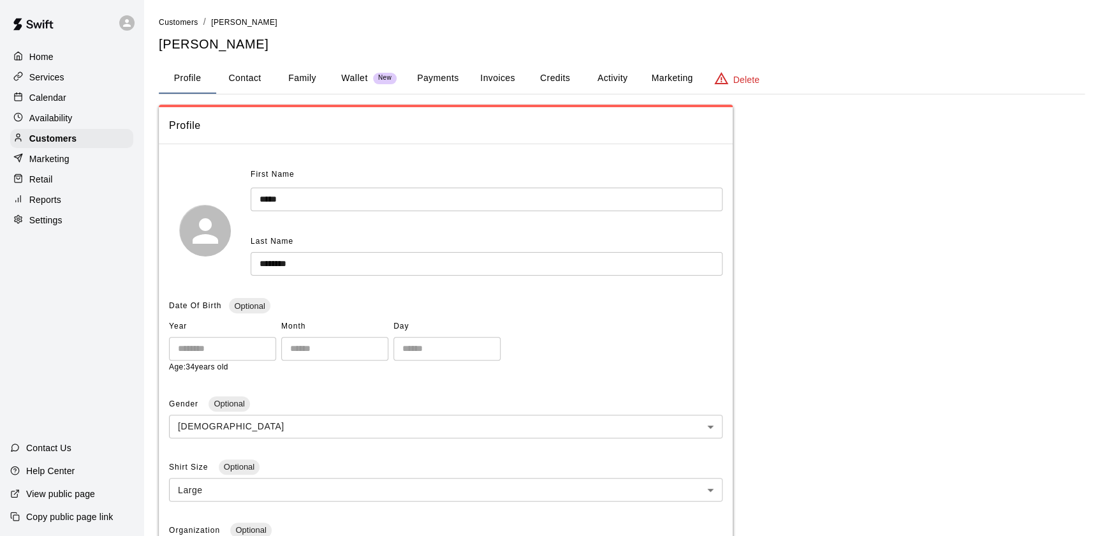
click at [347, 74] on p "Wallet" at bounding box center [354, 77] width 27 height 13
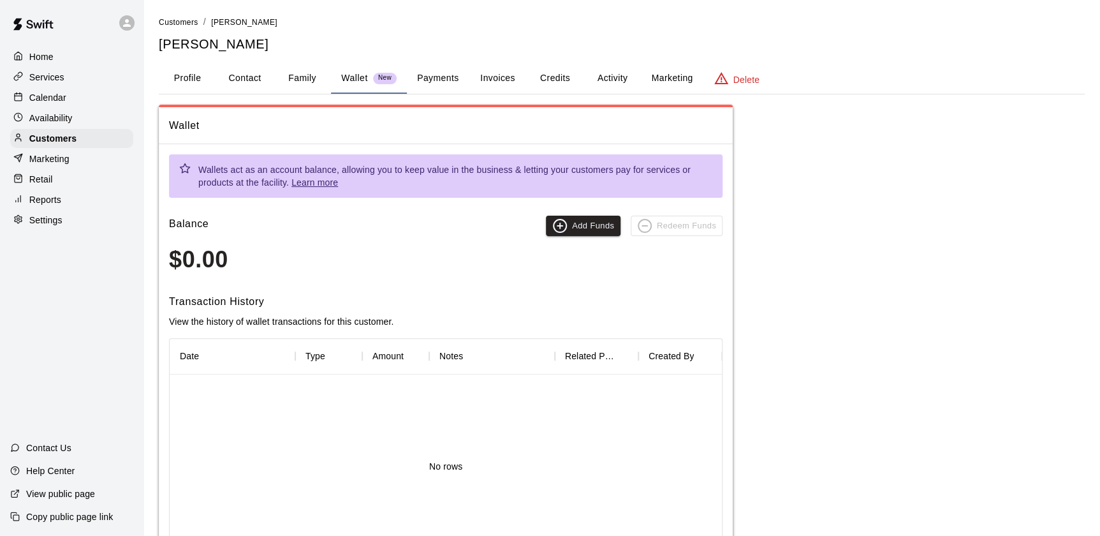
click at [422, 75] on button "Payments" at bounding box center [438, 78] width 62 height 31
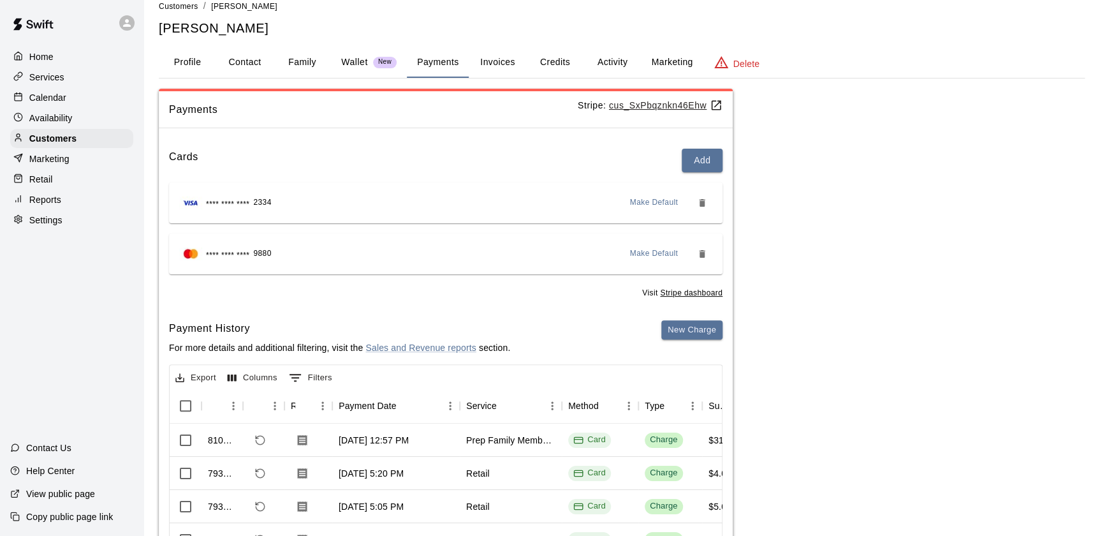
scroll to position [4, 0]
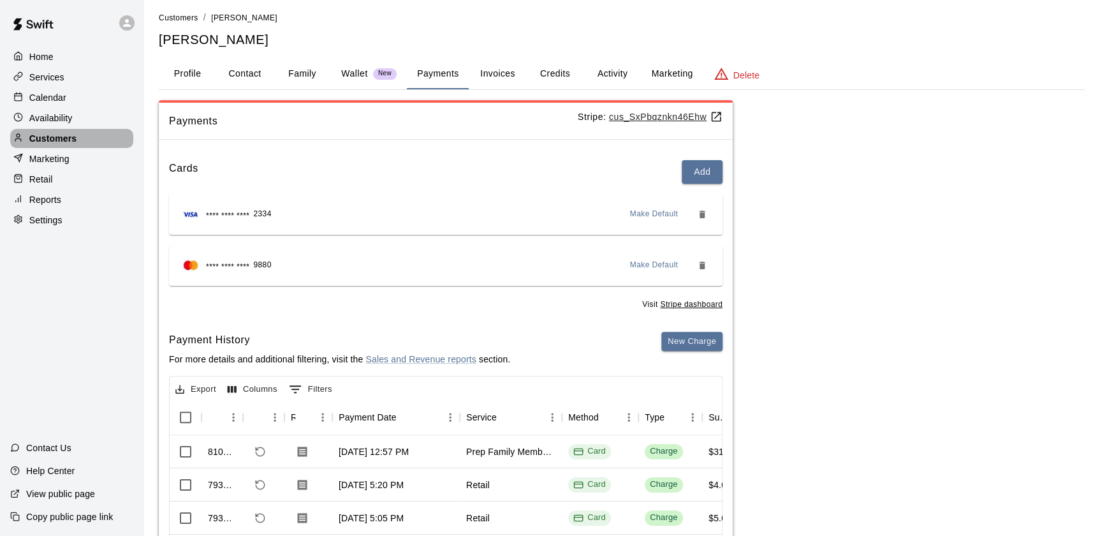
click at [59, 142] on p "Customers" at bounding box center [52, 138] width 47 height 13
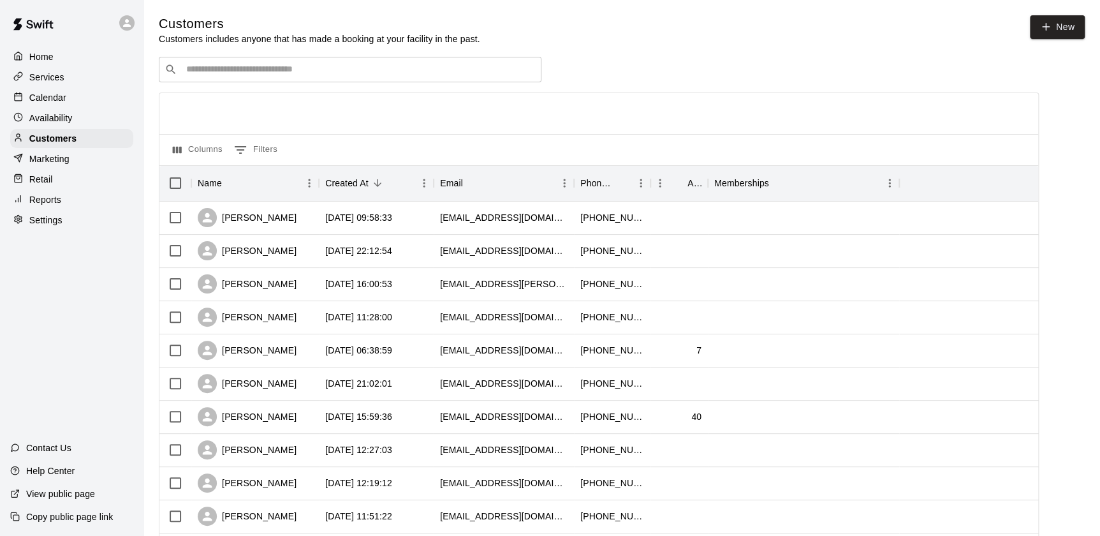
click at [217, 66] on input "Search customers by name or email" at bounding box center [358, 69] width 353 height 13
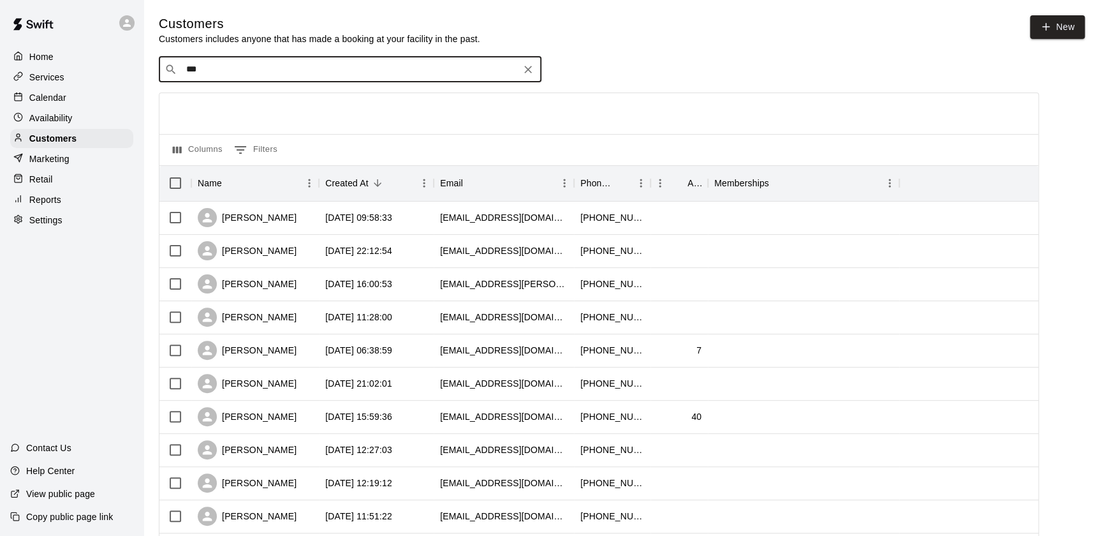
type input "****"
click at [199, 113] on span "[EMAIL_ADDRESS][DOMAIN_NAME]" at bounding box center [262, 110] width 137 height 9
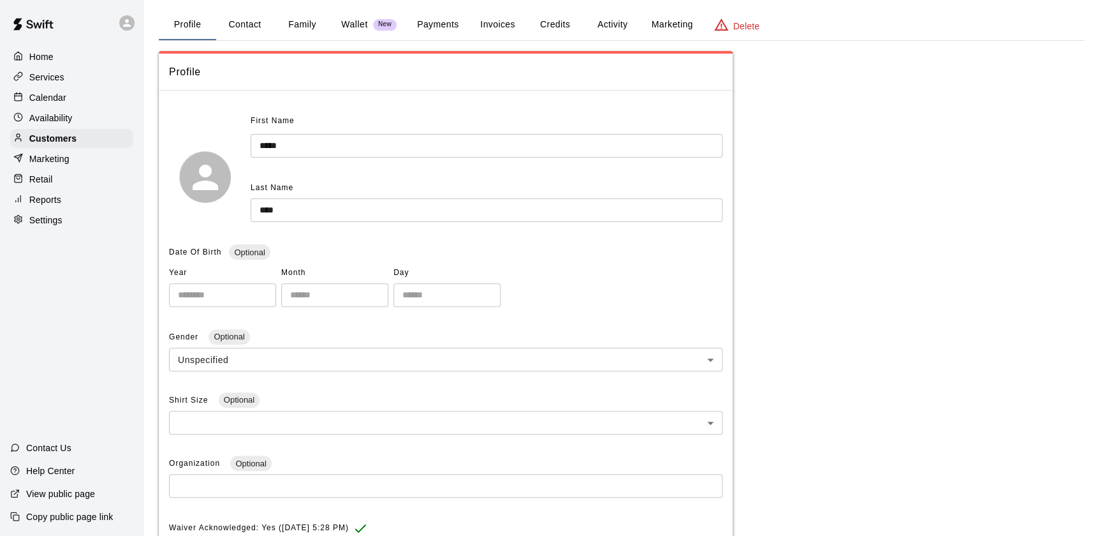
scroll to position [54, 0]
click at [434, 20] on button "Payments" at bounding box center [438, 24] width 62 height 31
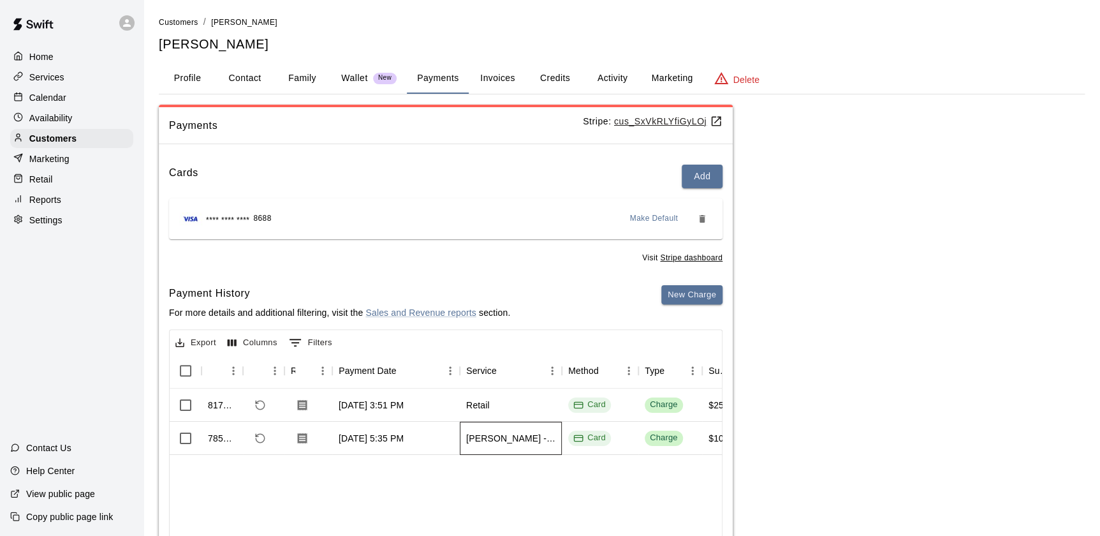
click at [504, 428] on div "[PERSON_NAME] - Pitching Camp (8-12u)" at bounding box center [511, 437] width 102 height 33
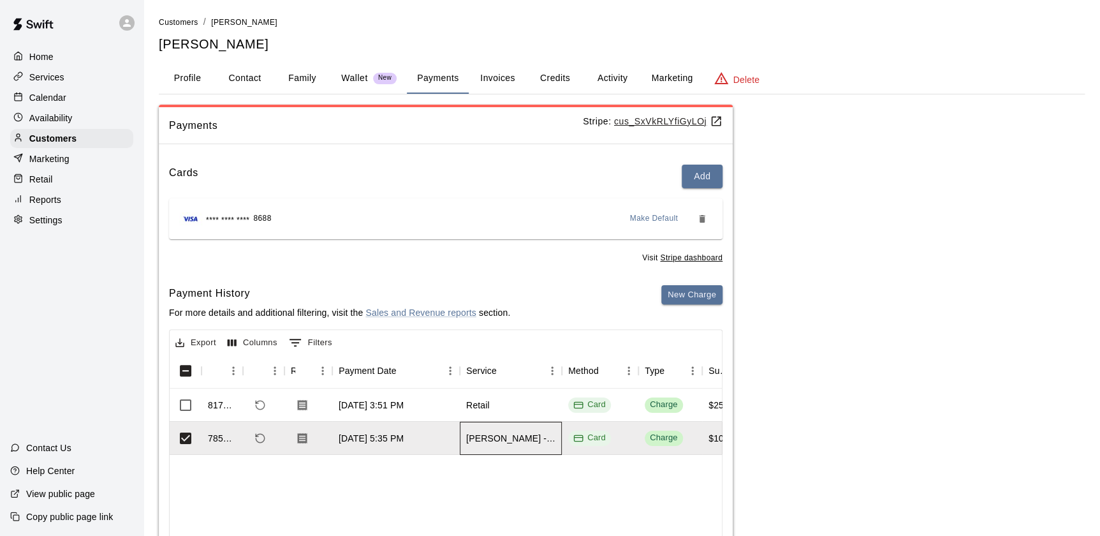
click at [536, 437] on div "[PERSON_NAME] - Pitching Camp (8-12u)" at bounding box center [510, 438] width 89 height 13
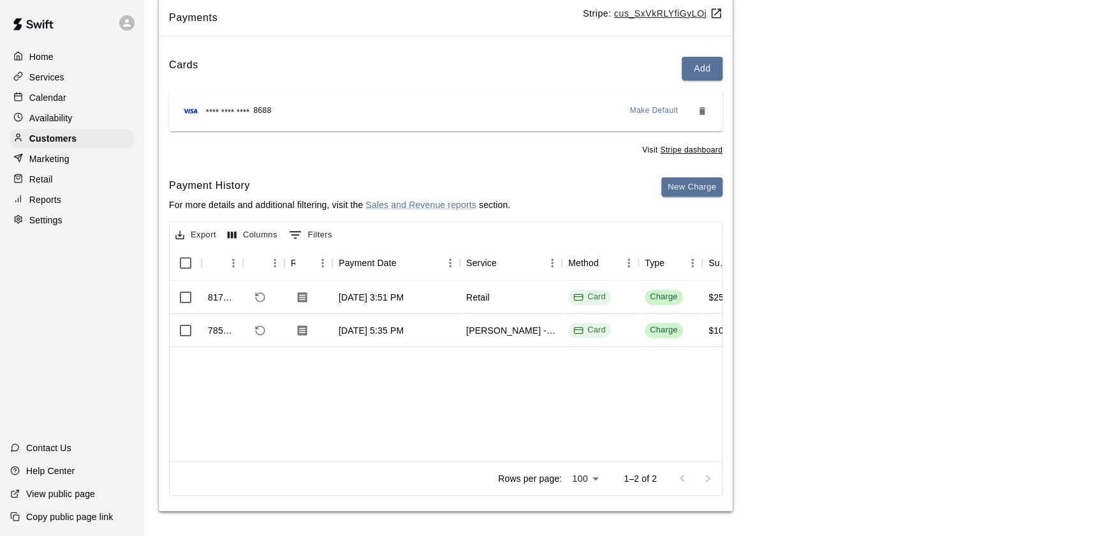
click at [77, 179] on div "Retail" at bounding box center [71, 179] width 123 height 19
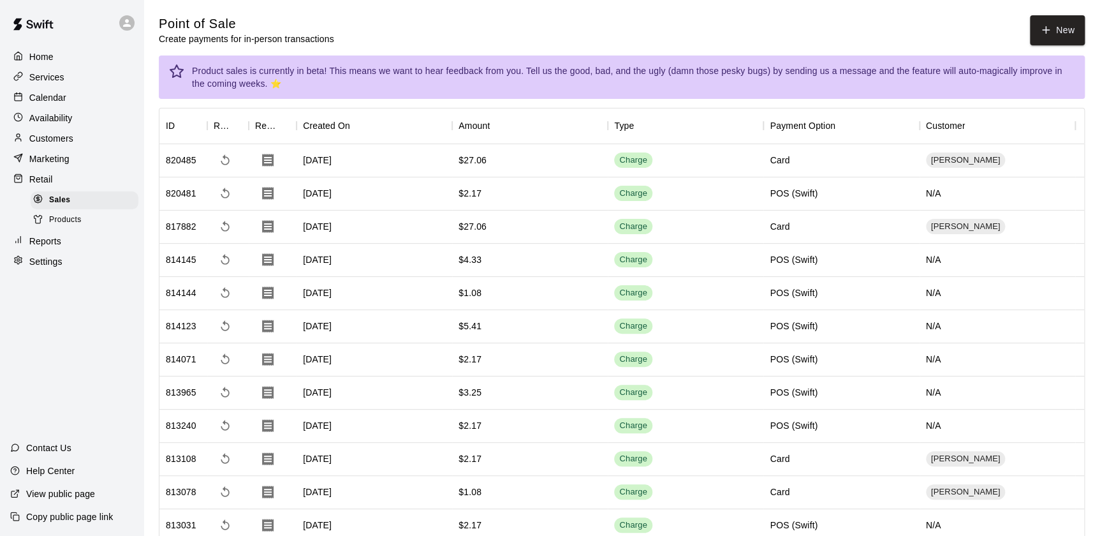
click at [58, 96] on p "Calendar" at bounding box center [47, 97] width 37 height 13
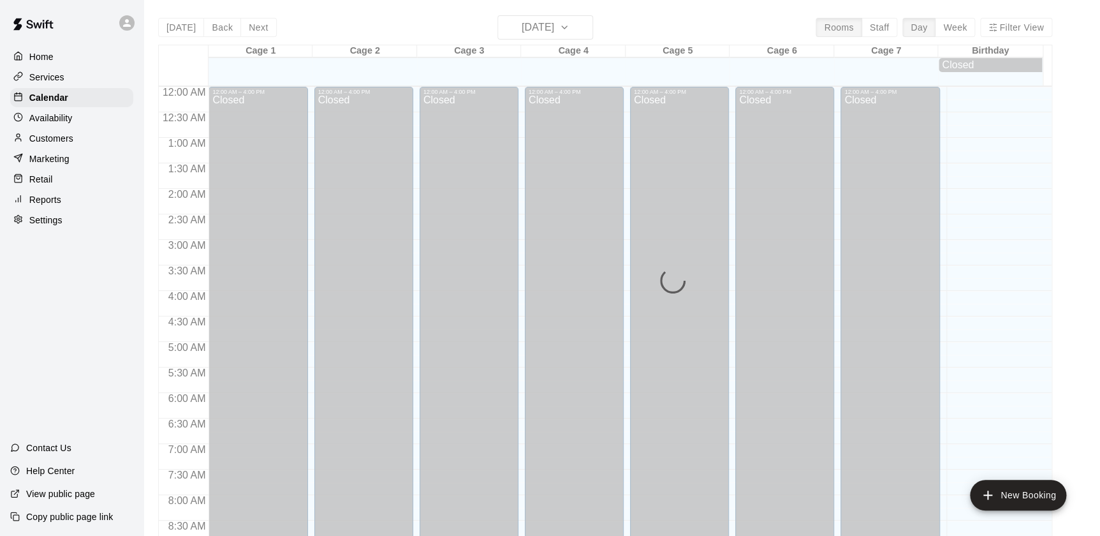
scroll to position [720, 0]
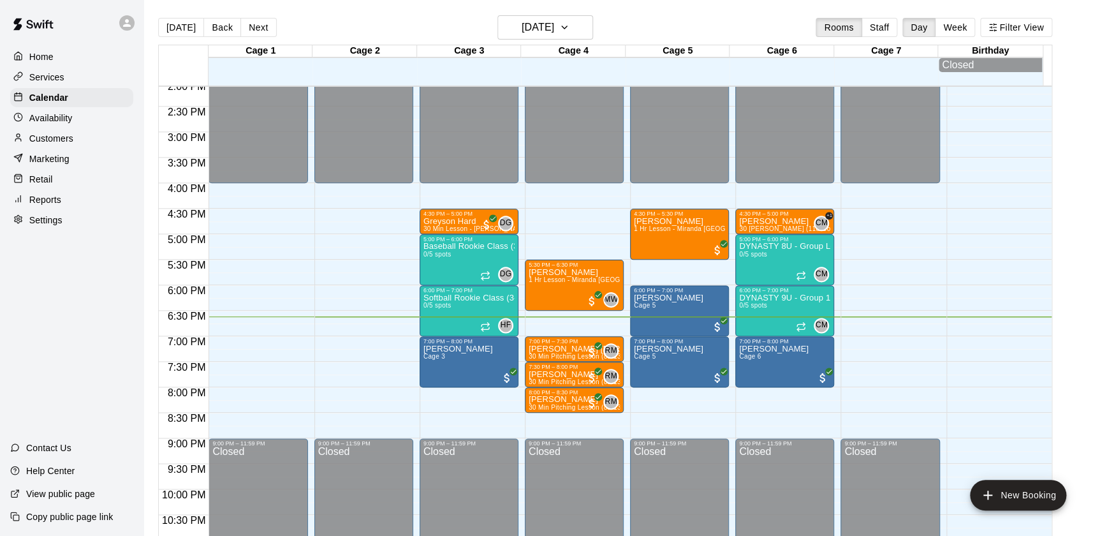
click at [523, 14] on main "[DATE] Back [DATE][DATE] Rooms Staff Day Week Filter View Cage 1 16 Tue Cage 2 …" at bounding box center [621, 278] width 956 height 556
click at [524, 22] on h6 "[DATE]" at bounding box center [538, 27] width 33 height 18
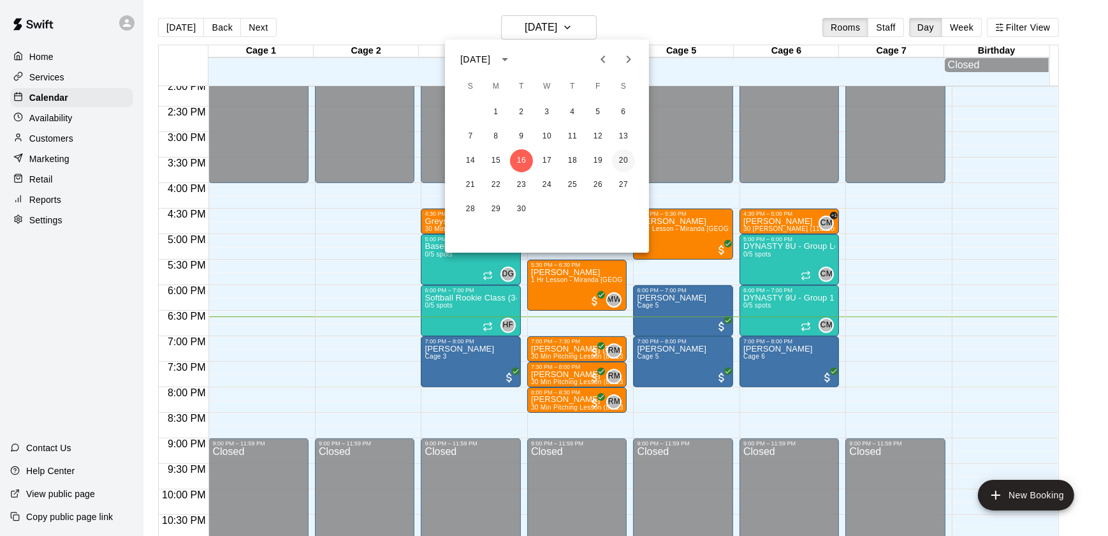
click at [624, 157] on button "20" at bounding box center [623, 160] width 23 height 23
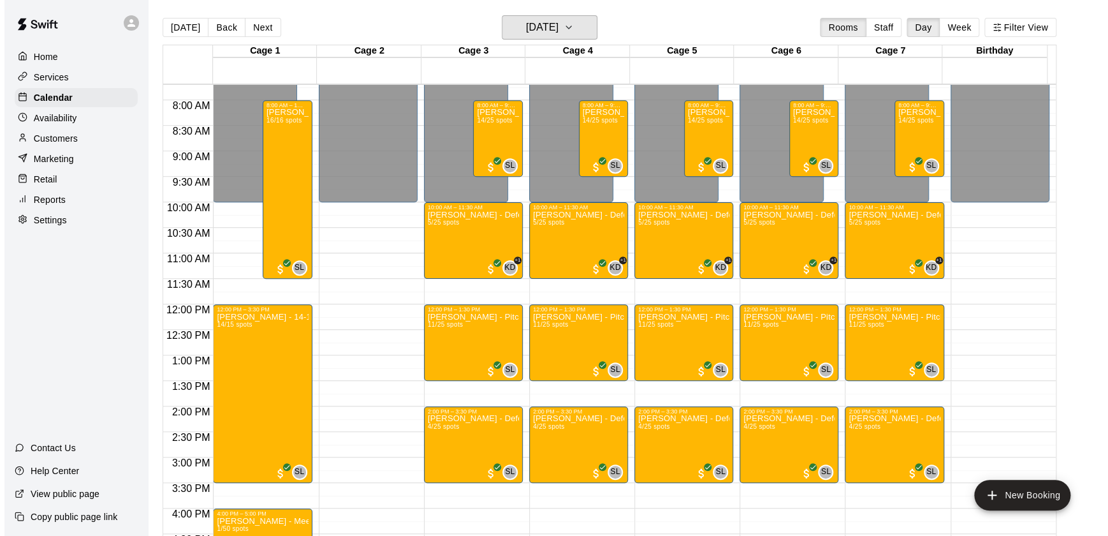
scroll to position [388, 0]
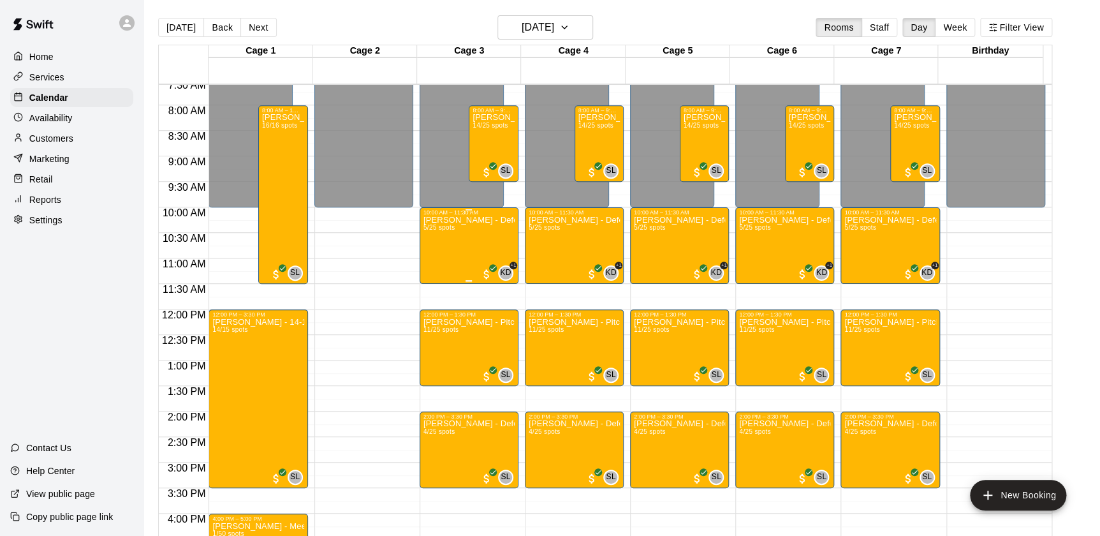
click at [465, 244] on div "[PERSON_NAME] - Defense Camp (8-12u) 5/25 spots" at bounding box center [468, 484] width 91 height 536
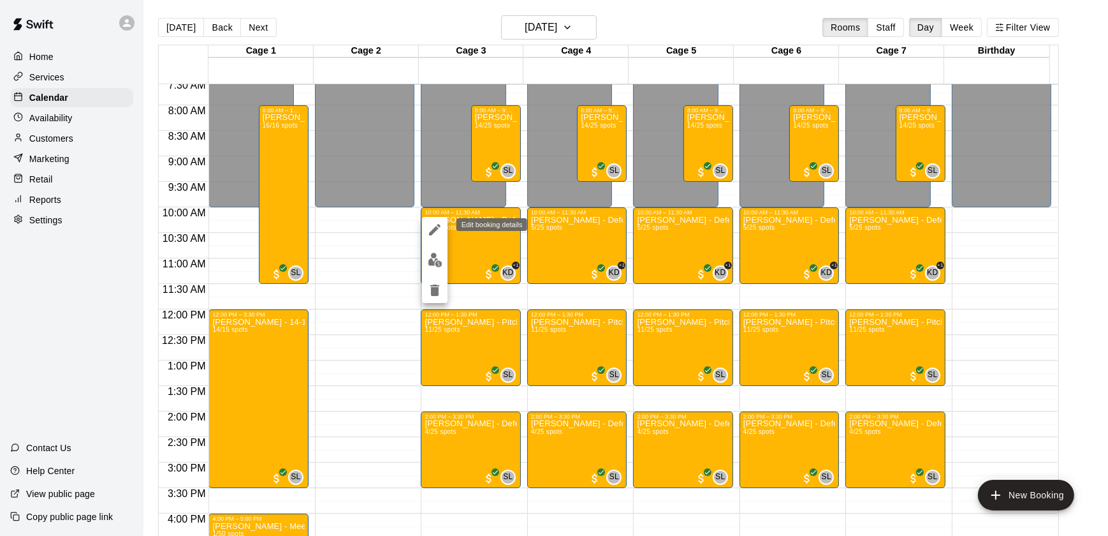
click at [433, 240] on button "edit" at bounding box center [435, 230] width 26 height 26
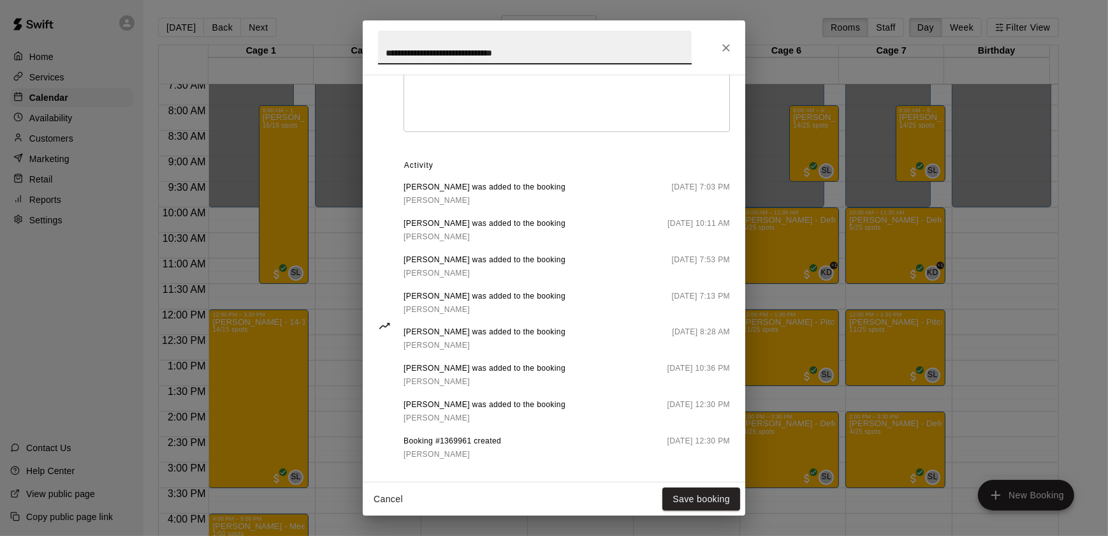
scroll to position [518, 0]
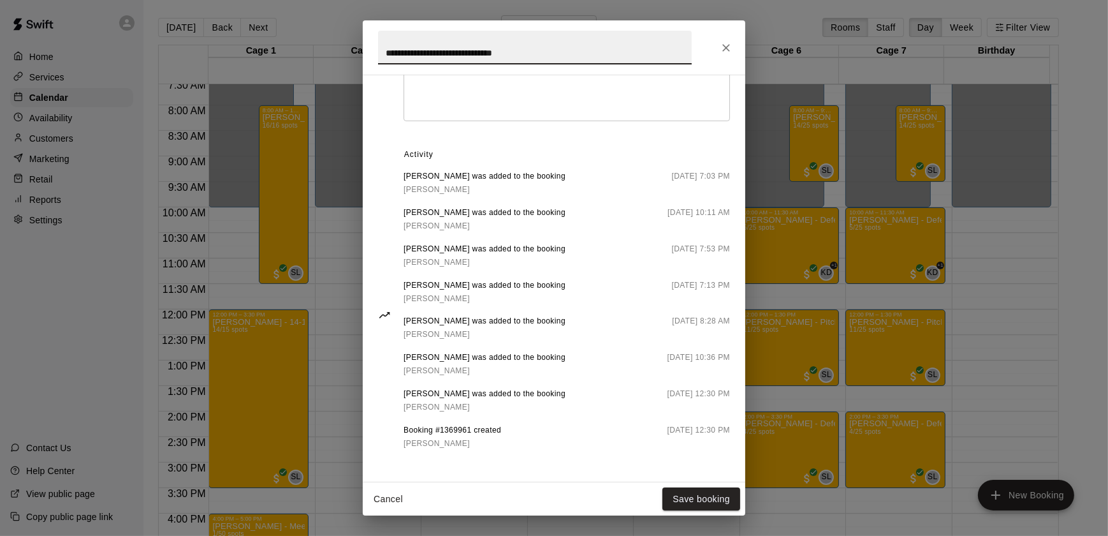
click at [722, 52] on icon "Close" at bounding box center [726, 47] width 13 height 13
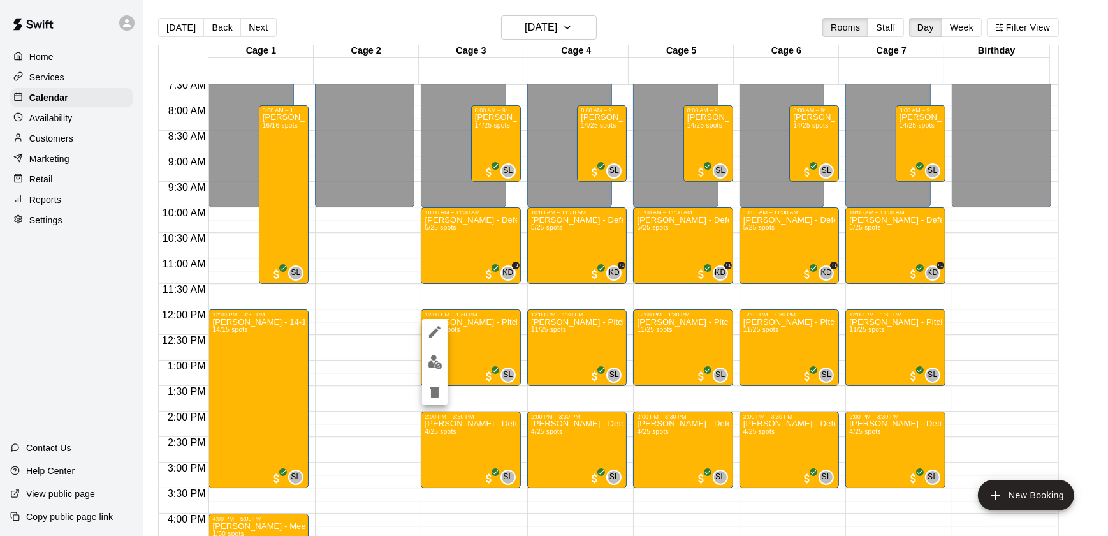
click at [420, 339] on div at bounding box center [554, 268] width 1108 height 536
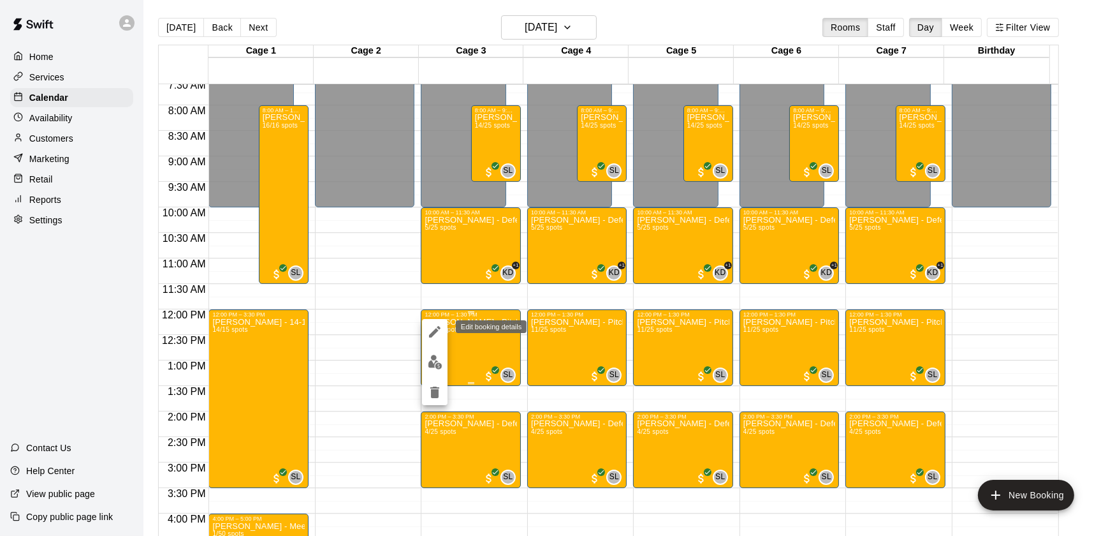
click at [426, 337] on button "edit" at bounding box center [435, 332] width 26 height 26
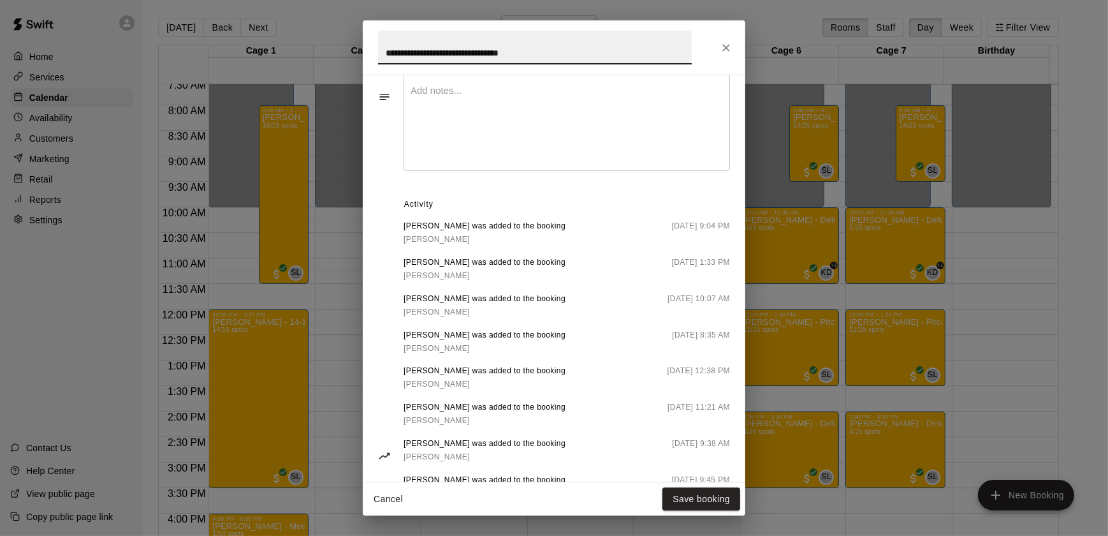
scroll to position [456, 0]
click at [720, 52] on icon "Close" at bounding box center [726, 47] width 13 height 13
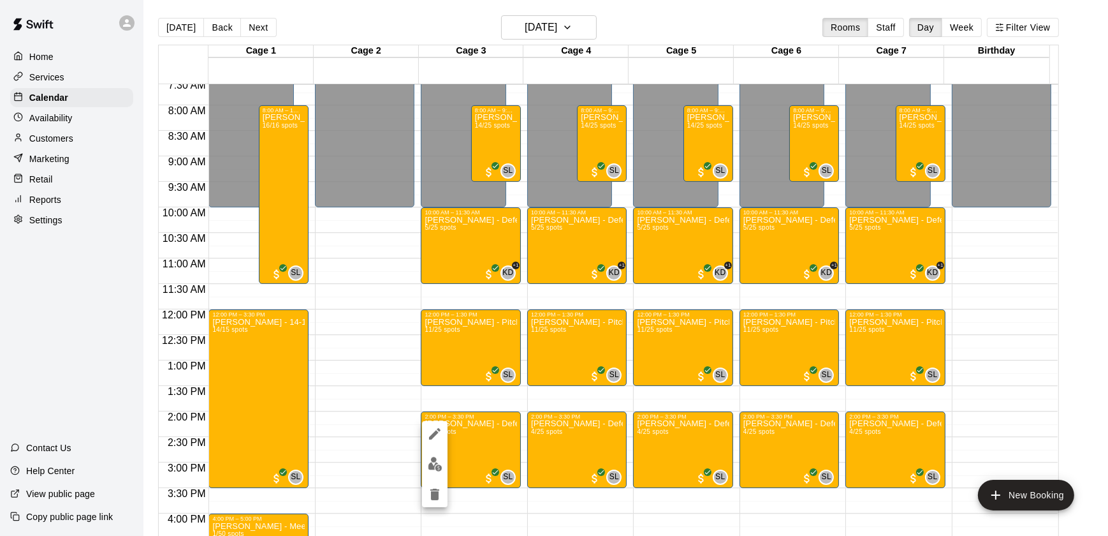
click at [425, 440] on button "edit" at bounding box center [435, 434] width 26 height 26
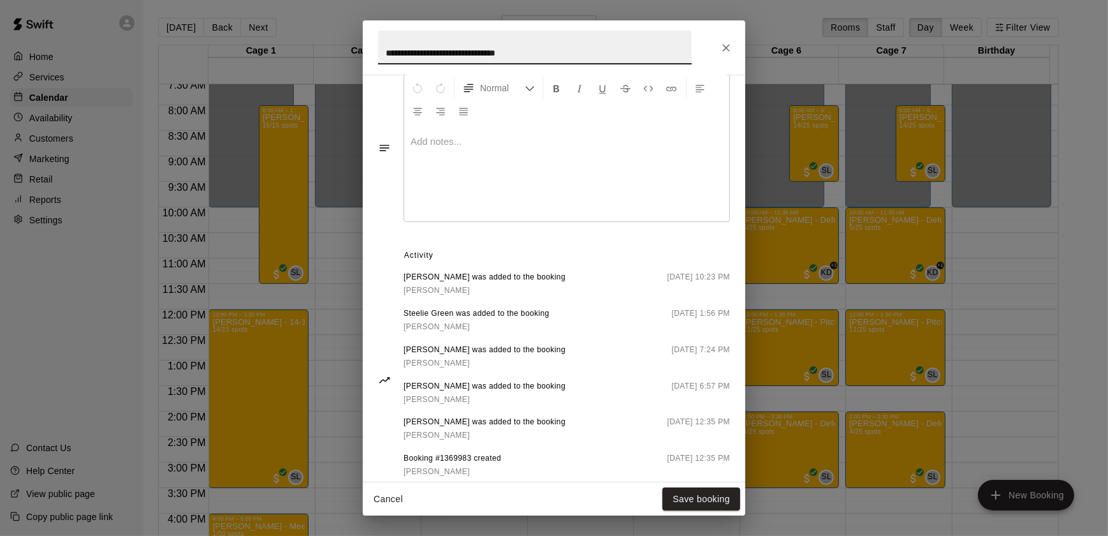
scroll to position [414, 0]
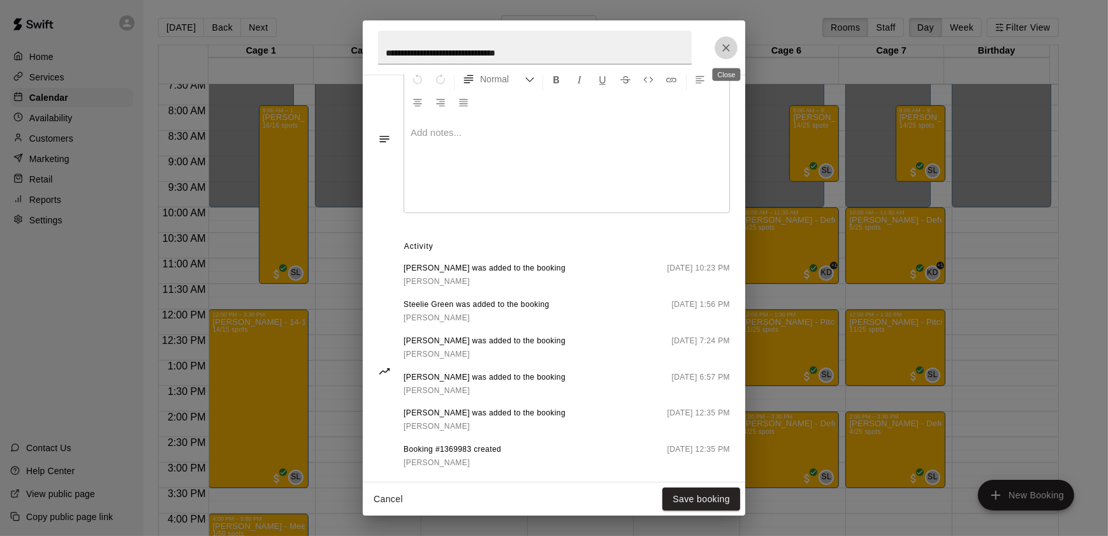
click at [719, 45] on button "Close" at bounding box center [726, 47] width 23 height 23
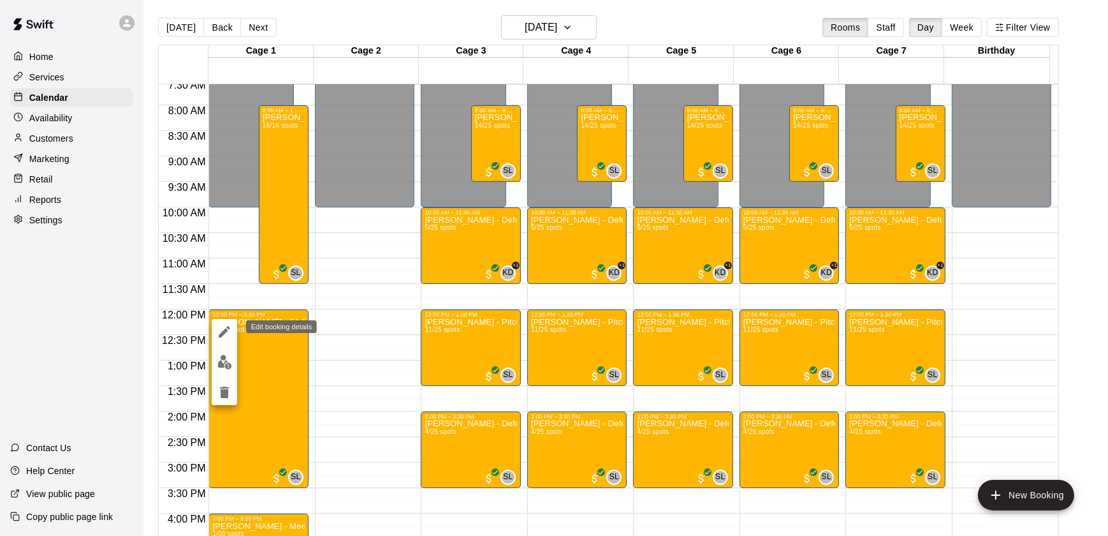
click at [214, 326] on button "edit" at bounding box center [225, 332] width 26 height 26
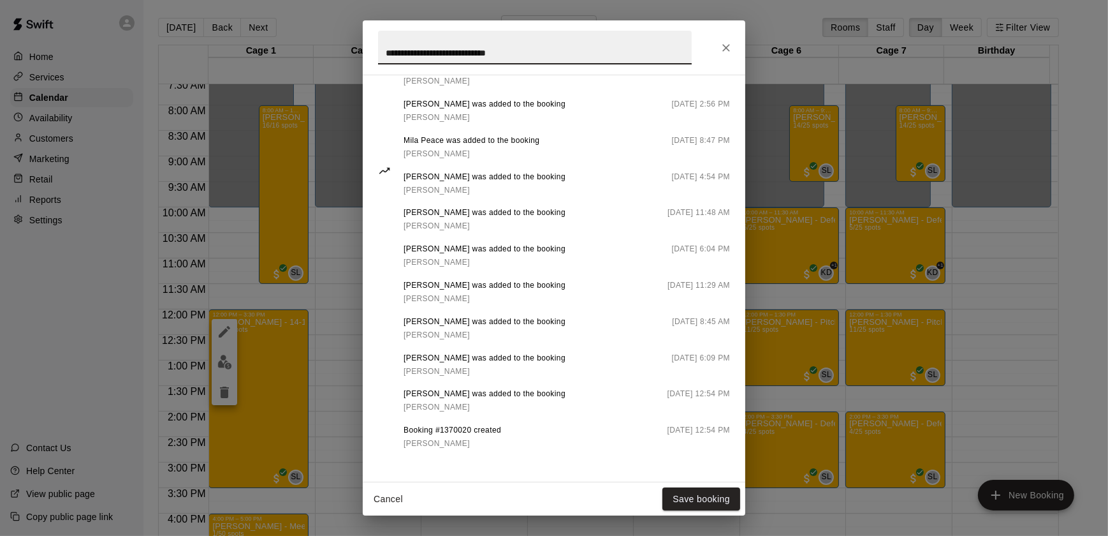
scroll to position [805, 0]
click at [733, 51] on icon "Close" at bounding box center [726, 47] width 13 height 13
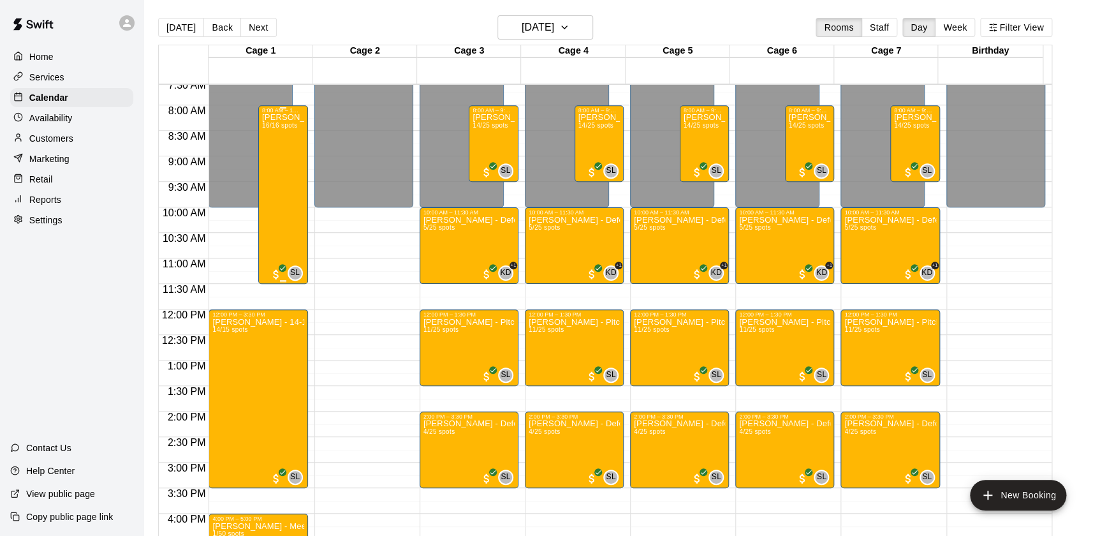
click at [259, 218] on div "8:00 AM – 11:30 AM [PERSON_NAME] - 8U BOTH CAMPS 16/16 spots SL 0" at bounding box center [283, 194] width 50 height 179
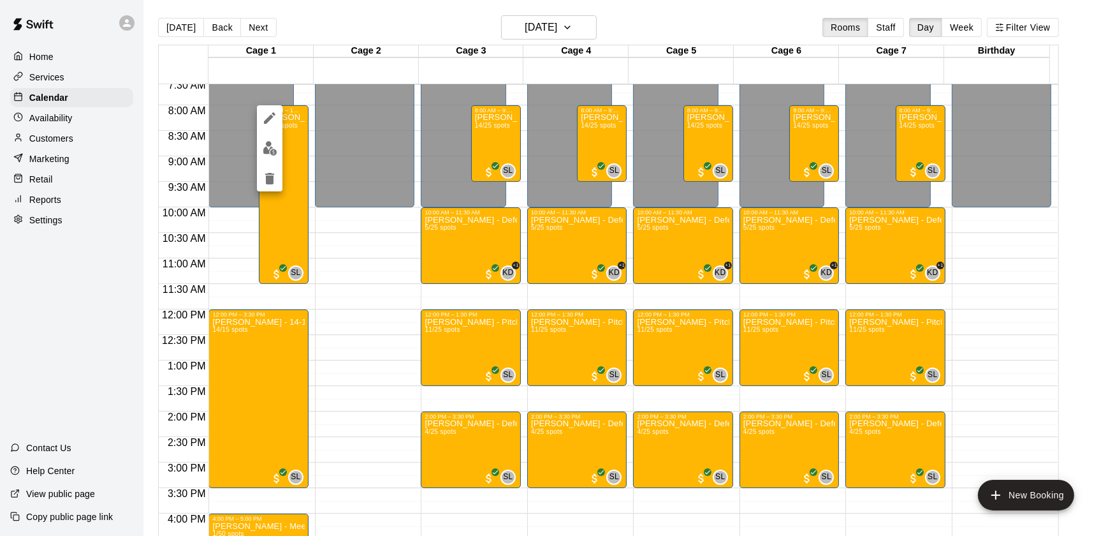
click at [271, 115] on icon "edit" at bounding box center [269, 117] width 11 height 11
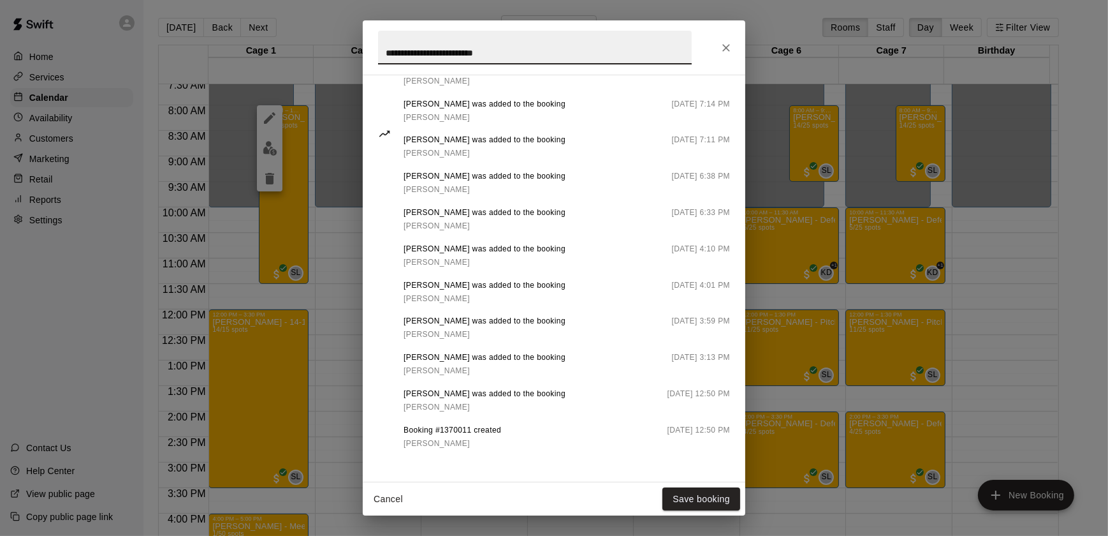
scroll to position [878, 0]
type input "**********"
click at [728, 46] on icon "Close" at bounding box center [726, 47] width 13 height 13
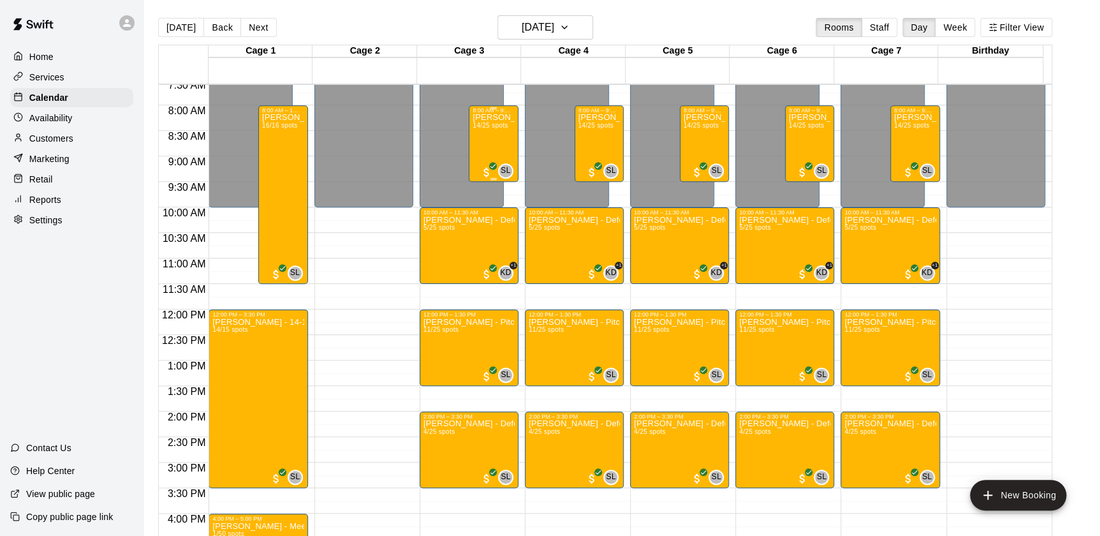
click at [499, 145] on div "[PERSON_NAME] - Pitching Camp (8-12u) 14/25 spots" at bounding box center [493, 381] width 42 height 536
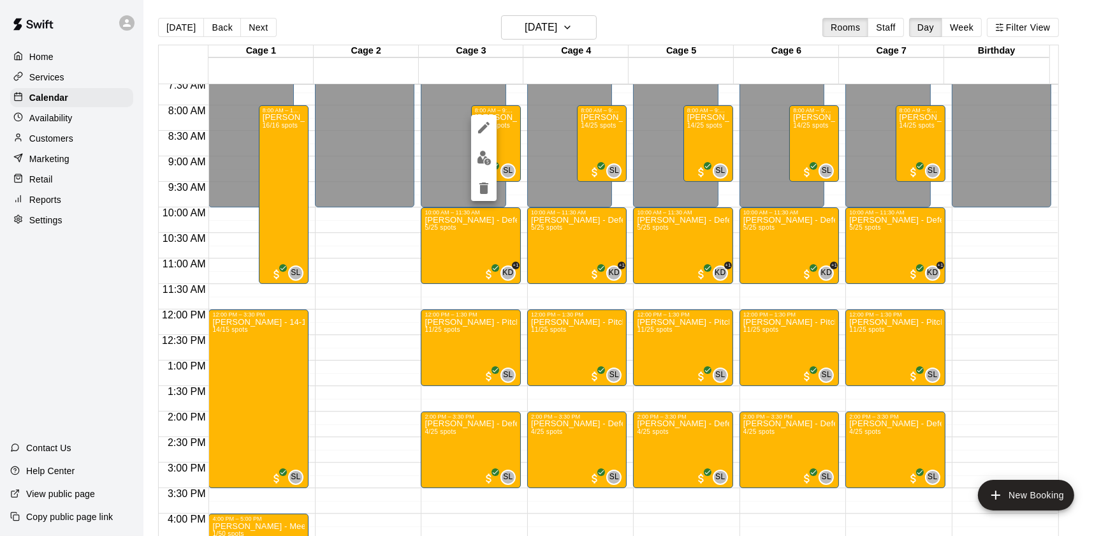
click at [483, 131] on icon "edit" at bounding box center [483, 127] width 15 height 15
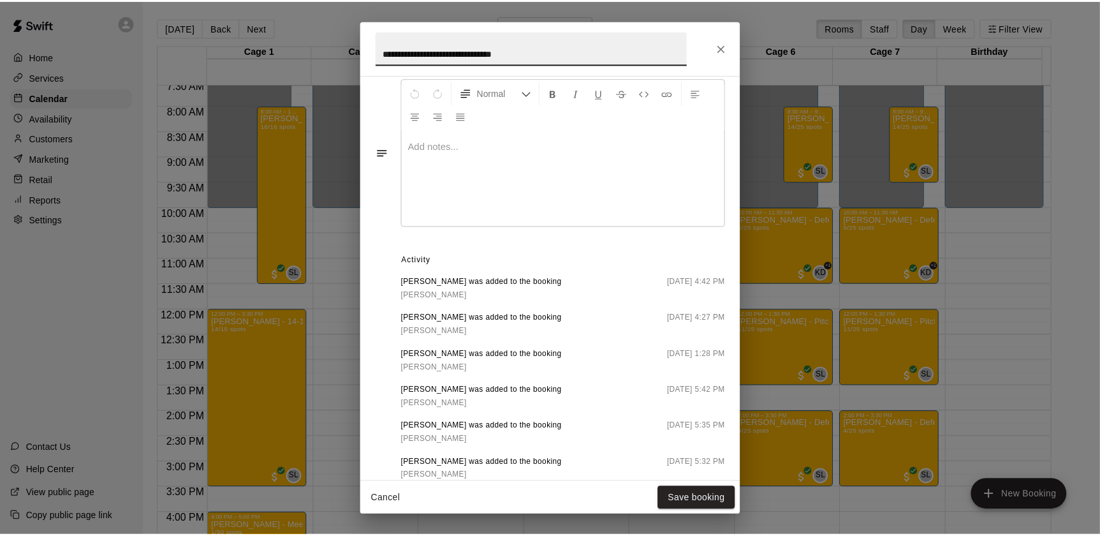
scroll to position [402, 0]
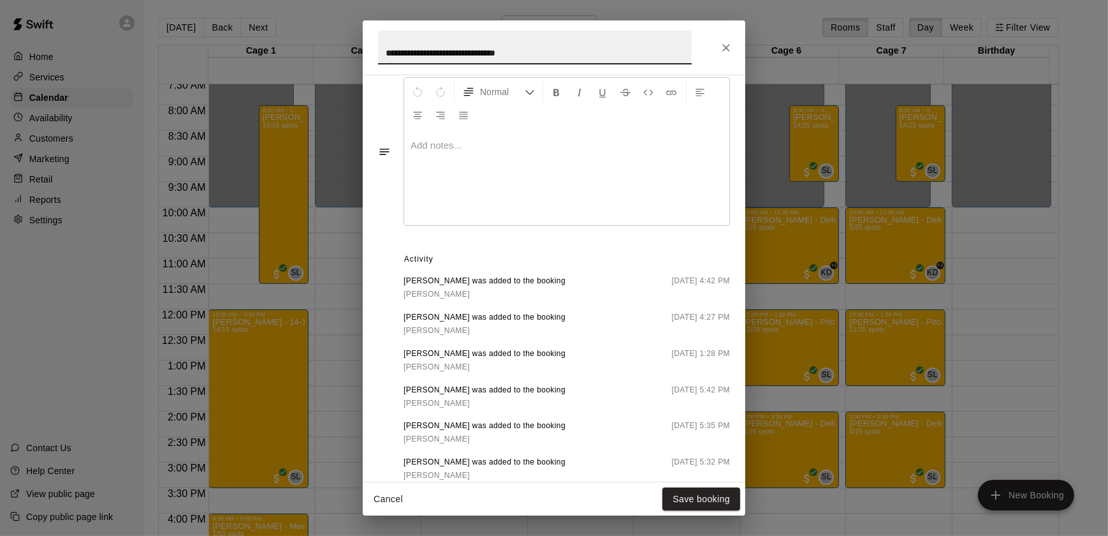
click at [721, 52] on icon "Close" at bounding box center [726, 47] width 13 height 13
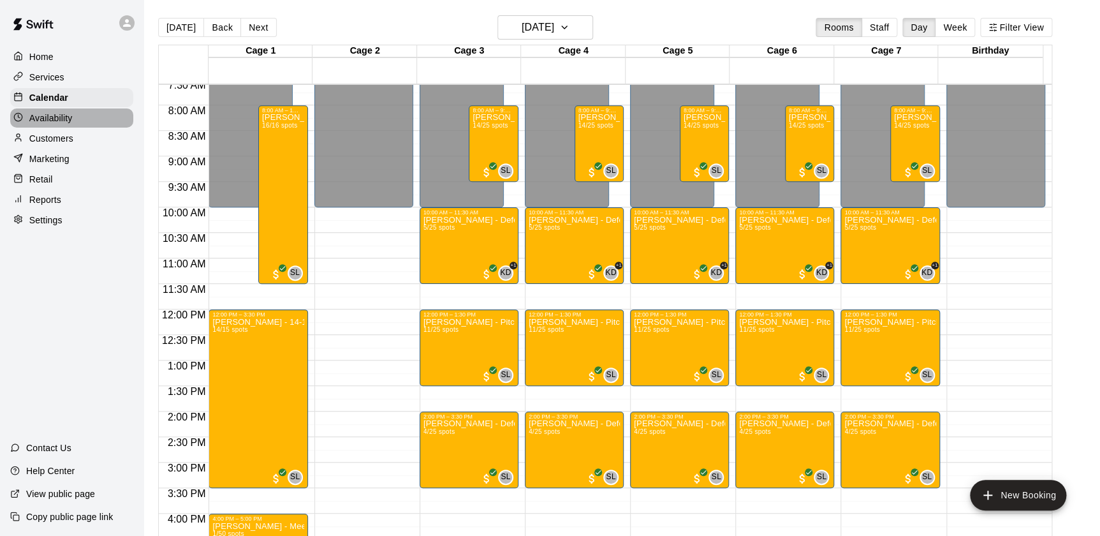
click at [71, 124] on p "Availability" at bounding box center [50, 118] width 43 height 13
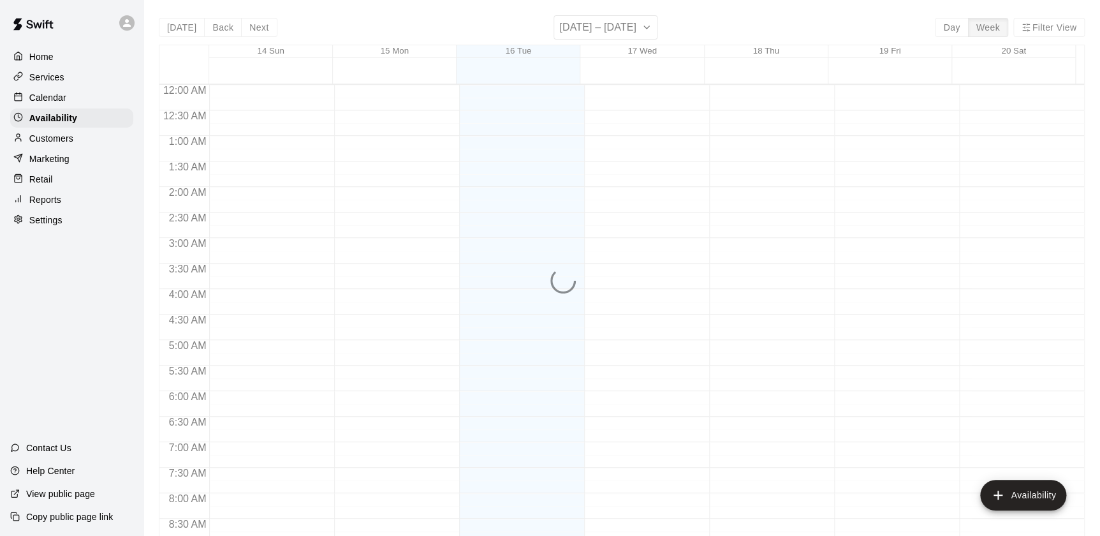
scroll to position [758, 0]
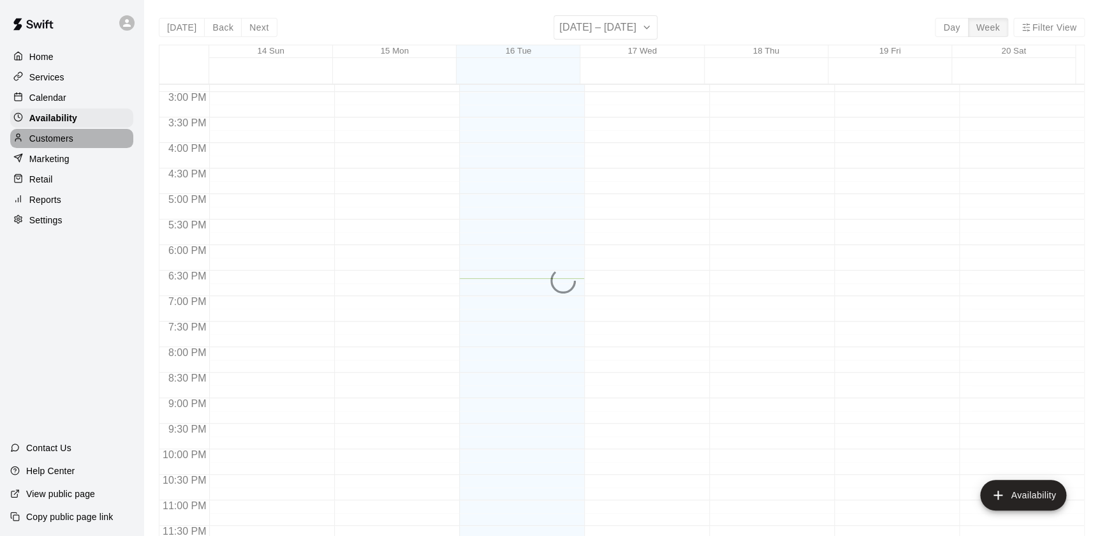
click at [78, 140] on div "Customers" at bounding box center [71, 138] width 123 height 19
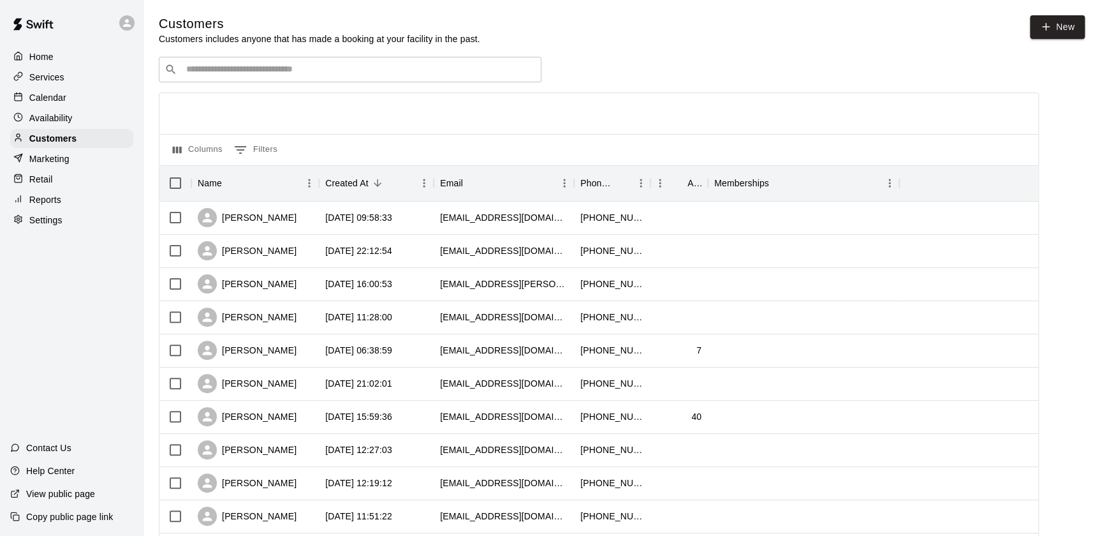
click at [327, 75] on input "Search customers by name or email" at bounding box center [358, 69] width 353 height 13
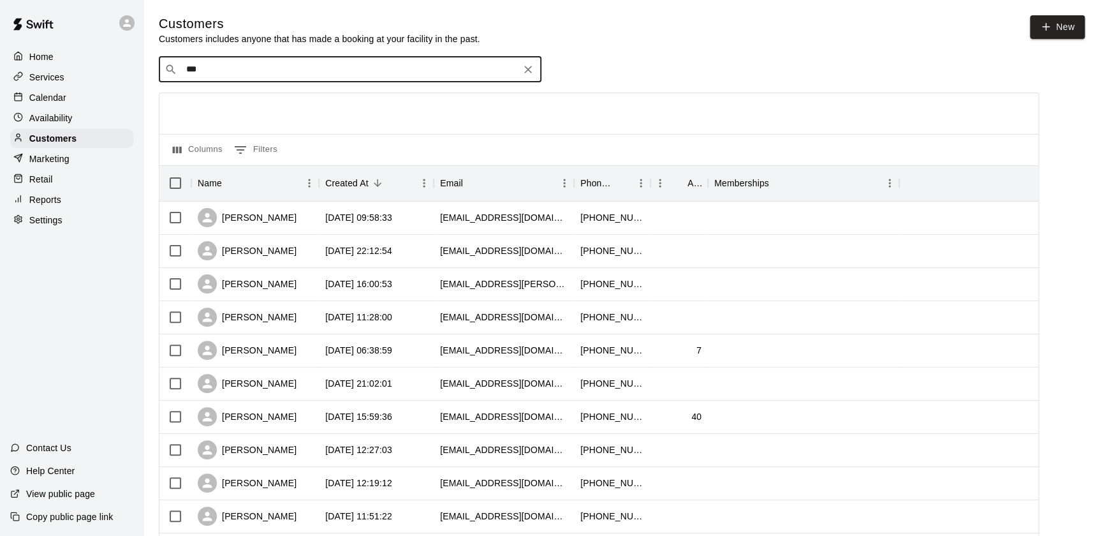
type input "****"
click at [353, 99] on div "[PERSON_NAME] [EMAIL_ADDRESS][DOMAIN_NAME]" at bounding box center [362, 104] width 337 height 27
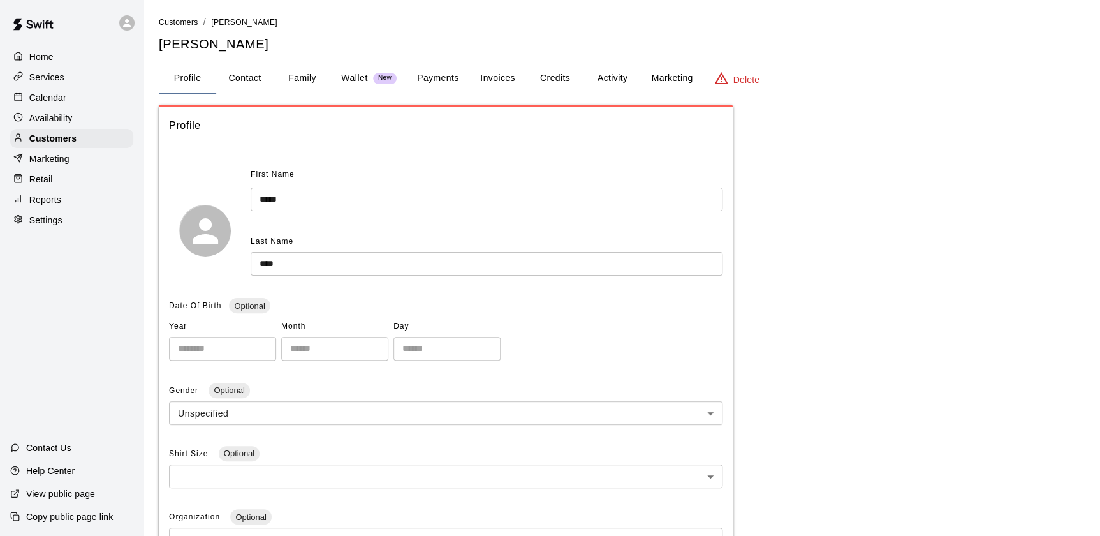
click at [434, 91] on button "Payments" at bounding box center [438, 78] width 62 height 31
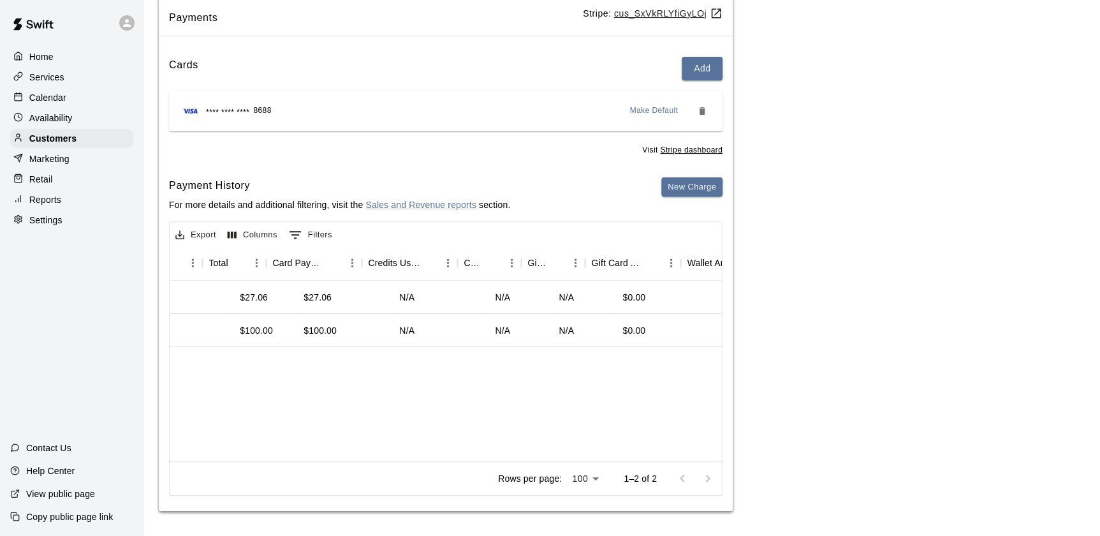
scroll to position [0, 636]
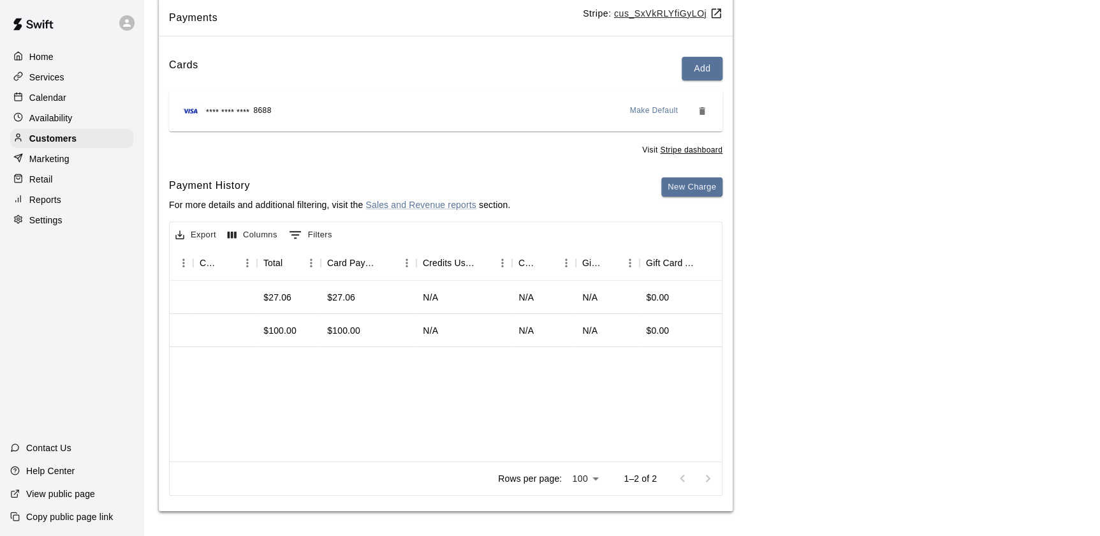
click at [62, 100] on p "Calendar" at bounding box center [47, 97] width 37 height 13
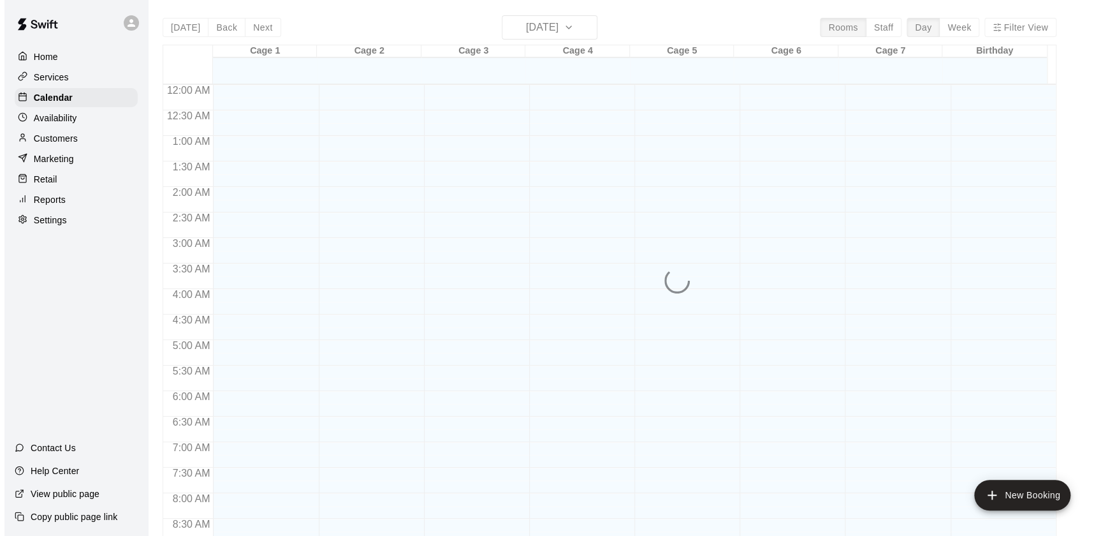
scroll to position [720, 0]
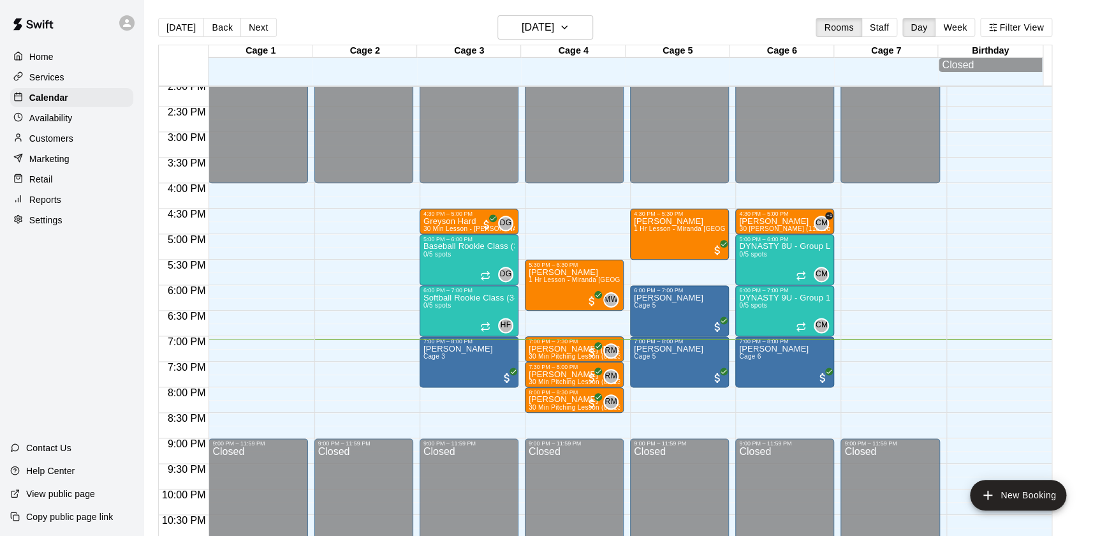
click at [58, 175] on div "Retail" at bounding box center [71, 179] width 123 height 19
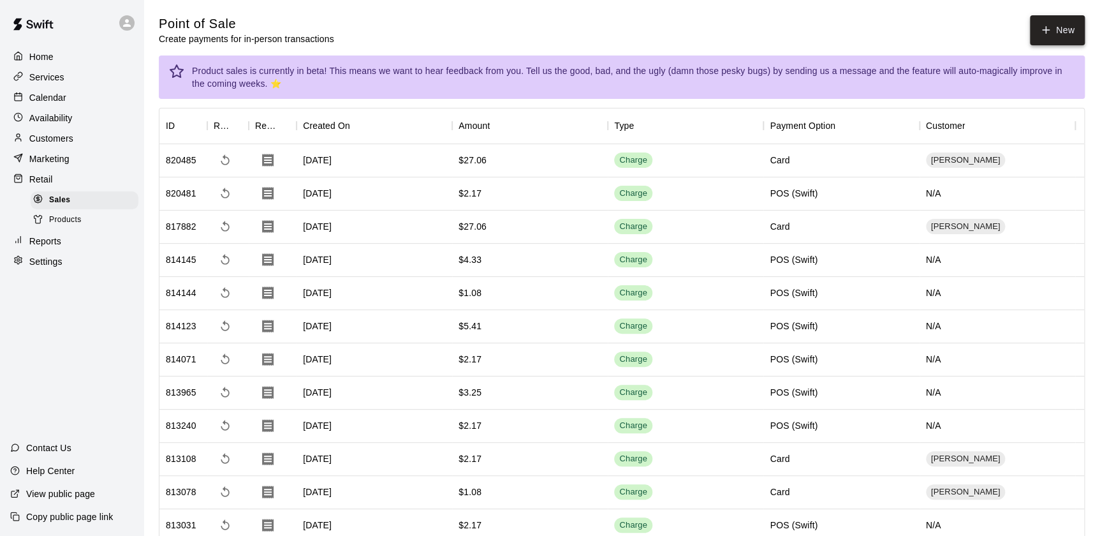
click at [1067, 34] on button "New" at bounding box center [1057, 30] width 55 height 30
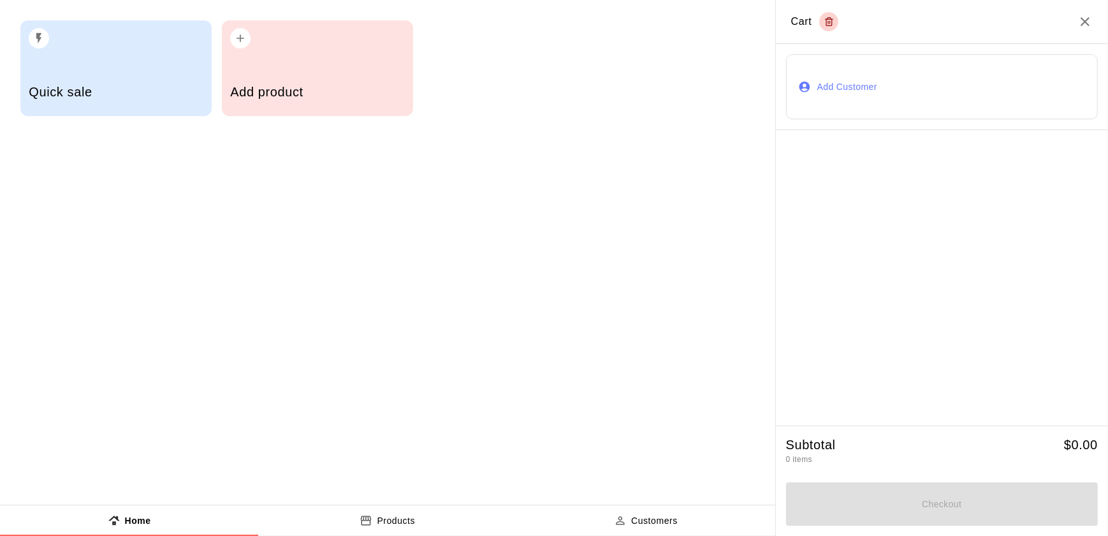
click at [303, 69] on div "Add product" at bounding box center [317, 68] width 191 height 96
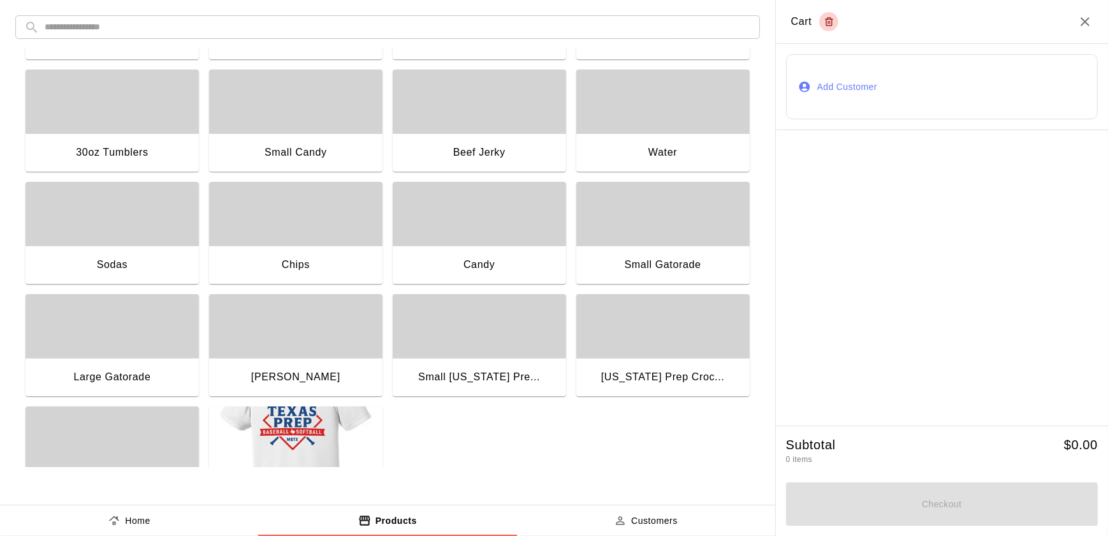
scroll to position [152, 0]
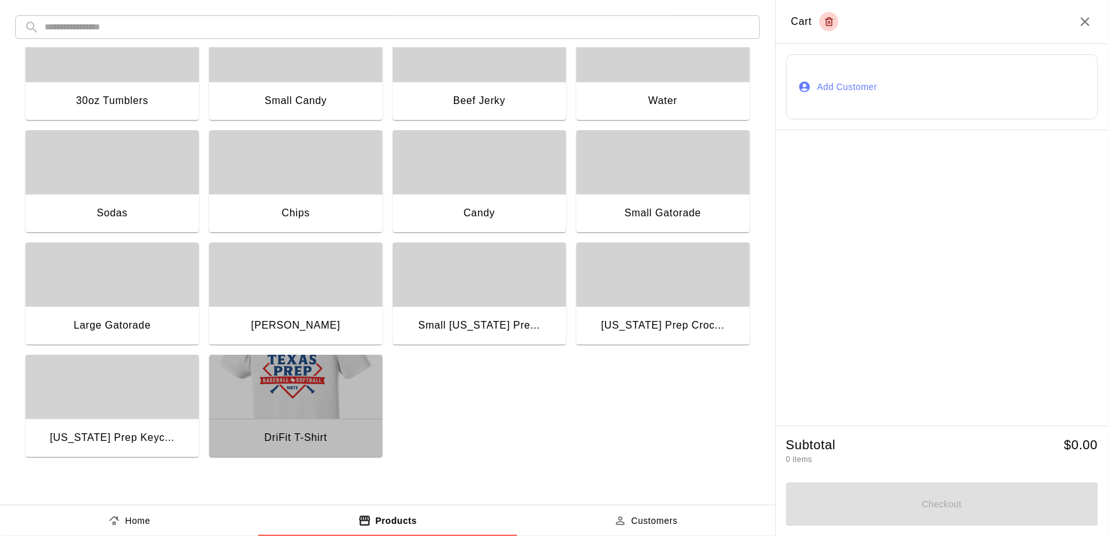
click at [289, 362] on img "button" at bounding box center [295, 386] width 173 height 64
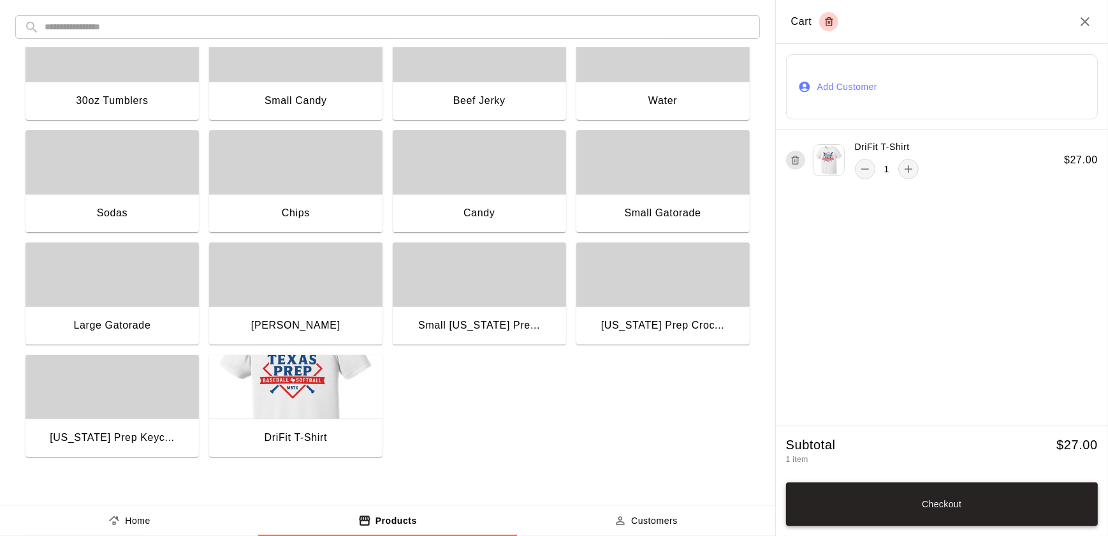
click at [967, 487] on button "Checkout" at bounding box center [942, 503] width 312 height 43
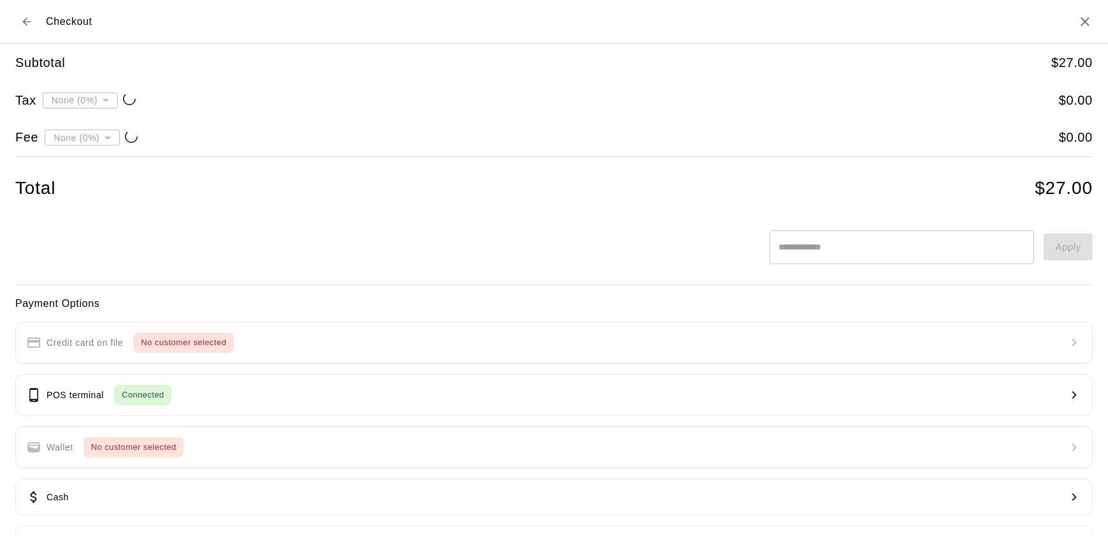
type input "**********"
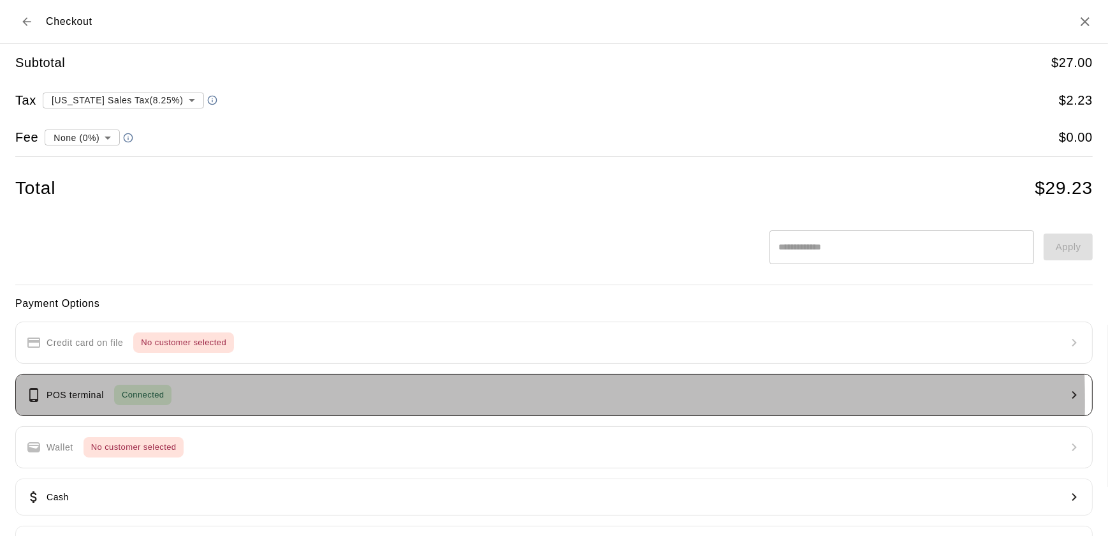
click at [122, 402] on div "Connected" at bounding box center [142, 394] width 57 height 20
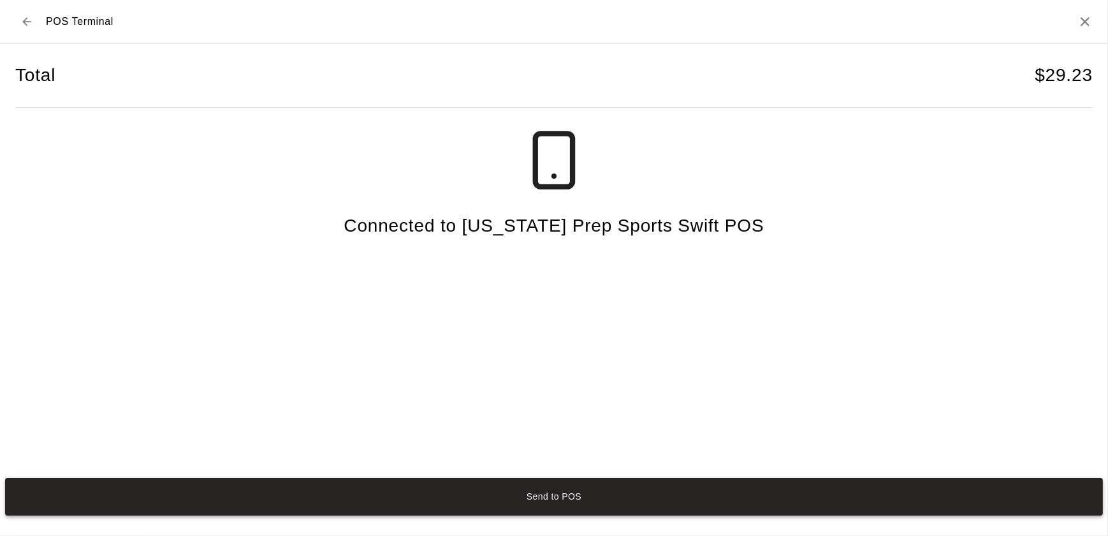
click at [511, 494] on button "Send to POS" at bounding box center [554, 497] width 1098 height 38
click at [531, 502] on button "Send to POS" at bounding box center [554, 497] width 1098 height 38
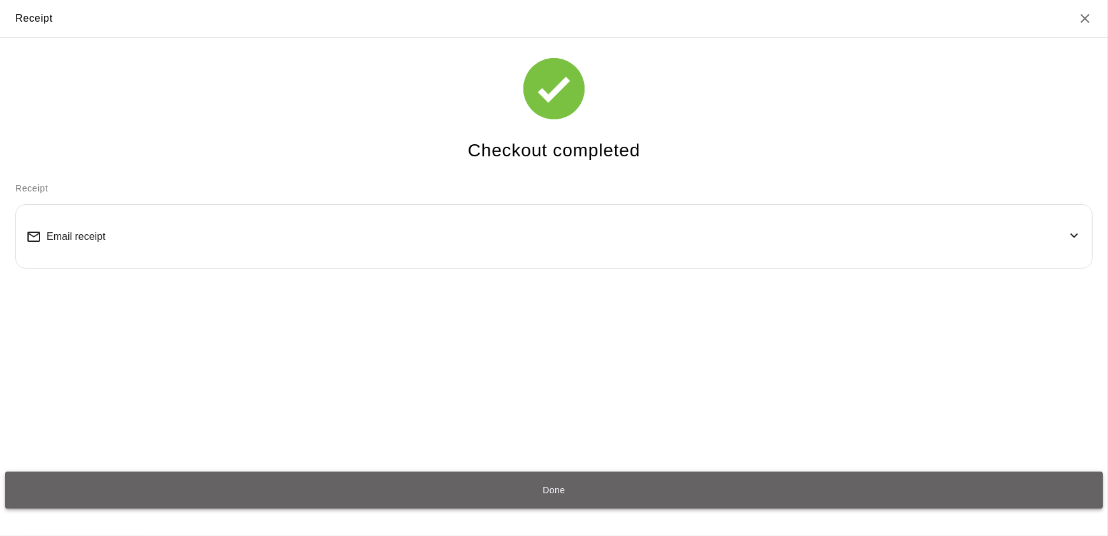
click at [574, 477] on button "Done" at bounding box center [554, 490] width 1098 height 38
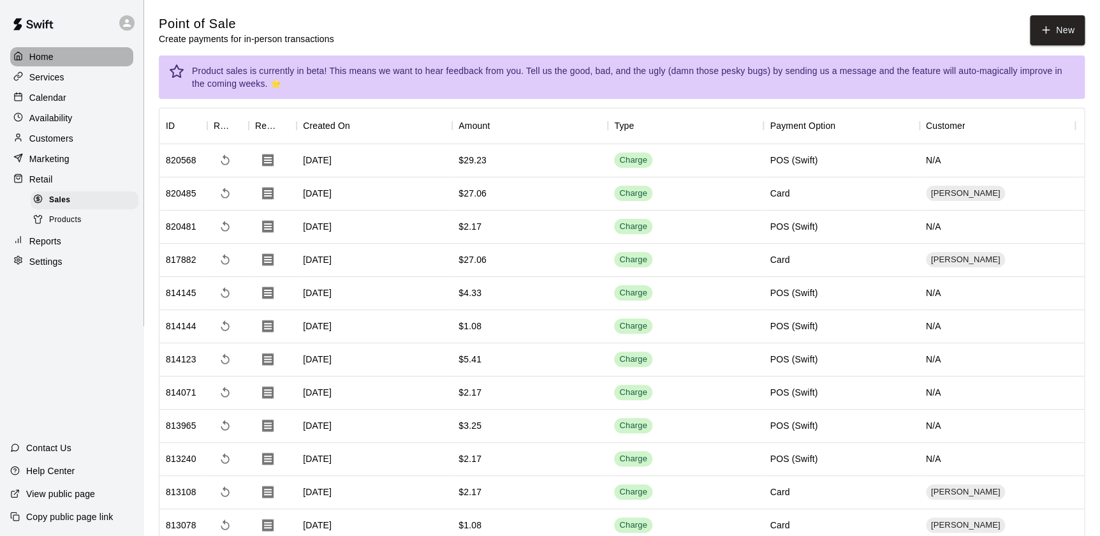
click at [34, 57] on p "Home" at bounding box center [41, 56] width 24 height 13
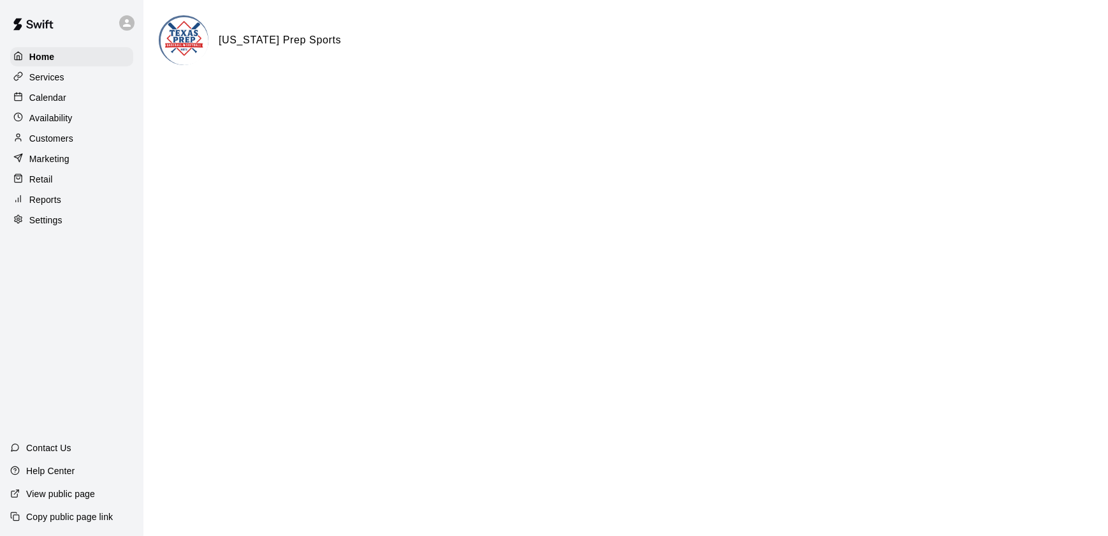
click at [40, 182] on p "Retail" at bounding box center [41, 179] width 24 height 13
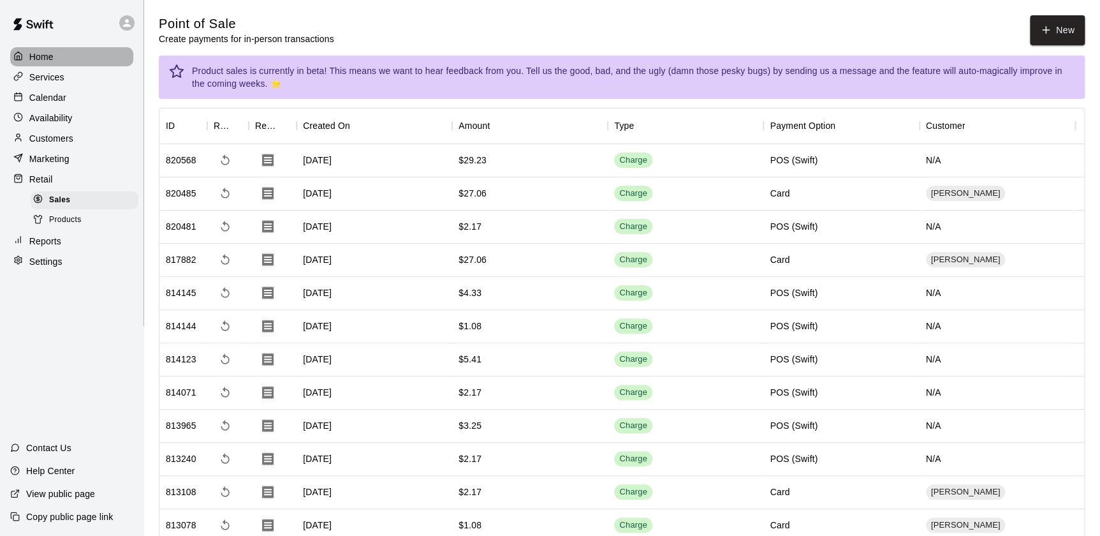
click at [25, 52] on div at bounding box center [21, 57] width 16 height 12
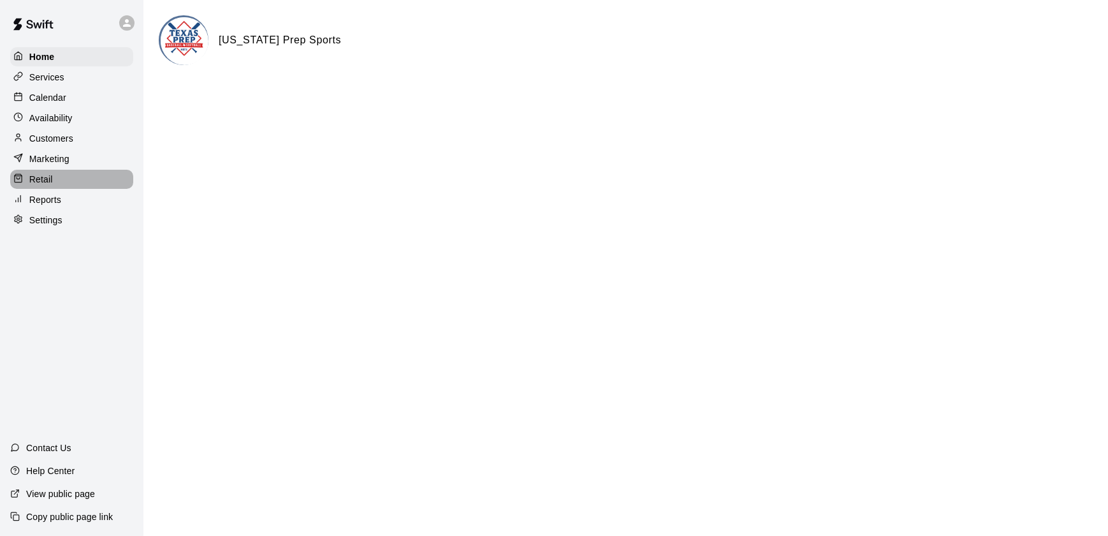
click at [43, 179] on p "Retail" at bounding box center [41, 179] width 24 height 13
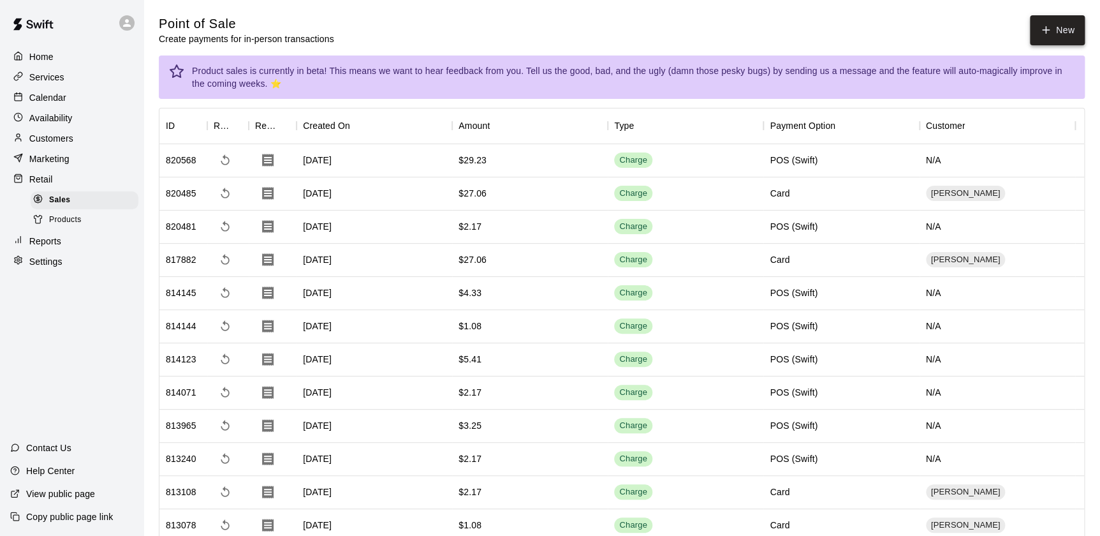
click at [1053, 38] on button "New" at bounding box center [1057, 30] width 55 height 30
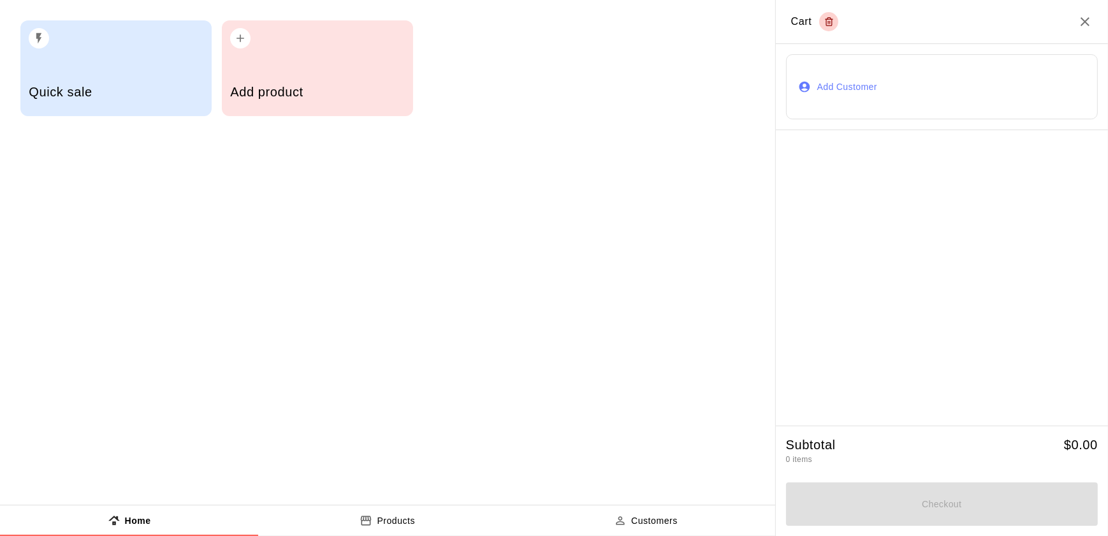
click at [249, 95] on h5 "Add product" at bounding box center [317, 92] width 174 height 17
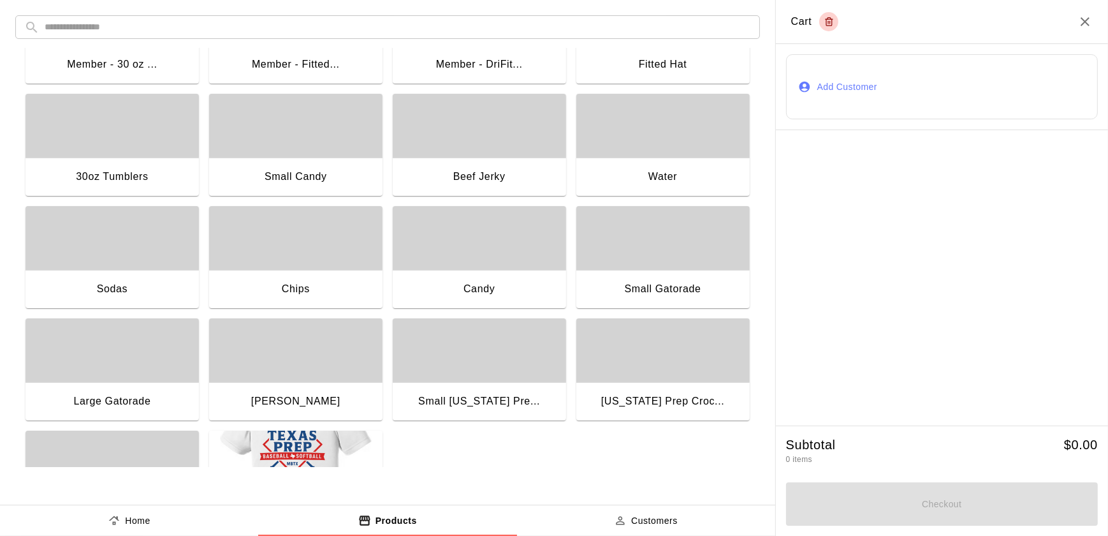
scroll to position [77, 0]
click at [328, 290] on div "Chips" at bounding box center [295, 290] width 173 height 41
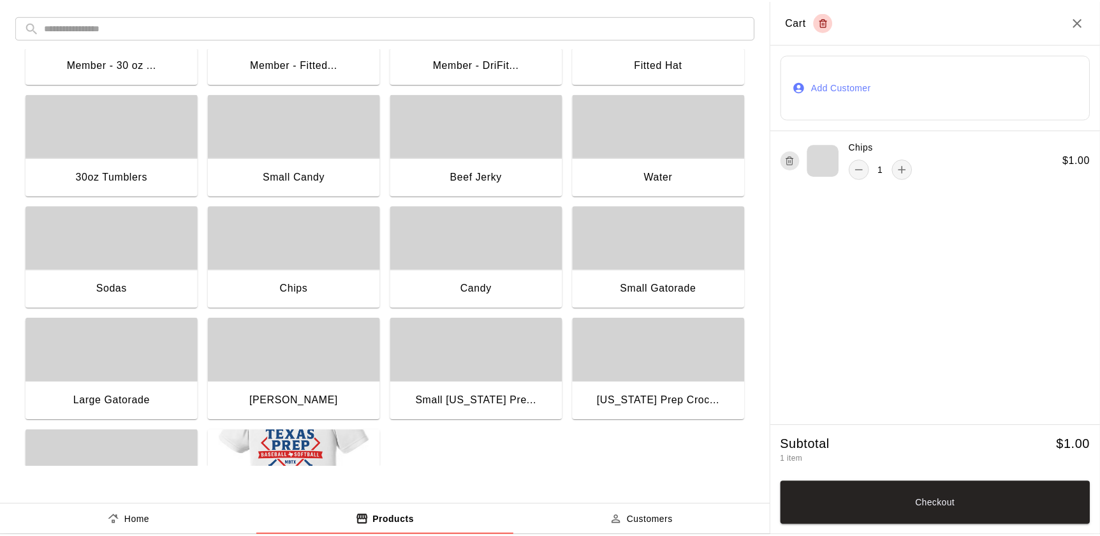
scroll to position [0, 0]
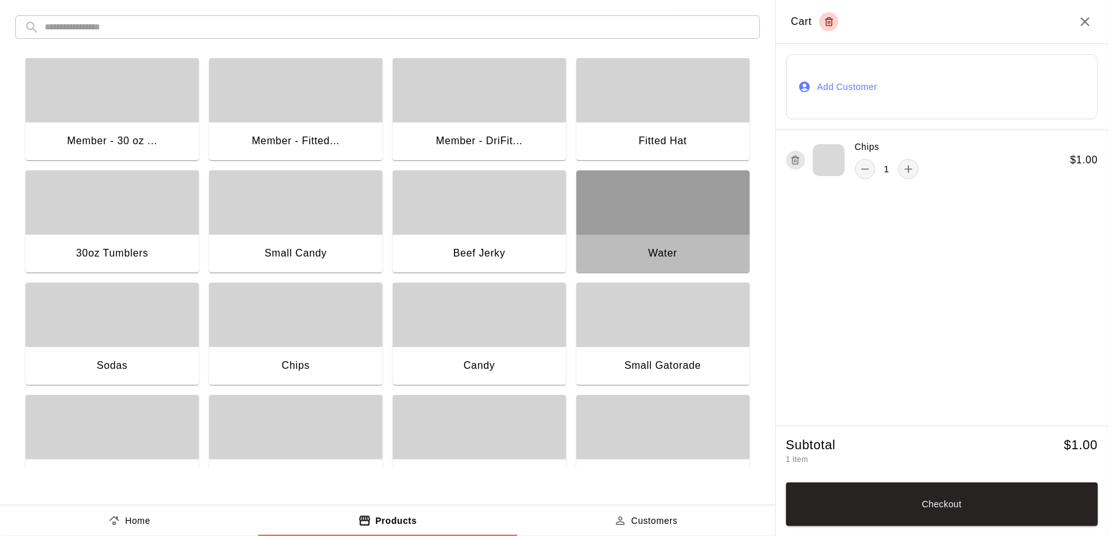
click at [657, 252] on div "Water" at bounding box center [662, 253] width 29 height 17
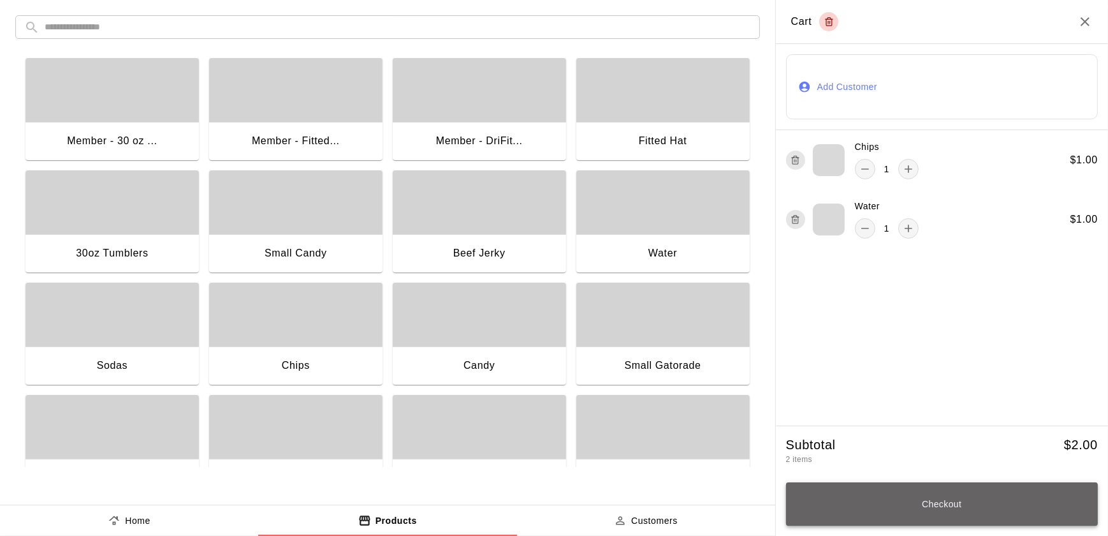
click at [894, 499] on button "Checkout" at bounding box center [942, 503] width 312 height 43
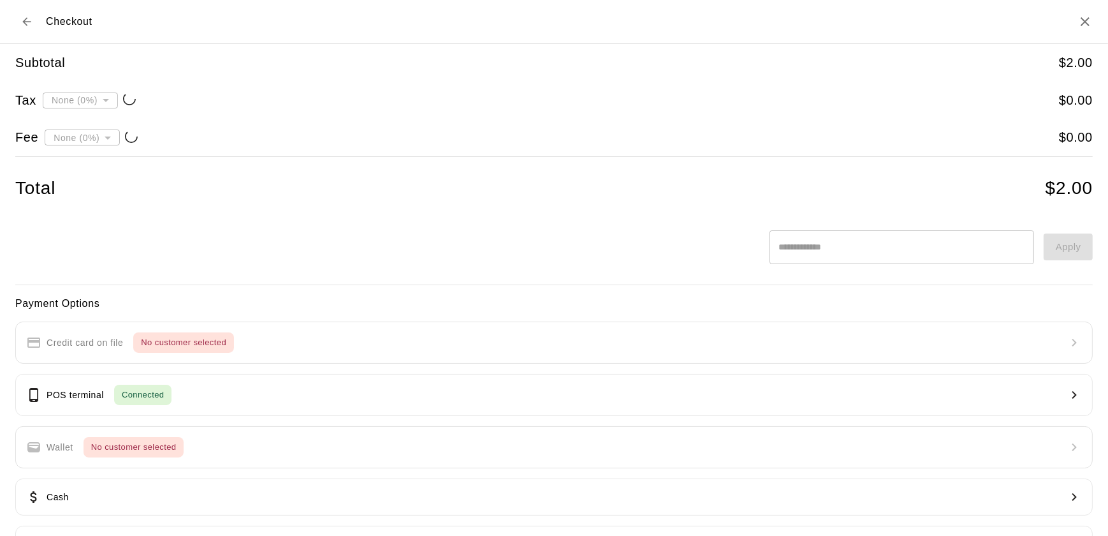
type input "**********"
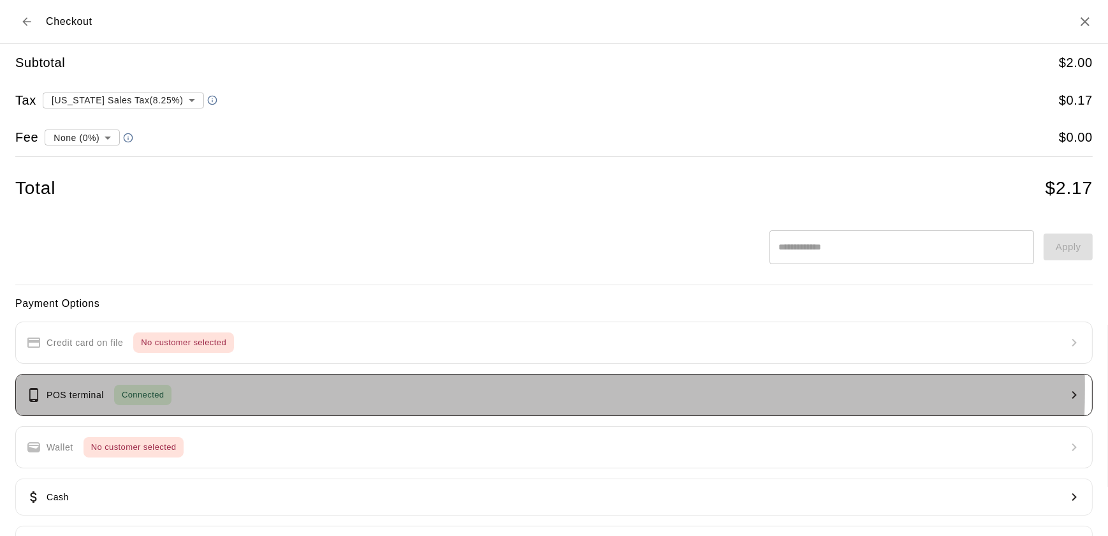
click at [318, 388] on button "POS terminal Connected" at bounding box center [554, 395] width 1078 height 42
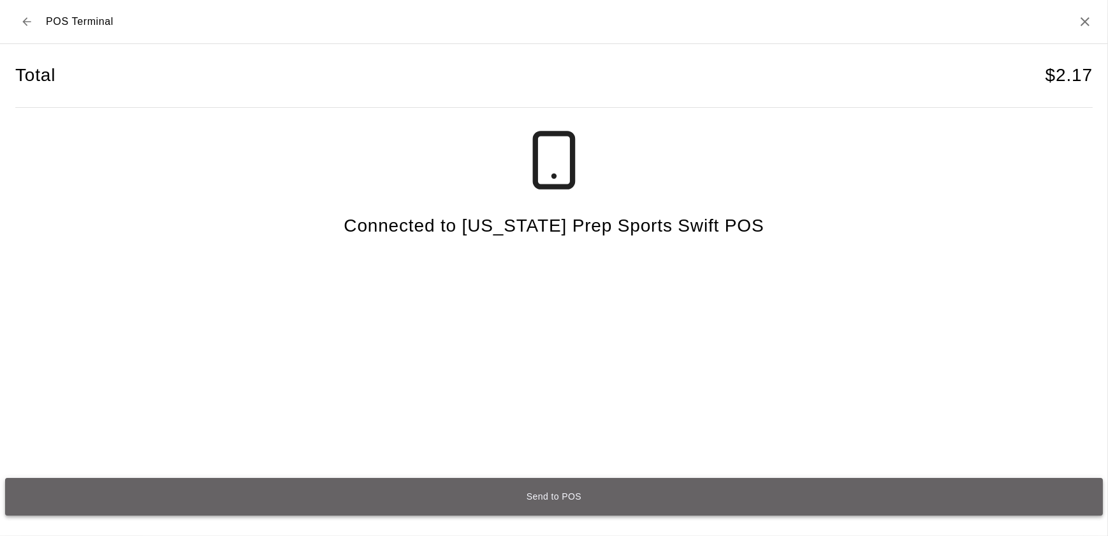
click at [525, 509] on button "Send to POS" at bounding box center [554, 497] width 1098 height 38
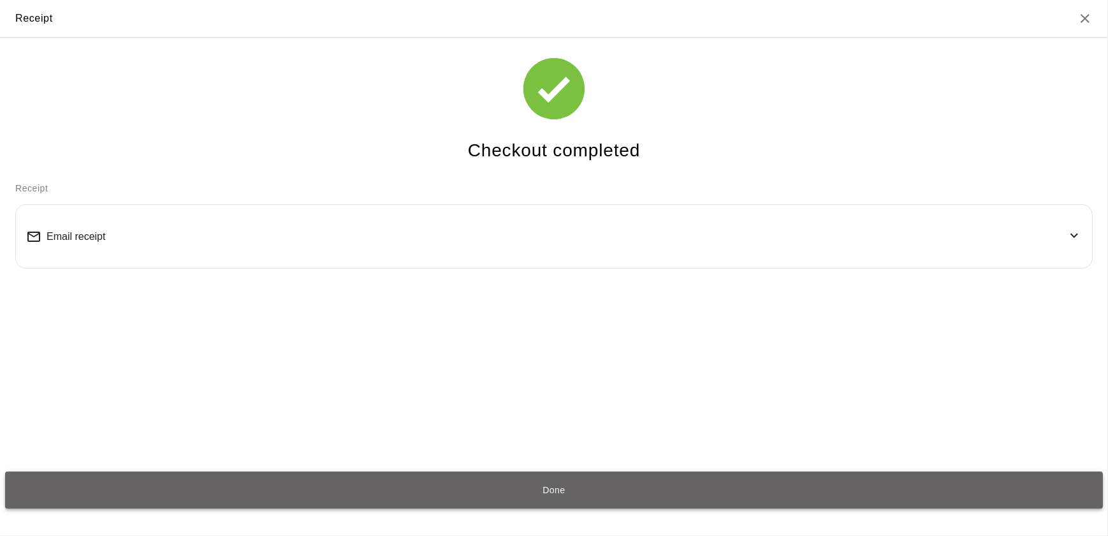
click at [521, 496] on button "Done" at bounding box center [554, 490] width 1098 height 38
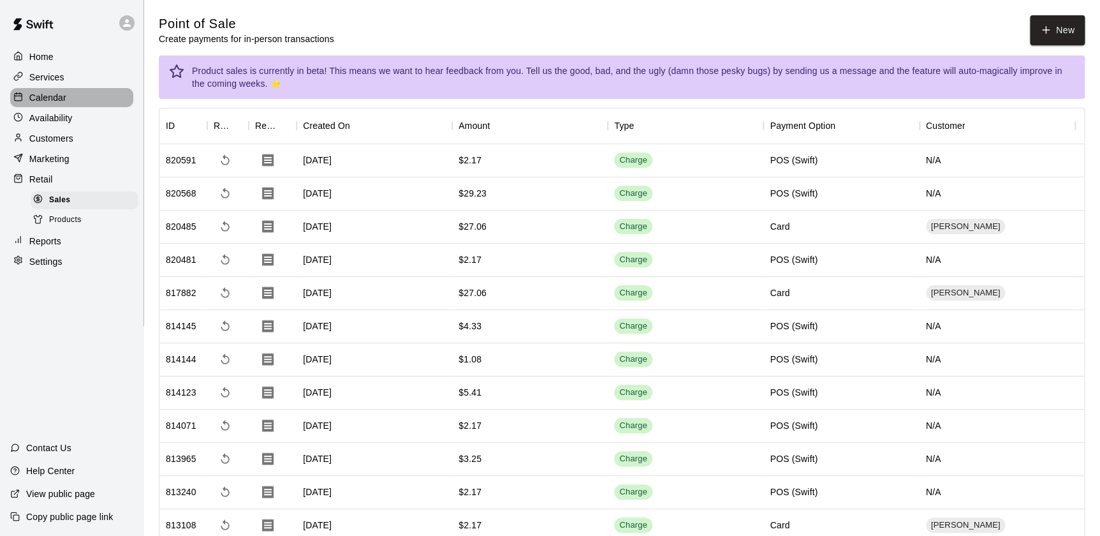
click at [33, 98] on p "Calendar" at bounding box center [47, 97] width 37 height 13
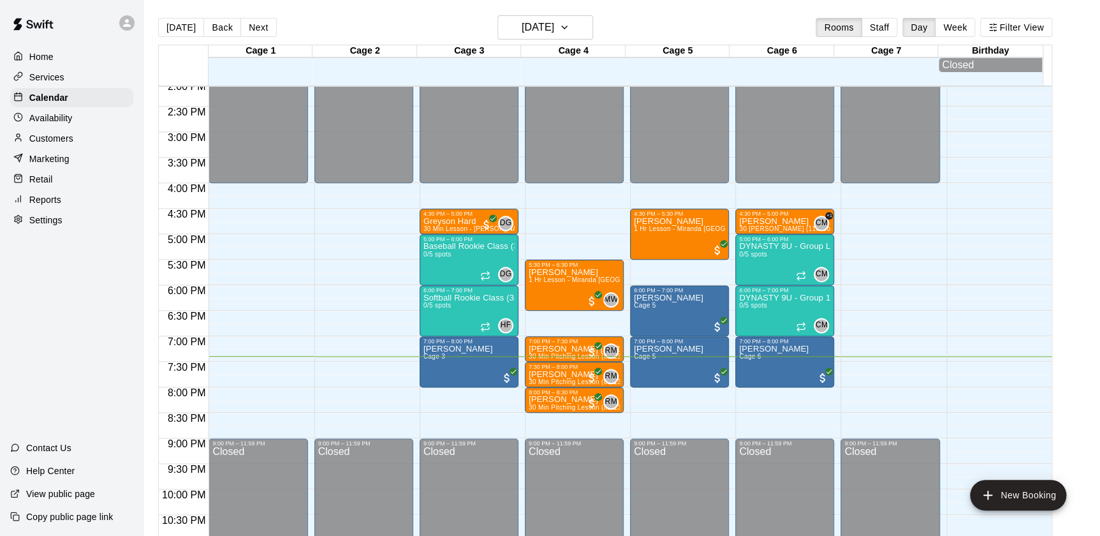
scroll to position [20, 0]
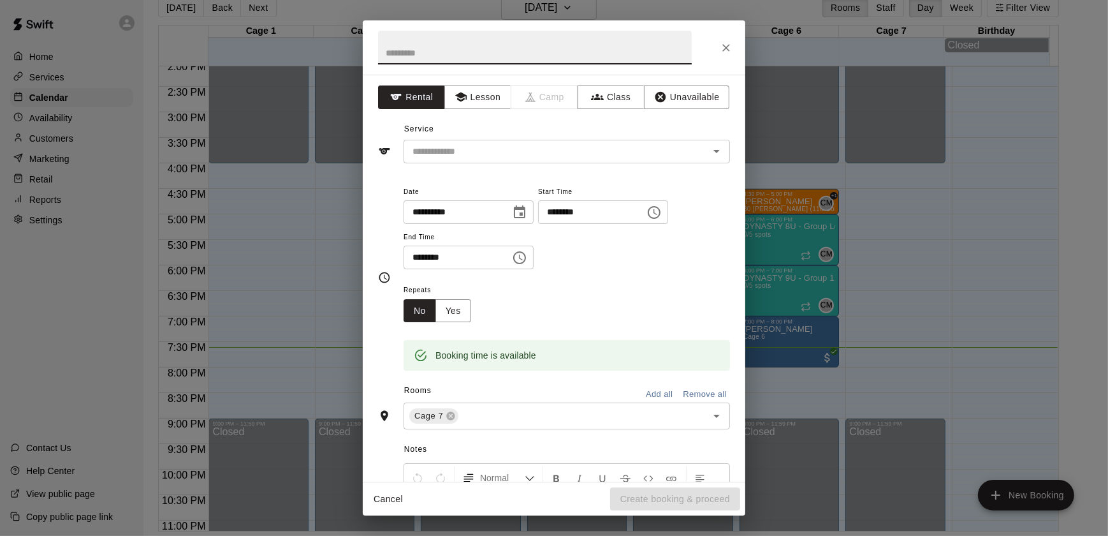
click at [720, 50] on icon "Close" at bounding box center [726, 47] width 13 height 13
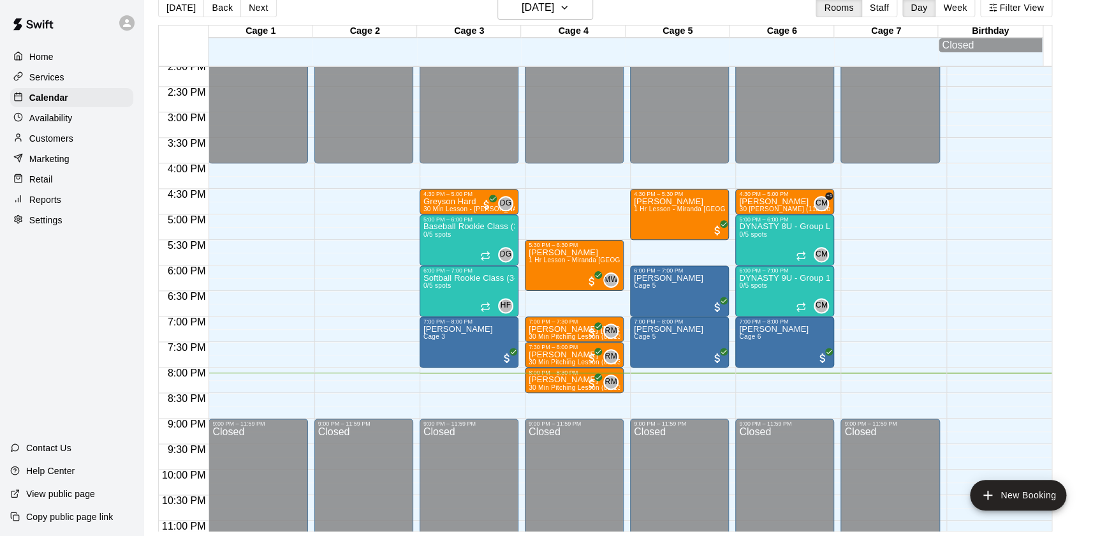
click at [52, 82] on p "Services" at bounding box center [46, 77] width 35 height 13
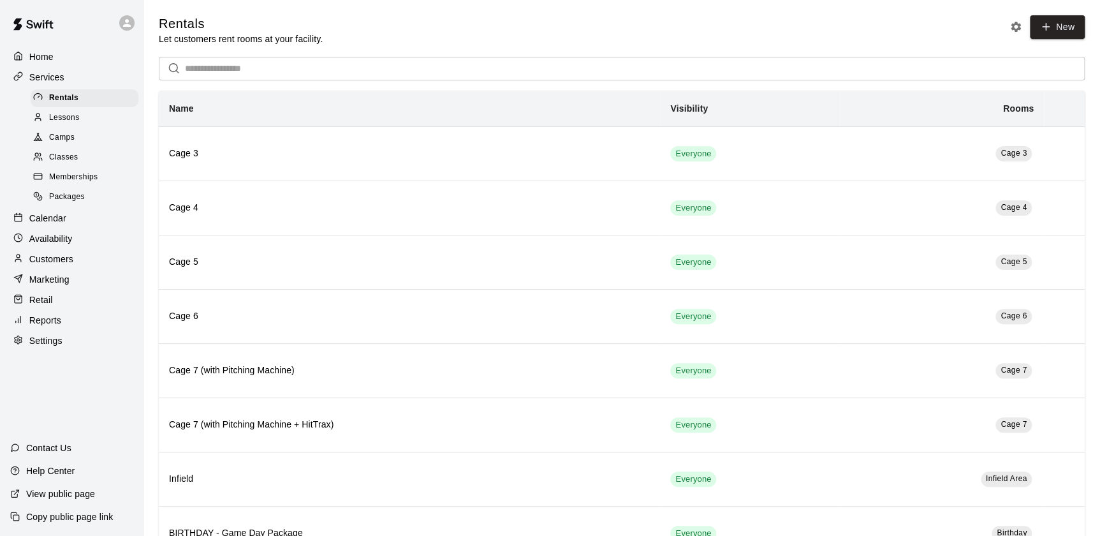
click at [66, 164] on span "Classes" at bounding box center [63, 157] width 29 height 13
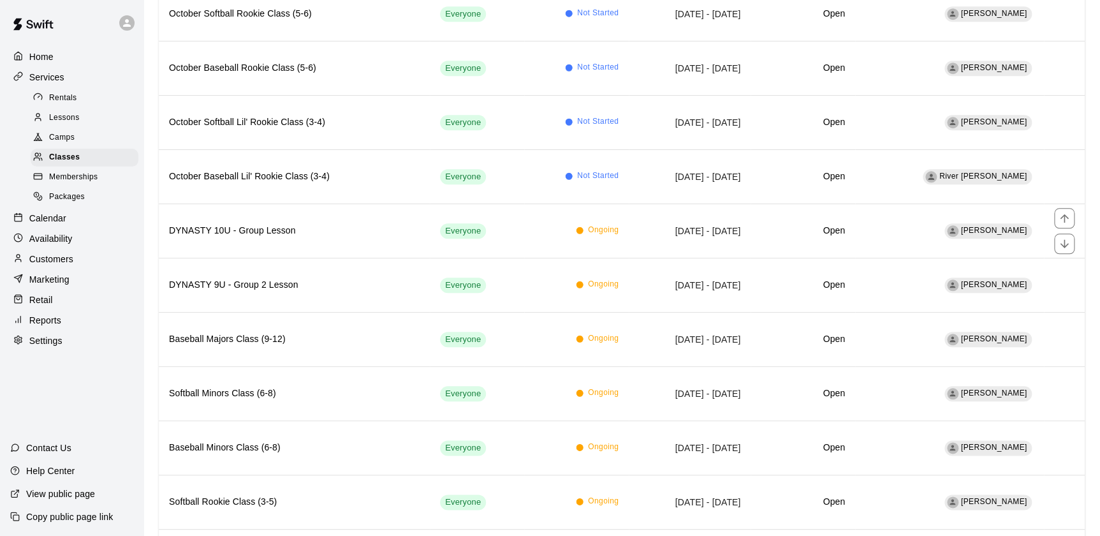
scroll to position [581, 0]
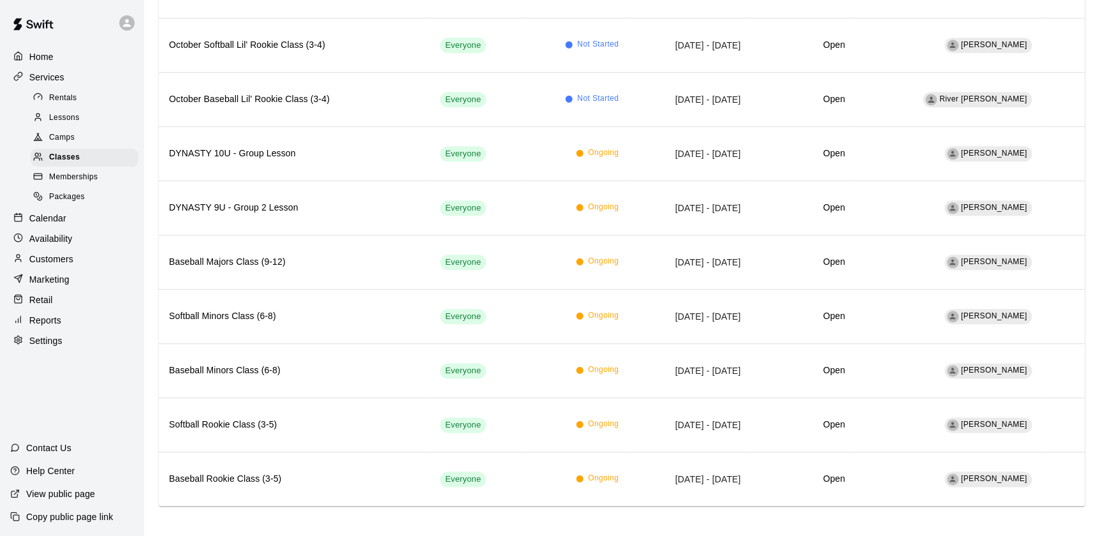
click at [100, 126] on div "Lessons" at bounding box center [85, 118] width 108 height 18
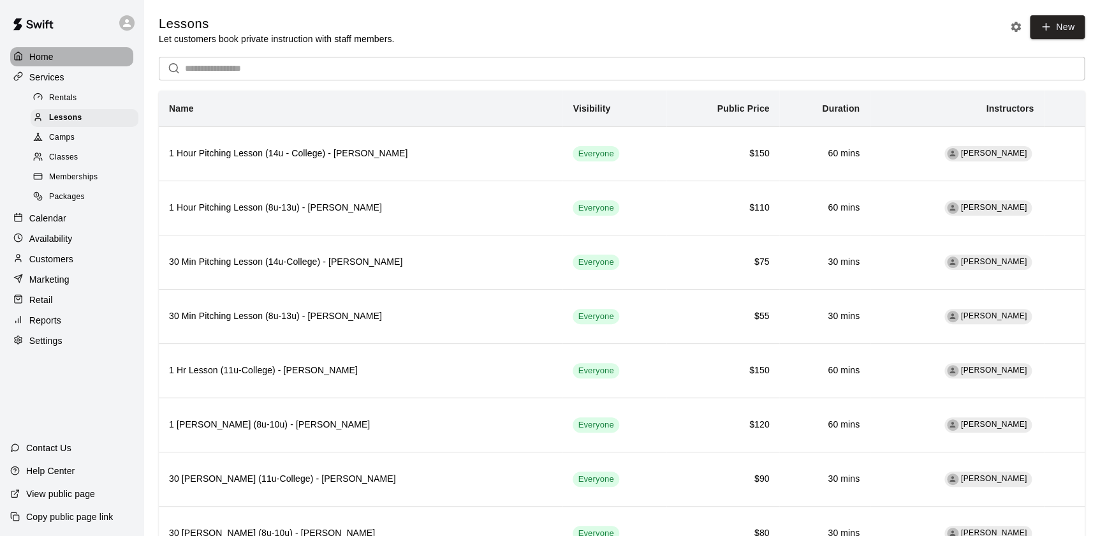
click at [47, 54] on p "Home" at bounding box center [41, 56] width 24 height 13
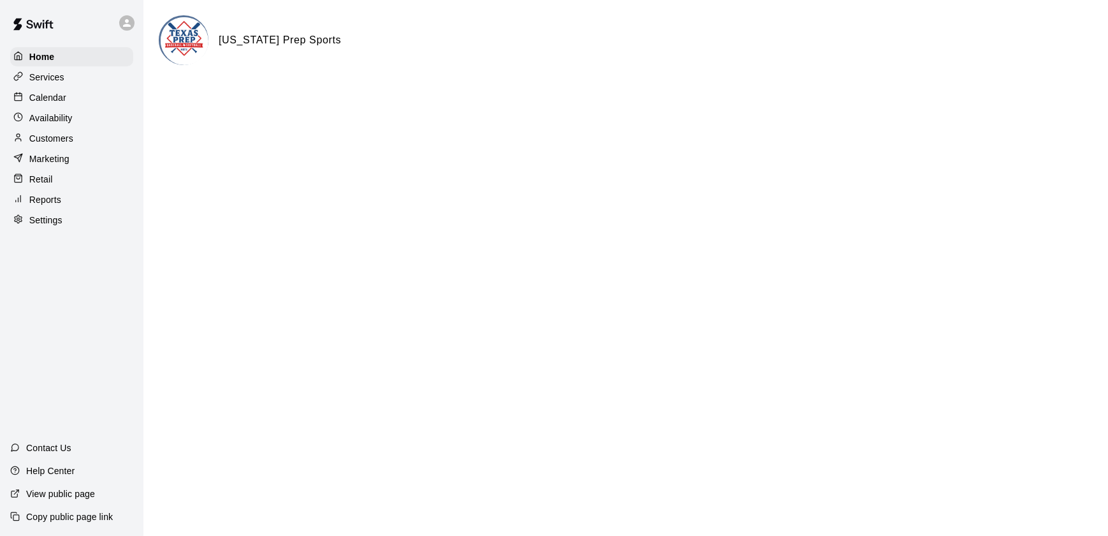
click at [45, 104] on p "Calendar" at bounding box center [47, 97] width 37 height 13
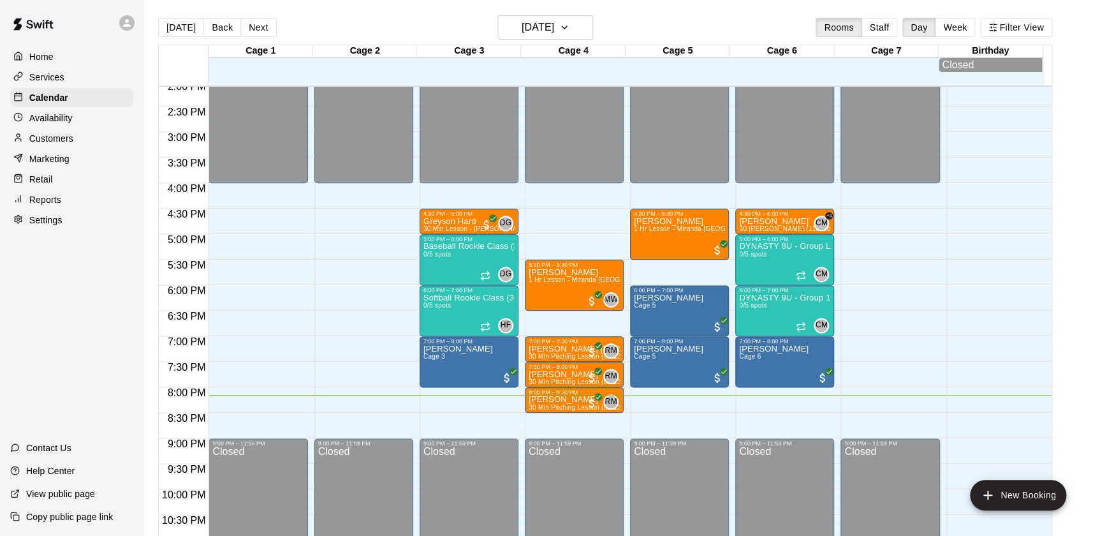
scroll to position [20, 0]
